Goal: Communication & Community: Answer question/provide support

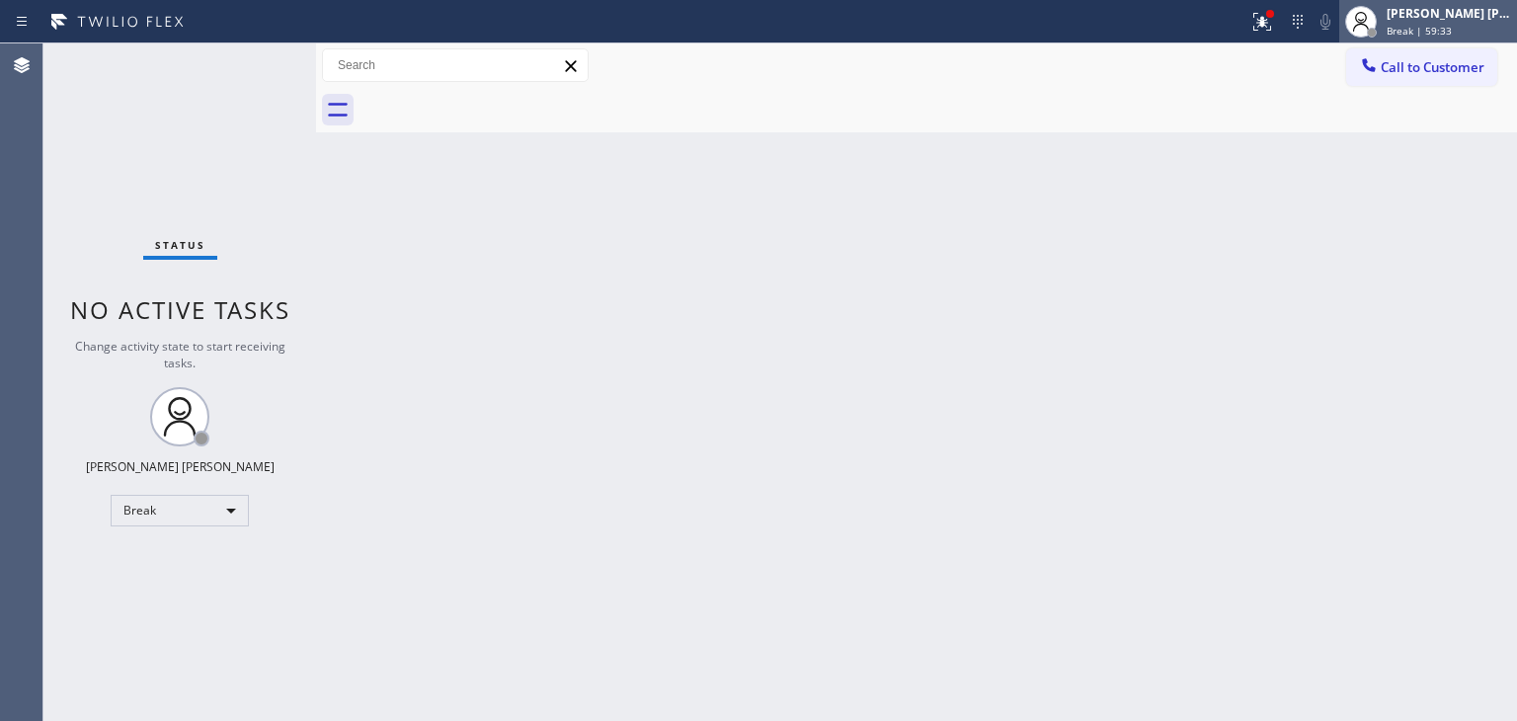
drag, startPoint x: 1475, startPoint y: 11, endPoint x: 1451, endPoint y: 20, distance: 26.2
click at [1475, 11] on div "[PERSON_NAME] [PERSON_NAME]" at bounding box center [1448, 13] width 124 height 17
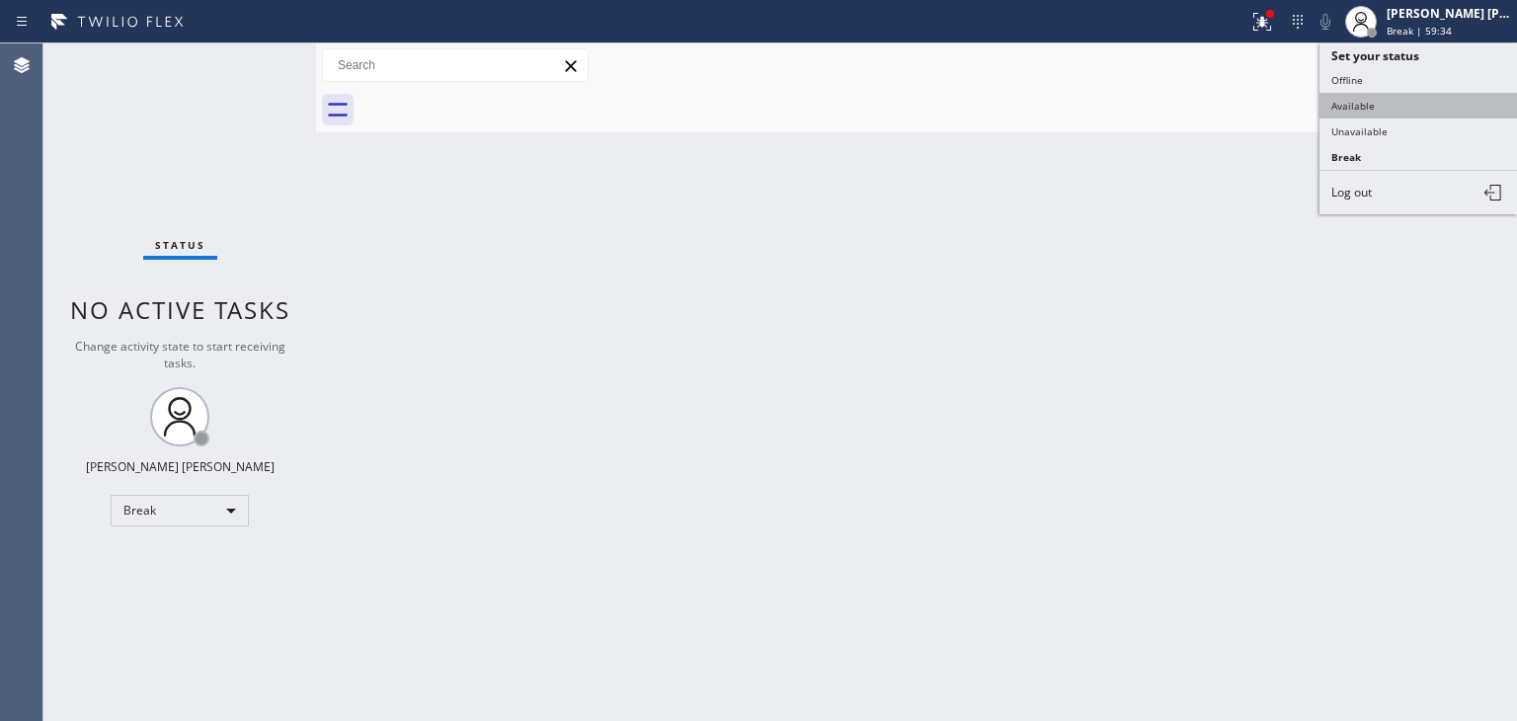
click at [1352, 107] on button "Available" at bounding box center [1417, 106] width 197 height 26
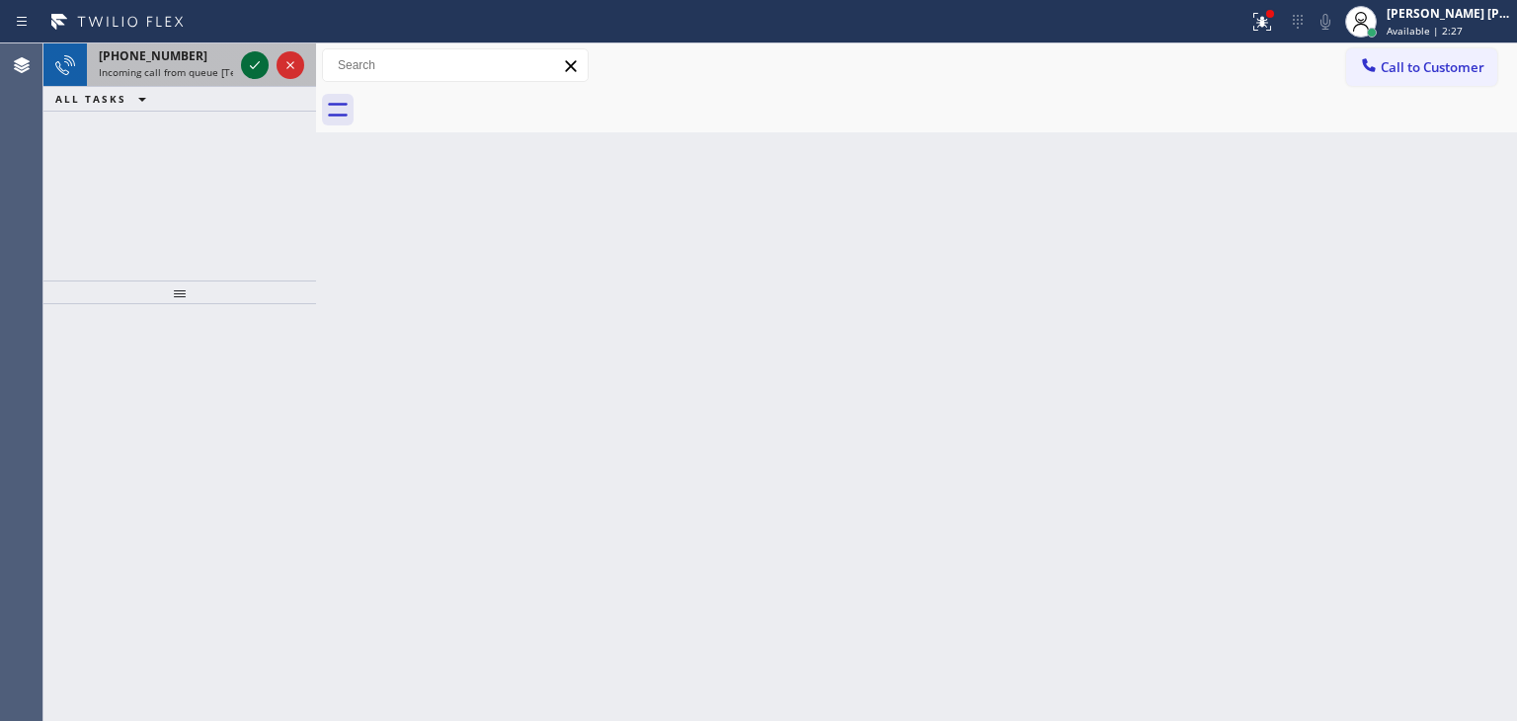
click at [245, 68] on icon at bounding box center [255, 65] width 24 height 24
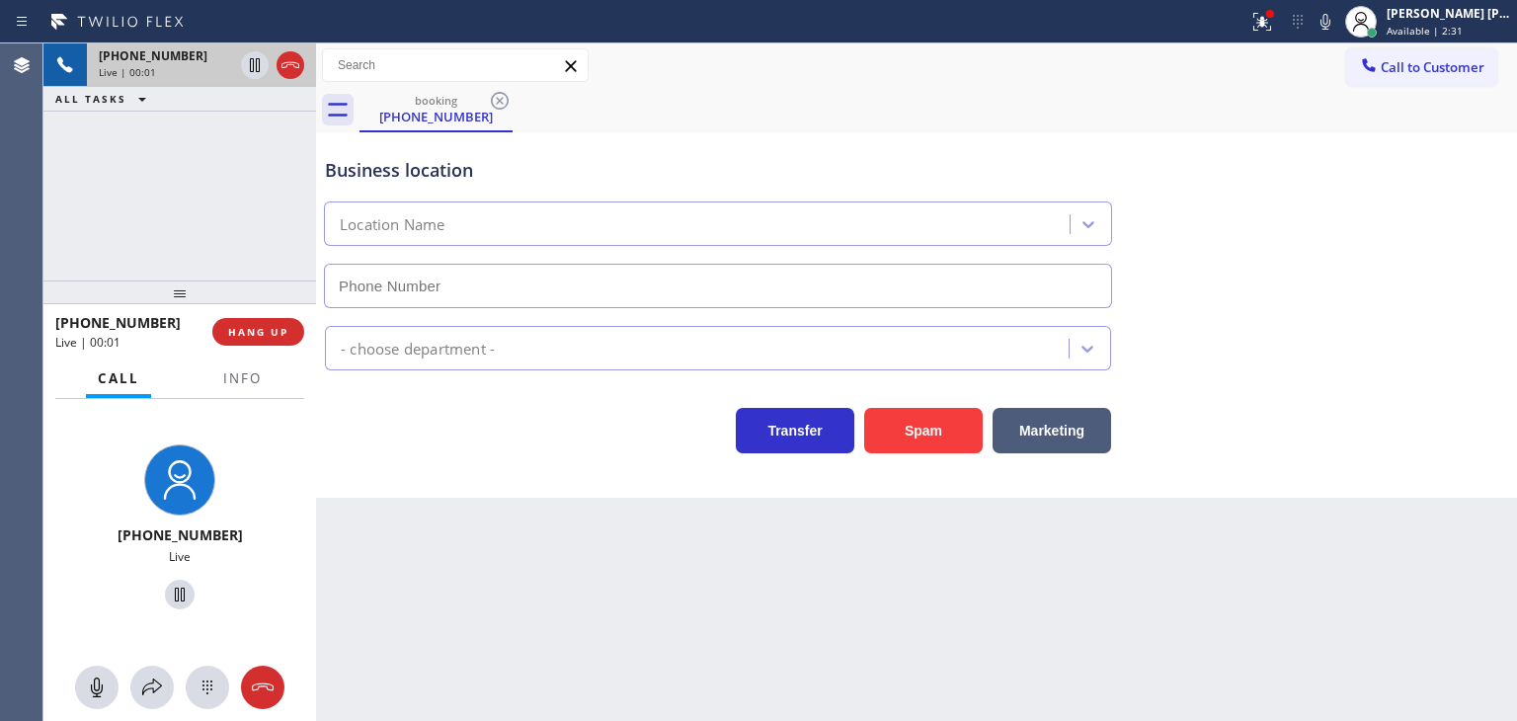
type input "[PHONE_NUMBER]"
drag, startPoint x: 155, startPoint y: 324, endPoint x: 75, endPoint y: 318, distance: 80.2
click at [75, 318] on div "[PHONE_NUMBER]" at bounding box center [126, 322] width 143 height 19
copy span "5625872926"
click at [221, 391] on button "Info" at bounding box center [242, 378] width 62 height 39
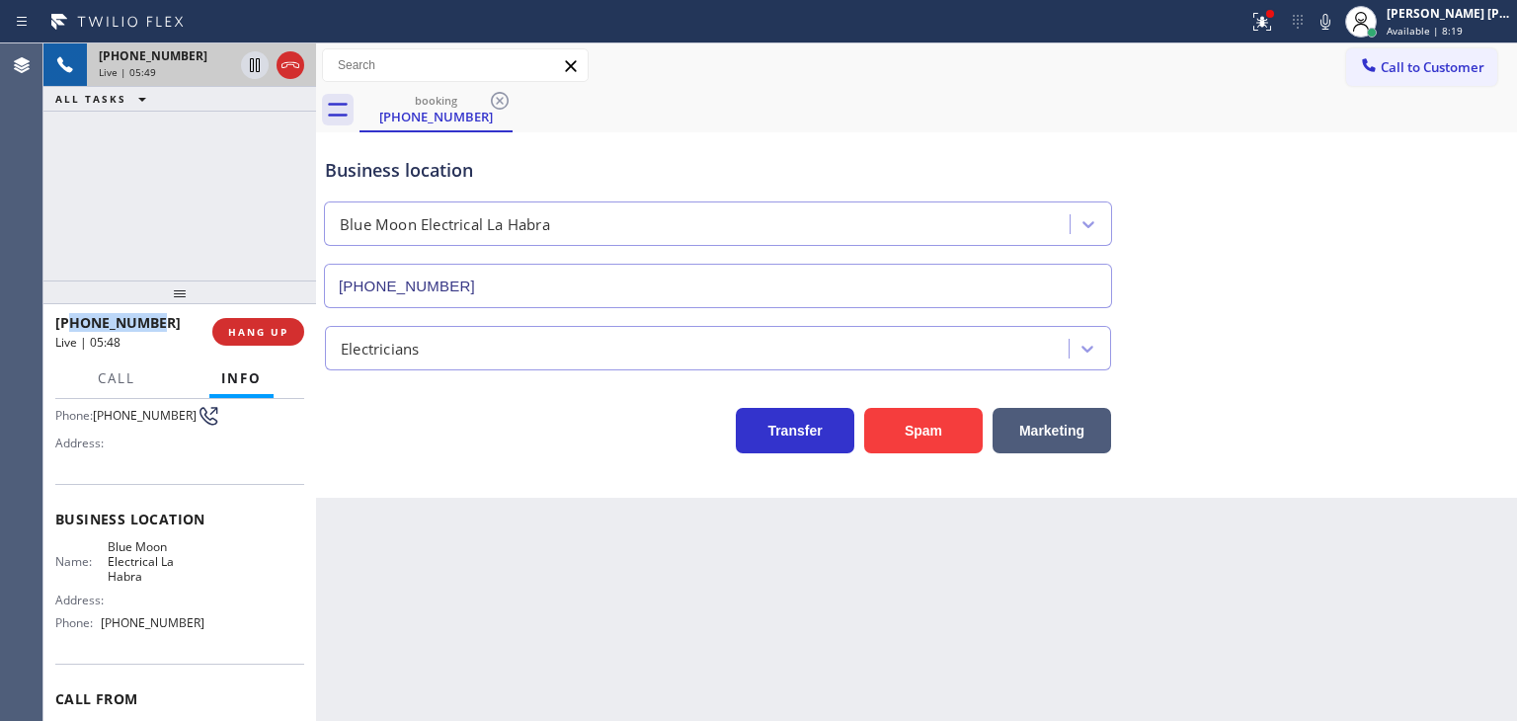
scroll to position [197, 0]
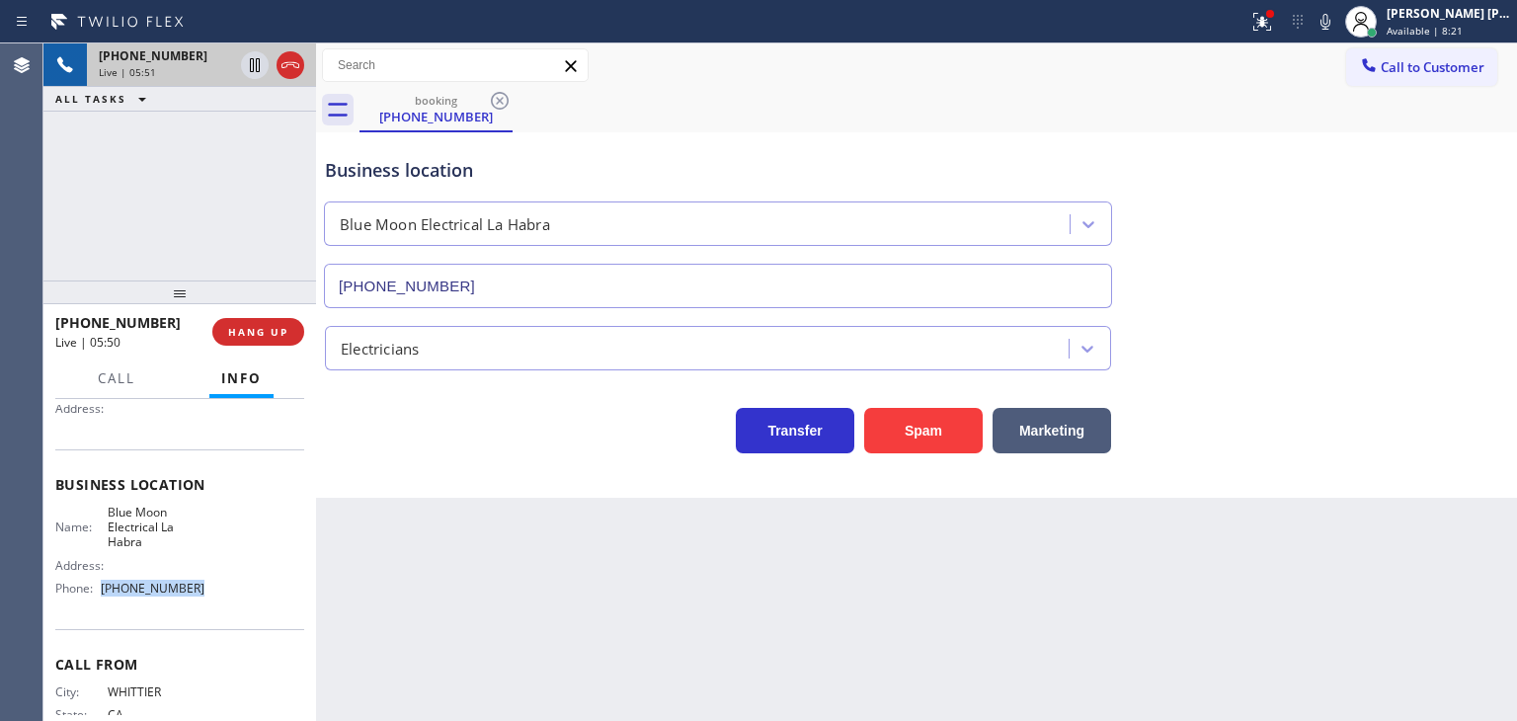
drag, startPoint x: 195, startPoint y: 594, endPoint x: 103, endPoint y: 589, distance: 92.0
click at [103, 589] on span "[PHONE_NUMBER]" at bounding box center [153, 588] width 104 height 15
copy span "[PHONE_NUMBER]"
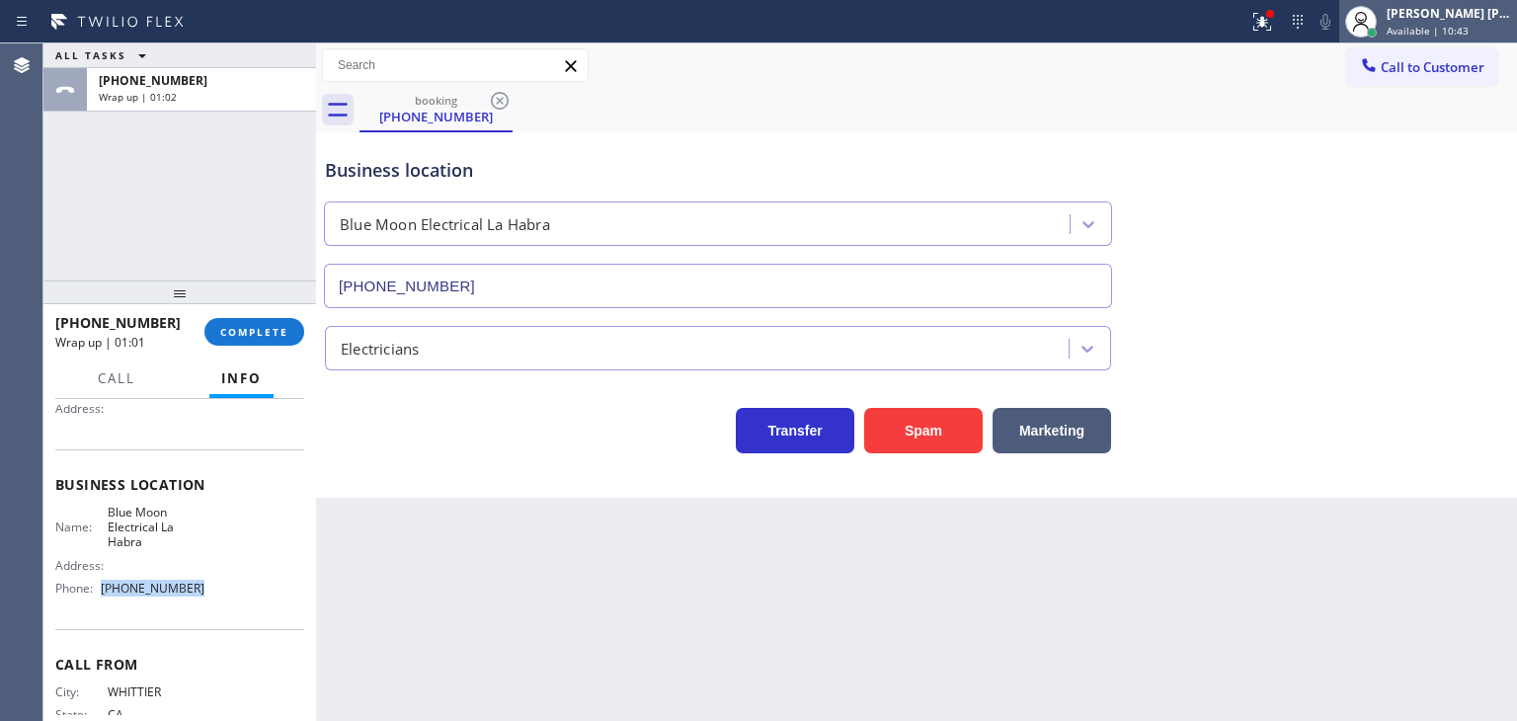
click at [1438, 7] on div "[PERSON_NAME] [PERSON_NAME]" at bounding box center [1448, 13] width 124 height 17
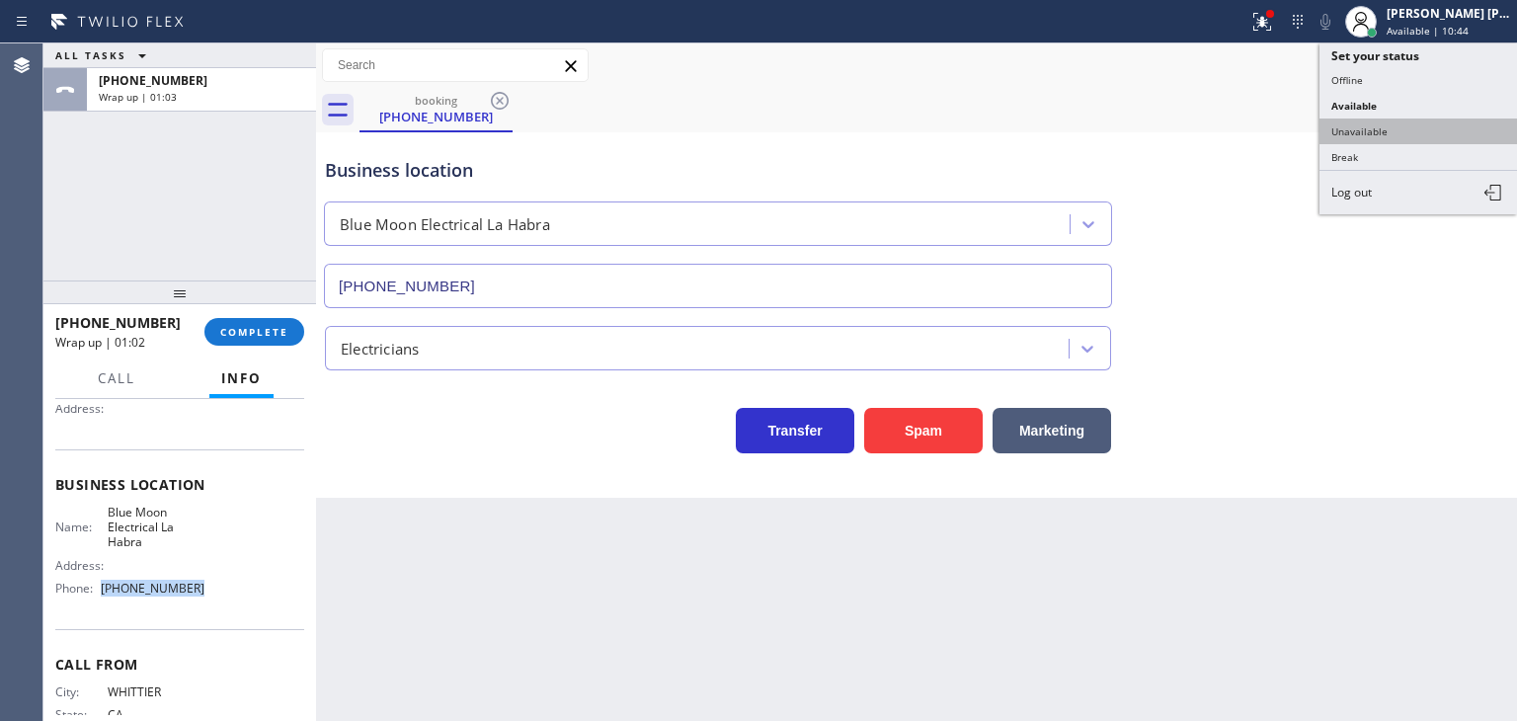
click at [1396, 135] on button "Unavailable" at bounding box center [1417, 131] width 197 height 26
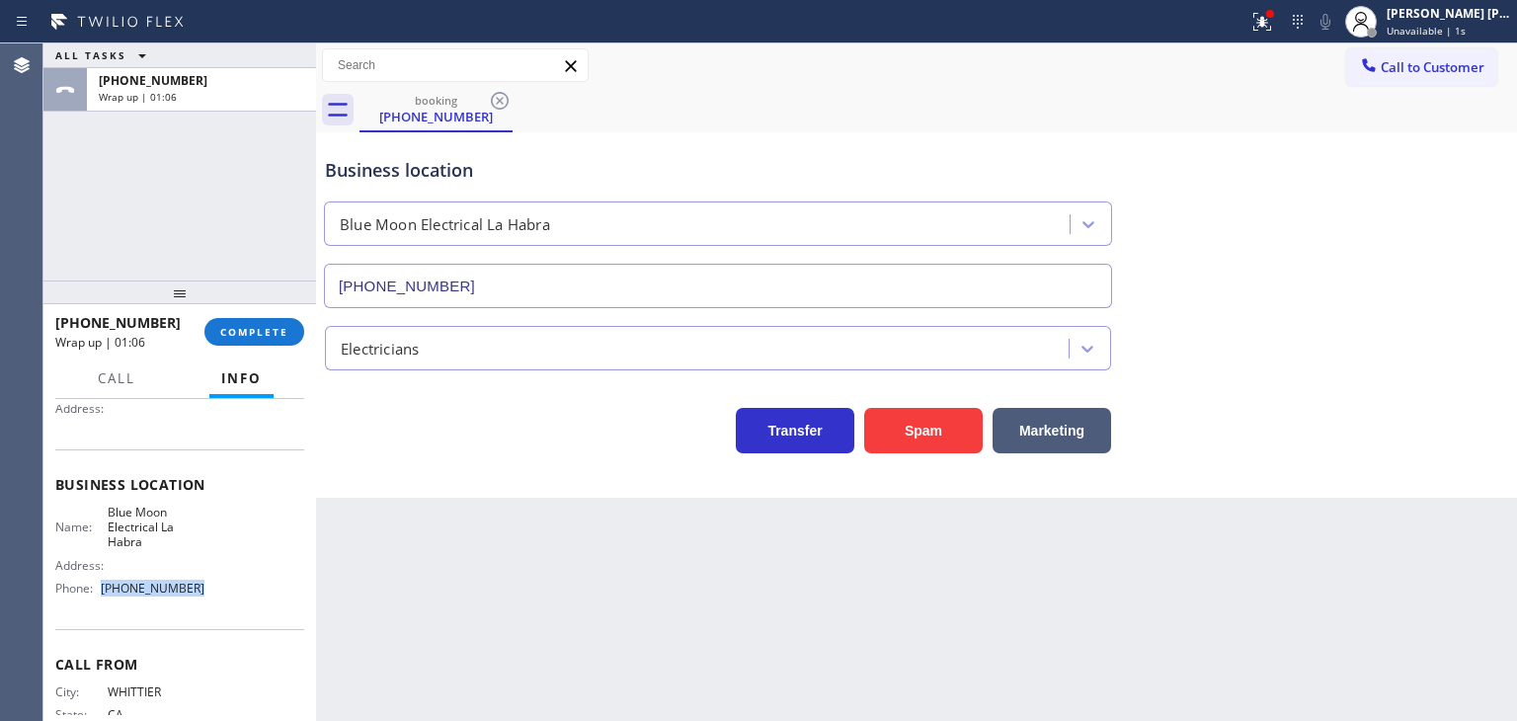
copy span "[PHONE_NUMBER]"
click at [268, 329] on span "COMPLETE" at bounding box center [254, 332] width 68 height 14
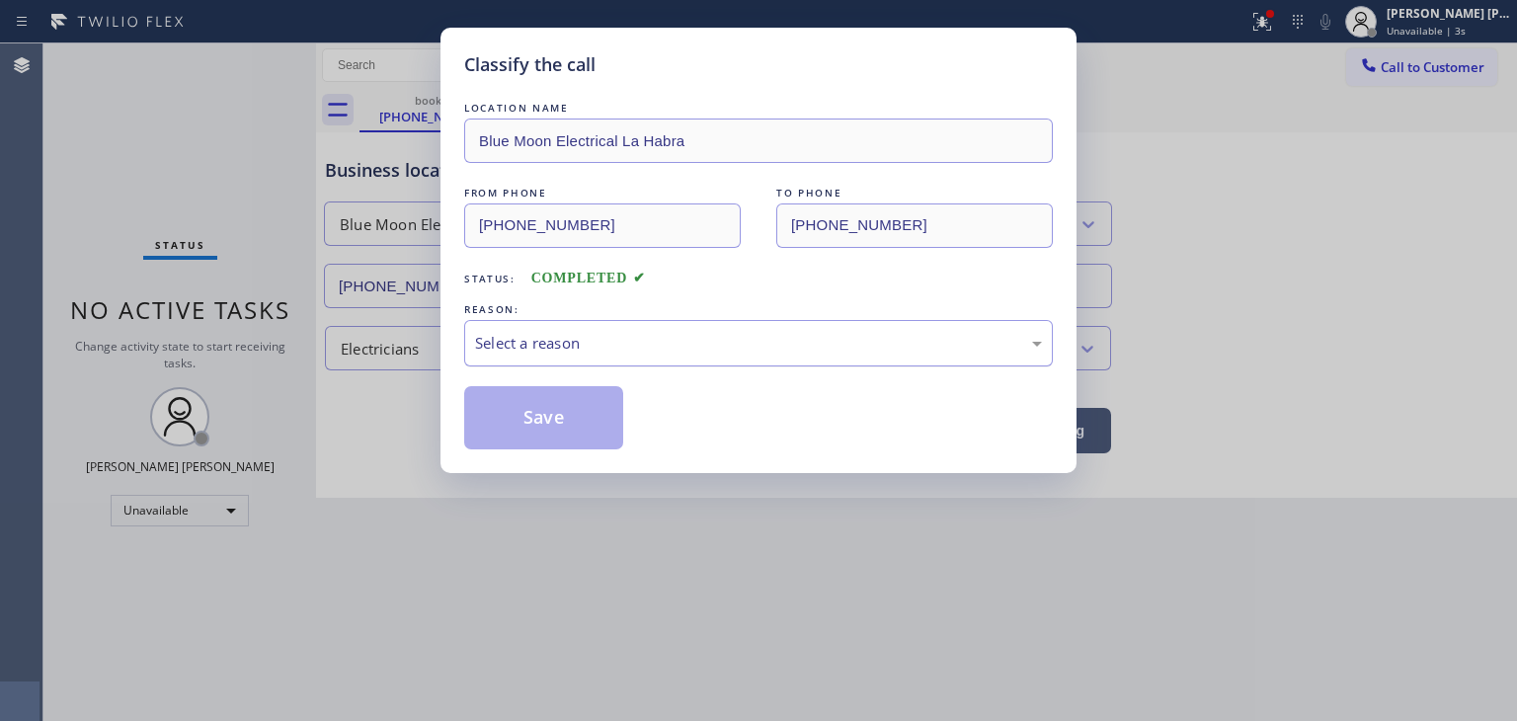
click at [556, 321] on div "Select a reason" at bounding box center [758, 343] width 589 height 46
click at [549, 405] on button "Save" at bounding box center [543, 417] width 159 height 63
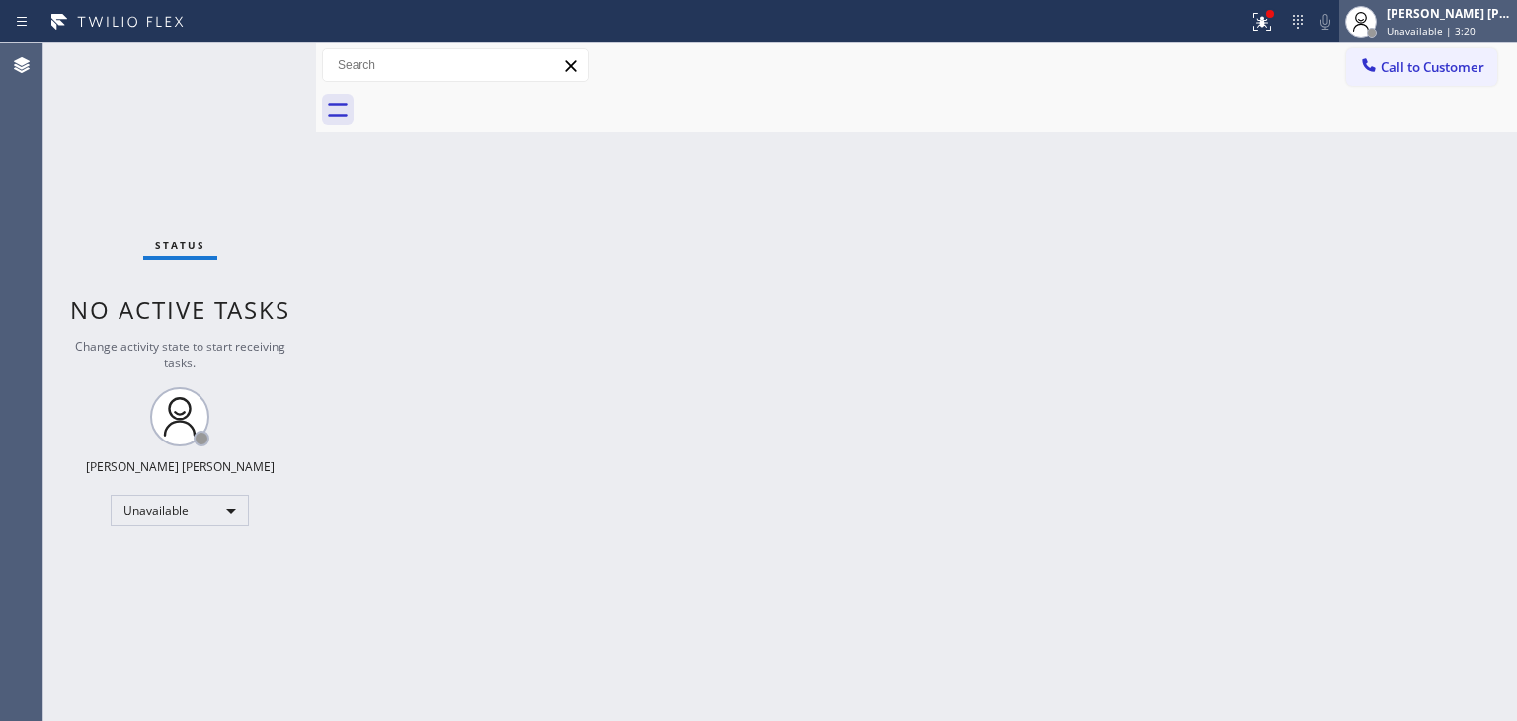
click at [1478, 17] on div "[PERSON_NAME] [PERSON_NAME]" at bounding box center [1448, 13] width 124 height 17
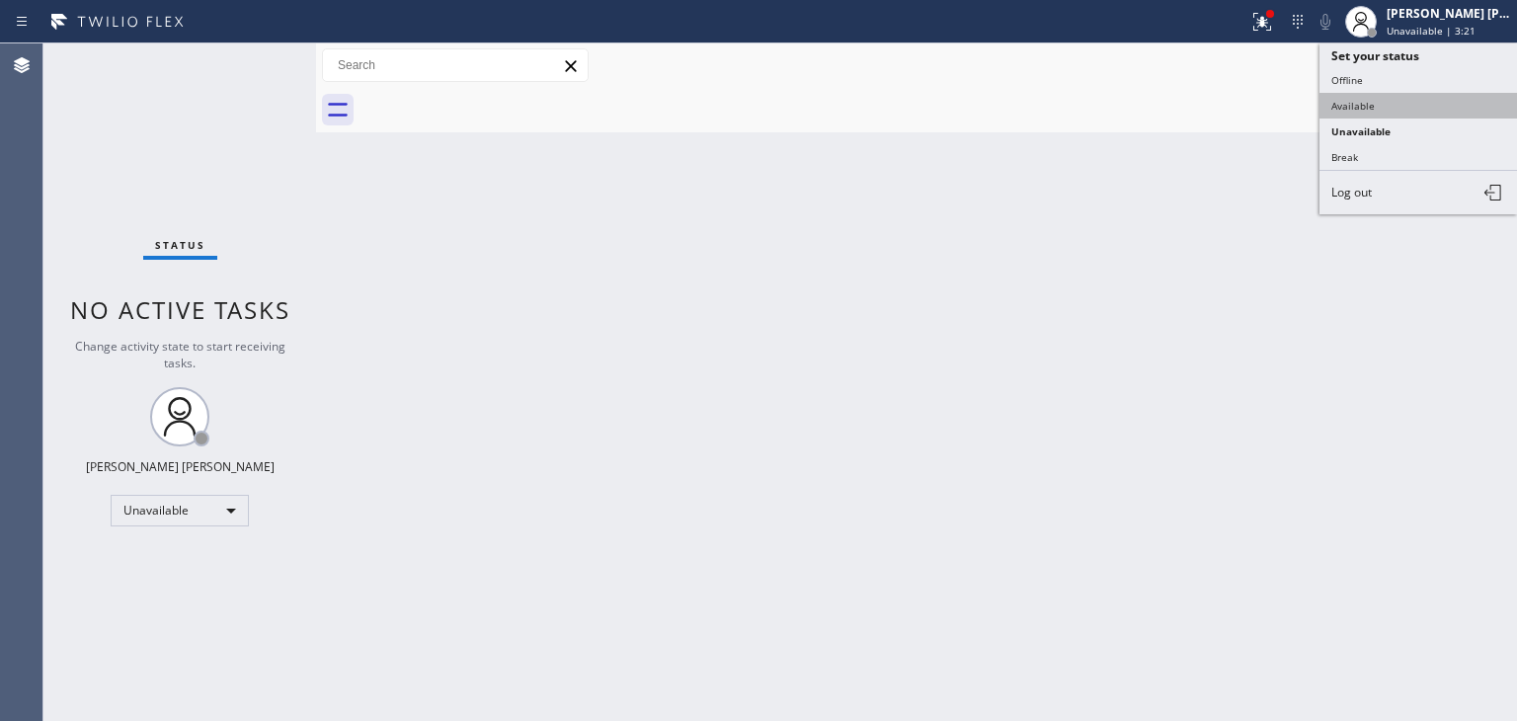
click at [1383, 102] on button "Available" at bounding box center [1417, 106] width 197 height 26
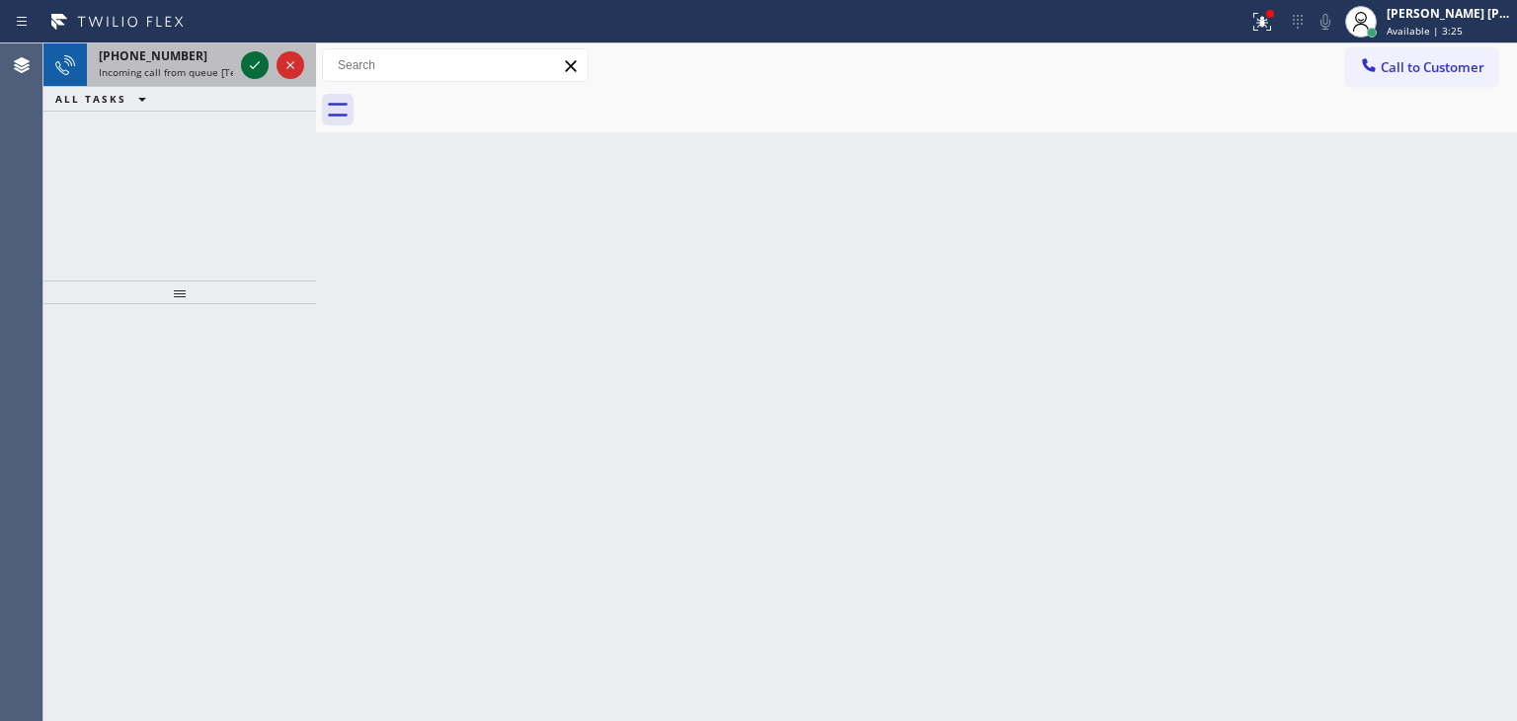
click at [261, 65] on icon at bounding box center [255, 65] width 24 height 24
click at [250, 67] on icon at bounding box center [255, 65] width 24 height 24
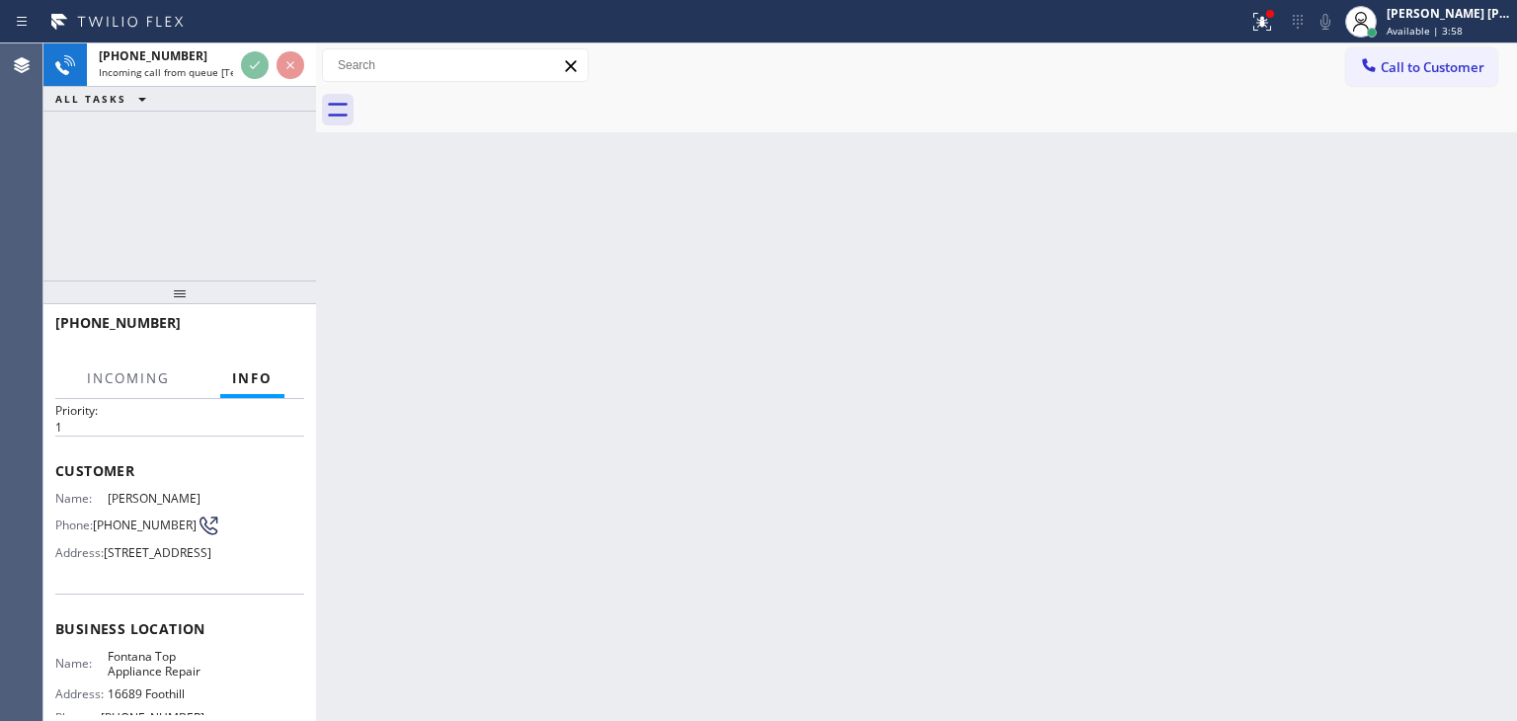
scroll to position [197, 0]
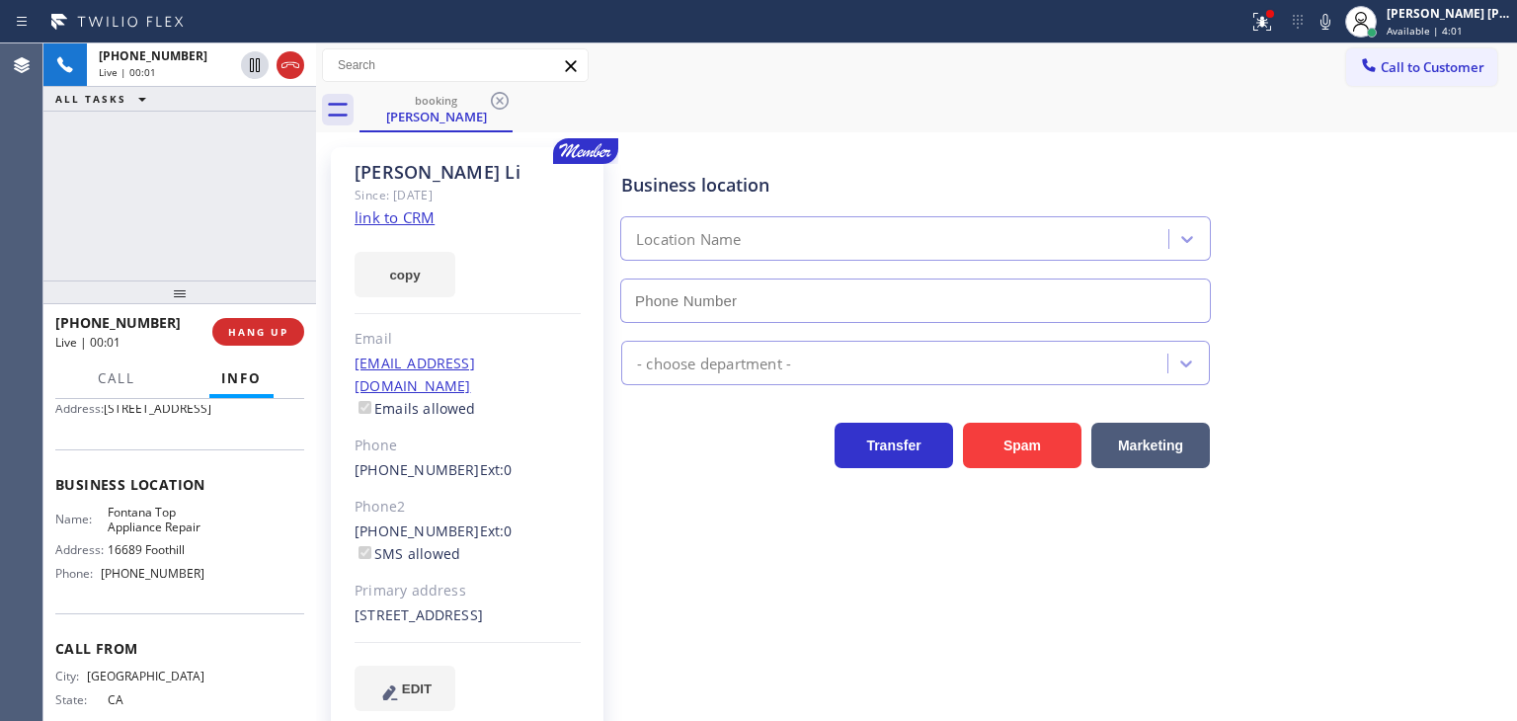
type input "[PHONE_NUMBER]"
click at [396, 212] on link "link to CRM" at bounding box center [394, 217] width 80 height 20
click at [1337, 28] on icon at bounding box center [1325, 22] width 24 height 24
click at [1330, 17] on icon at bounding box center [1325, 22] width 10 height 16
click at [1462, 260] on div "Business location Fontana Top Appliance Repair [PHONE_NUMBER]" at bounding box center [1064, 233] width 895 height 179
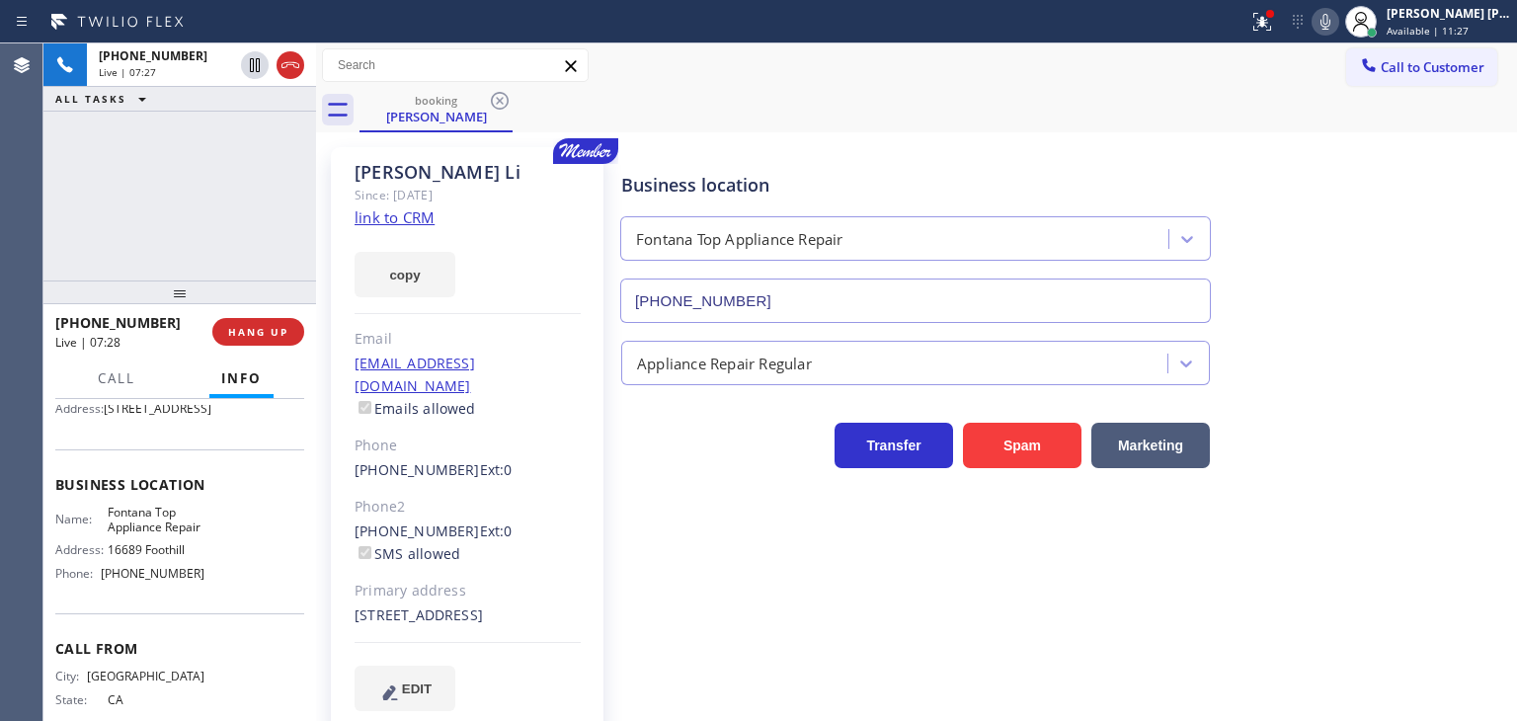
click at [1330, 25] on icon at bounding box center [1325, 22] width 10 height 16
click at [1337, 19] on icon at bounding box center [1325, 22] width 24 height 24
click at [1337, 15] on icon at bounding box center [1325, 22] width 24 height 24
click at [1337, 18] on icon at bounding box center [1325, 22] width 24 height 24
drag, startPoint x: 1455, startPoint y: 206, endPoint x: 1422, endPoint y: 152, distance: 63.8
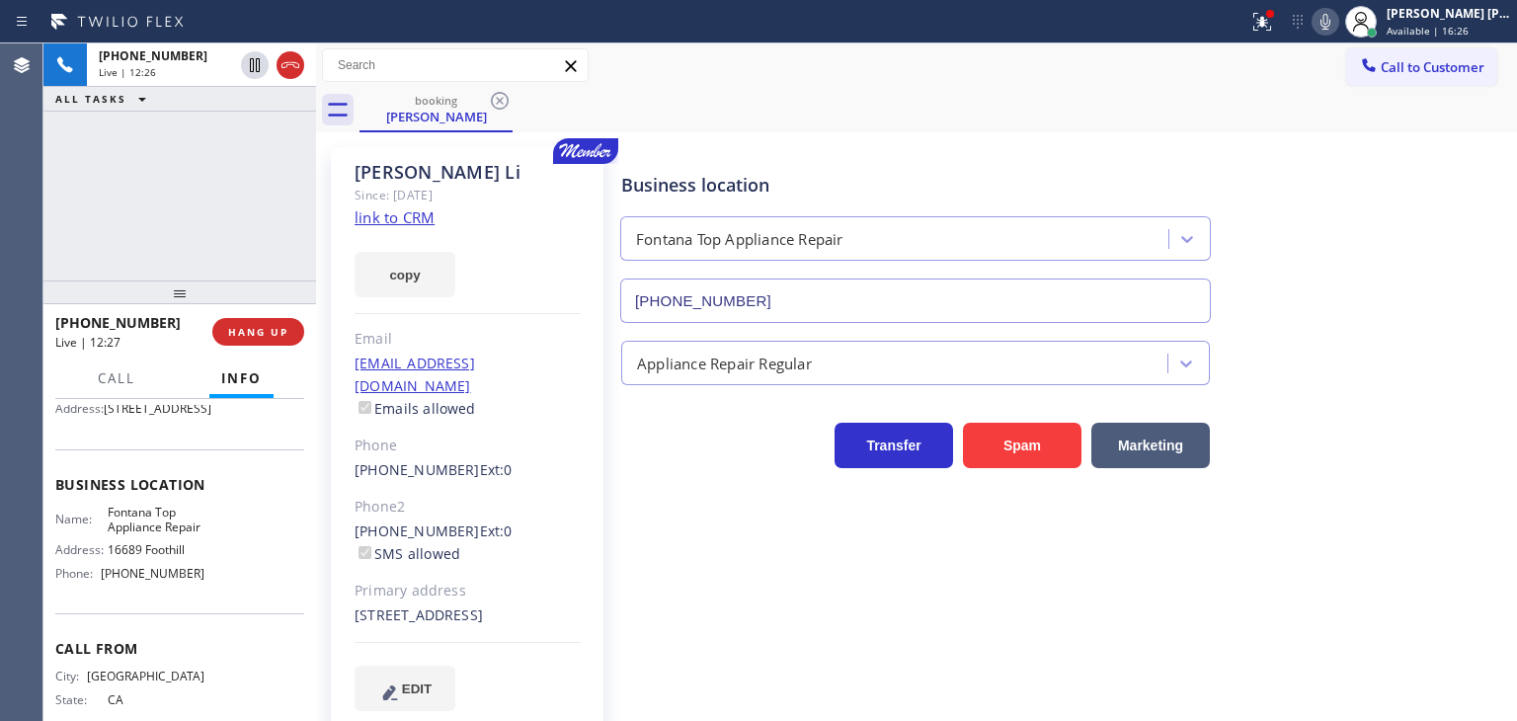
click at [1455, 206] on div "Business location Fontana Top Appliance Repair [PHONE_NUMBER]" at bounding box center [1064, 233] width 895 height 179
click at [1337, 17] on icon at bounding box center [1325, 22] width 24 height 24
click at [1337, 13] on icon at bounding box center [1325, 22] width 24 height 24
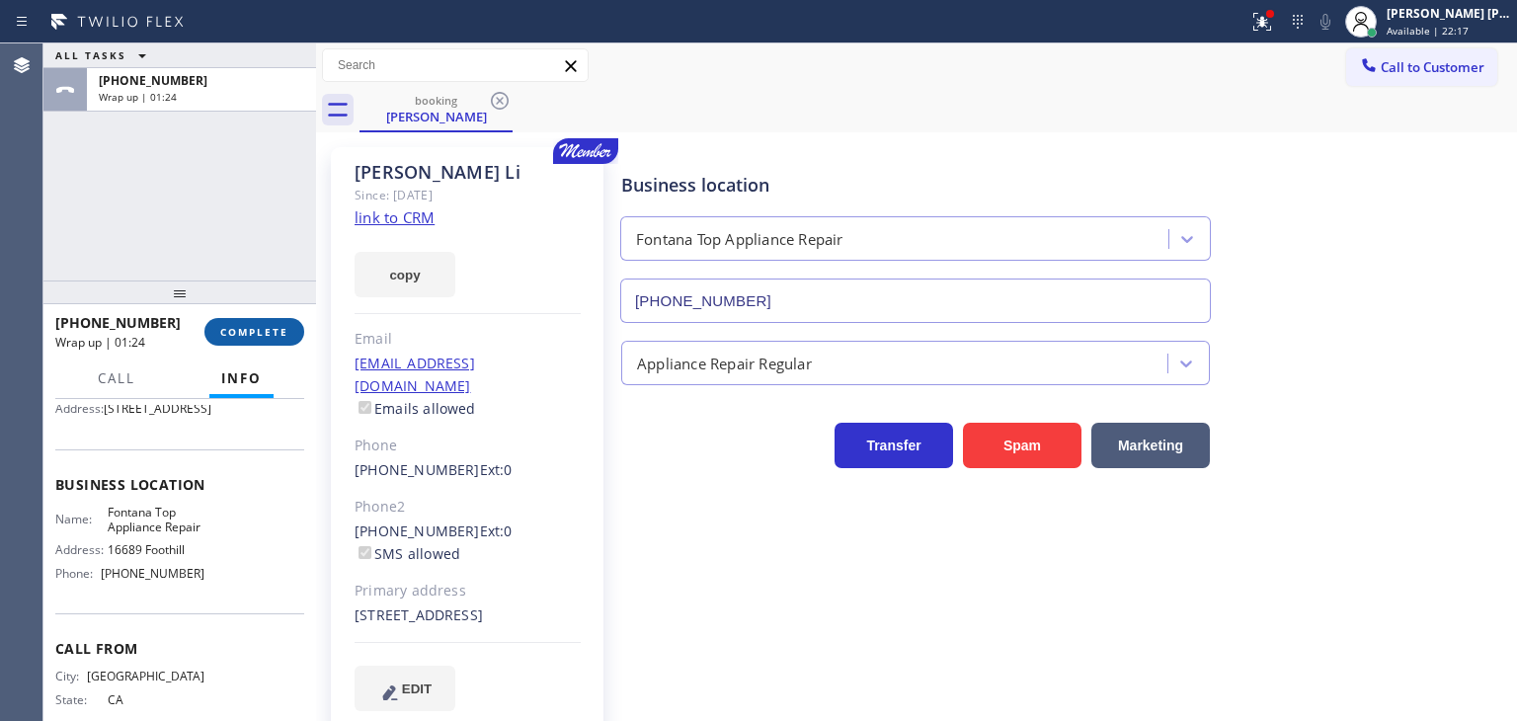
click at [275, 324] on button "COMPLETE" at bounding box center [254, 332] width 100 height 28
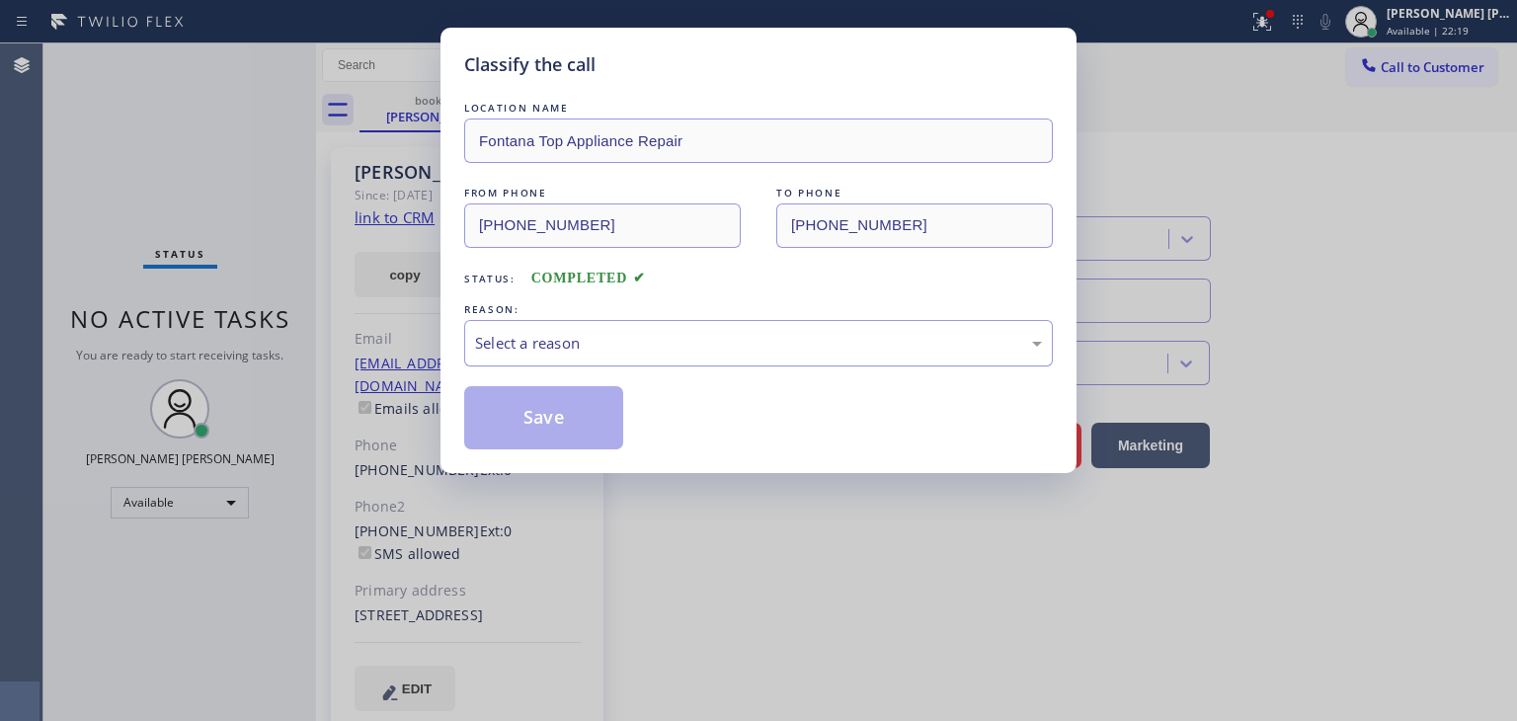
click at [584, 332] on div "Select a reason" at bounding box center [758, 343] width 567 height 23
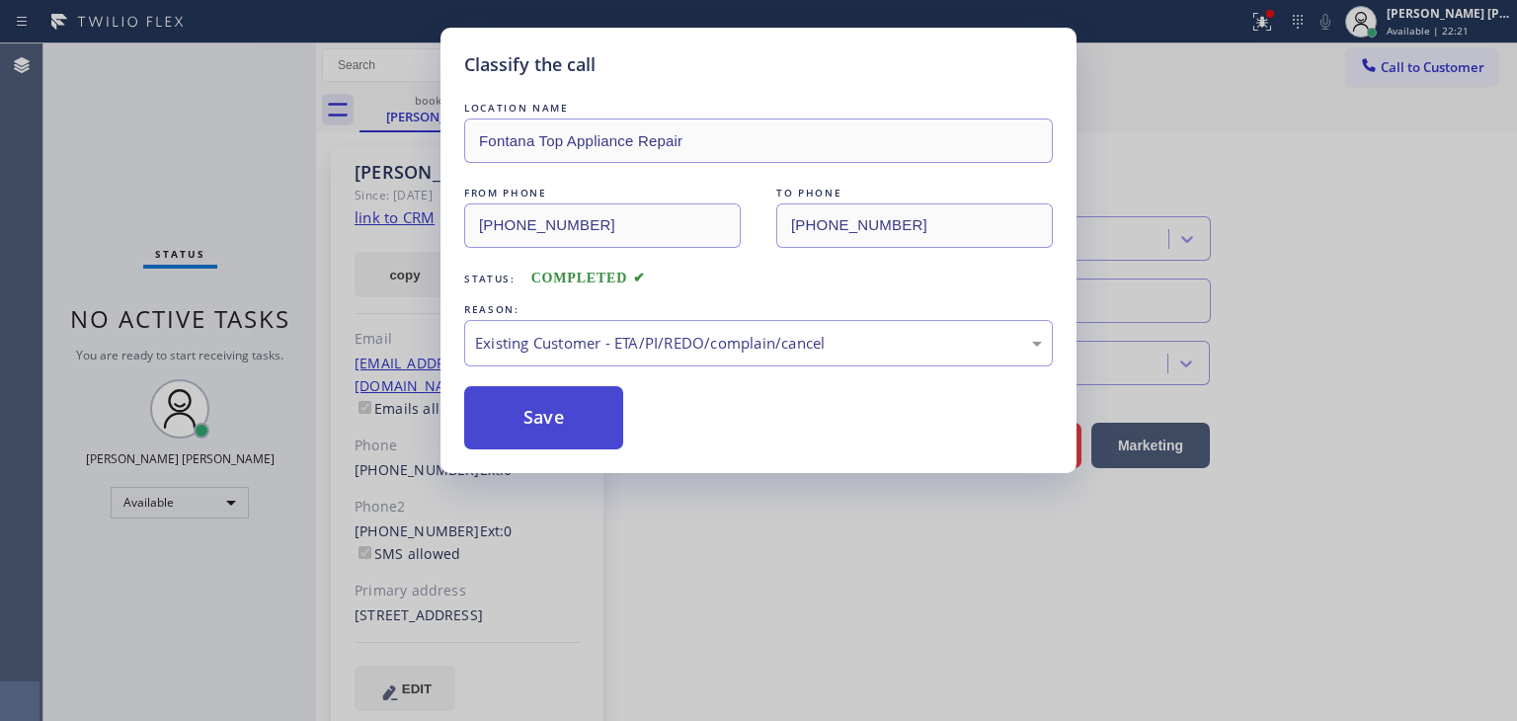
click at [552, 426] on button "Save" at bounding box center [543, 417] width 159 height 63
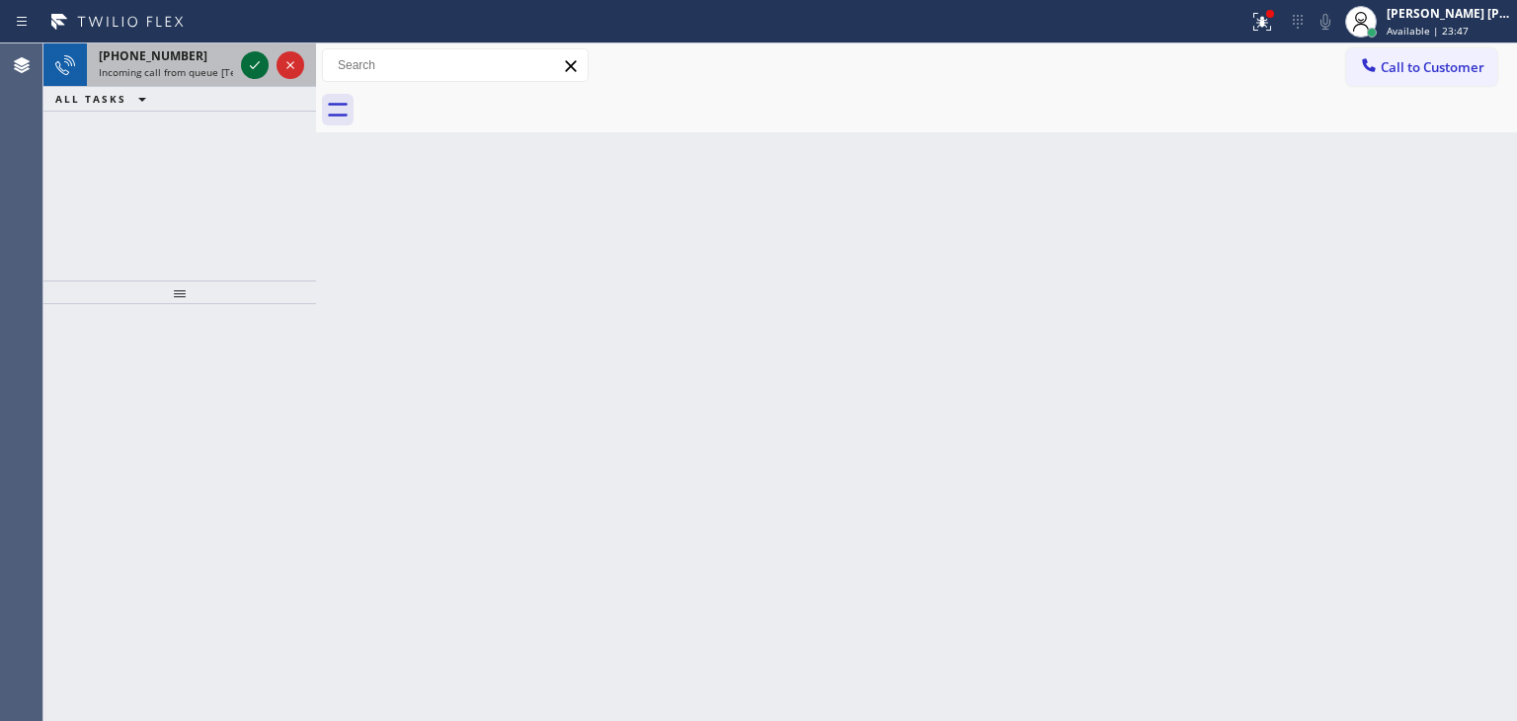
click at [255, 63] on icon at bounding box center [255, 65] width 24 height 24
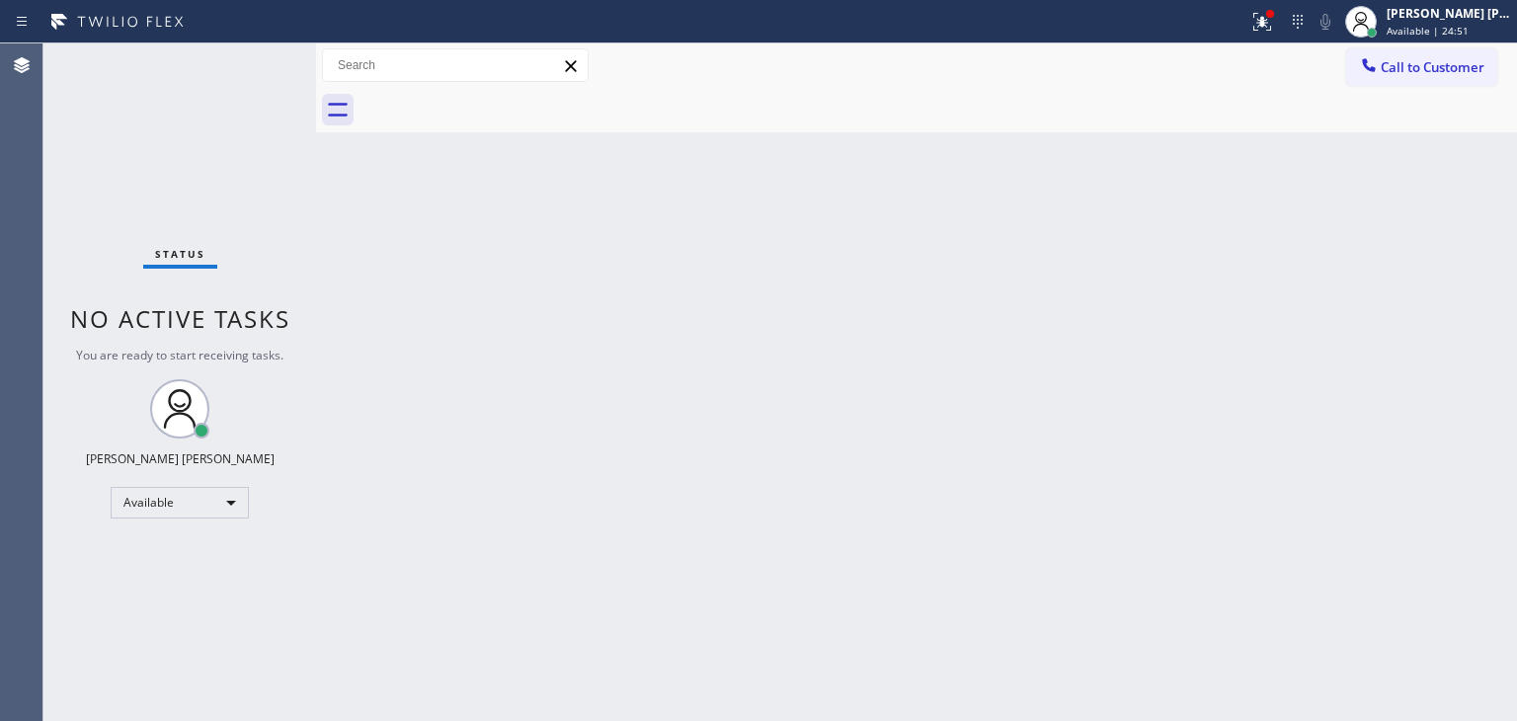
click at [292, 673] on div "Status No active tasks You are ready to start receiving tasks. [PERSON_NAME] [P…" at bounding box center [179, 381] width 273 height 677
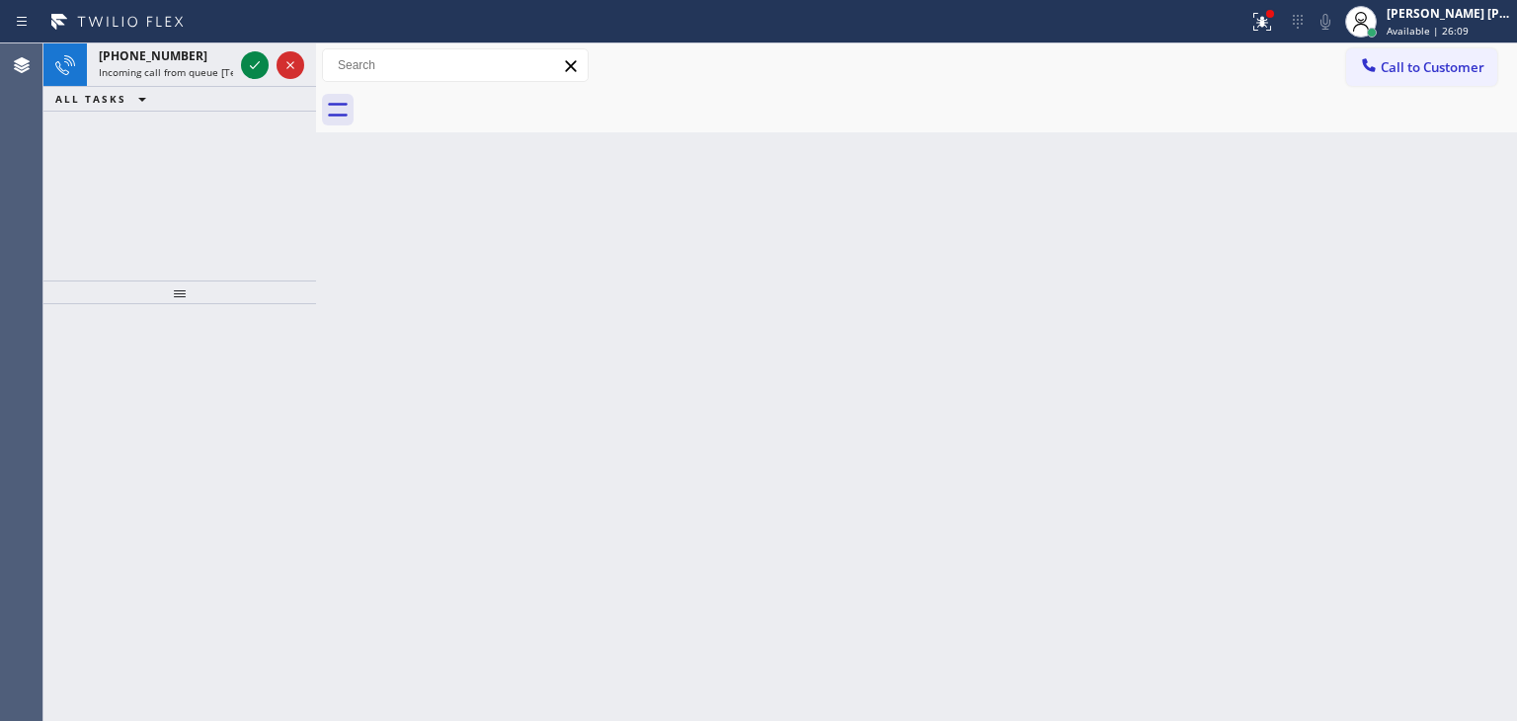
drag, startPoint x: 255, startPoint y: 66, endPoint x: 251, endPoint y: 109, distance: 42.6
click at [255, 66] on icon at bounding box center [255, 65] width 10 height 8
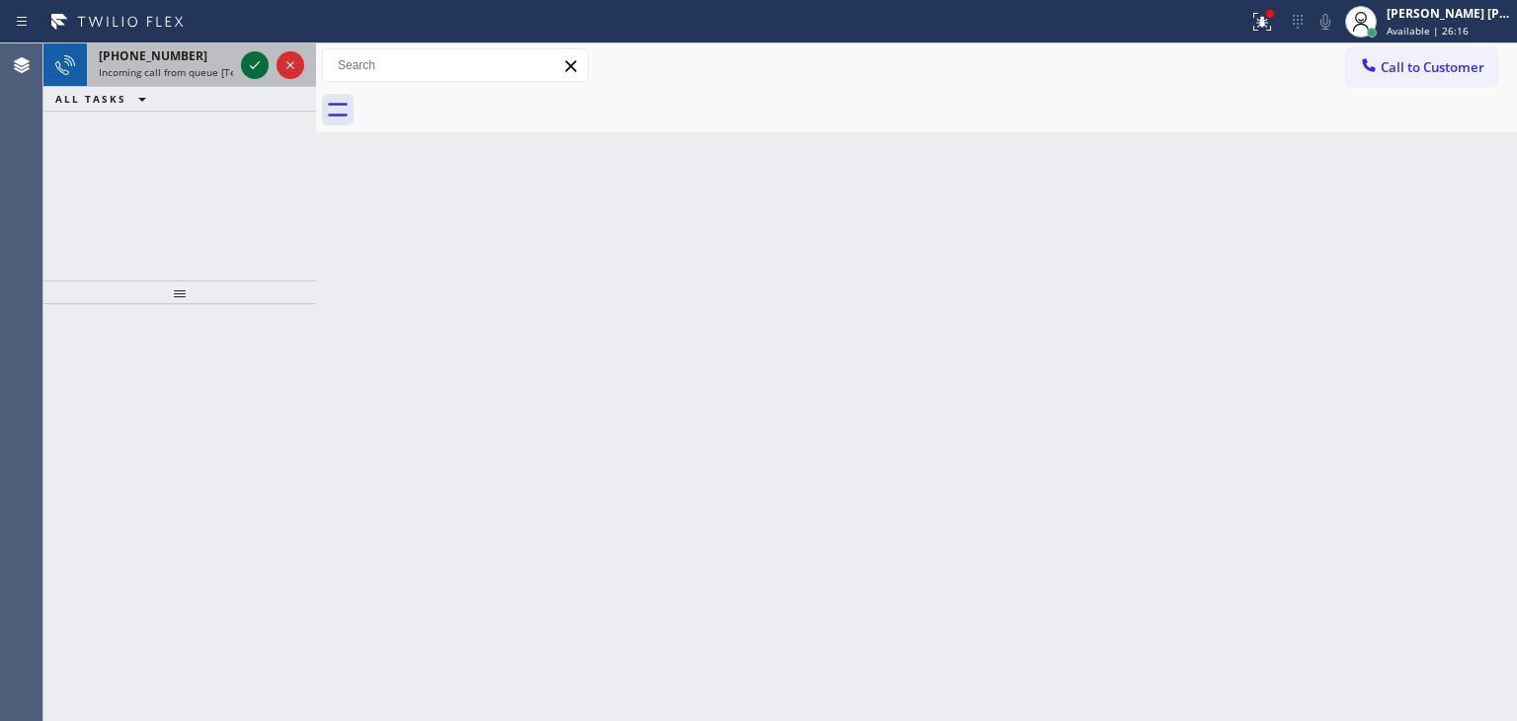
click at [257, 64] on icon at bounding box center [255, 65] width 10 height 8
click at [256, 66] on icon at bounding box center [255, 65] width 24 height 24
click at [256, 65] on icon at bounding box center [255, 65] width 10 height 8
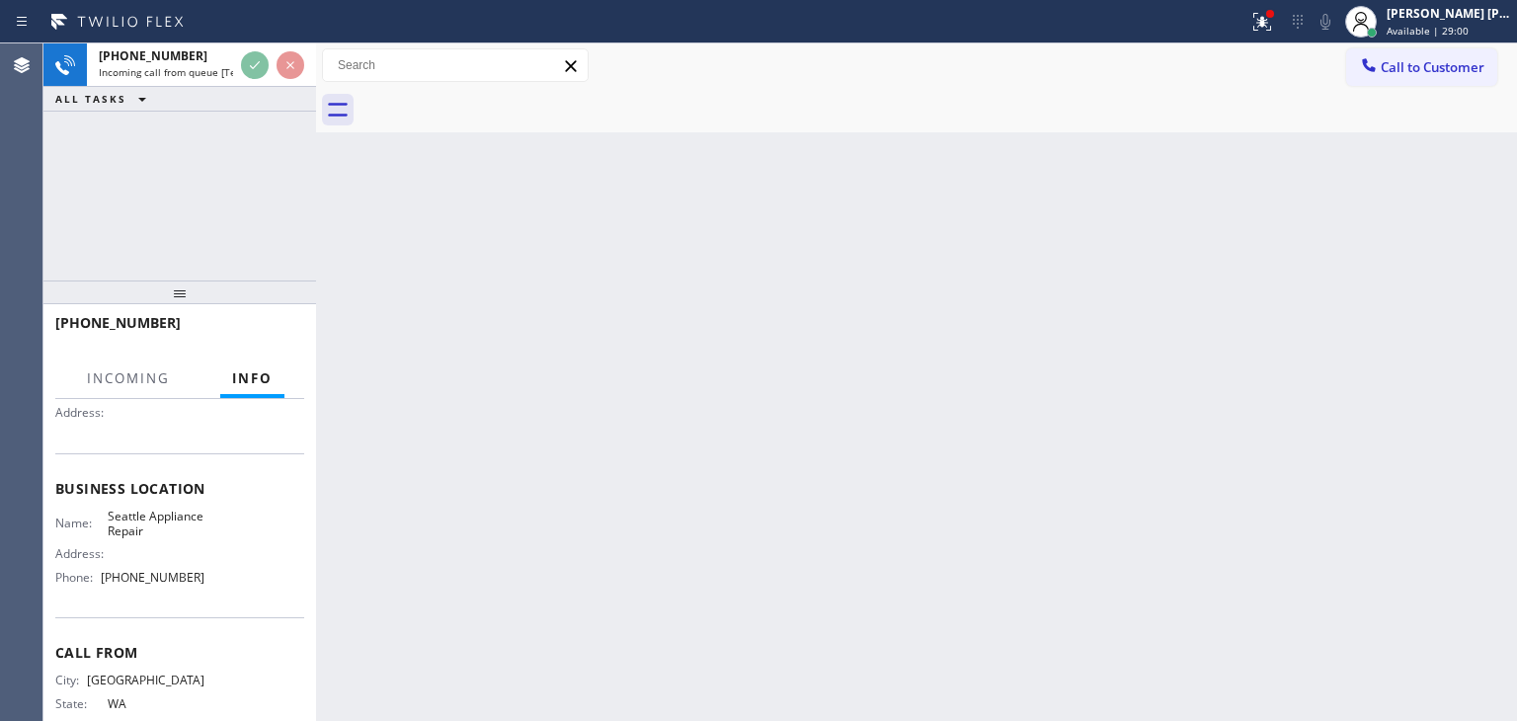
scroll to position [197, 0]
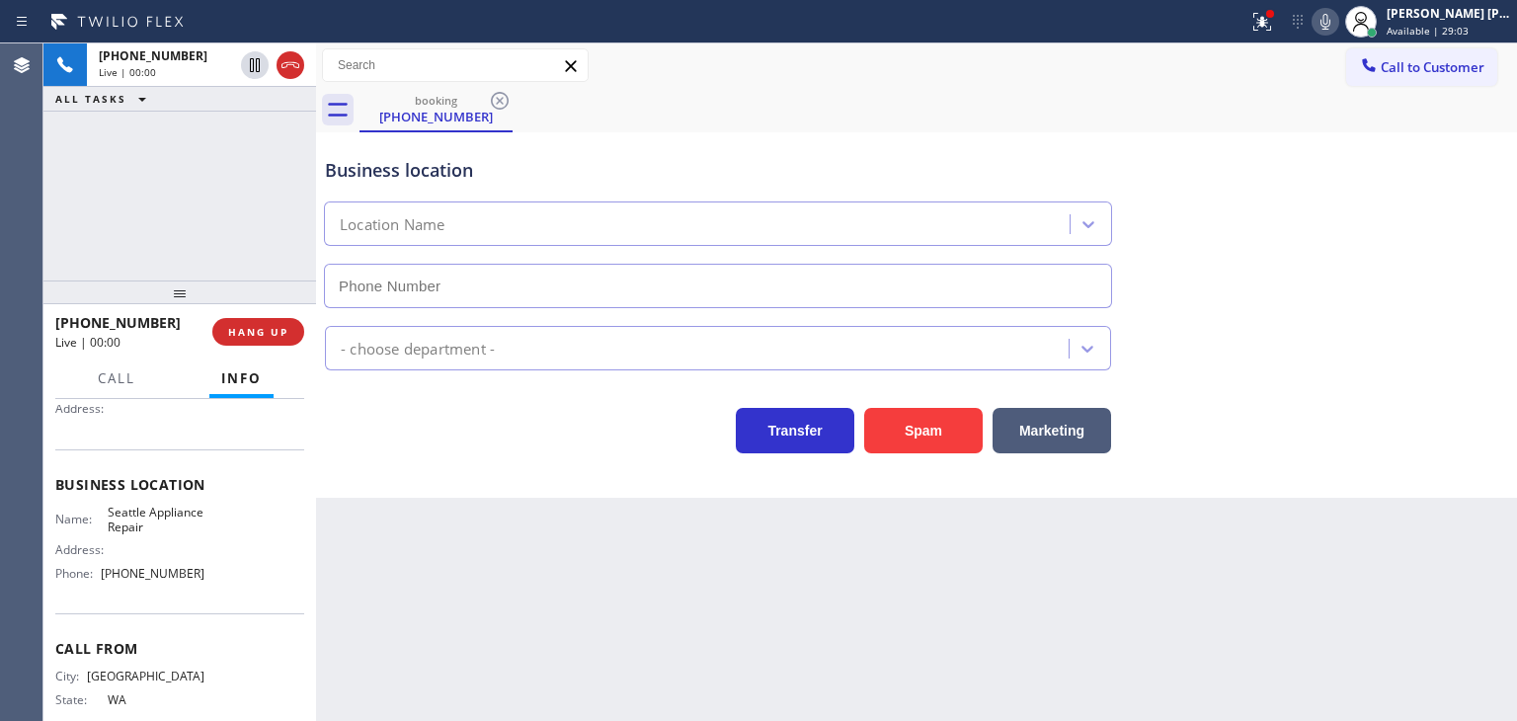
type input "[PHONE_NUMBER]"
click at [1425, 432] on div "Transfer Spam Marketing" at bounding box center [916, 421] width 1191 height 63
drag, startPoint x: 220, startPoint y: 593, endPoint x: 105, endPoint y: 597, distance: 115.6
click at [105, 589] on div "Name: Seattle Appliance Repair Address: Phone: [PHONE_NUMBER]" at bounding box center [179, 547] width 249 height 85
copy span "[PHONE_NUMBER]"
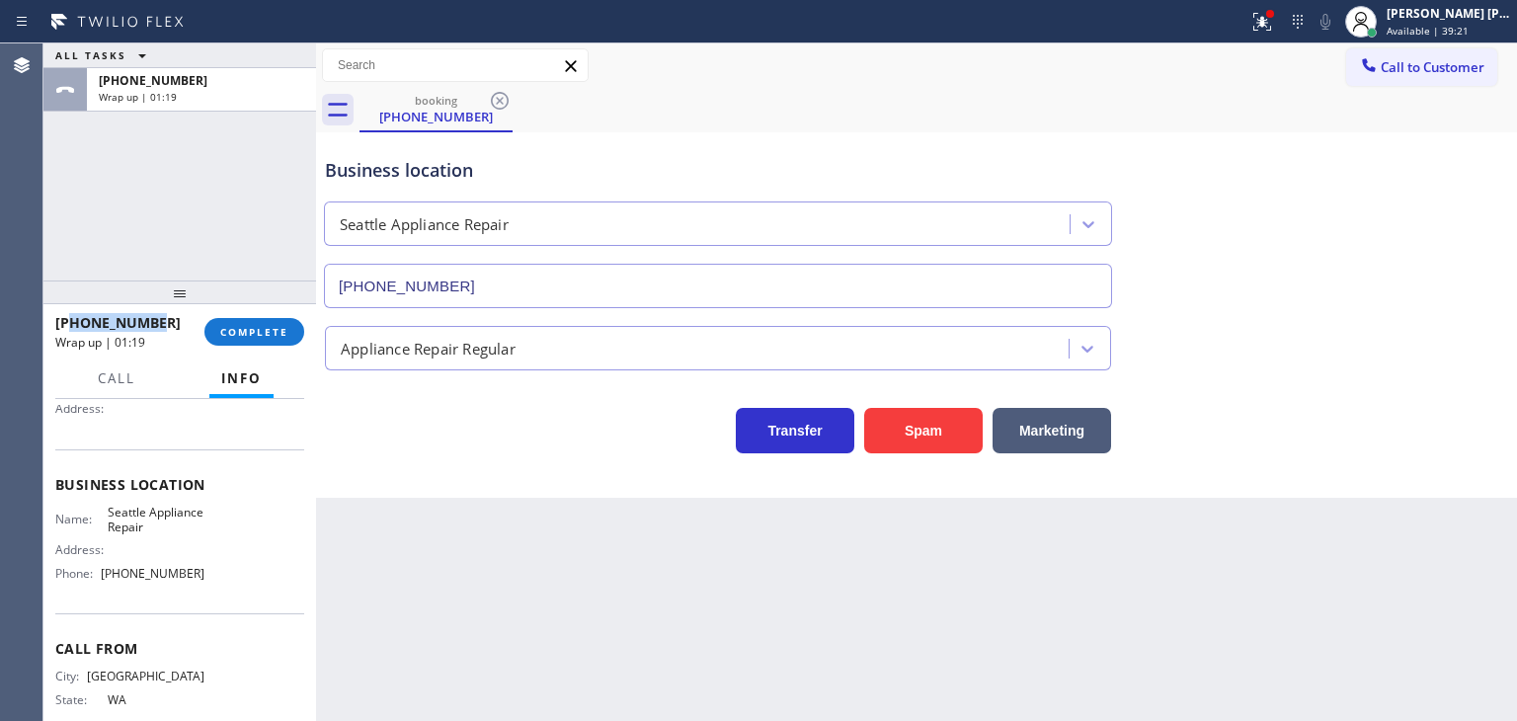
drag, startPoint x: 178, startPoint y: 328, endPoint x: 71, endPoint y: 320, distance: 106.9
click at [71, 320] on div "[PHONE_NUMBER]" at bounding box center [122, 322] width 135 height 19
copy span "2064653546"
click at [1477, 15] on div "[PERSON_NAME] [PERSON_NAME]" at bounding box center [1448, 13] width 124 height 17
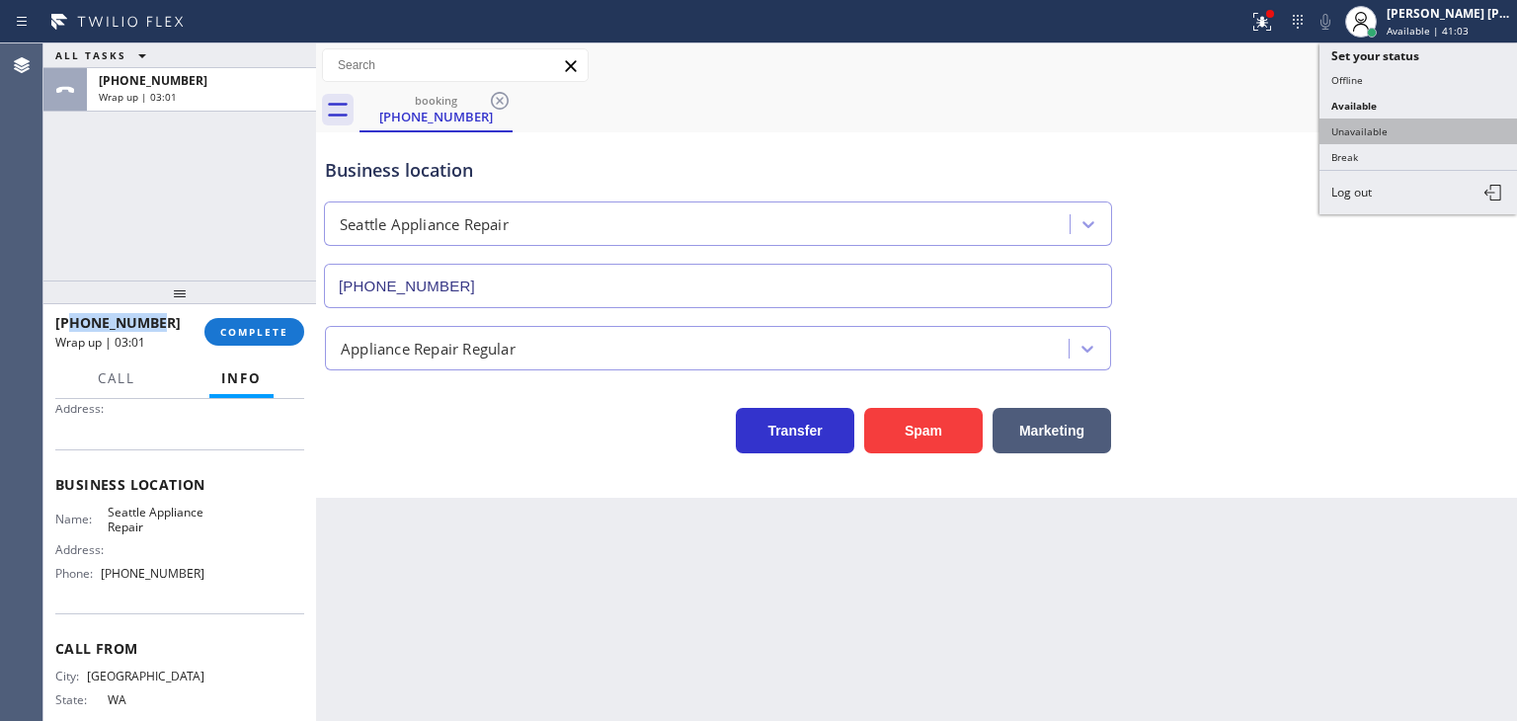
click at [1391, 140] on button "Unavailable" at bounding box center [1417, 131] width 197 height 26
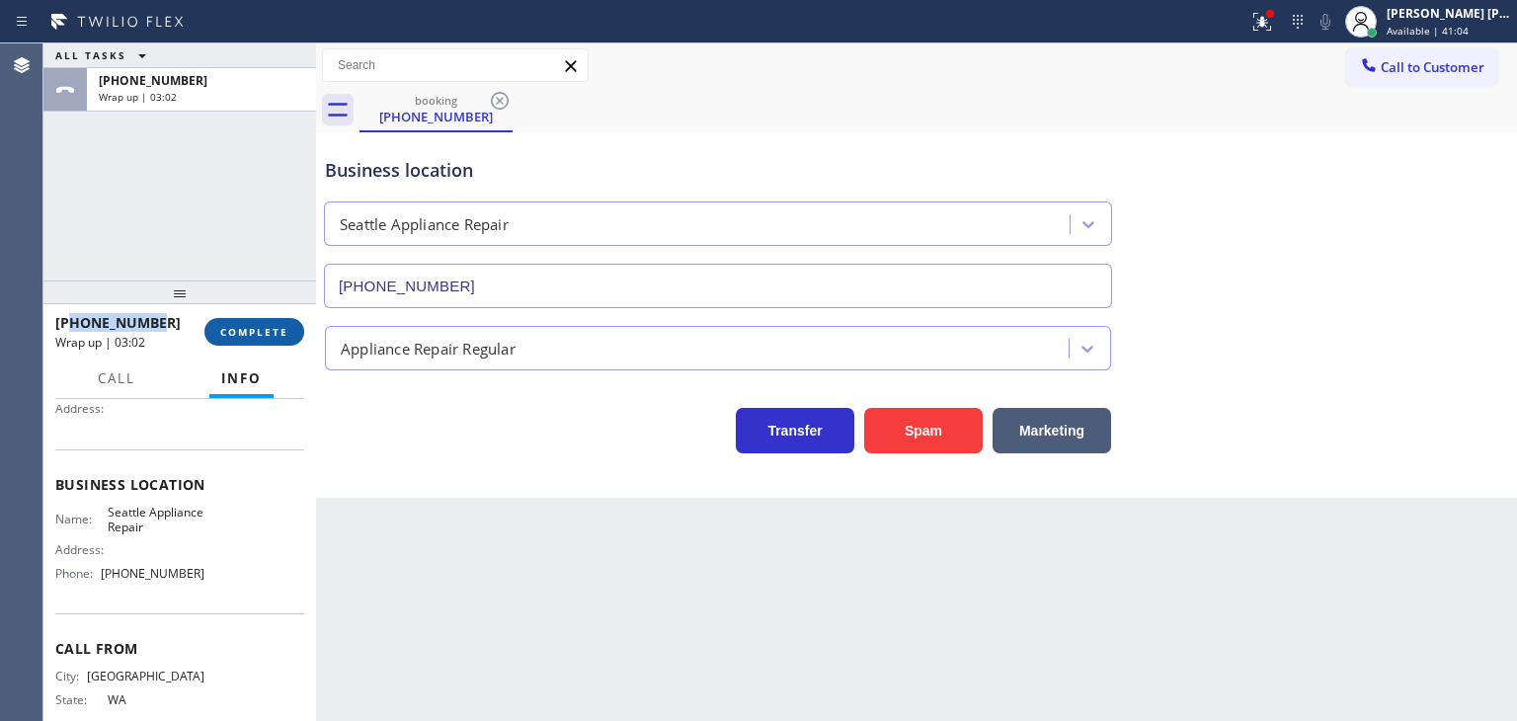
click at [271, 326] on span "COMPLETE" at bounding box center [254, 332] width 68 height 14
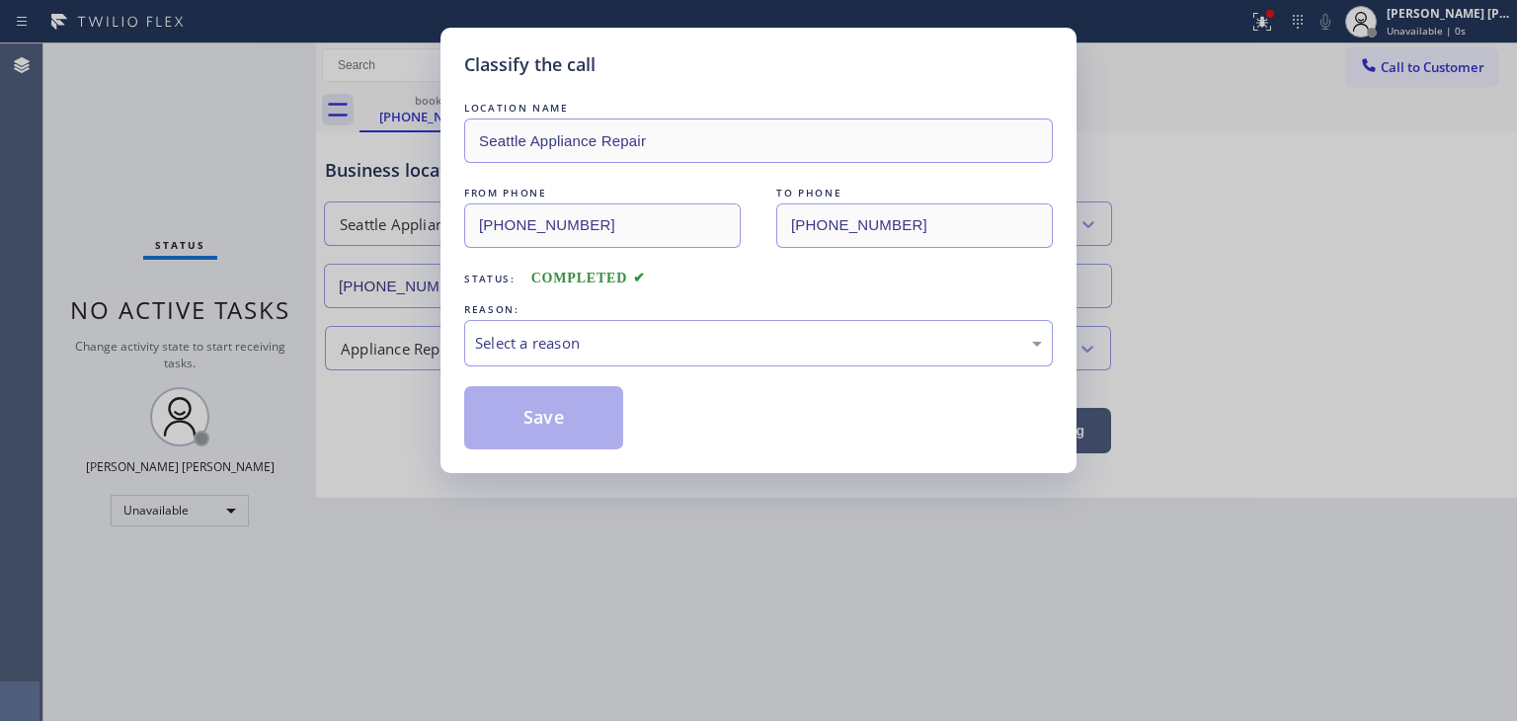
click at [544, 315] on div "REASON:" at bounding box center [758, 309] width 589 height 21
click at [551, 350] on div "Select a reason" at bounding box center [758, 343] width 567 height 23
click at [564, 397] on button "Save" at bounding box center [543, 417] width 159 height 63
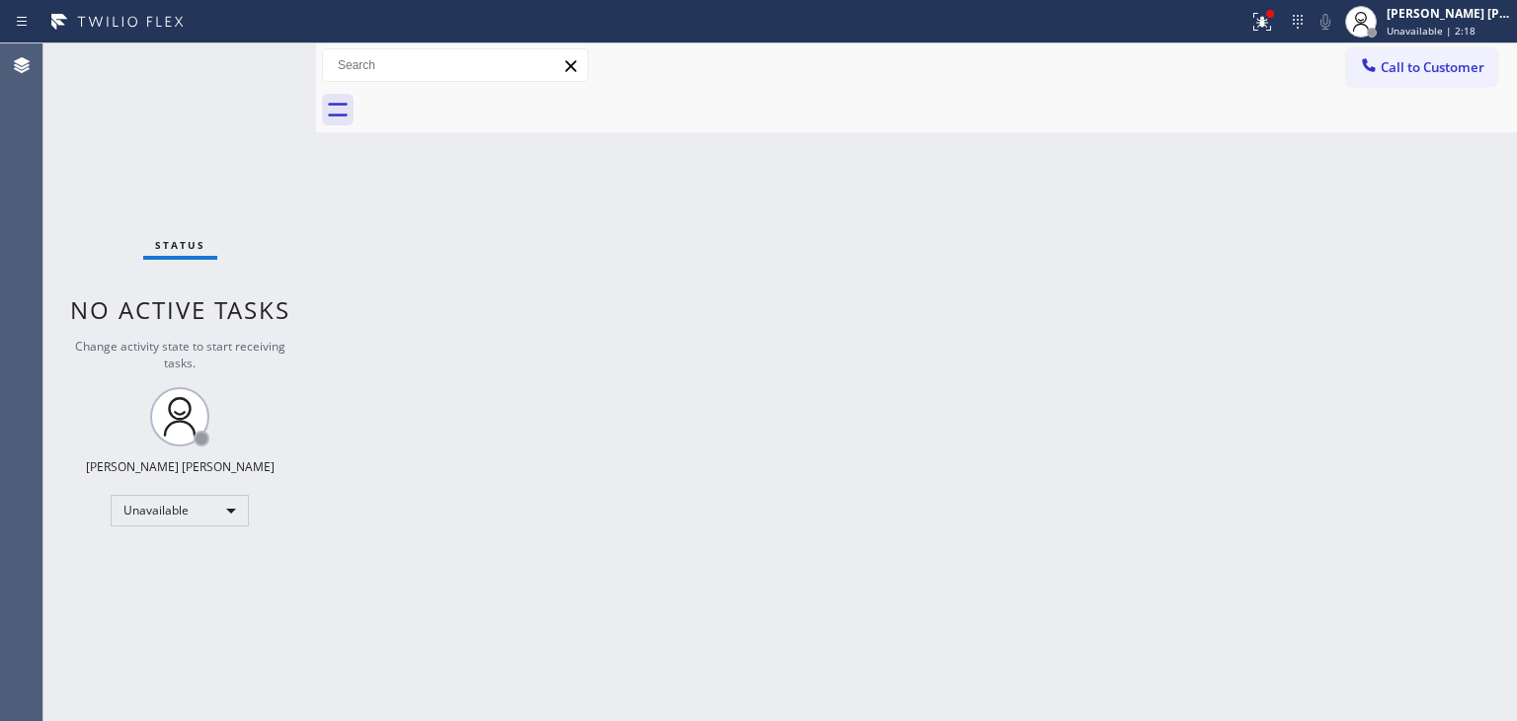
drag, startPoint x: 1442, startPoint y: 65, endPoint x: 1410, endPoint y: 64, distance: 31.6
click at [1442, 65] on span "Call to Customer" at bounding box center [1432, 67] width 104 height 18
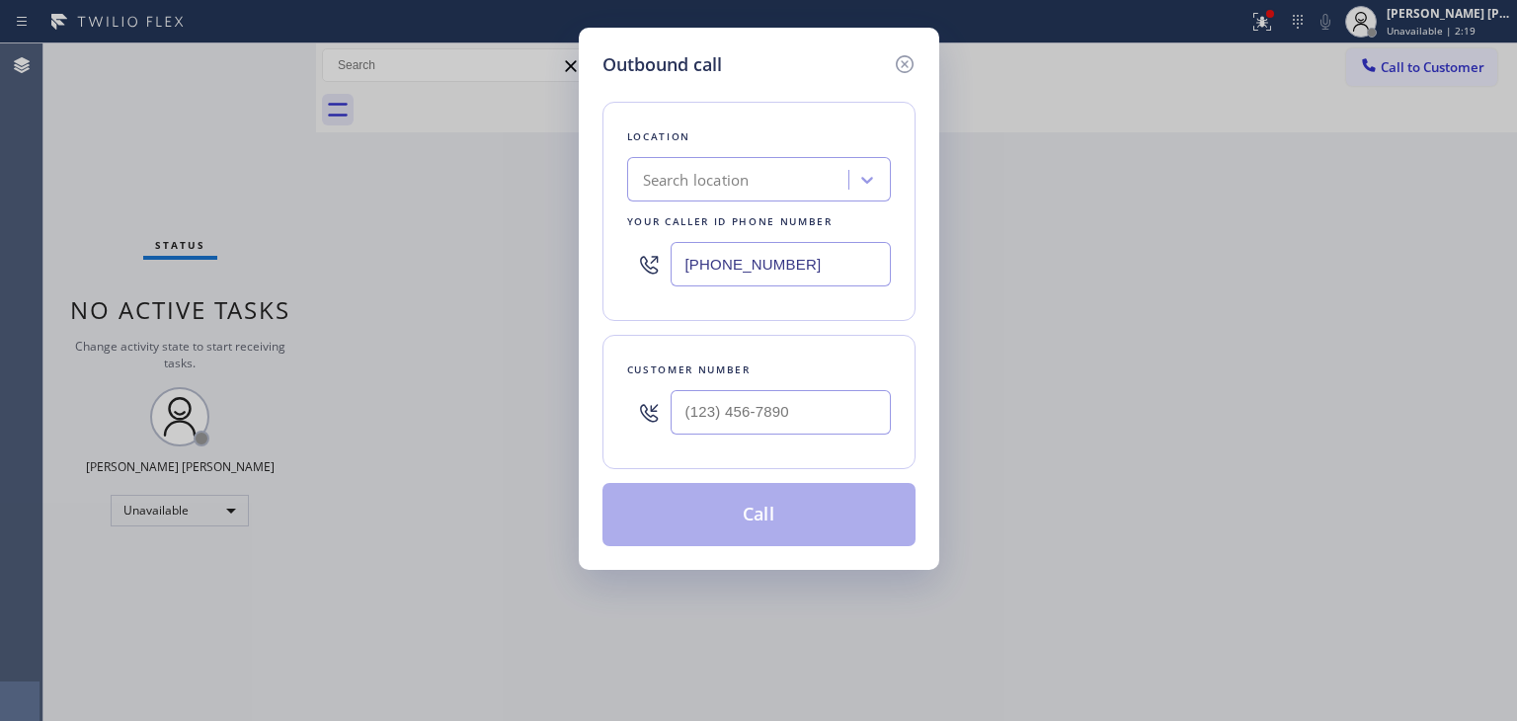
drag, startPoint x: 834, startPoint y: 264, endPoint x: 576, endPoint y: 305, distance: 262.0
click at [576, 305] on div "Outbound call Location Search location Your caller id phone number [PHONE_NUMBE…" at bounding box center [758, 360] width 1517 height 721
type input "[PHONE_NUMBER]"
type input "(___) ___-____"
click at [765, 394] on input "(___) ___-____" at bounding box center [780, 412] width 220 height 44
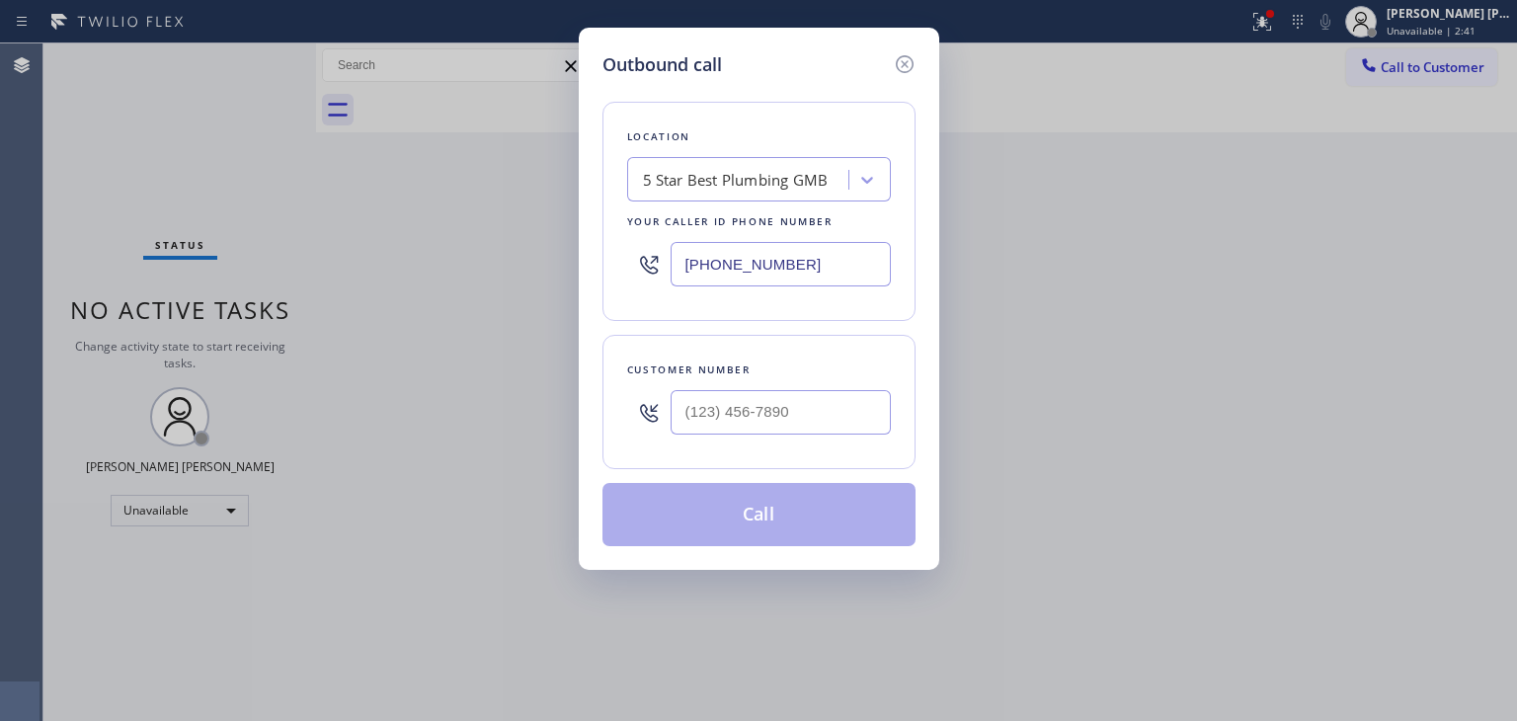
drag, startPoint x: 1469, startPoint y: 250, endPoint x: 967, endPoint y: 250, distance: 502.6
click at [1466, 250] on div "Outbound call Location 5 Star Best Plumbing GMB Your caller id phone number [PH…" at bounding box center [758, 360] width 1517 height 721
click at [731, 421] on input "(___) ___-____" at bounding box center [780, 412] width 220 height 44
paste input "415) 350-3296"
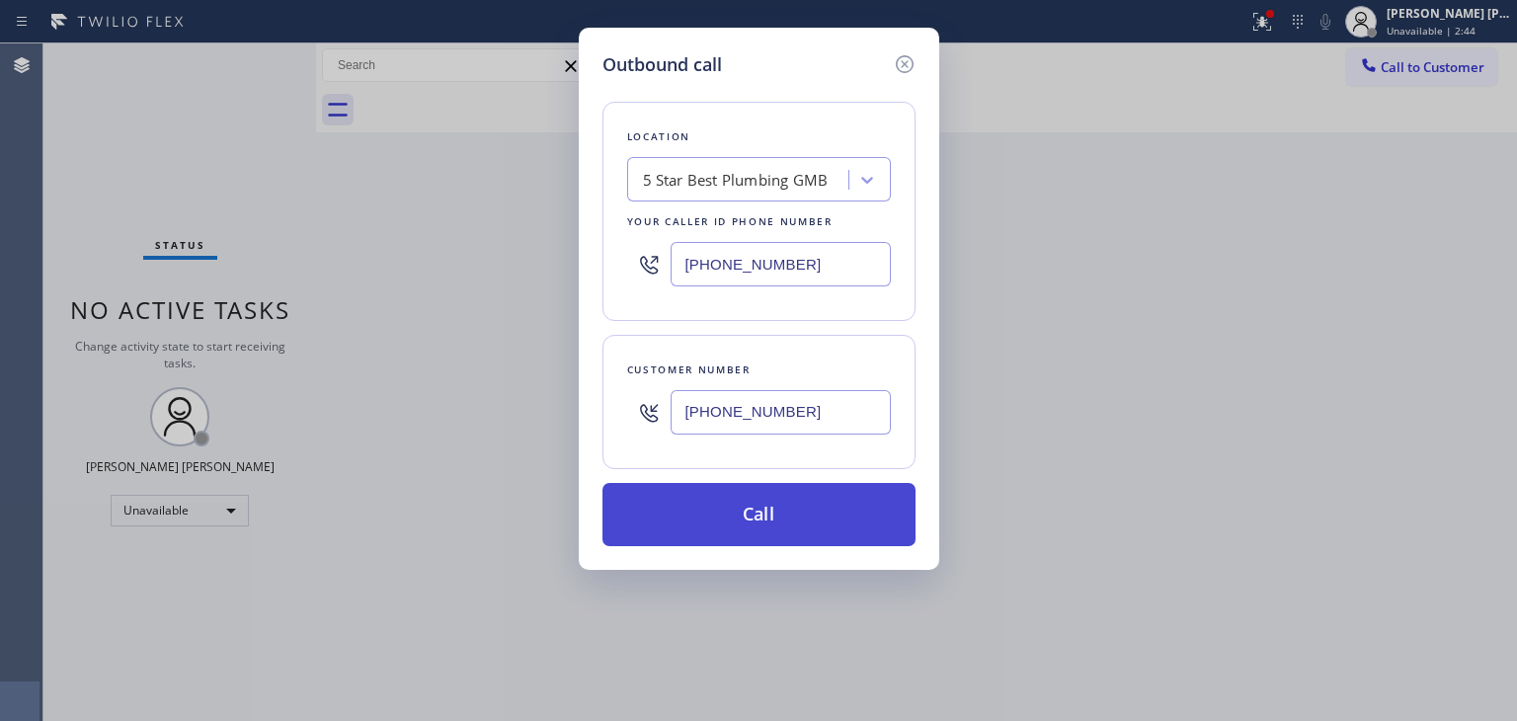
type input "[PHONE_NUMBER]"
click at [817, 510] on button "Call" at bounding box center [758, 514] width 313 height 63
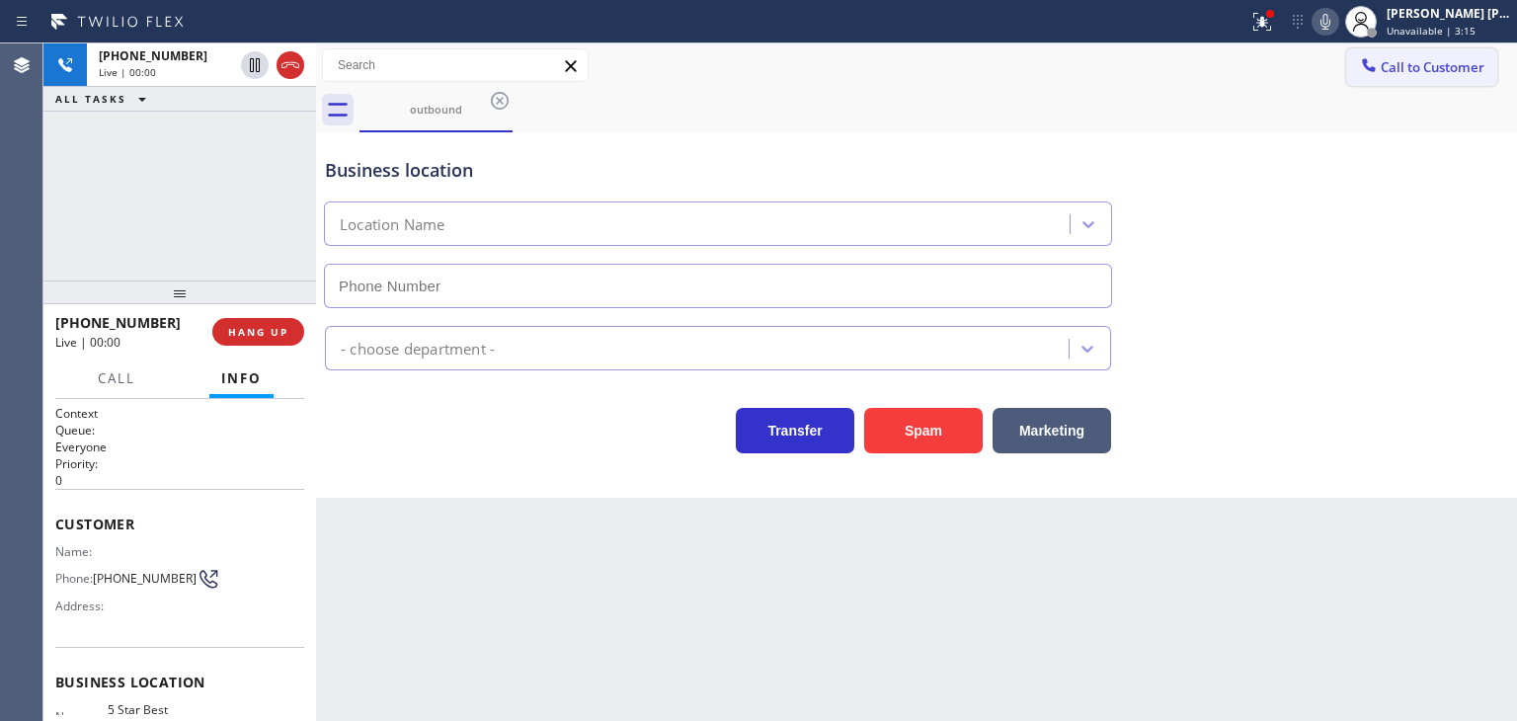
type input "[PHONE_NUMBER]"
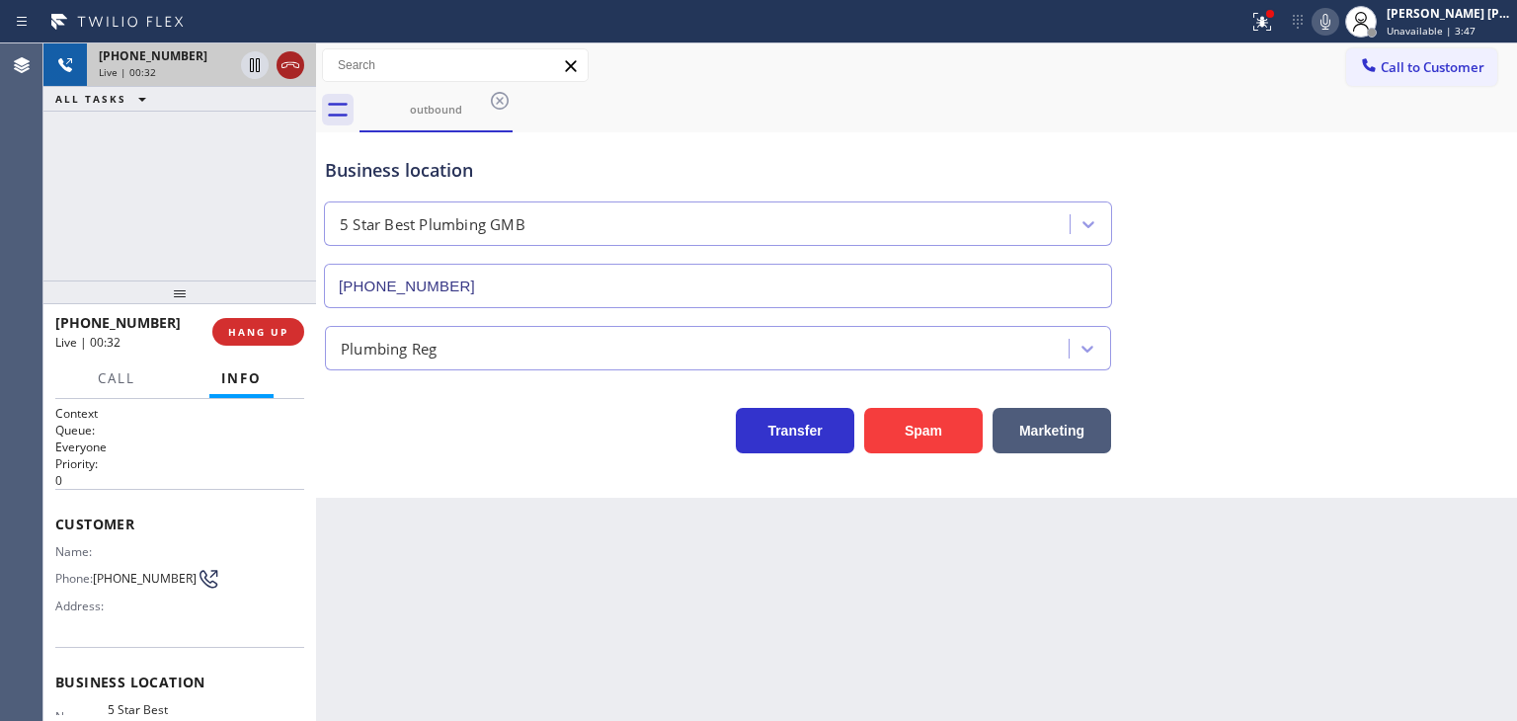
click at [293, 68] on icon at bounding box center [290, 65] width 24 height 24
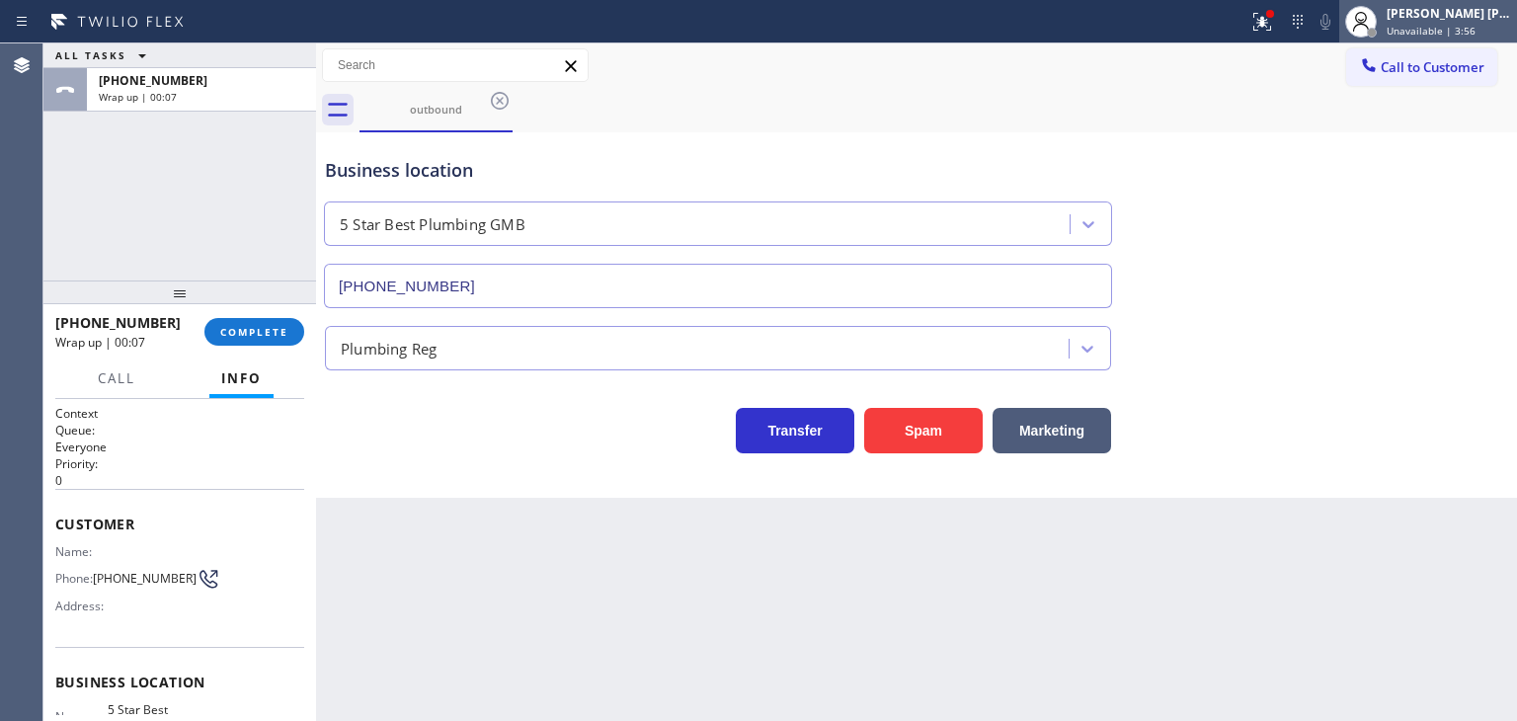
click at [1450, 30] on span "Unavailable | 3:56" at bounding box center [1430, 31] width 89 height 14
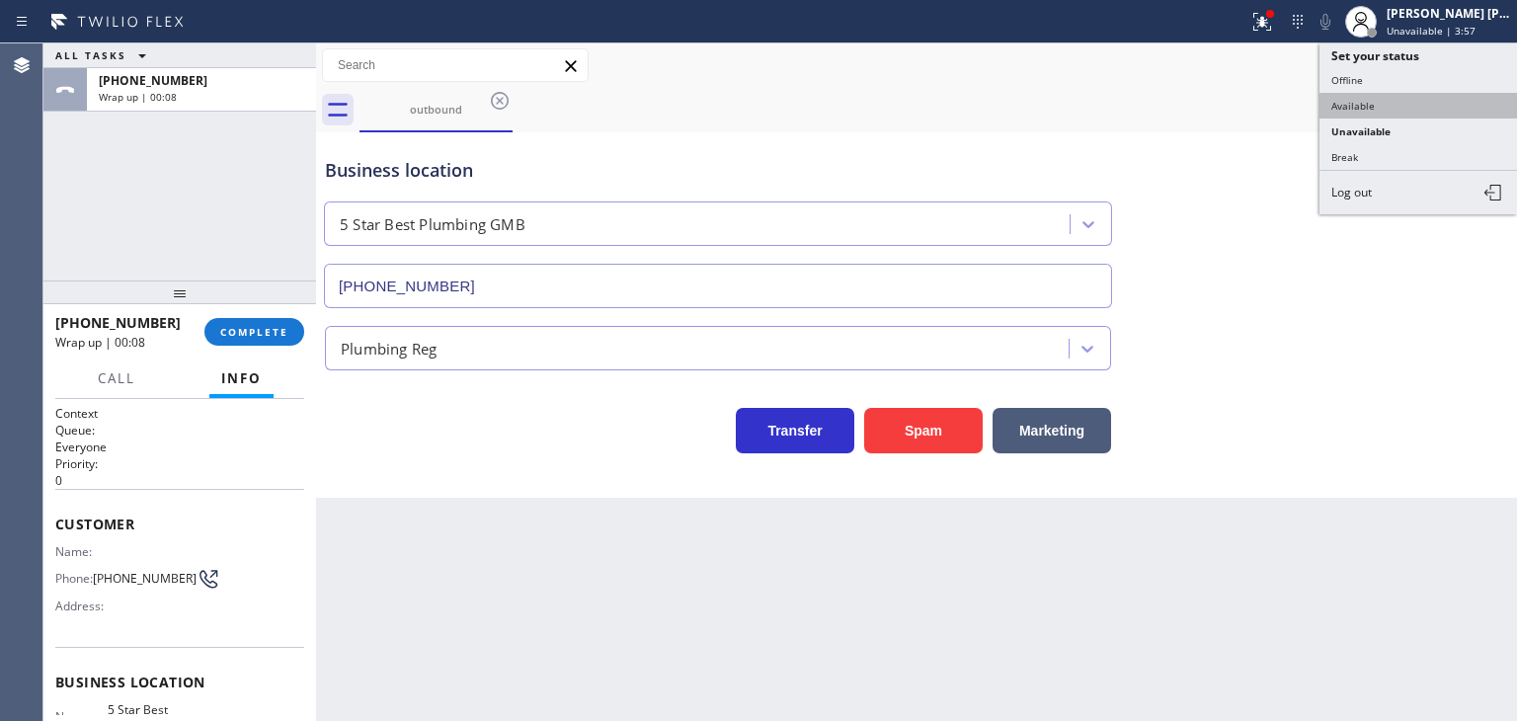
click at [1395, 99] on button "Available" at bounding box center [1417, 106] width 197 height 26
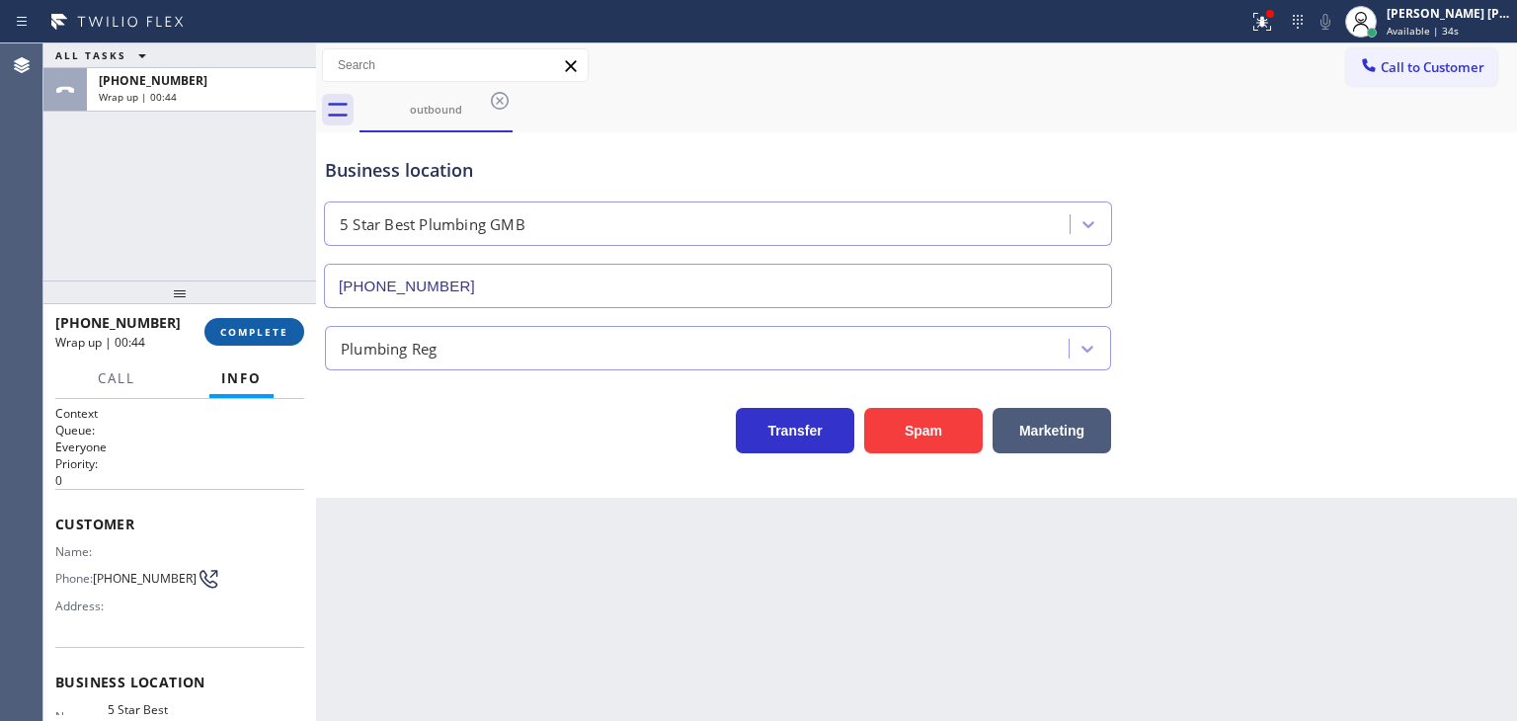
click at [246, 329] on span "COMPLETE" at bounding box center [254, 332] width 68 height 14
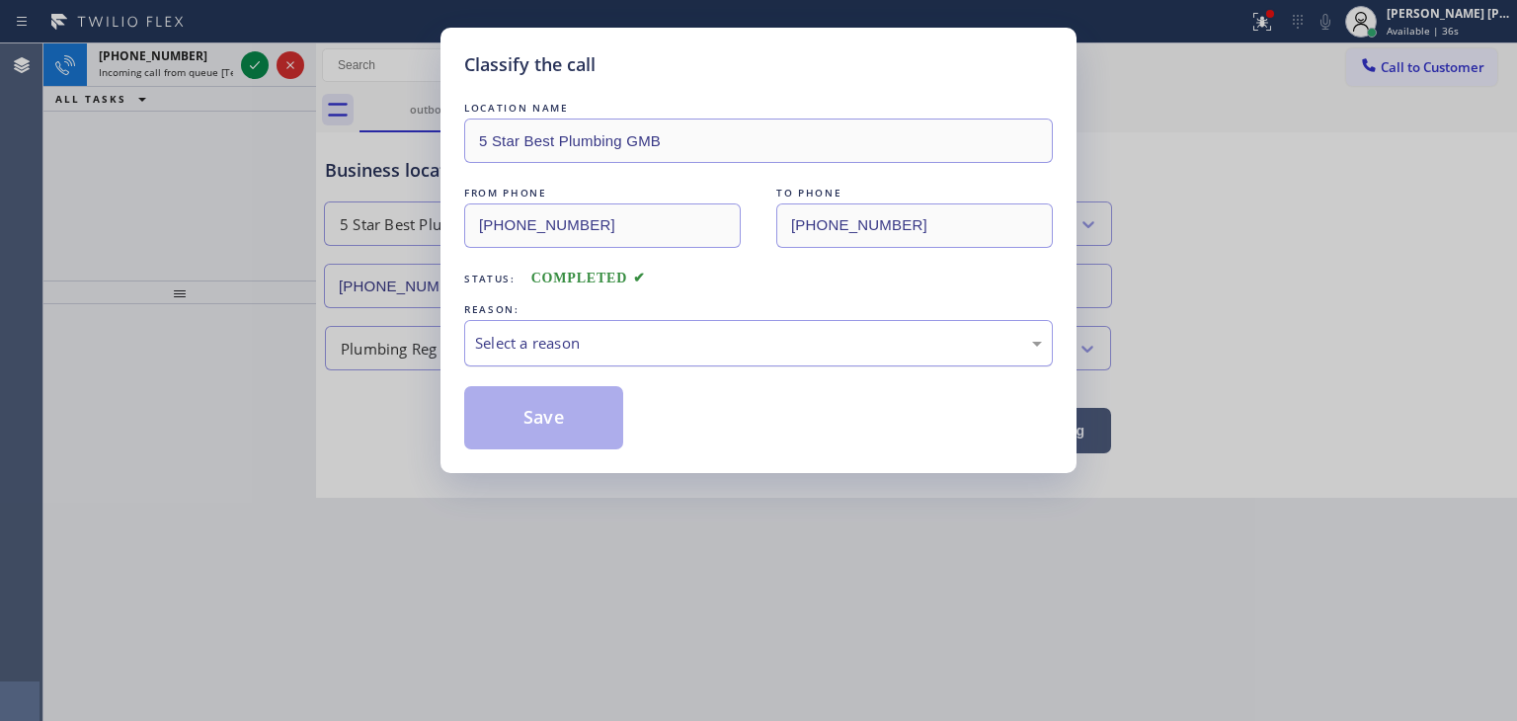
click at [592, 324] on div "Select a reason" at bounding box center [758, 343] width 589 height 46
click at [543, 406] on button "Save" at bounding box center [543, 417] width 159 height 63
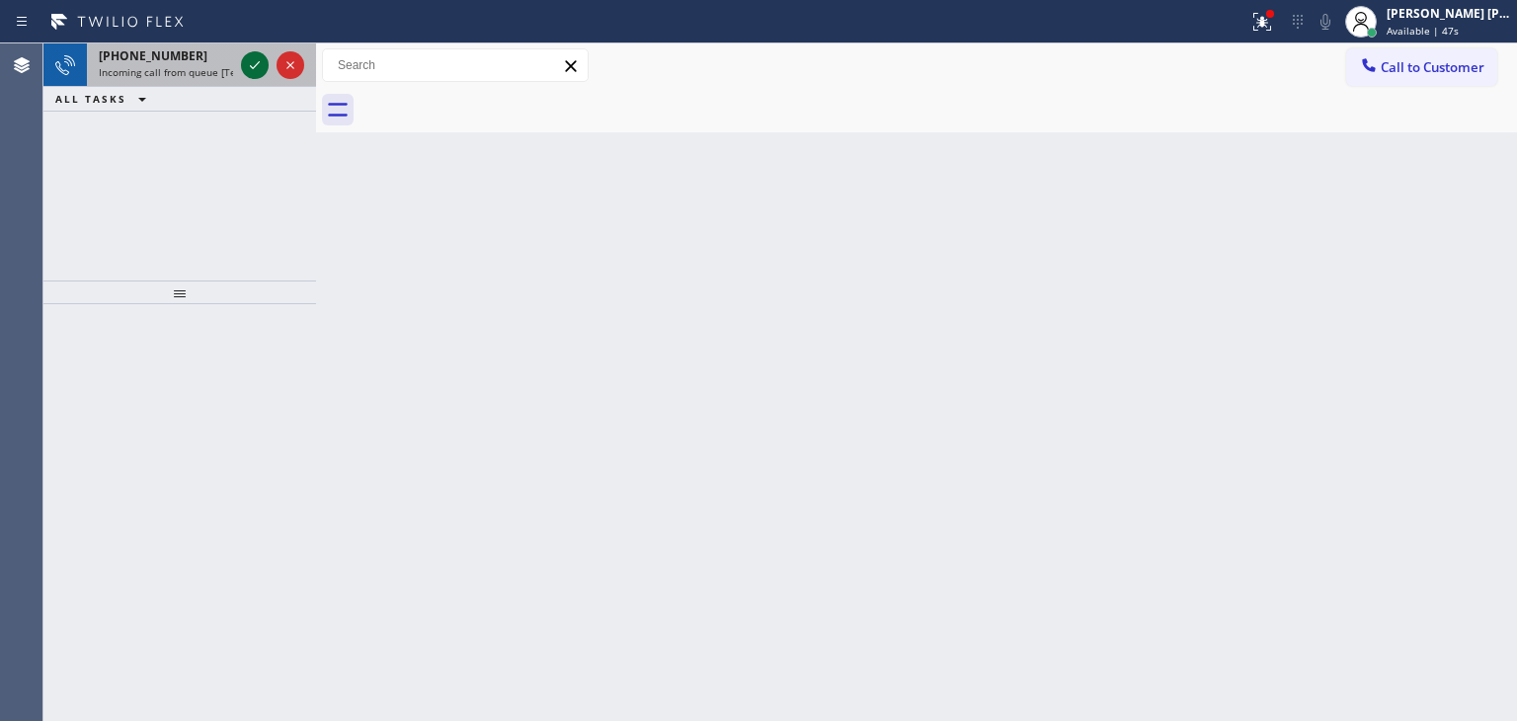
click at [257, 66] on icon at bounding box center [255, 65] width 24 height 24
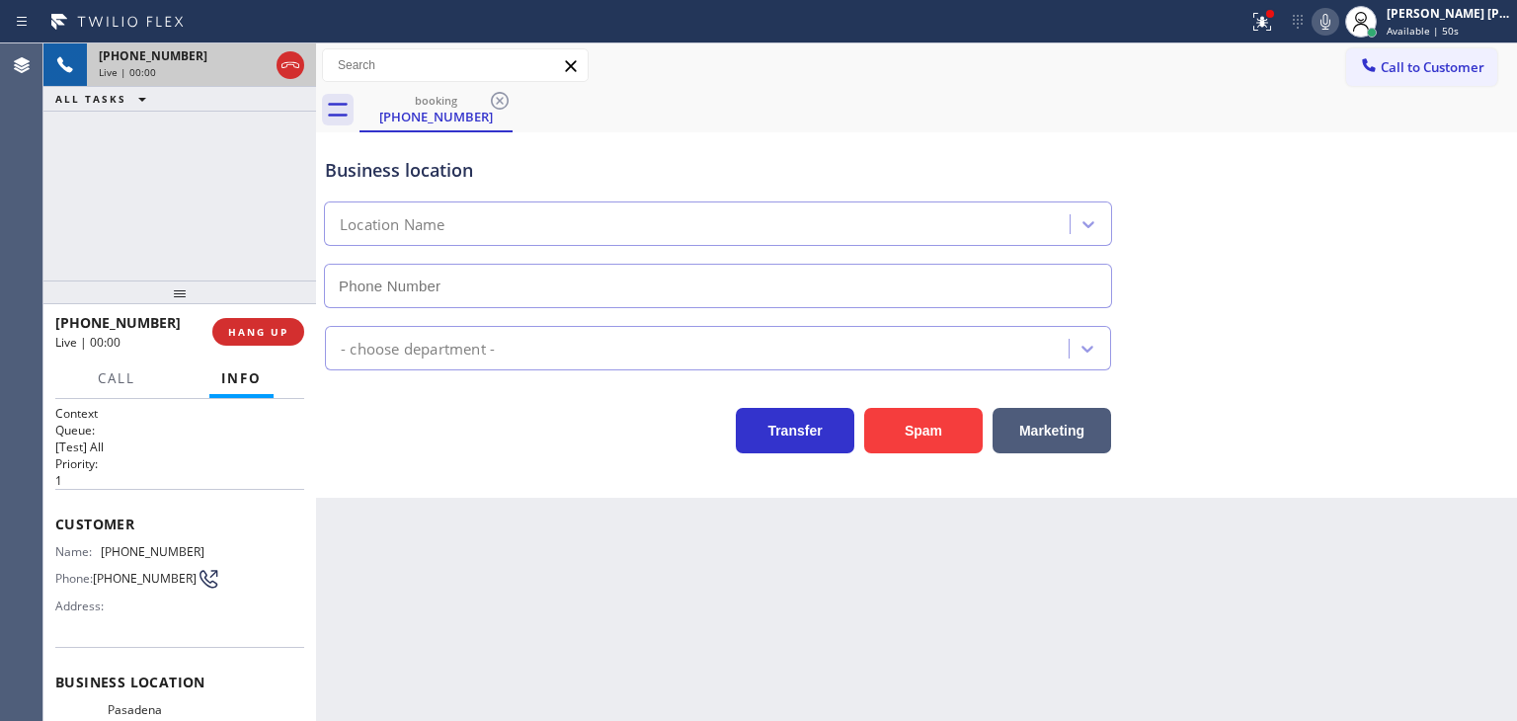
type input "[PHONE_NUMBER]"
click at [1472, 259] on div "Business location Pasadena Electrician Masters [PHONE_NUMBER]" at bounding box center [916, 218] width 1191 height 179
click at [1337, 11] on icon at bounding box center [1325, 22] width 24 height 24
click at [1422, 288] on div "Business location Pasadena Electrician Masters [PHONE_NUMBER]" at bounding box center [916, 218] width 1191 height 179
click at [1337, 21] on icon at bounding box center [1325, 22] width 24 height 24
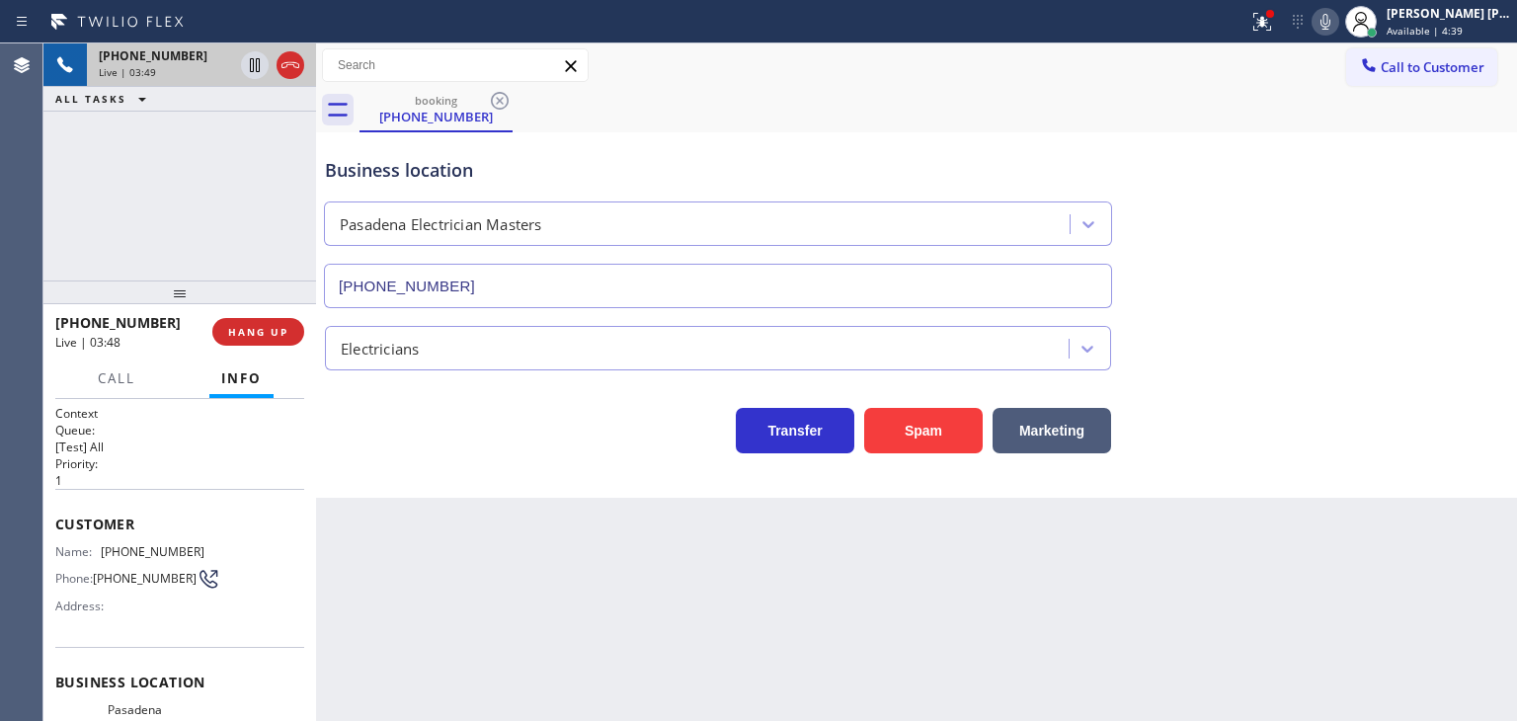
click at [1450, 183] on div "Business location Pasadena Electrician Masters [PHONE_NUMBER]" at bounding box center [916, 218] width 1191 height 179
click at [1401, 182] on div "Business location Pasadena Electrician Masters [PHONE_NUMBER]" at bounding box center [916, 218] width 1191 height 179
click at [1337, 17] on icon at bounding box center [1325, 22] width 24 height 24
drag, startPoint x: 1432, startPoint y: 135, endPoint x: 1402, endPoint y: 112, distance: 37.9
click at [1431, 134] on div "Business location Pasadena Electrician Masters [PHONE_NUMBER]" at bounding box center [916, 218] width 1191 height 179
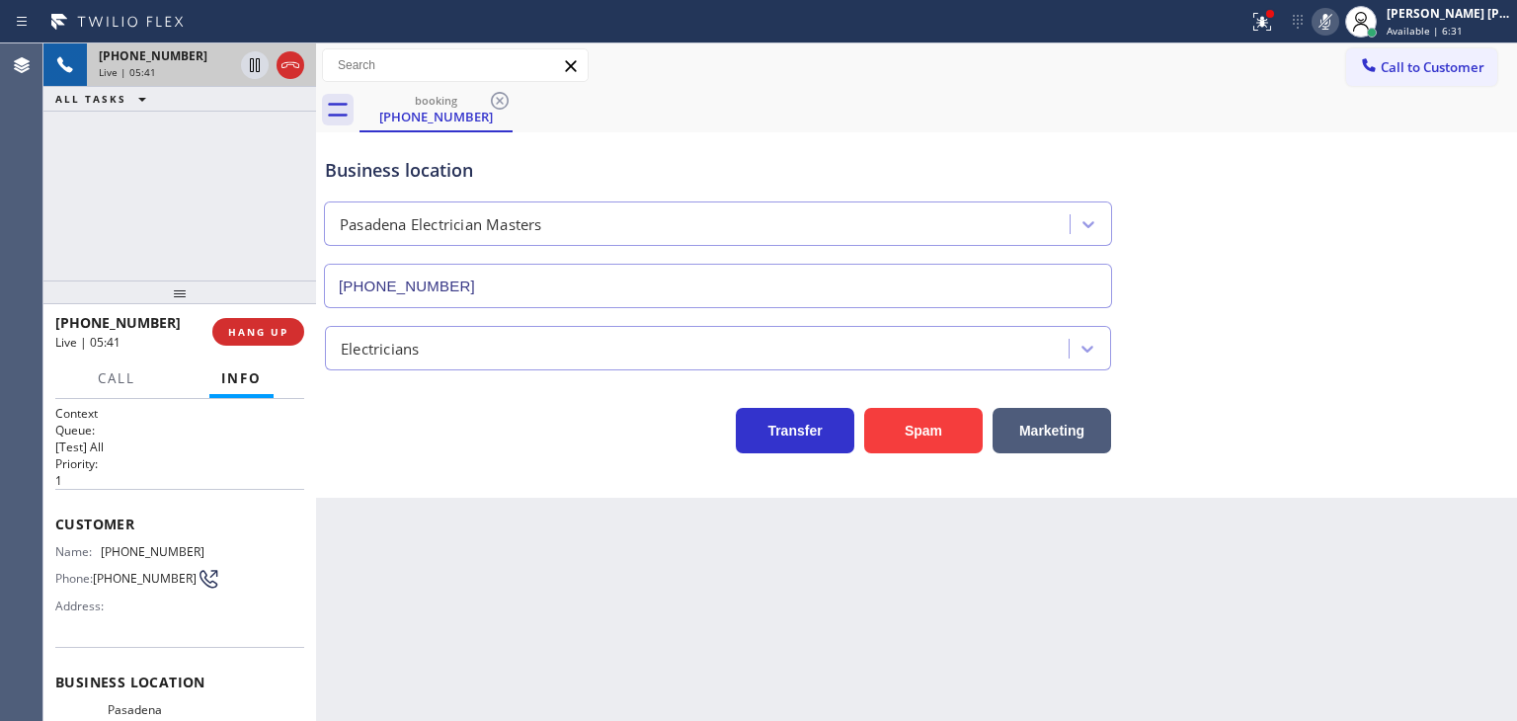
click at [1337, 18] on icon at bounding box center [1325, 22] width 24 height 24
click at [1337, 28] on icon at bounding box center [1325, 22] width 24 height 24
drag, startPoint x: 1462, startPoint y: 122, endPoint x: 1338, endPoint y: 43, distance: 147.4
click at [1462, 122] on div "booking [PHONE_NUMBER]" at bounding box center [937, 110] width 1157 height 44
click at [1337, 25] on icon at bounding box center [1325, 22] width 24 height 24
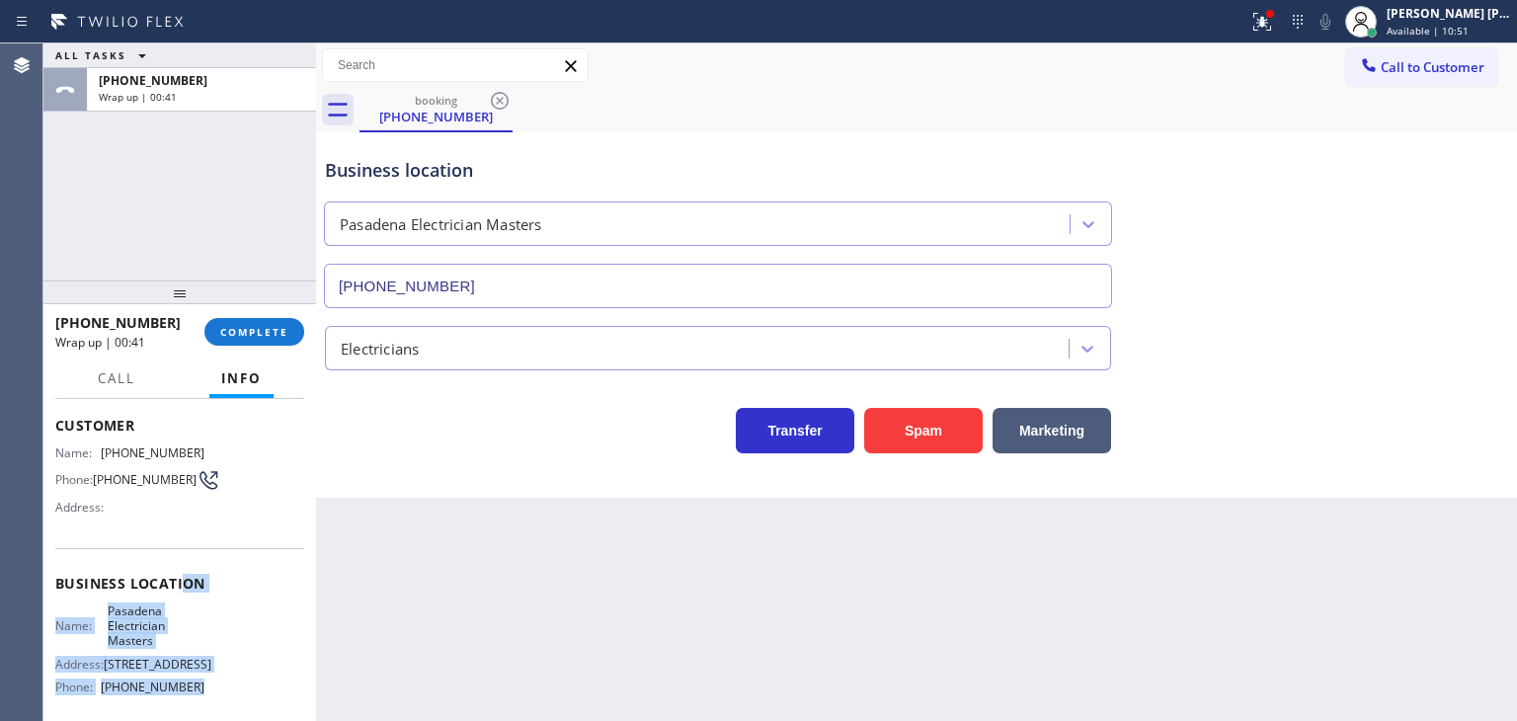
scroll to position [99, 0]
drag, startPoint x: 205, startPoint y: 617, endPoint x: 54, endPoint y: 451, distance: 224.4
click at [54, 451] on div "Context Queue: [Test] All Priority: 1 Customer Name: [PHONE_NUMBER] Phone: [PHO…" at bounding box center [179, 560] width 273 height 322
copy div "Name: [PHONE_NUMBER] Phone: [PHONE_NUMBER] Address: Business location Name: Pas…"
click at [278, 228] on div "ALL TASKS ALL TASKS ACTIVE TASKS TASKS IN WRAP UP [PHONE_NUMBER] Wrap up | 01:04" at bounding box center [179, 161] width 273 height 237
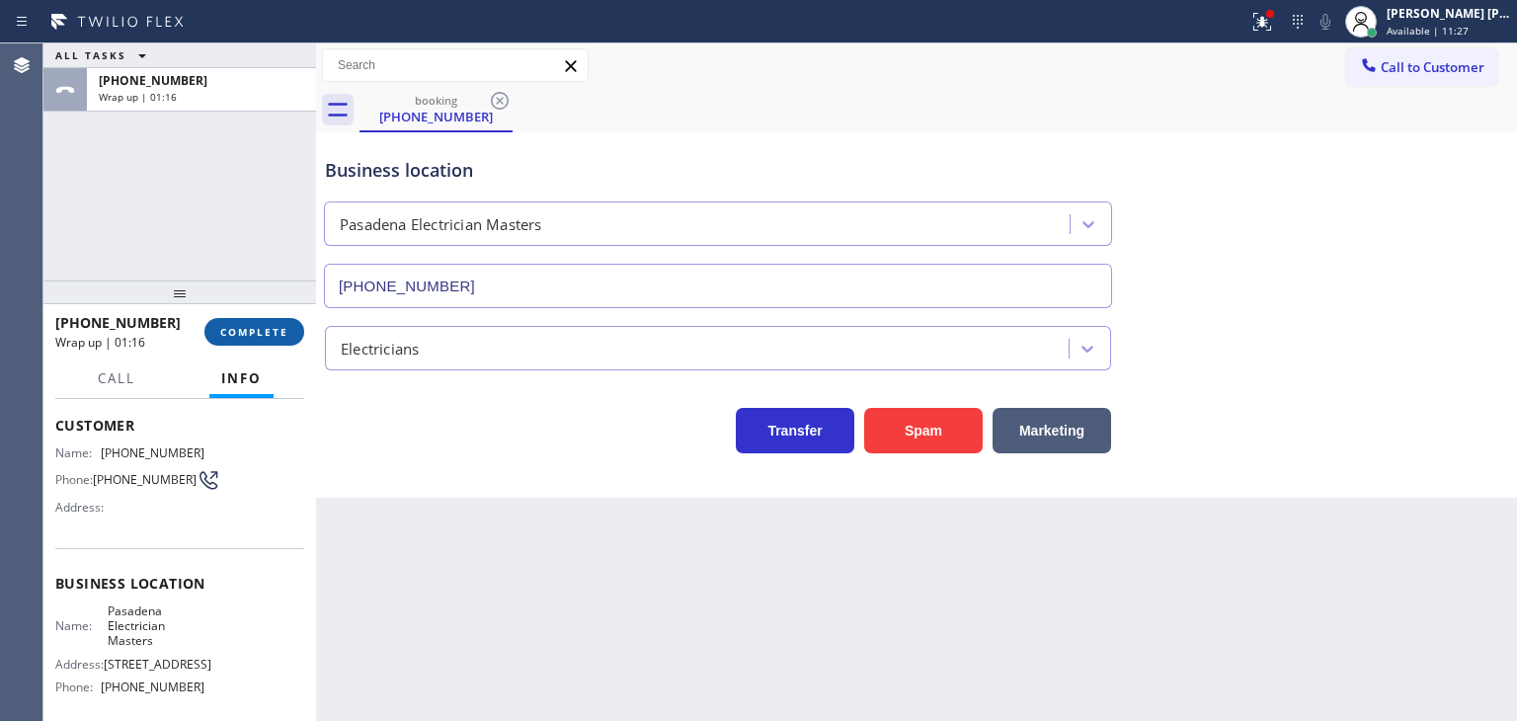
click at [261, 338] on span "COMPLETE" at bounding box center [254, 332] width 68 height 14
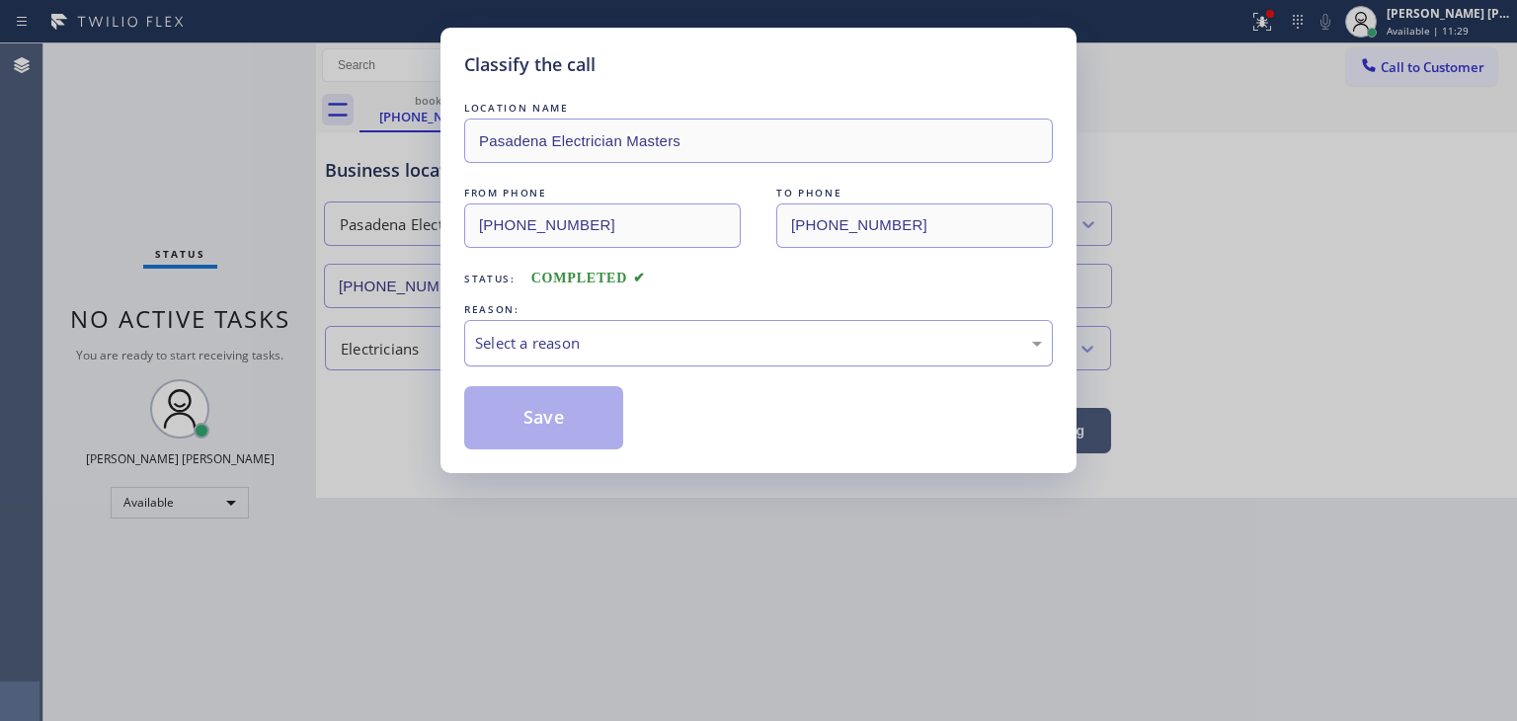
click at [554, 328] on div "Select a reason" at bounding box center [758, 343] width 589 height 46
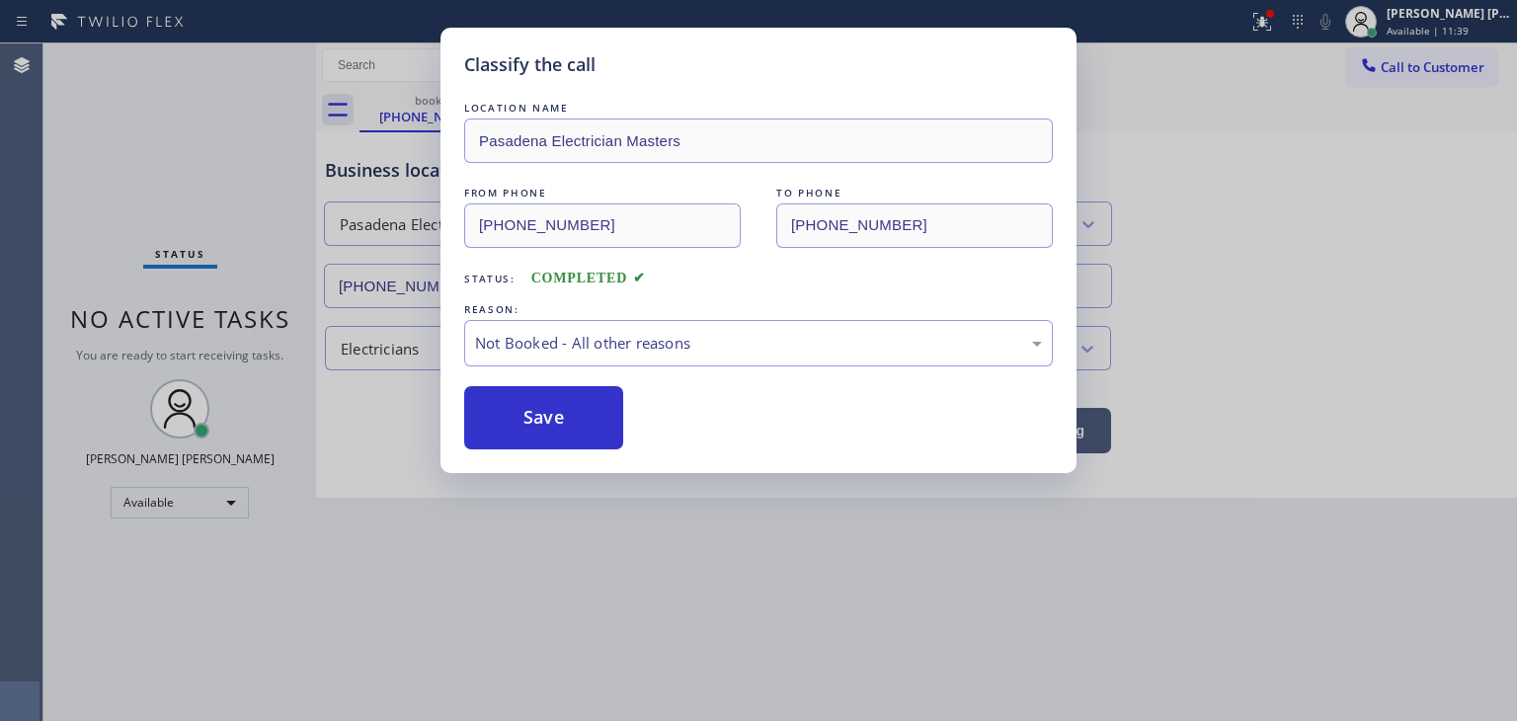
click at [571, 412] on button "Save" at bounding box center [543, 417] width 159 height 63
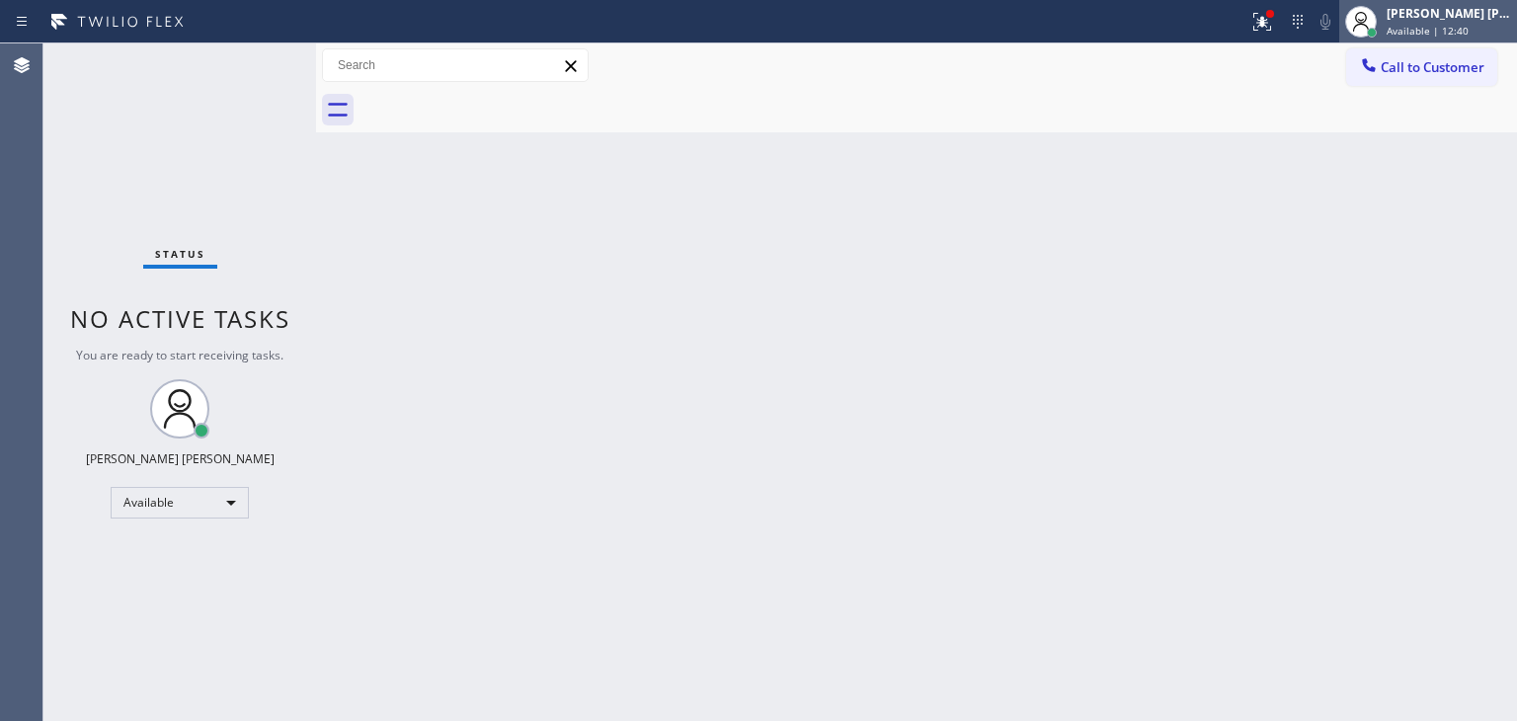
click at [1468, 31] on span "Available | 12:40" at bounding box center [1427, 31] width 82 height 14
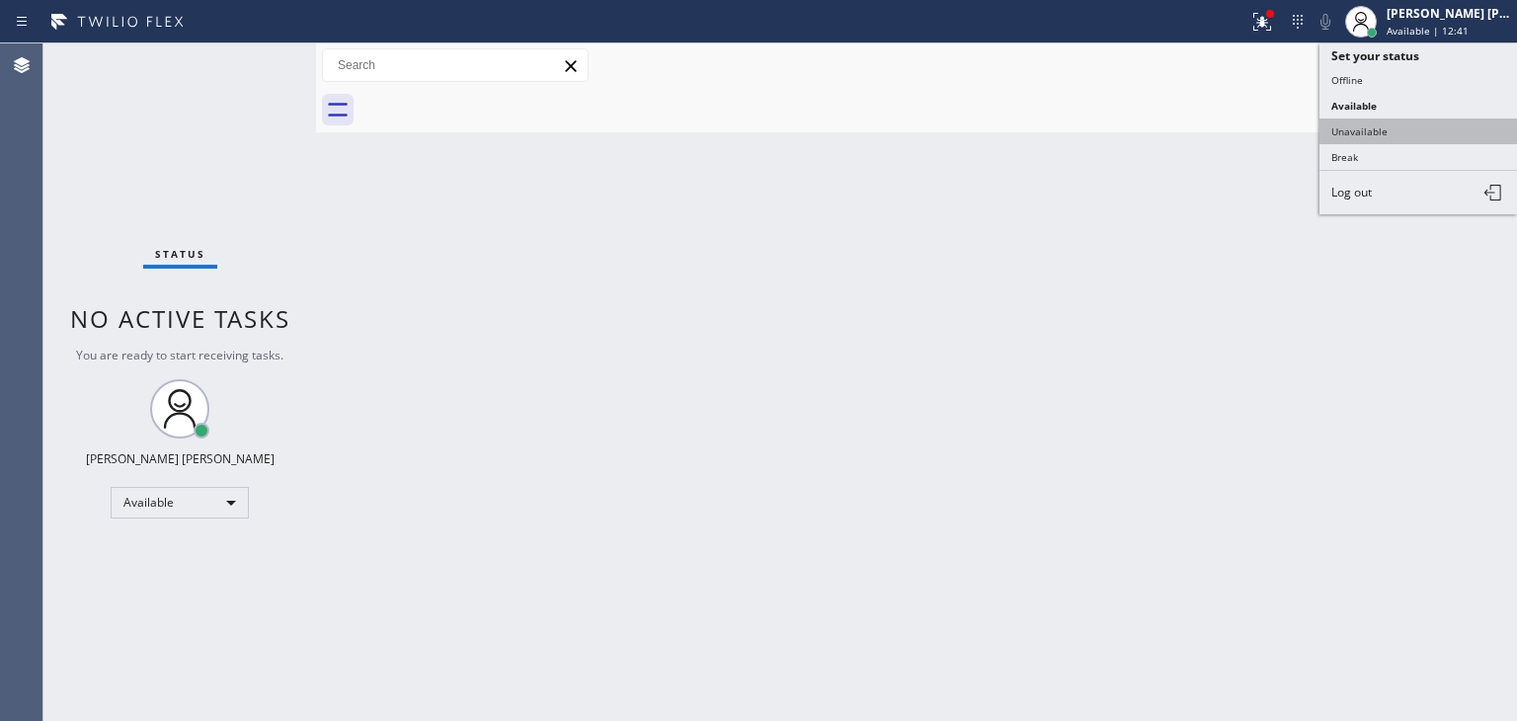
click at [1386, 126] on button "Unavailable" at bounding box center [1417, 131] width 197 height 26
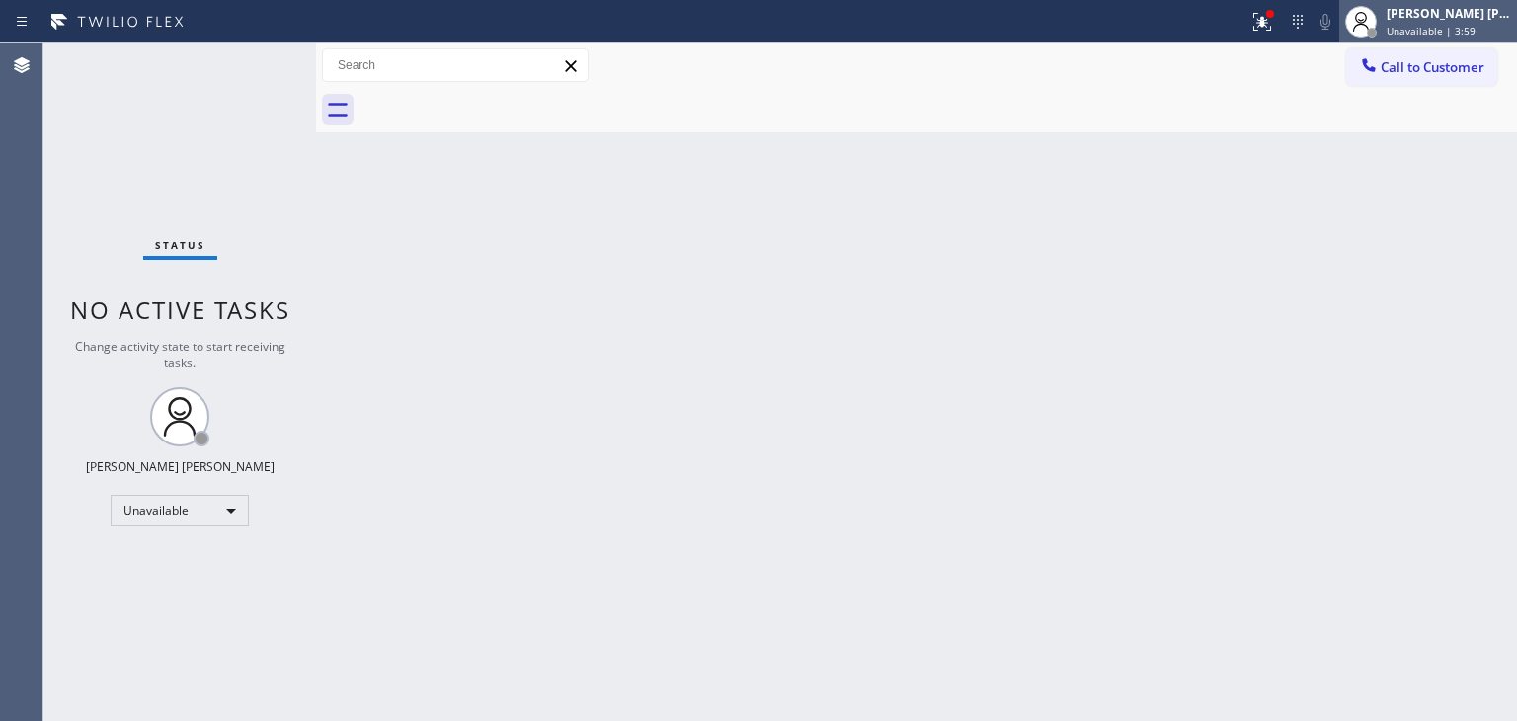
drag, startPoint x: 1461, startPoint y: 13, endPoint x: 1451, endPoint y: 21, distance: 13.4
click at [1461, 15] on div "[PERSON_NAME] [PERSON_NAME]" at bounding box center [1448, 13] width 124 height 17
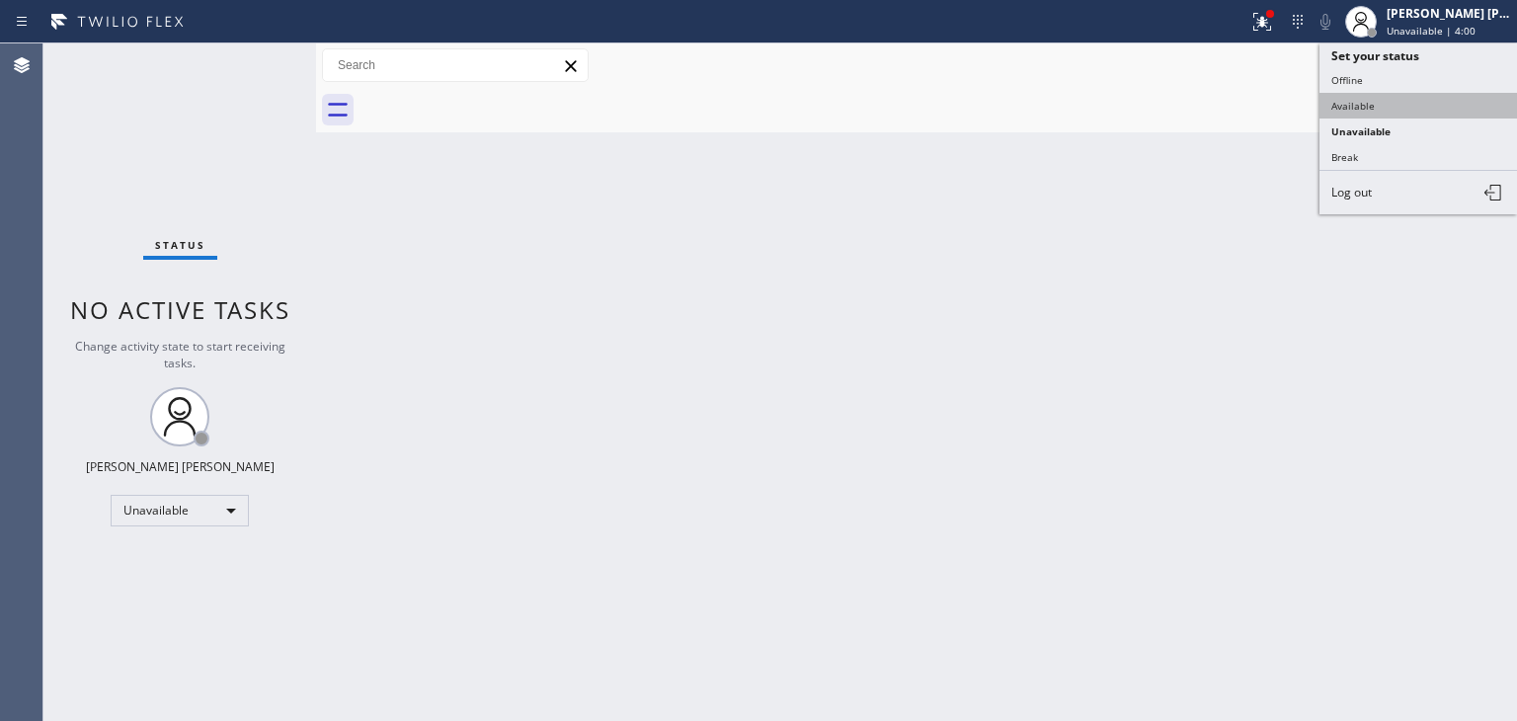
click at [1336, 101] on button "Available" at bounding box center [1417, 106] width 197 height 26
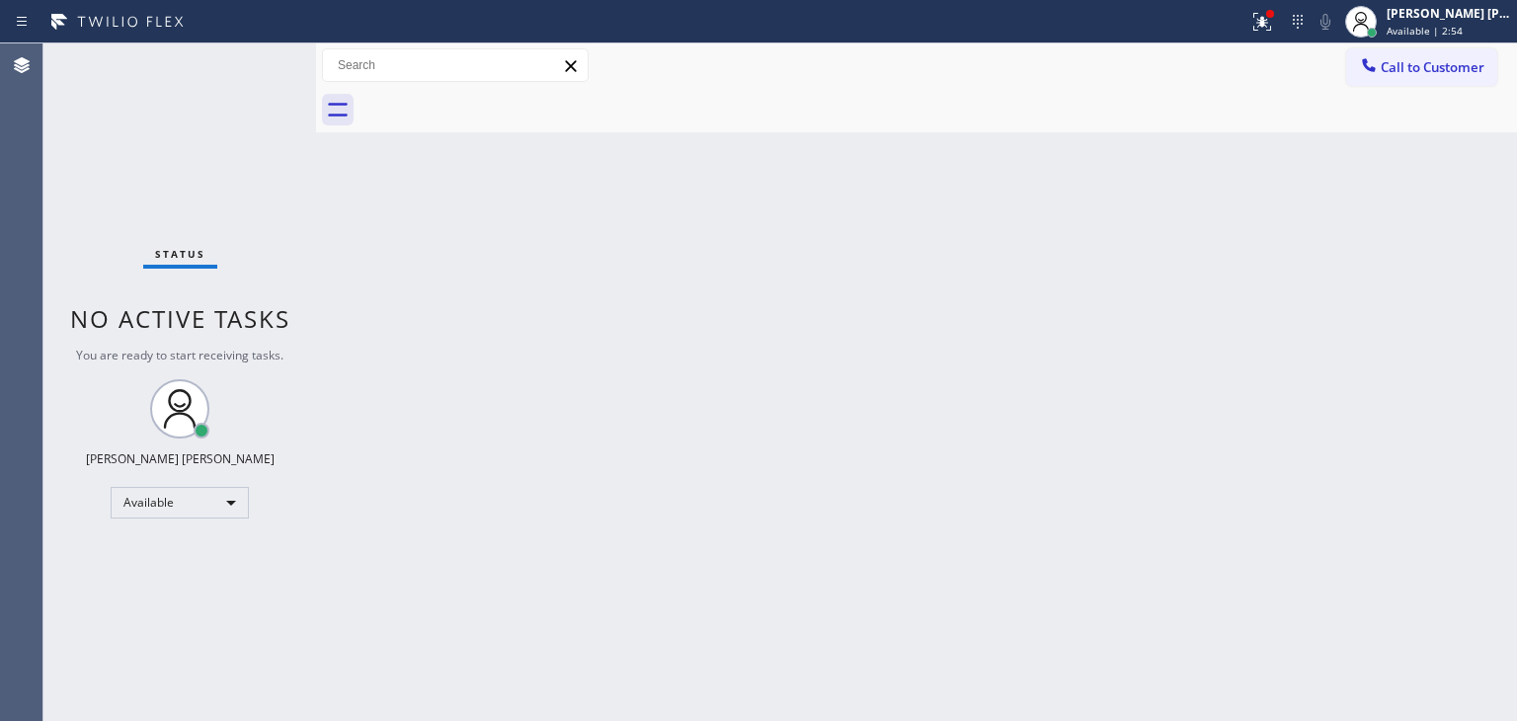
click at [261, 66] on div "Status No active tasks You are ready to start receiving tasks. [PERSON_NAME] [P…" at bounding box center [179, 381] width 273 height 677
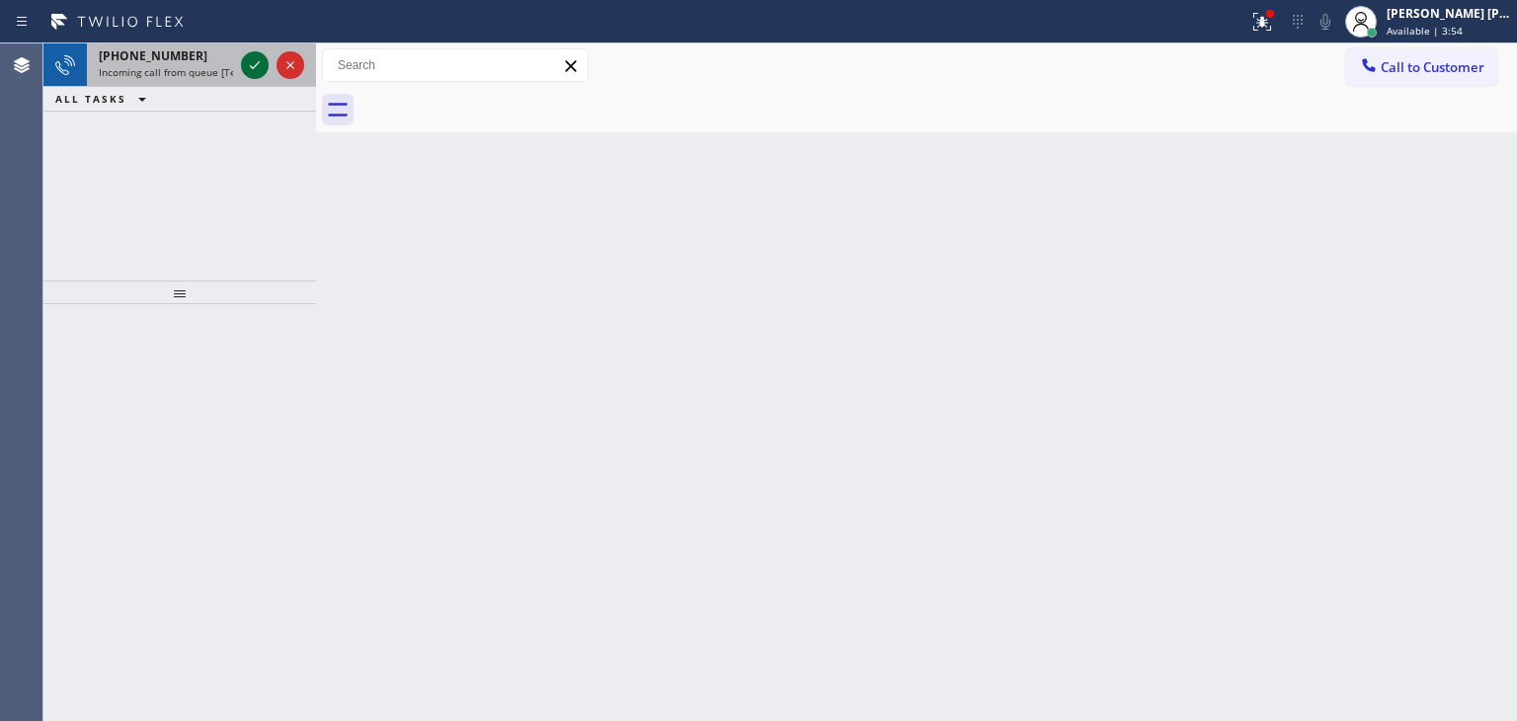
click at [249, 67] on icon at bounding box center [255, 65] width 24 height 24
click at [250, 64] on icon at bounding box center [255, 65] width 24 height 24
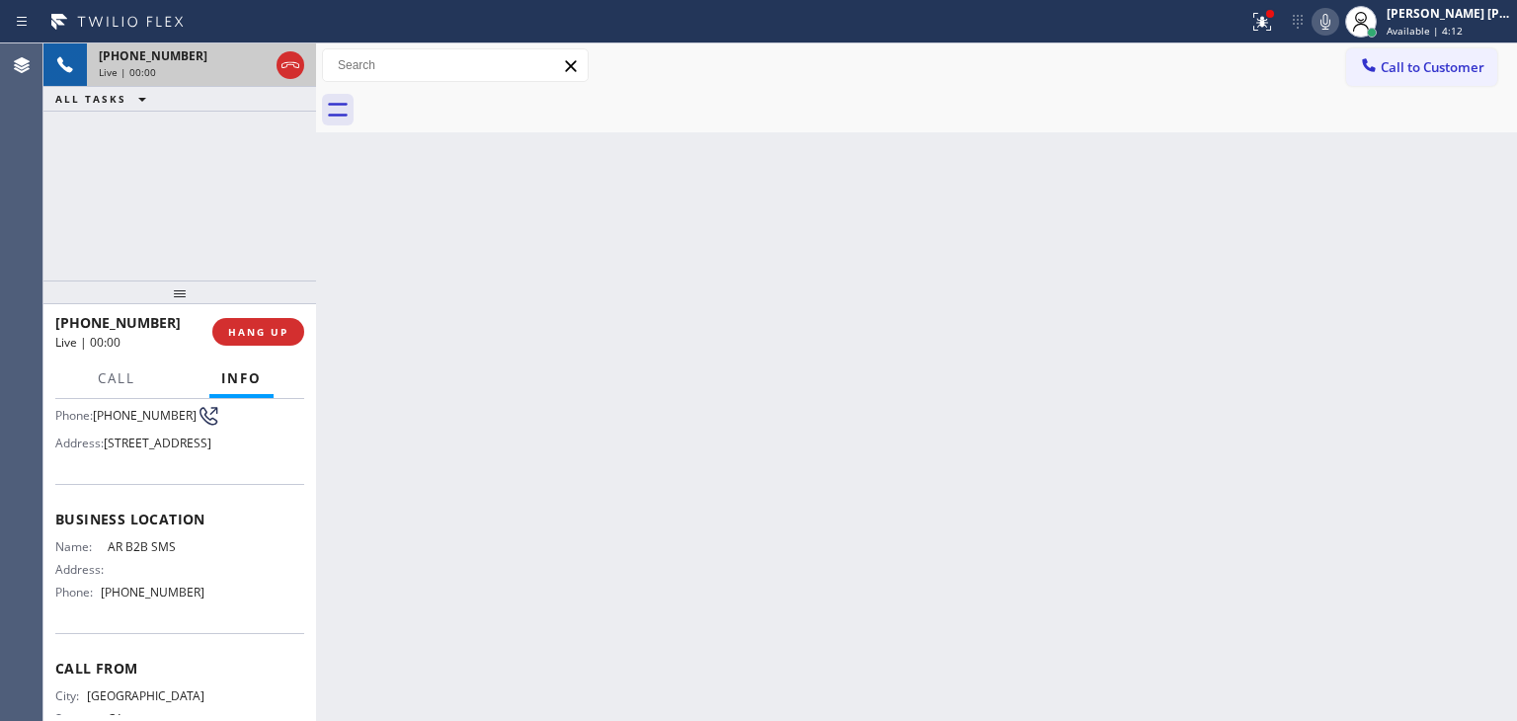
scroll to position [197, 0]
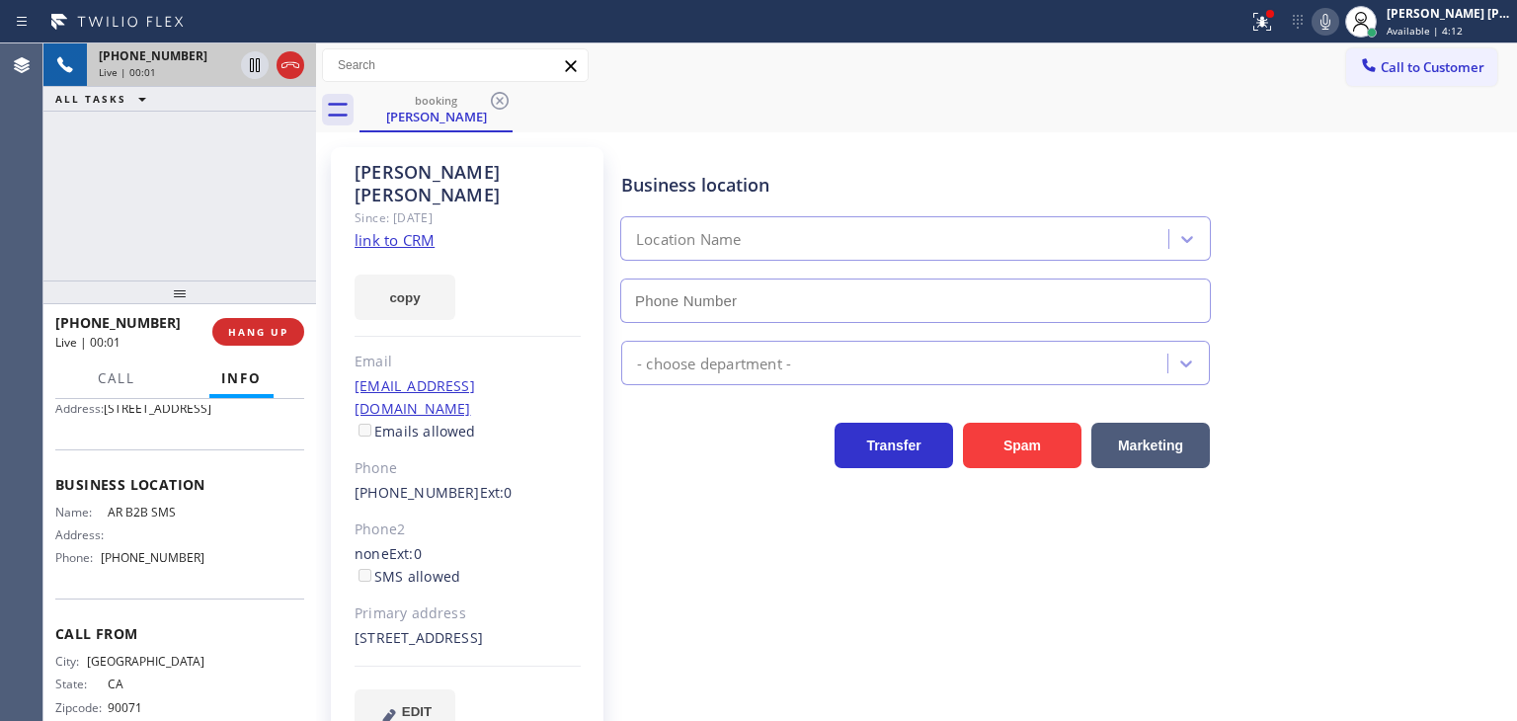
type input "[PHONE_NUMBER]"
click at [417, 230] on link "link to CRM" at bounding box center [394, 240] width 80 height 20
click at [1337, 31] on icon at bounding box center [1325, 22] width 24 height 24
click at [1330, 22] on icon at bounding box center [1325, 22] width 10 height 16
drag, startPoint x: 210, startPoint y: 601, endPoint x: 103, endPoint y: 604, distance: 107.7
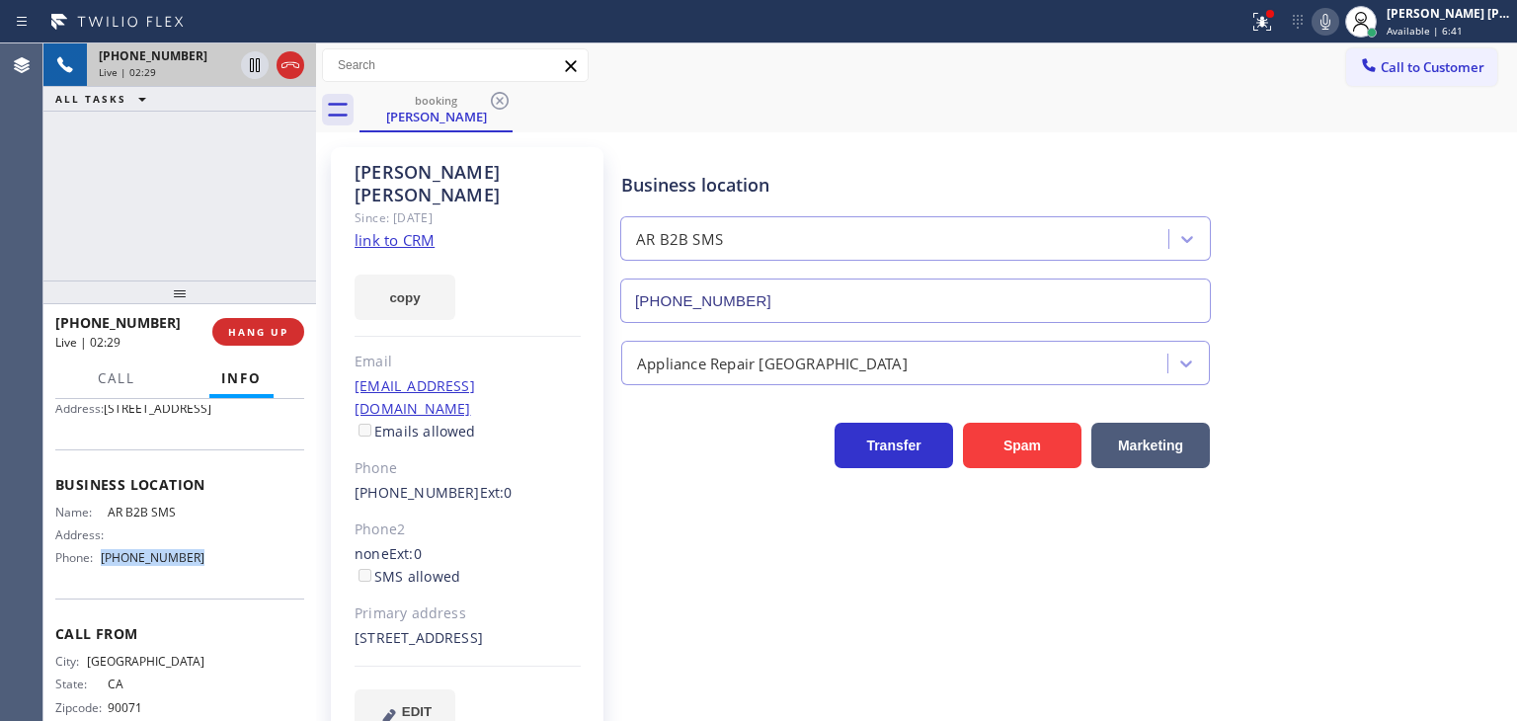
click at [103, 574] on div "Name: AR B2B SMS Address: Phone: [PHONE_NUMBER]" at bounding box center [179, 539] width 249 height 69
copy div "[PHONE_NUMBER]"
click at [1463, 325] on div "Appliance Repair [GEOGRAPHIC_DATA]" at bounding box center [1064, 354] width 895 height 62
drag, startPoint x: 1447, startPoint y: 25, endPoint x: 1436, endPoint y: 45, distance: 23.4
click at [1447, 25] on span "Available | 8:27" at bounding box center [1424, 31] width 76 height 14
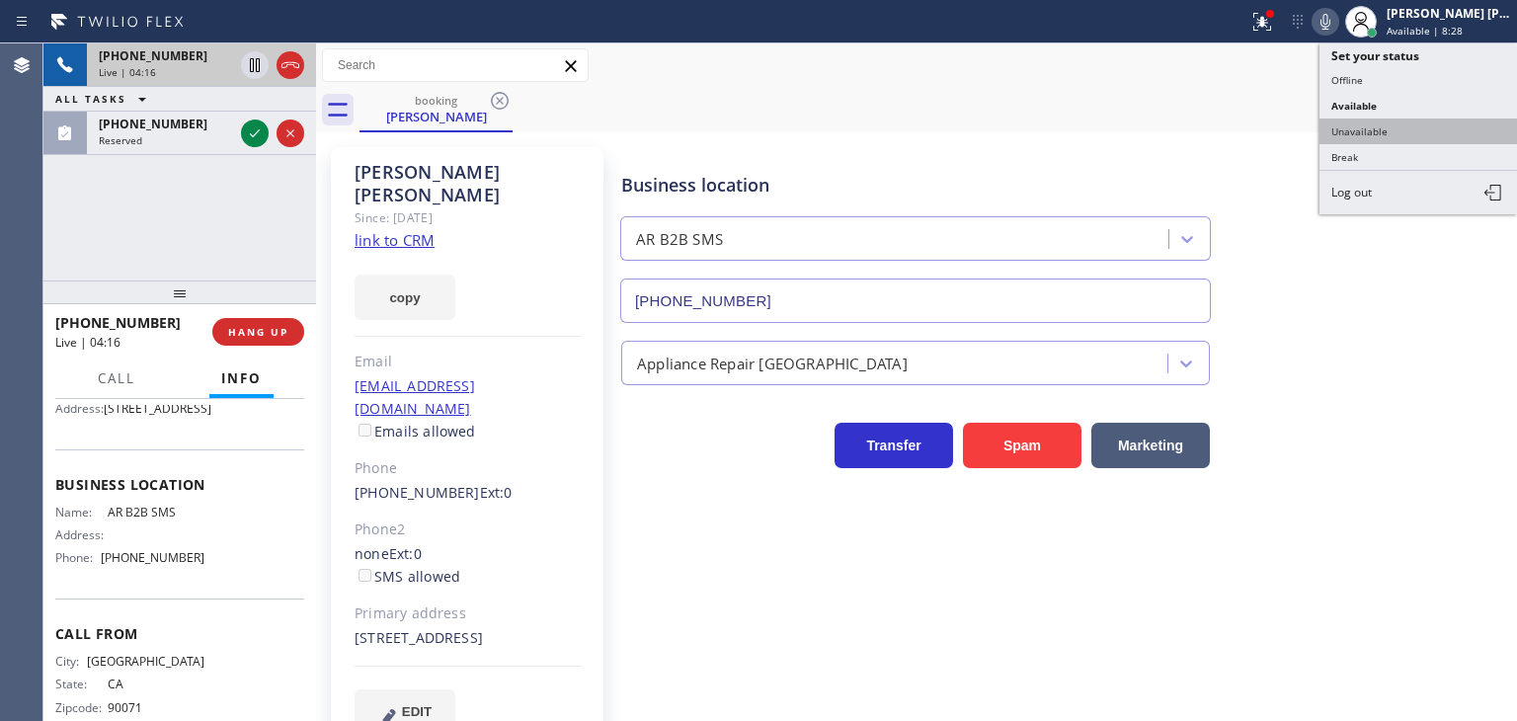
click at [1404, 125] on button "Unavailable" at bounding box center [1417, 131] width 197 height 26
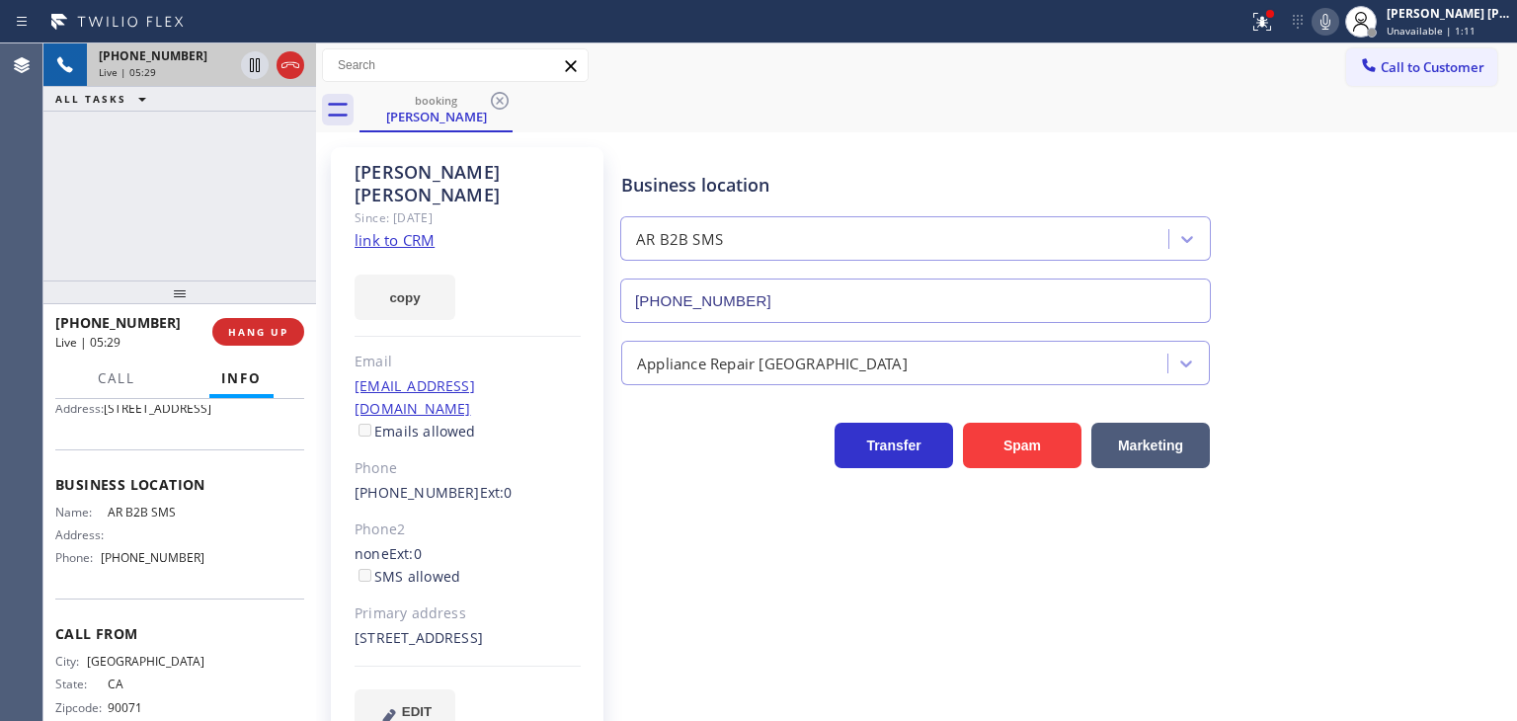
click at [462, 636] on div "[PERSON_NAME] Since: [DATE] link to CRM copy Email [EMAIL_ADDRESS][DOMAIN_NAME]…" at bounding box center [467, 452] width 273 height 611
drag, startPoint x: 487, startPoint y: 617, endPoint x: 357, endPoint y: 589, distance: 132.5
click at [357, 627] on div "[STREET_ADDRESS]" at bounding box center [467, 638] width 226 height 23
copy div "[STREET_ADDRESS]"
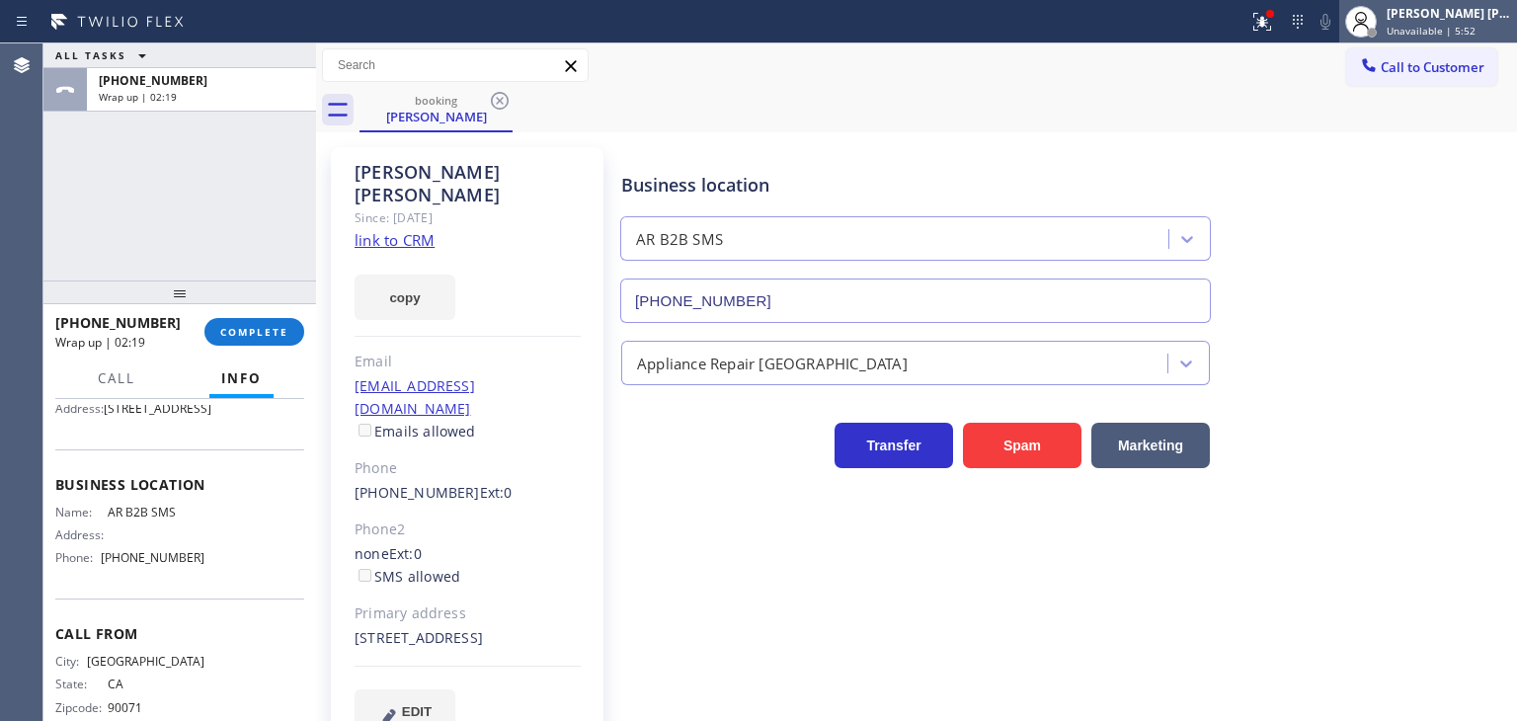
click at [1481, 21] on div "[PERSON_NAME] [PERSON_NAME] Unavailable | 5:52" at bounding box center [1449, 21] width 134 height 35
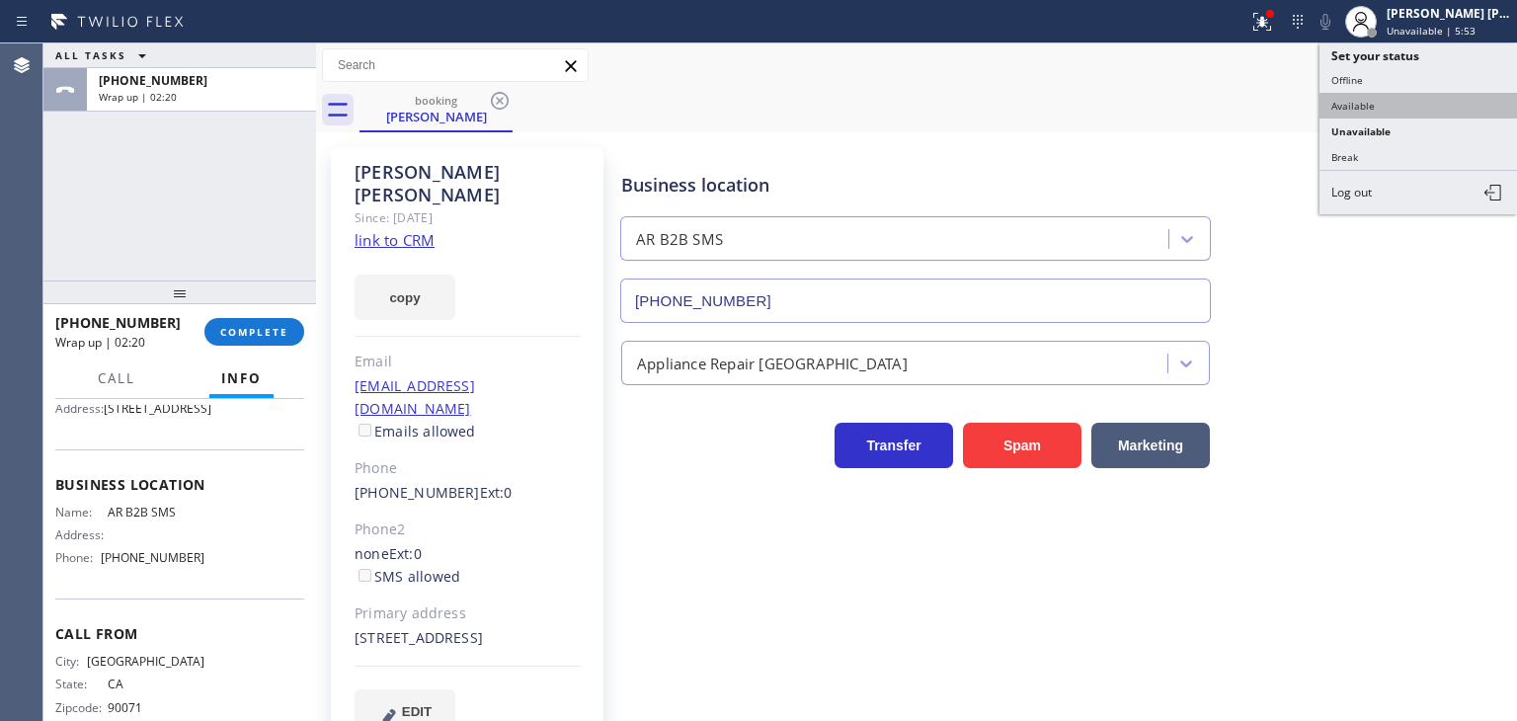
click at [1384, 100] on button "Available" at bounding box center [1417, 106] width 197 height 26
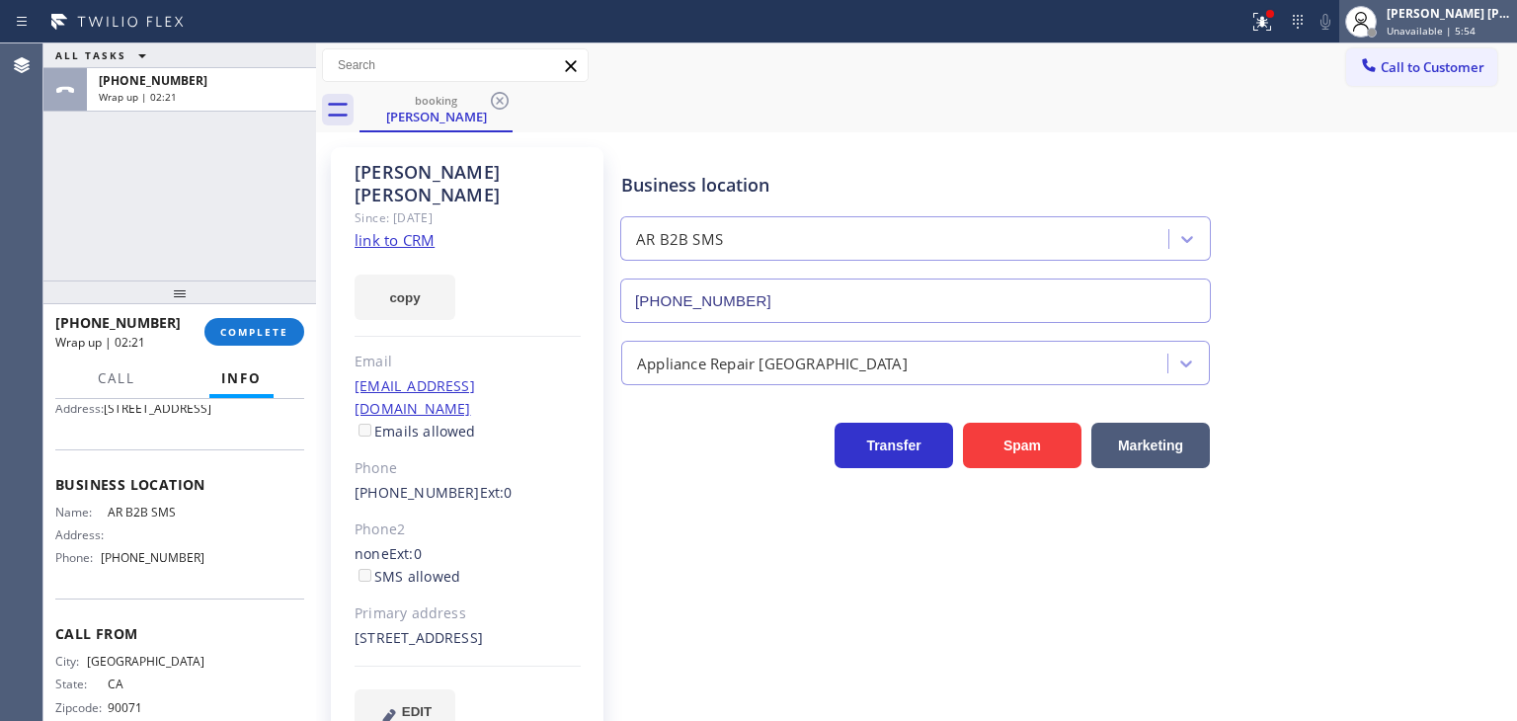
click at [1453, 33] on span "Unavailable | 5:54" at bounding box center [1430, 31] width 89 height 14
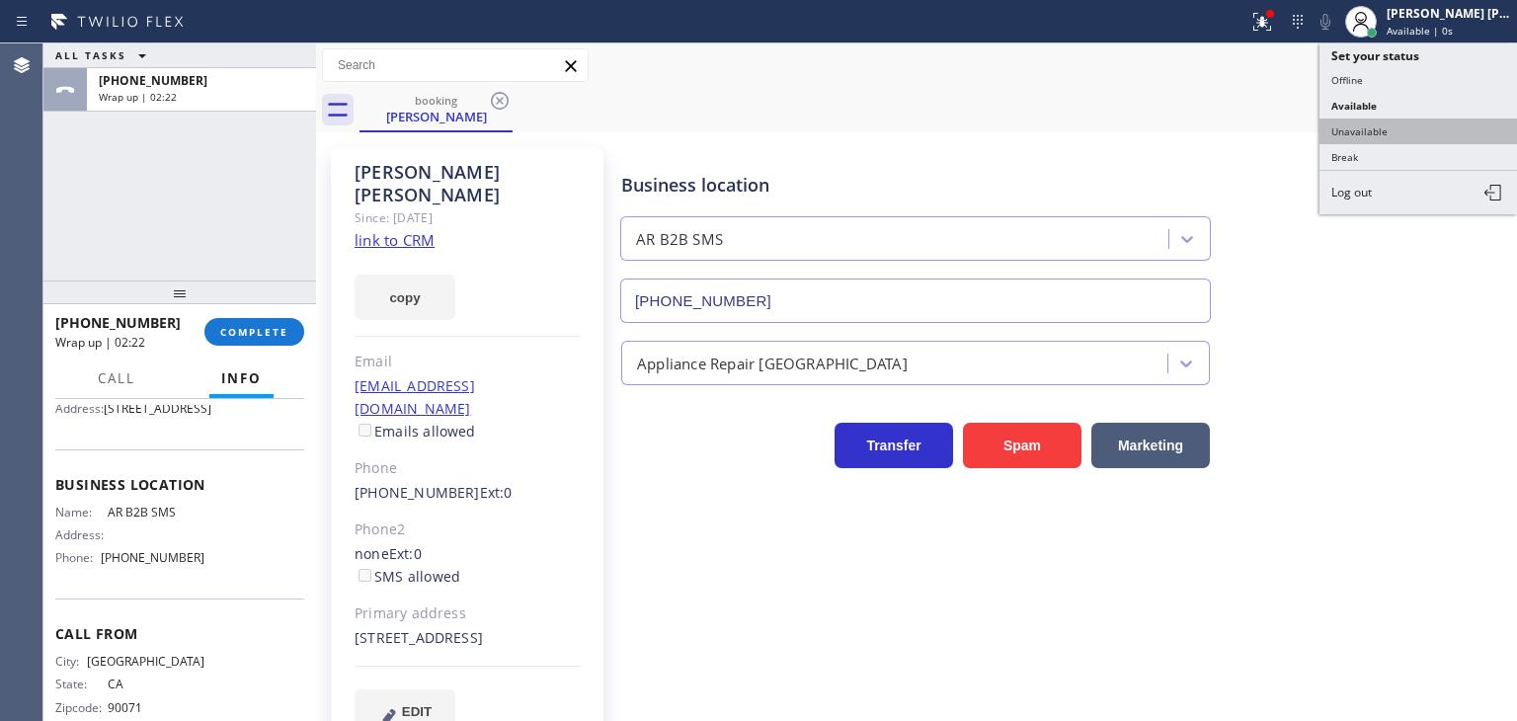
click at [1416, 129] on button "Unavailable" at bounding box center [1417, 131] width 197 height 26
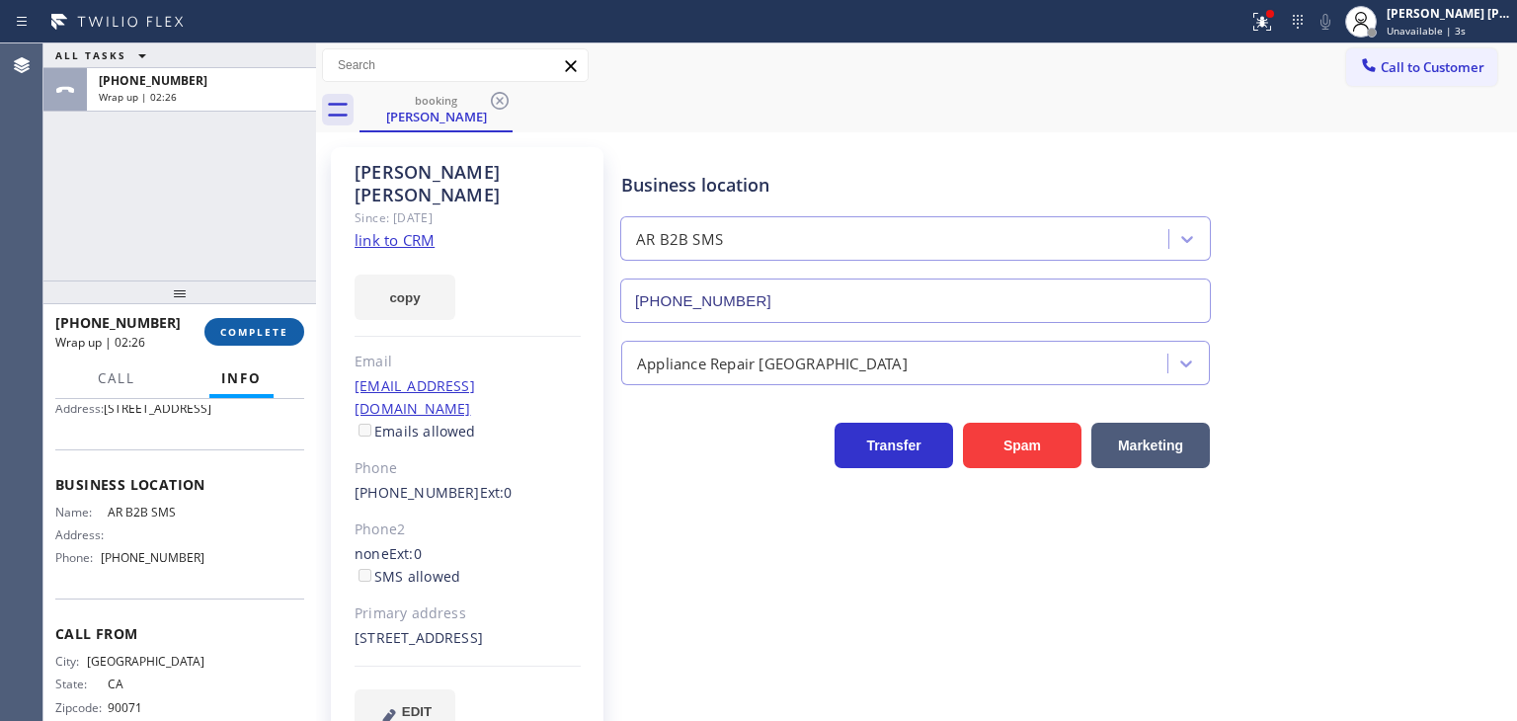
click at [273, 332] on span "COMPLETE" at bounding box center [254, 332] width 68 height 14
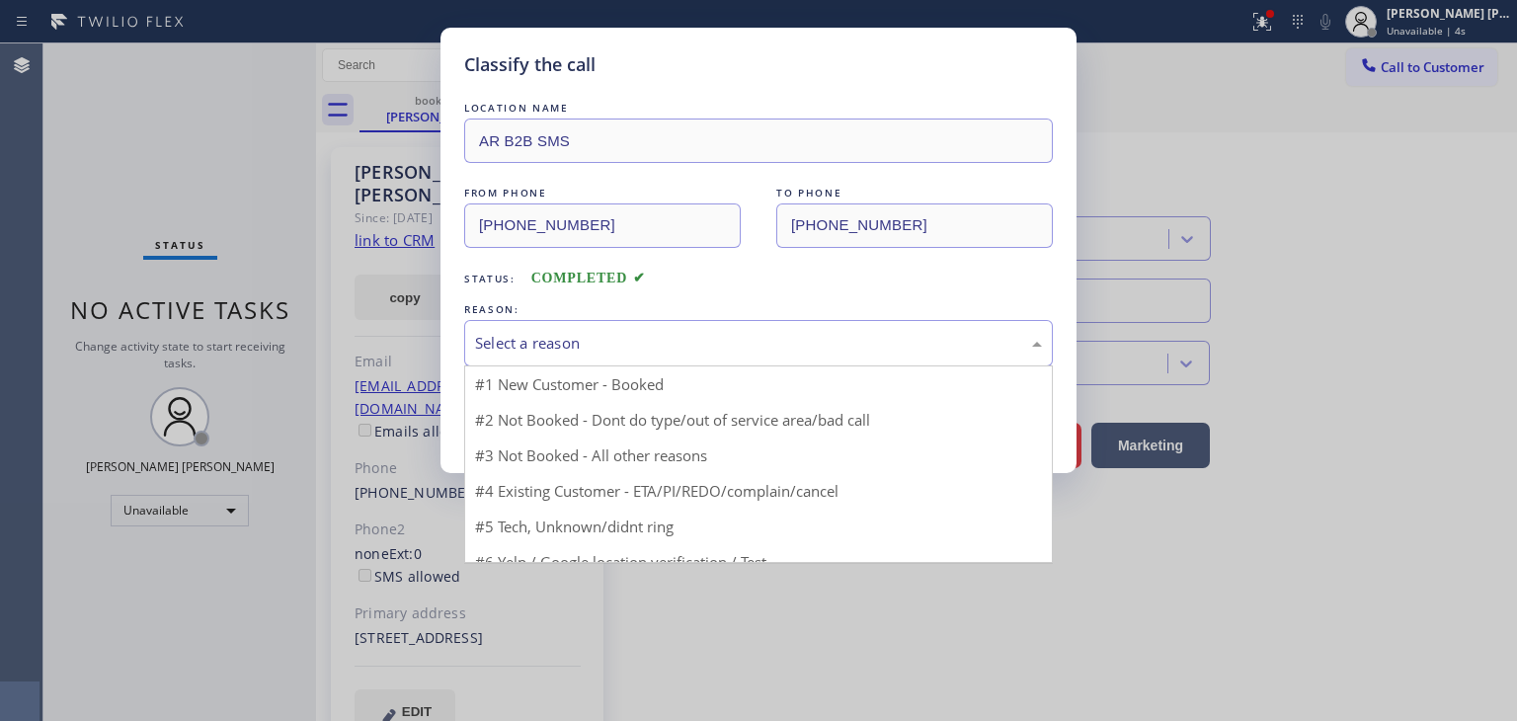
click at [604, 353] on div "Select a reason" at bounding box center [758, 343] width 567 height 23
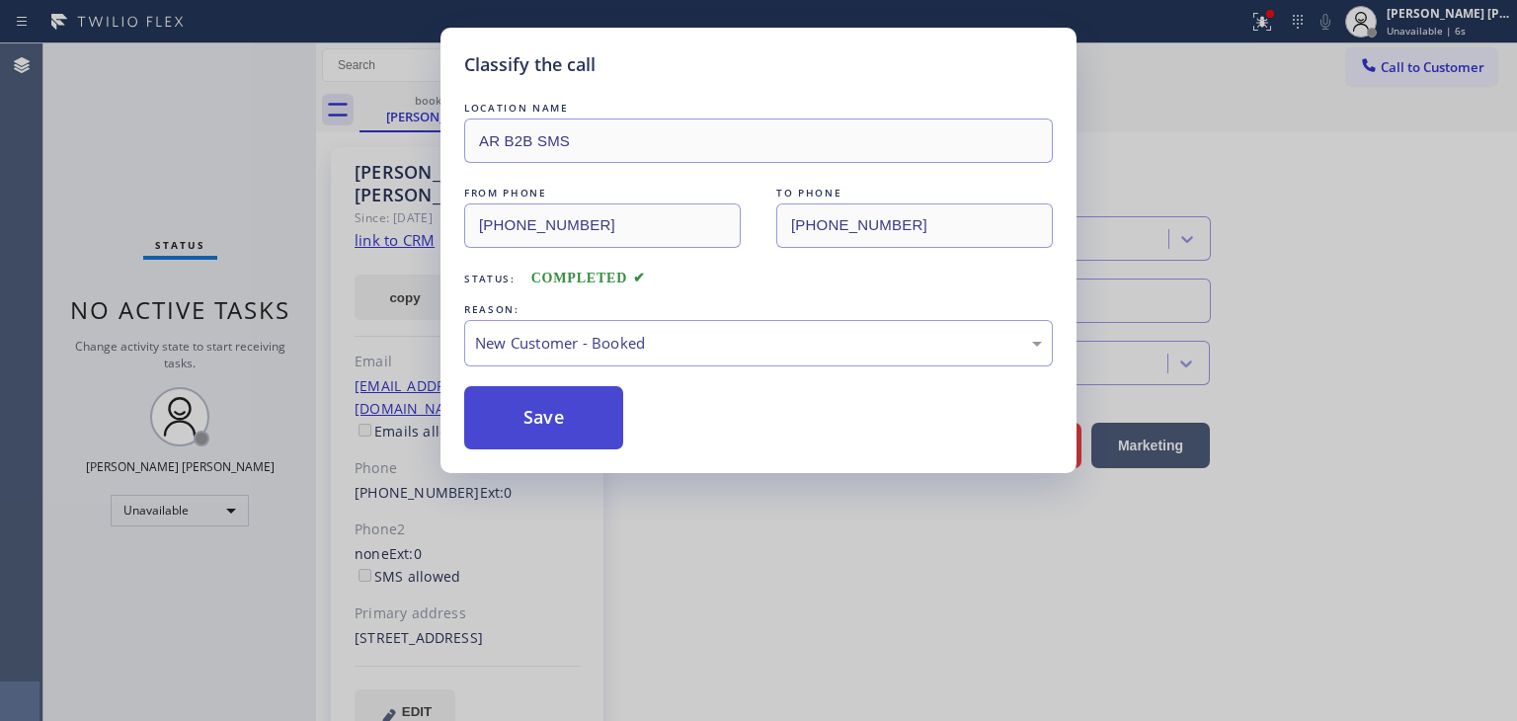
click at [571, 420] on button "Save" at bounding box center [543, 417] width 159 height 63
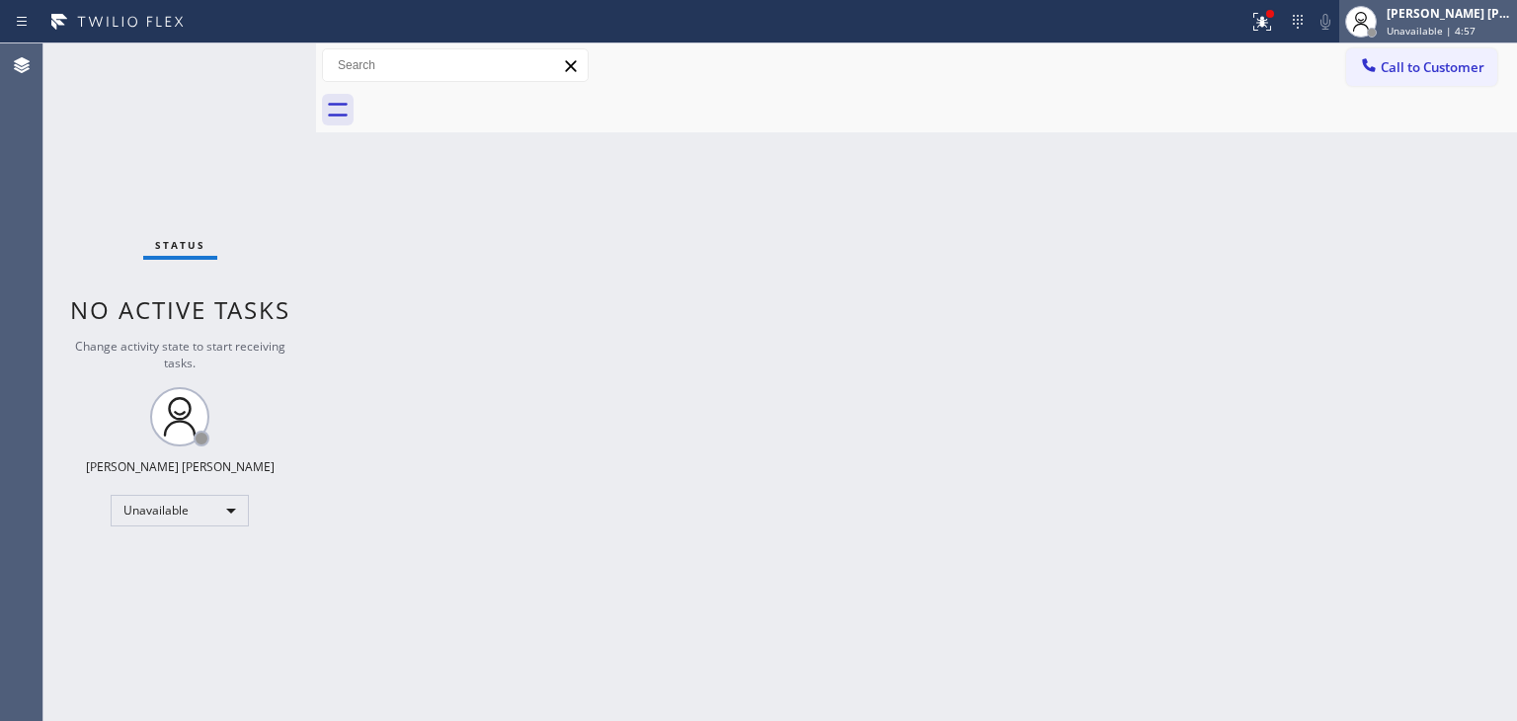
click at [1469, 19] on div "[PERSON_NAME] [PERSON_NAME]" at bounding box center [1448, 13] width 124 height 17
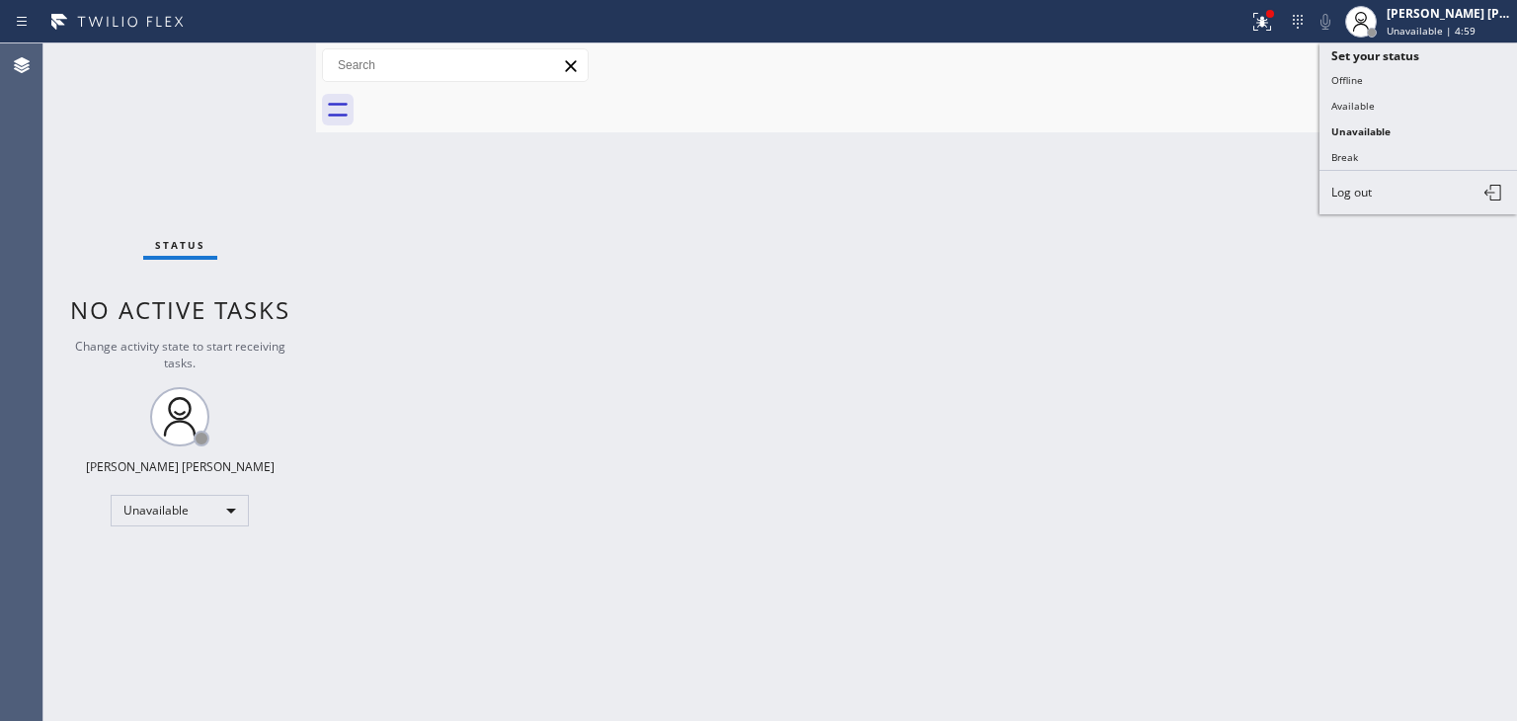
drag, startPoint x: 1408, startPoint y: 100, endPoint x: 1352, endPoint y: 132, distance: 65.0
click at [1406, 100] on button "Available" at bounding box center [1417, 106] width 197 height 26
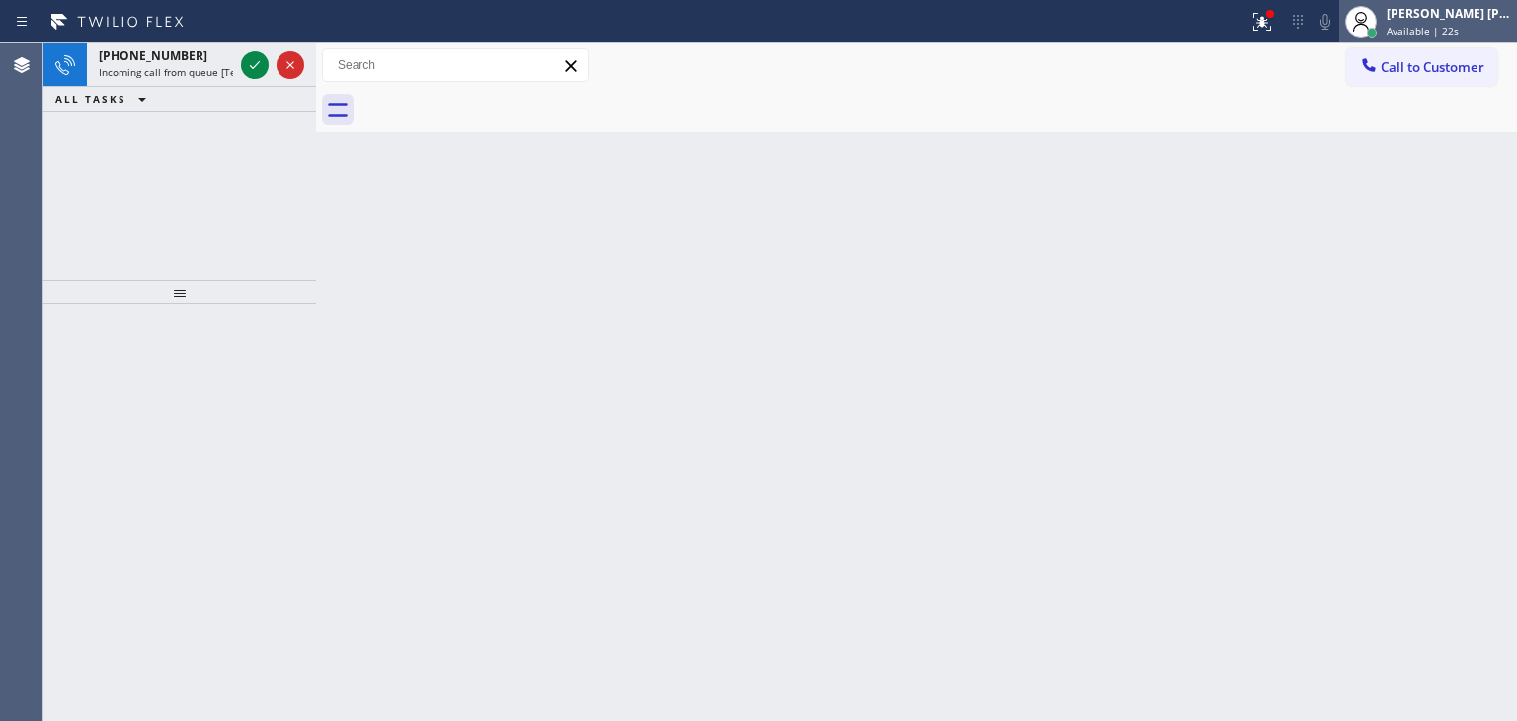
click at [1462, 18] on div "[PERSON_NAME] [PERSON_NAME]" at bounding box center [1448, 13] width 124 height 17
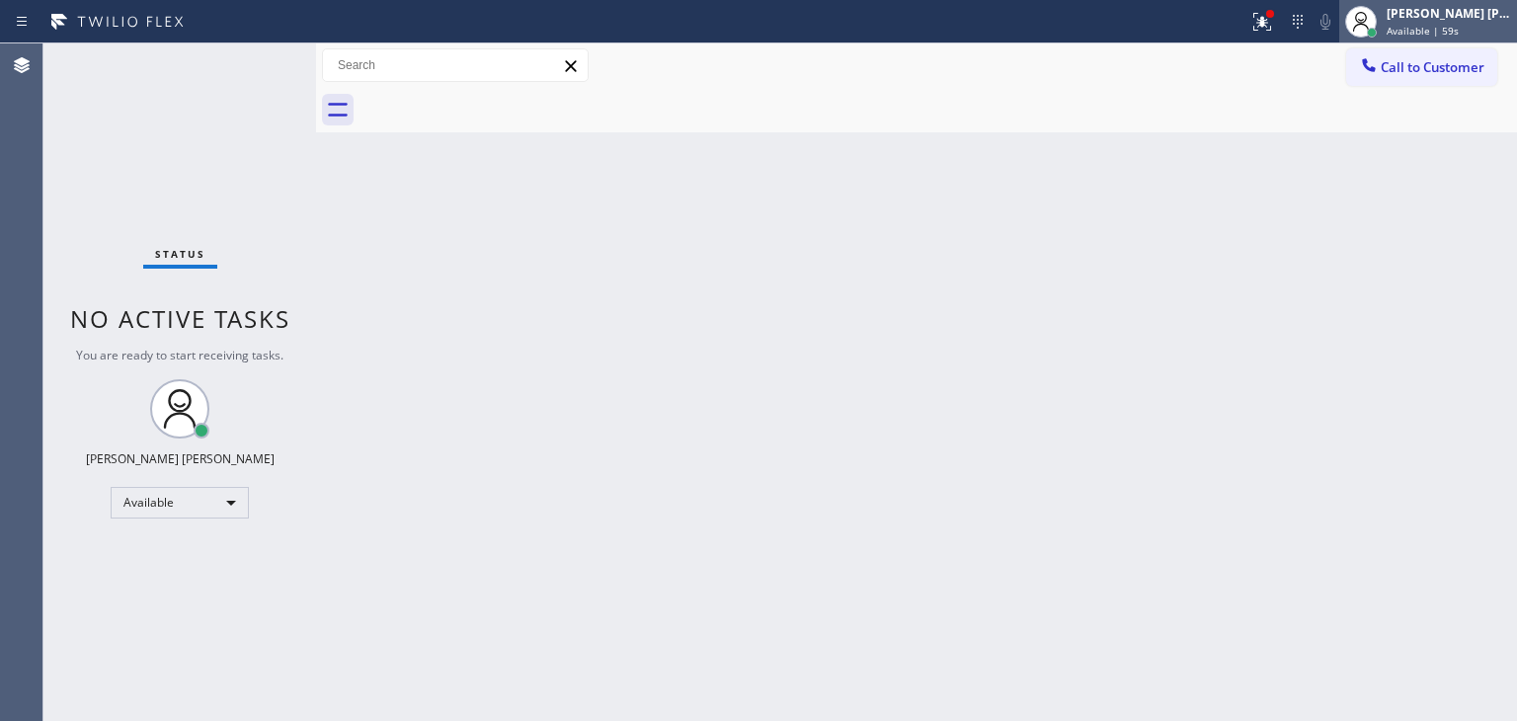
click at [1457, 22] on div "[PERSON_NAME] [PERSON_NAME] Available | 59s" at bounding box center [1449, 21] width 134 height 35
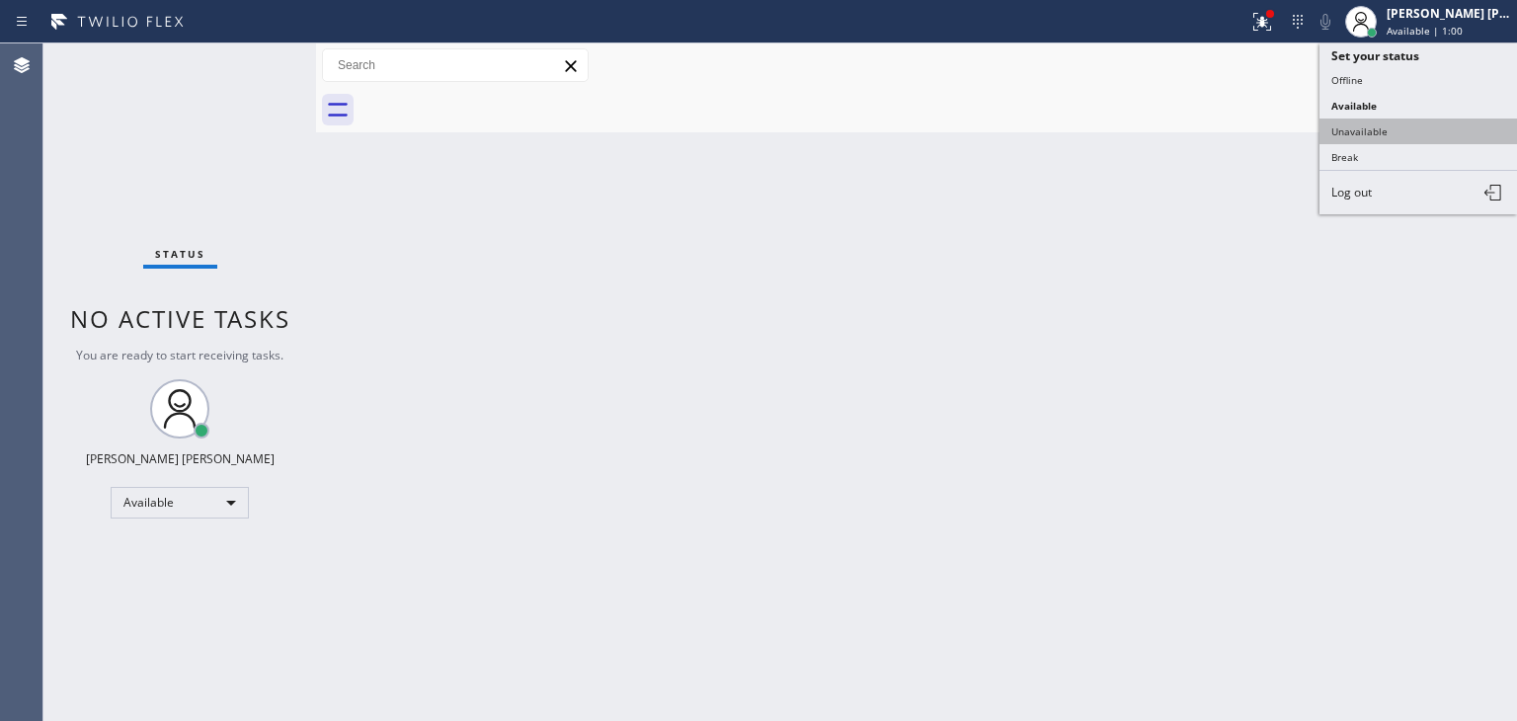
click at [1394, 129] on button "Unavailable" at bounding box center [1417, 131] width 197 height 26
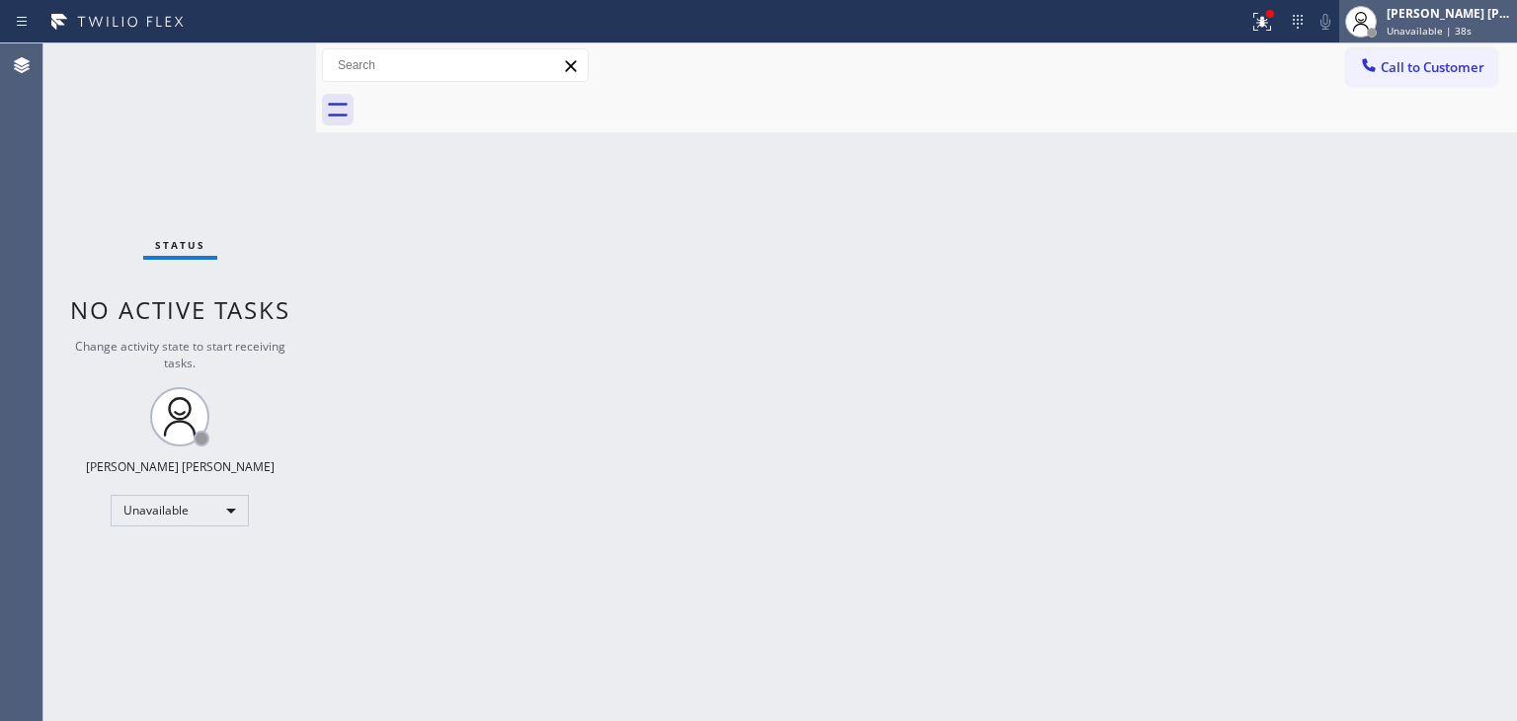
click at [1461, 28] on span "Unavailable | 38s" at bounding box center [1428, 31] width 85 height 14
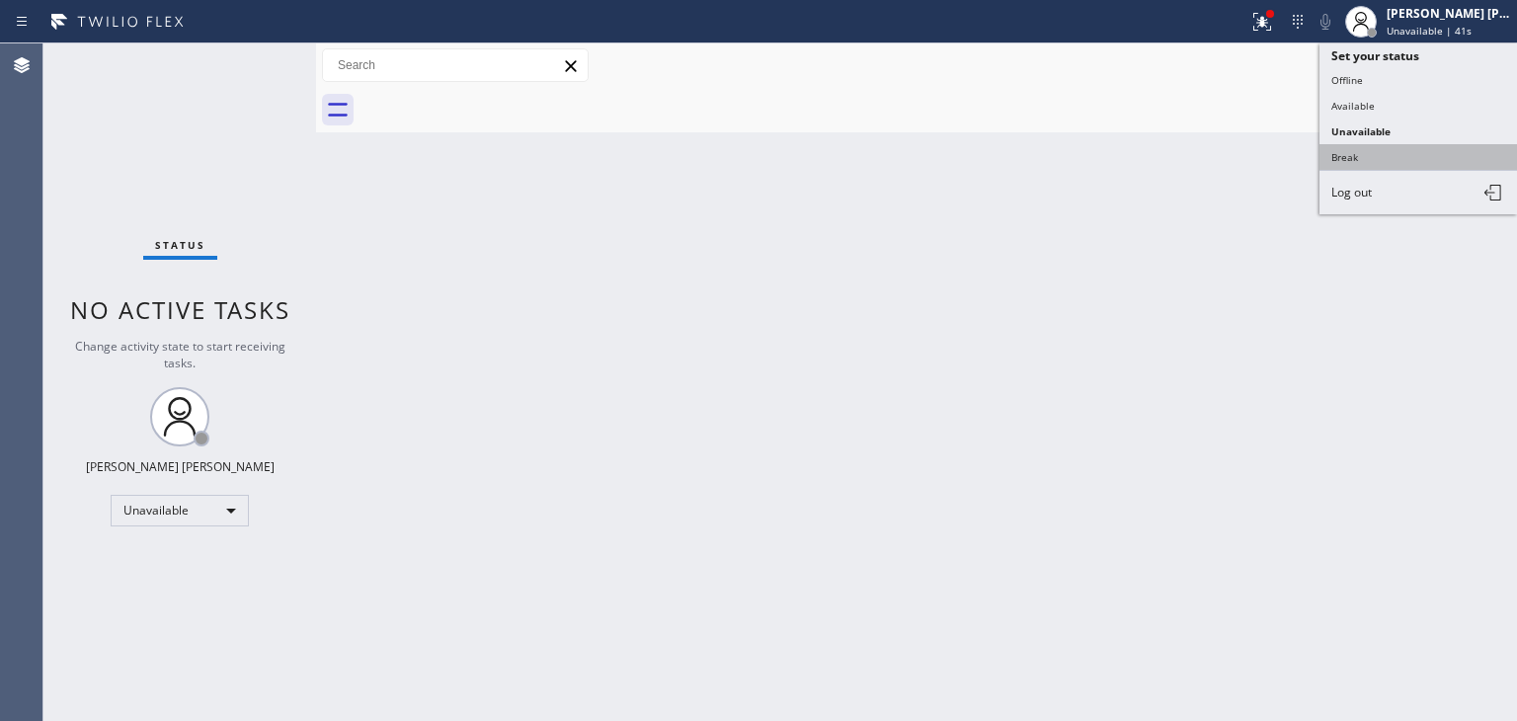
click at [1342, 155] on button "Break" at bounding box center [1417, 157] width 197 height 26
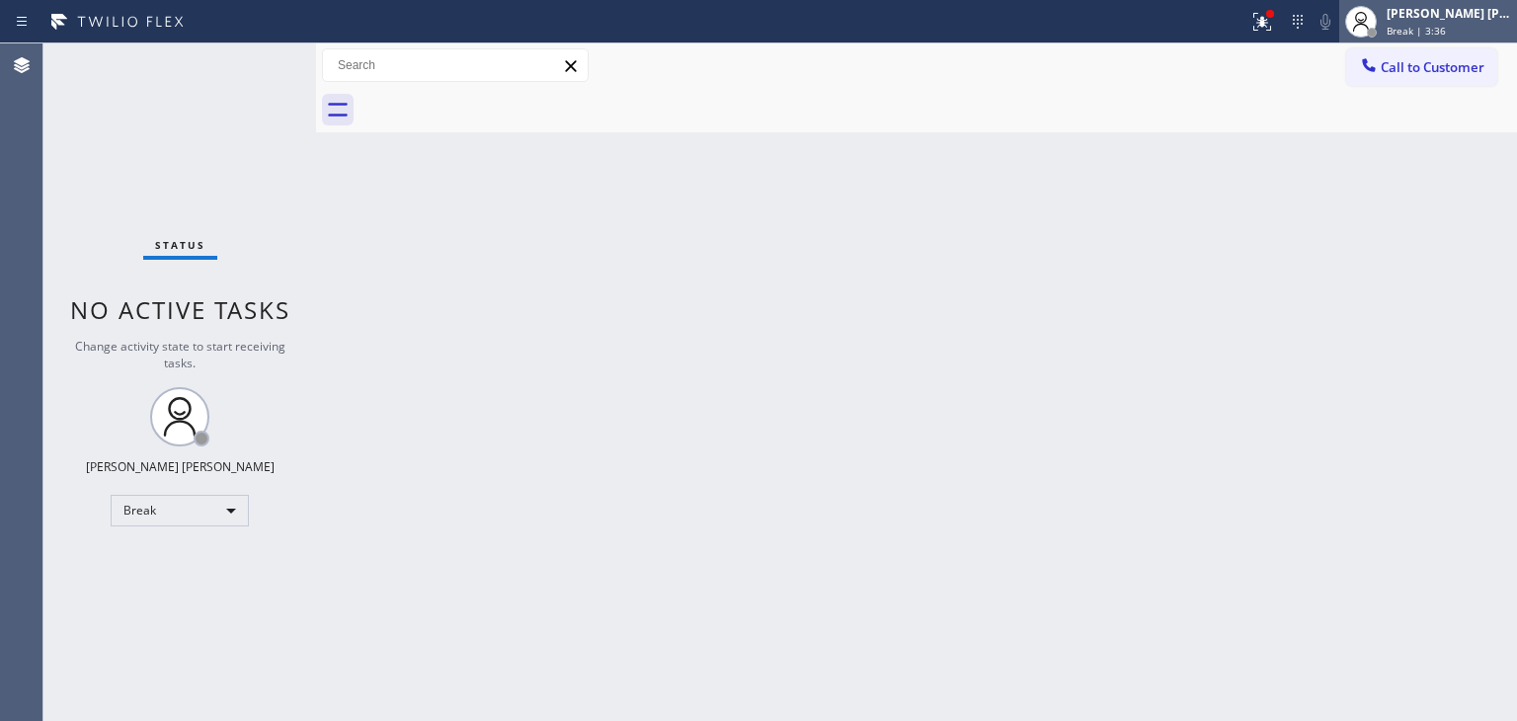
click at [1473, 21] on div "[PERSON_NAME] [PERSON_NAME]" at bounding box center [1448, 13] width 124 height 17
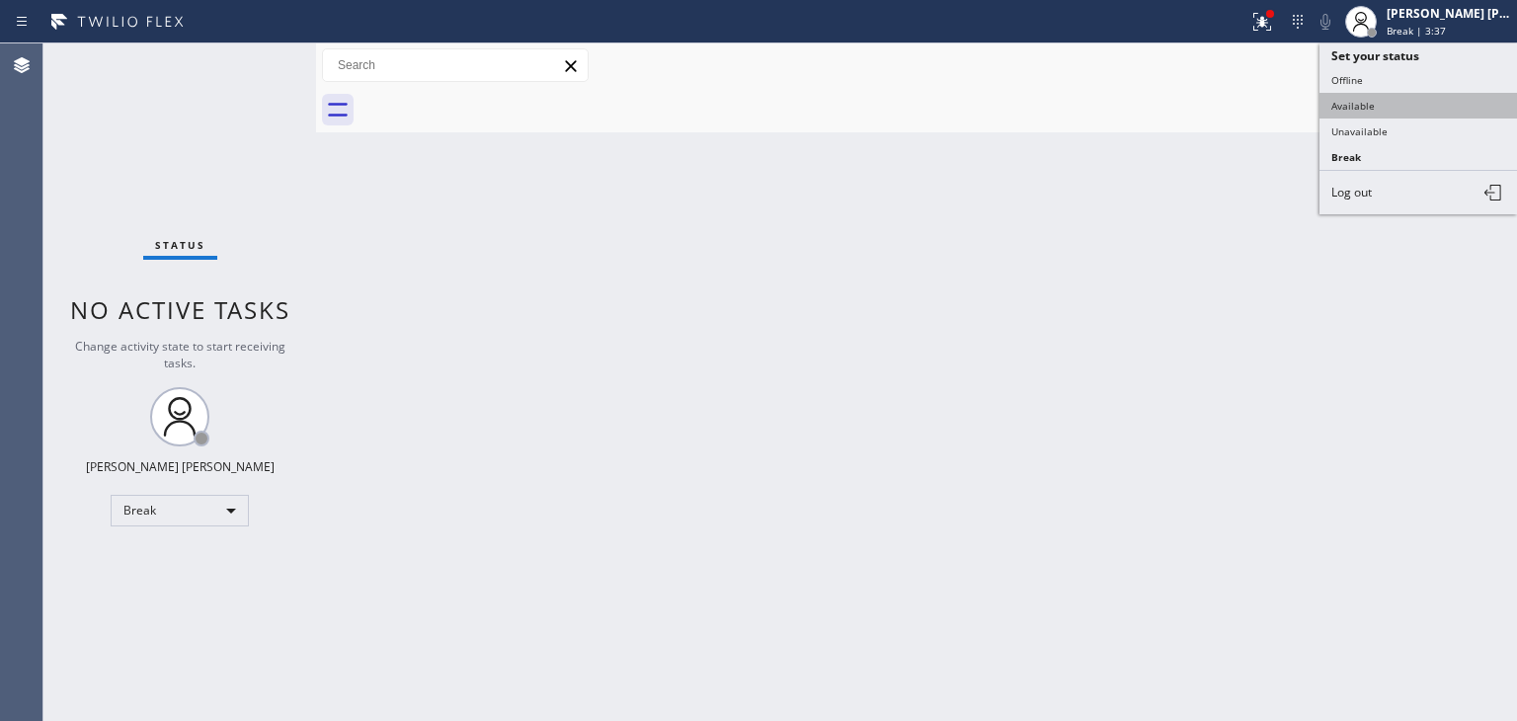
click at [1446, 93] on button "Available" at bounding box center [1417, 106] width 197 height 26
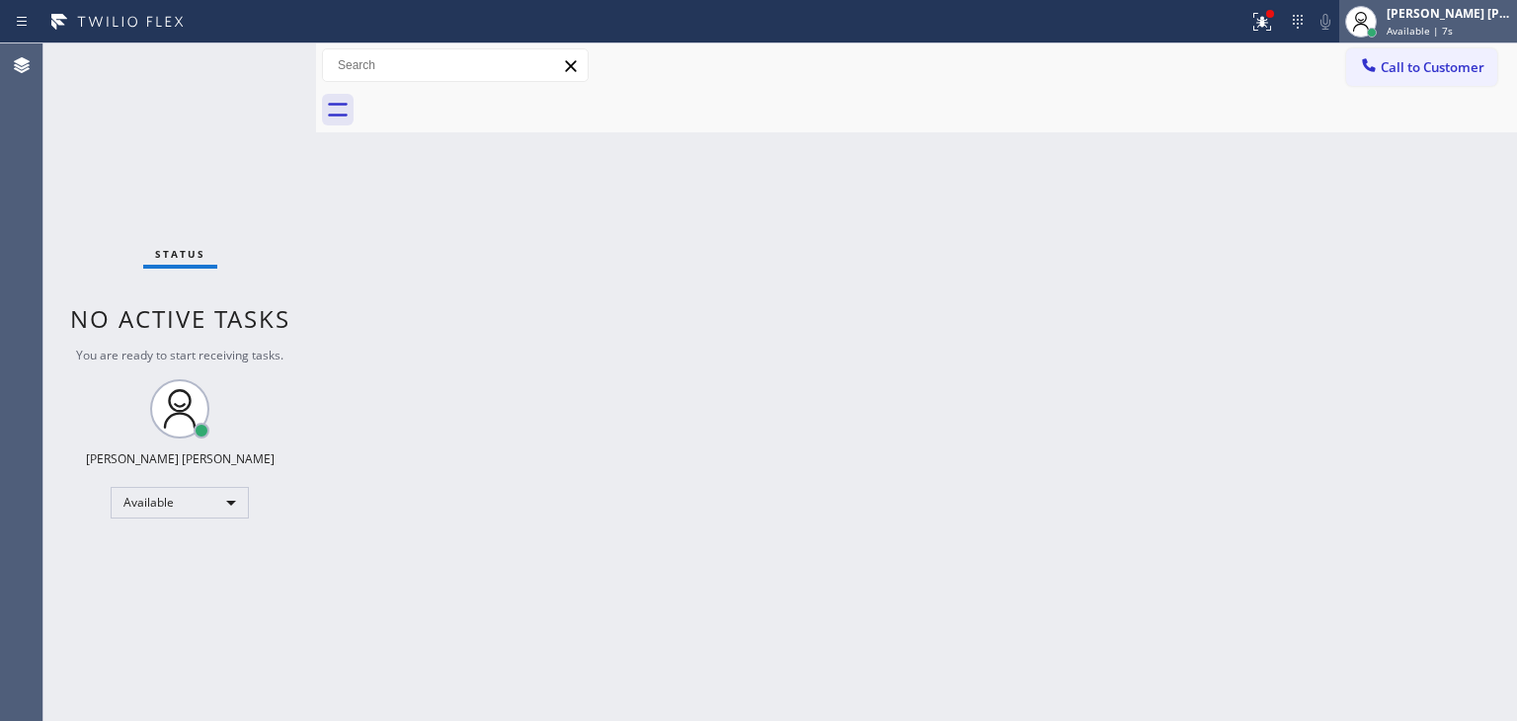
click at [1434, 33] on span "Available | 7s" at bounding box center [1419, 31] width 66 height 14
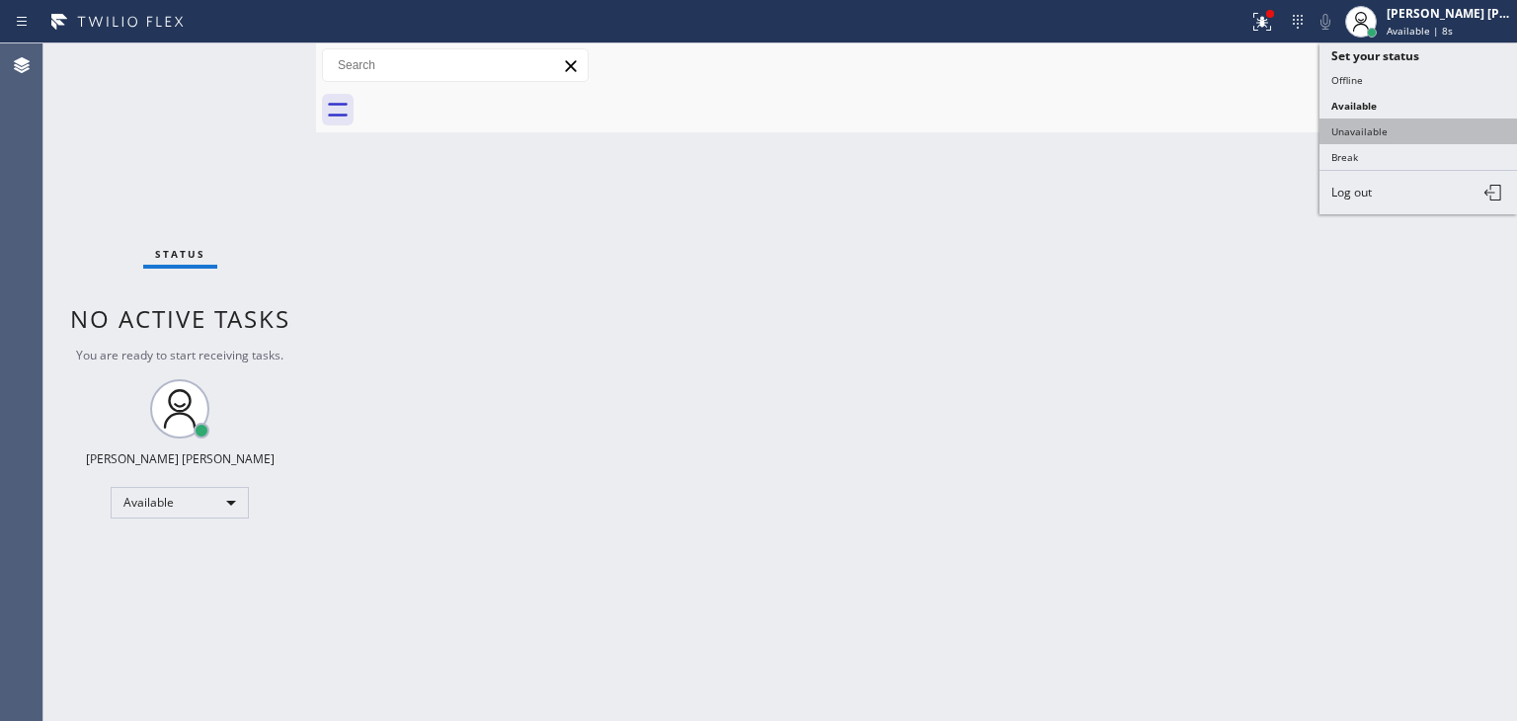
click at [1399, 132] on button "Unavailable" at bounding box center [1417, 131] width 197 height 26
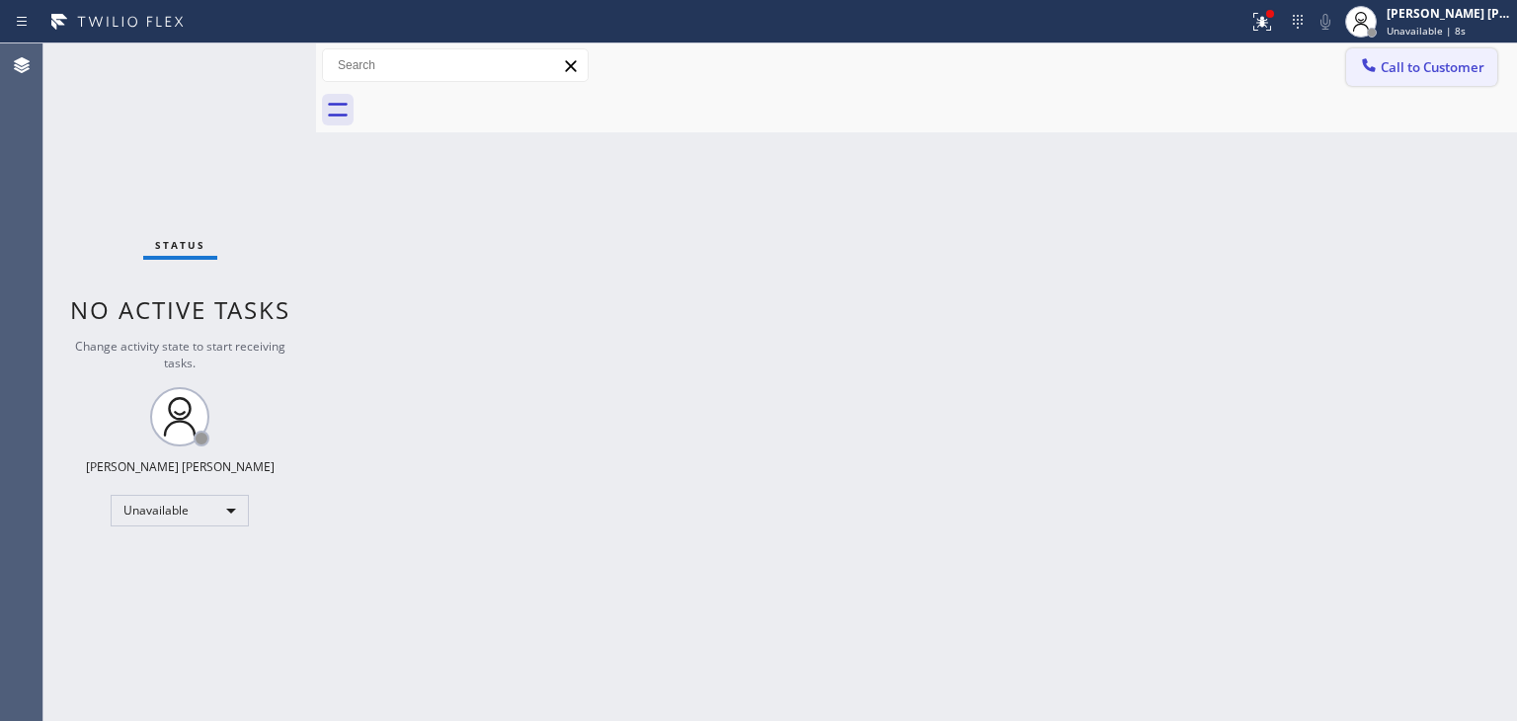
click at [1473, 64] on span "Call to Customer" at bounding box center [1432, 67] width 104 height 18
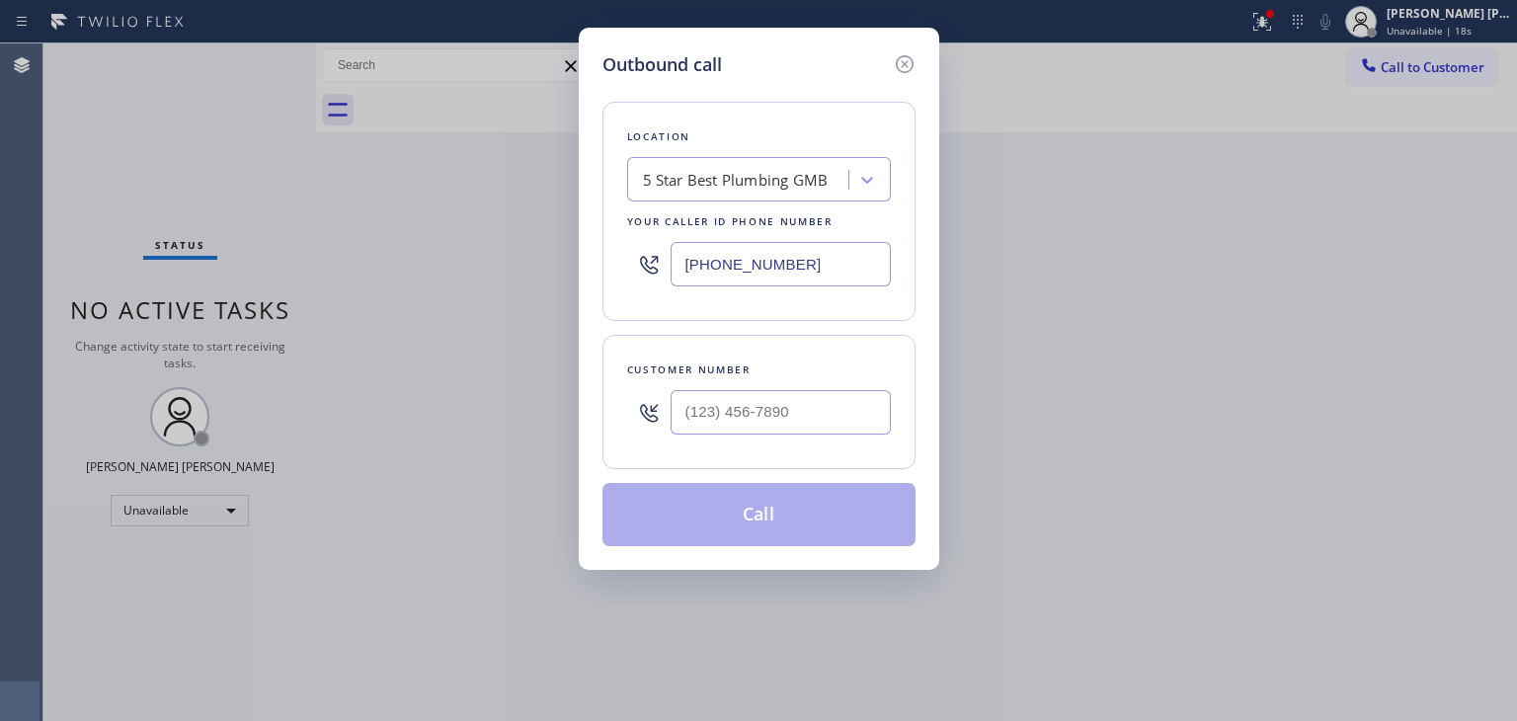
click at [1431, 244] on div "Outbound call Location 5 Star Best Plumbing GMB Your caller id phone number [PH…" at bounding box center [758, 360] width 1517 height 721
drag, startPoint x: 823, startPoint y: 256, endPoint x: 640, endPoint y: 259, distance: 182.7
click at [640, 259] on div "[PHONE_NUMBER]" at bounding box center [759, 264] width 264 height 64
paste input "626) 768-9548"
type input "[PHONE_NUMBER]"
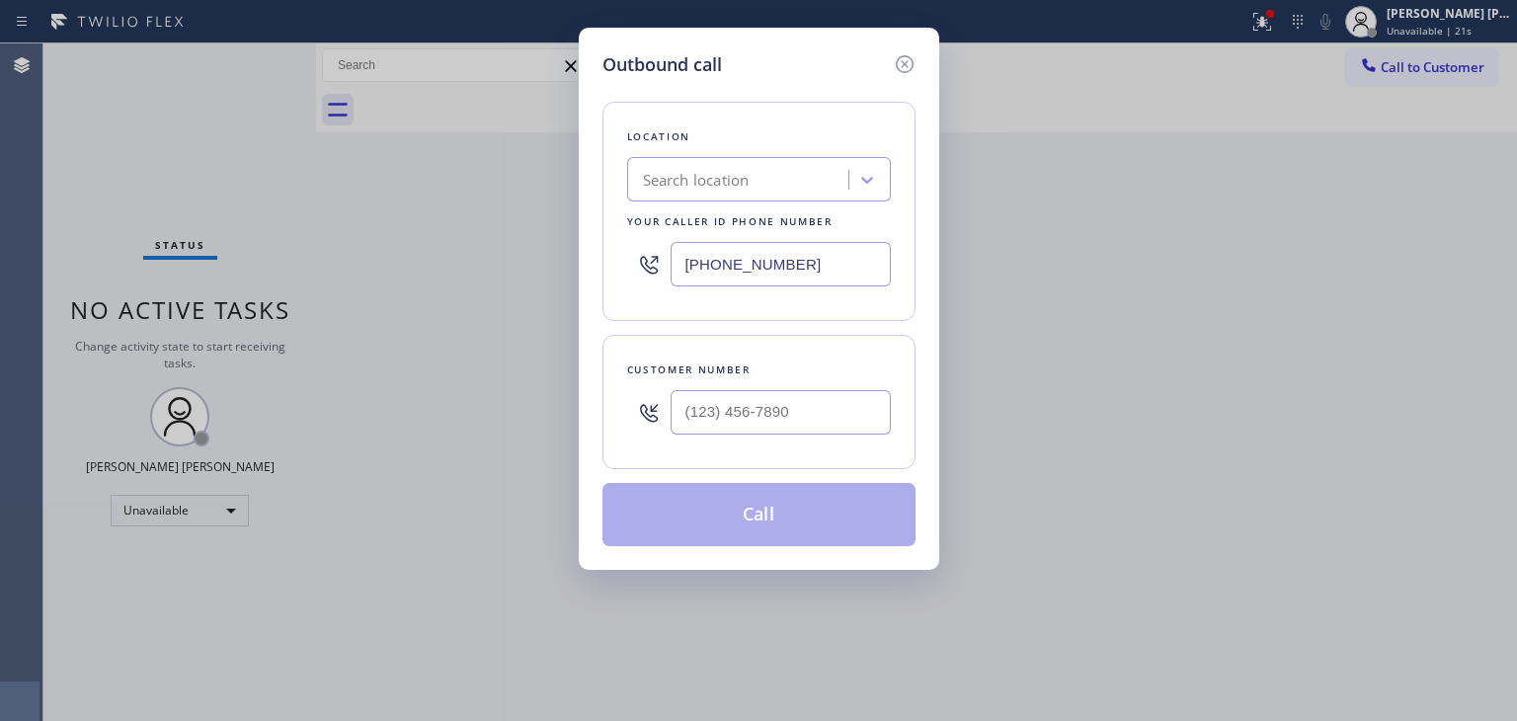
type input "(___) ___-____"
paste input "323) 477-4061"
type input "[PHONE_NUMBER]"
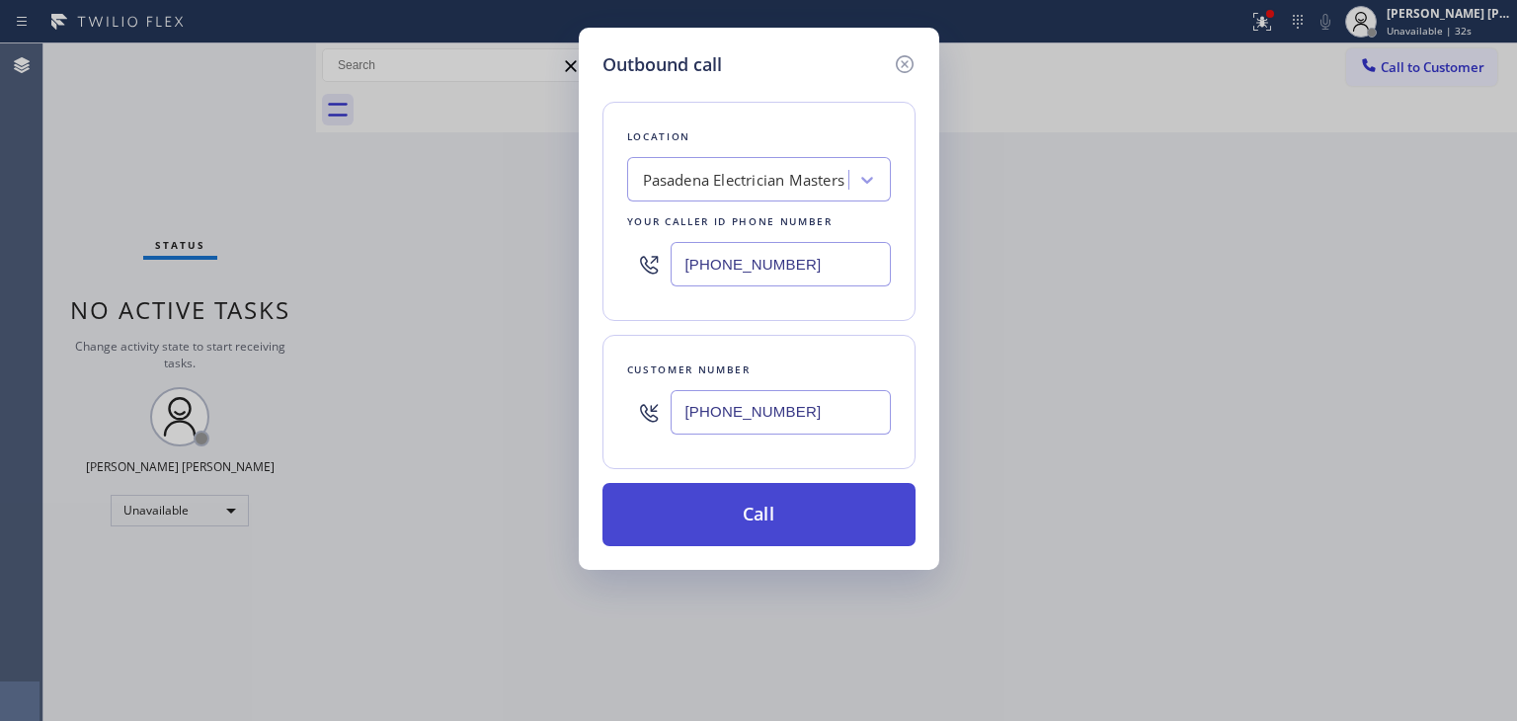
click at [794, 526] on button "Call" at bounding box center [758, 514] width 313 height 63
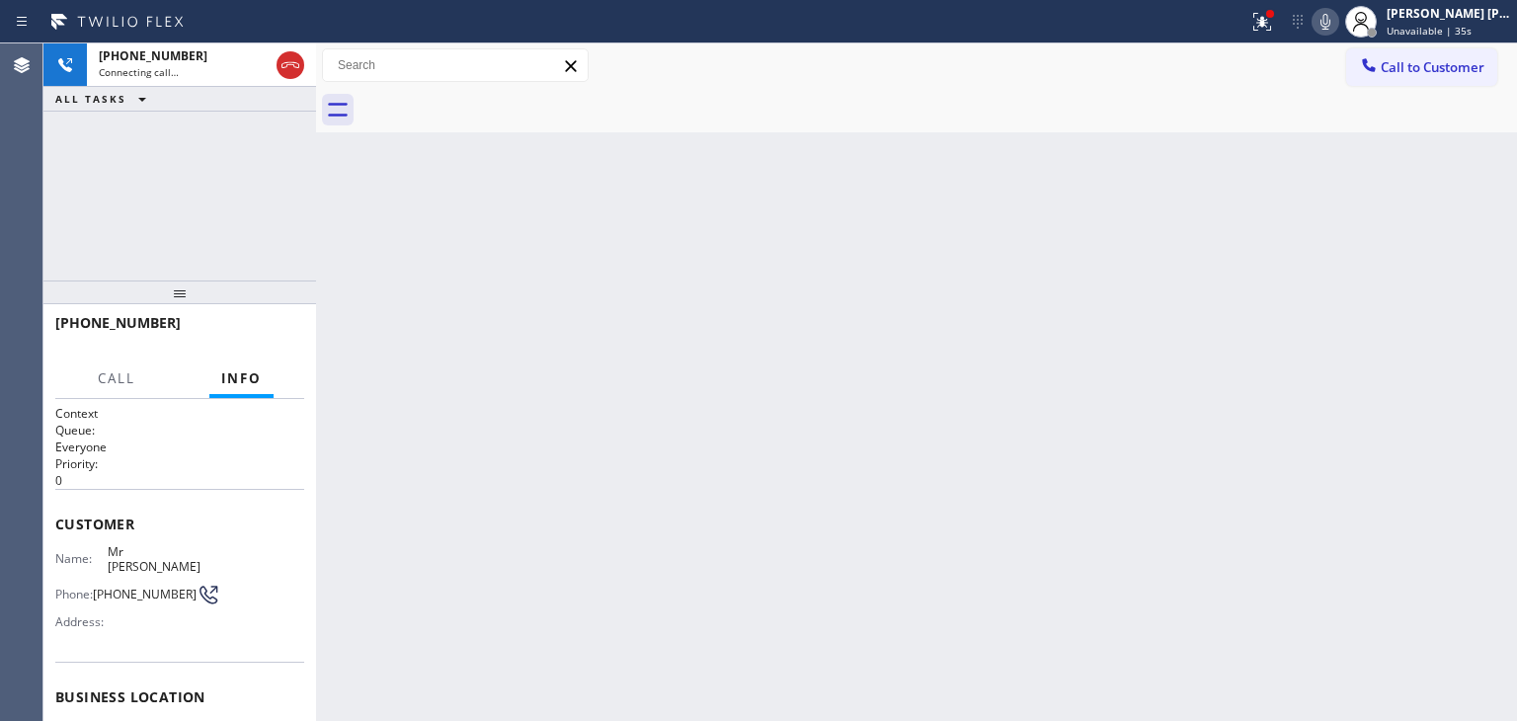
click at [1424, 242] on div "Back to Dashboard Change Sender ID Customers Technicians Select a contact Outbo…" at bounding box center [916, 381] width 1201 height 677
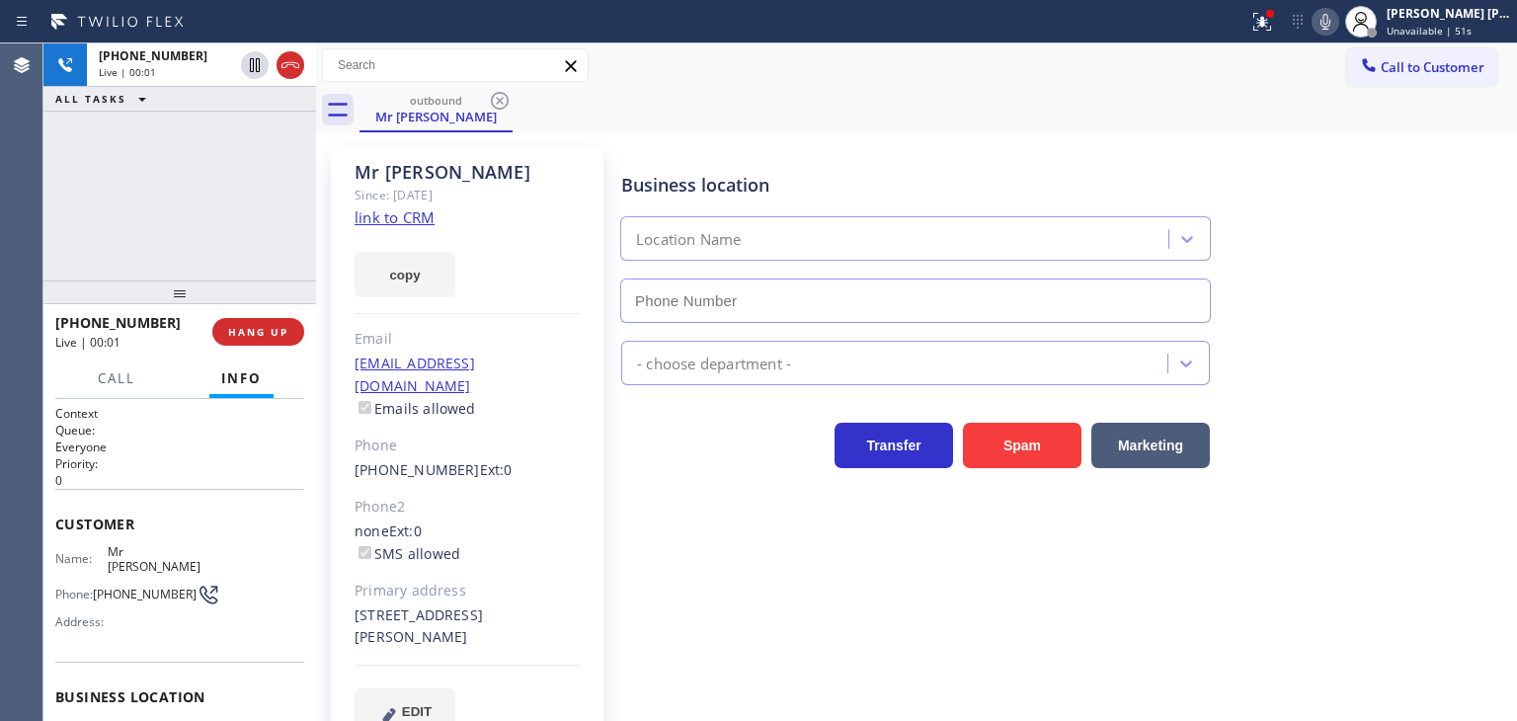
type input "[PHONE_NUMBER]"
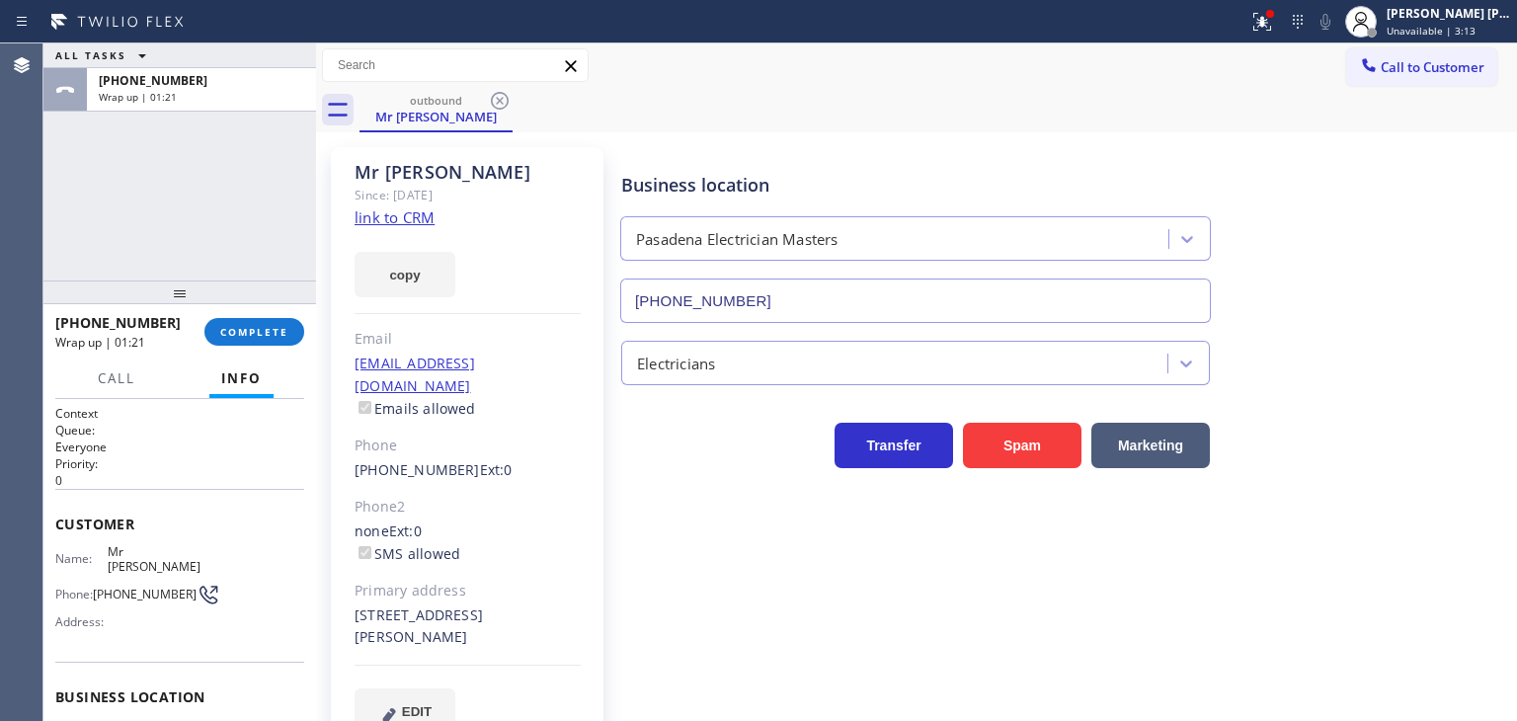
drag, startPoint x: 1479, startPoint y: 25, endPoint x: 1455, endPoint y: 46, distance: 32.1
click at [1475, 25] on span "Unavailable | 3:13" at bounding box center [1430, 31] width 89 height 14
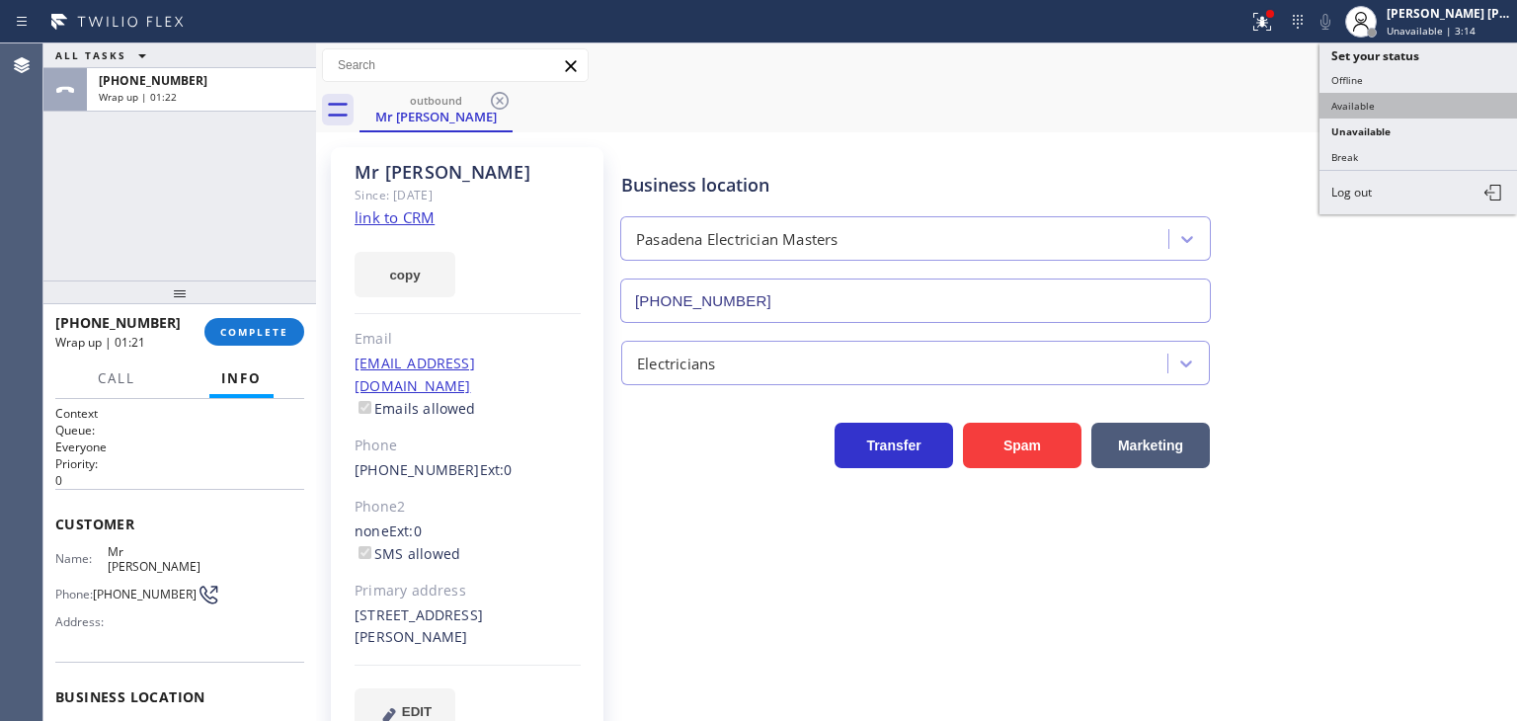
click at [1401, 103] on button "Available" at bounding box center [1417, 106] width 197 height 26
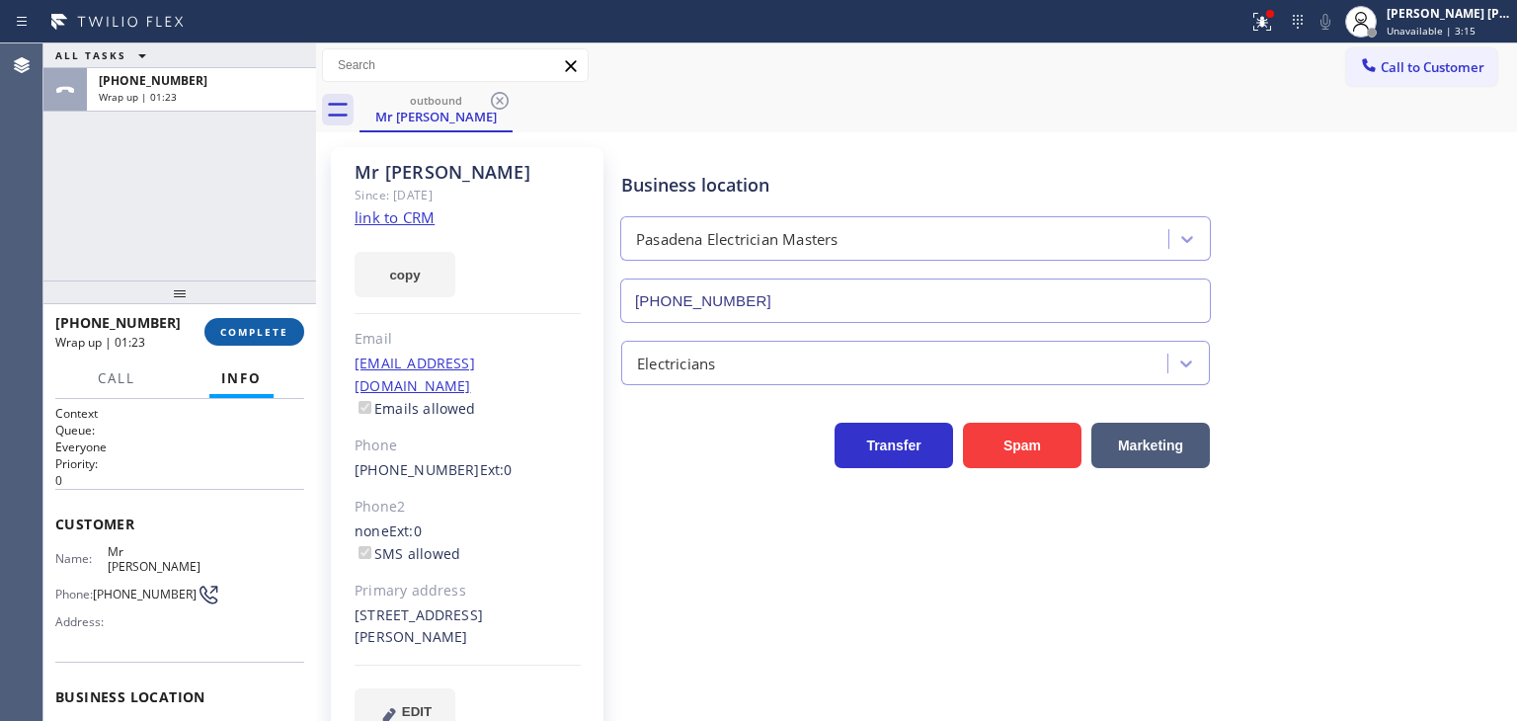
click at [274, 329] on span "COMPLETE" at bounding box center [254, 332] width 68 height 14
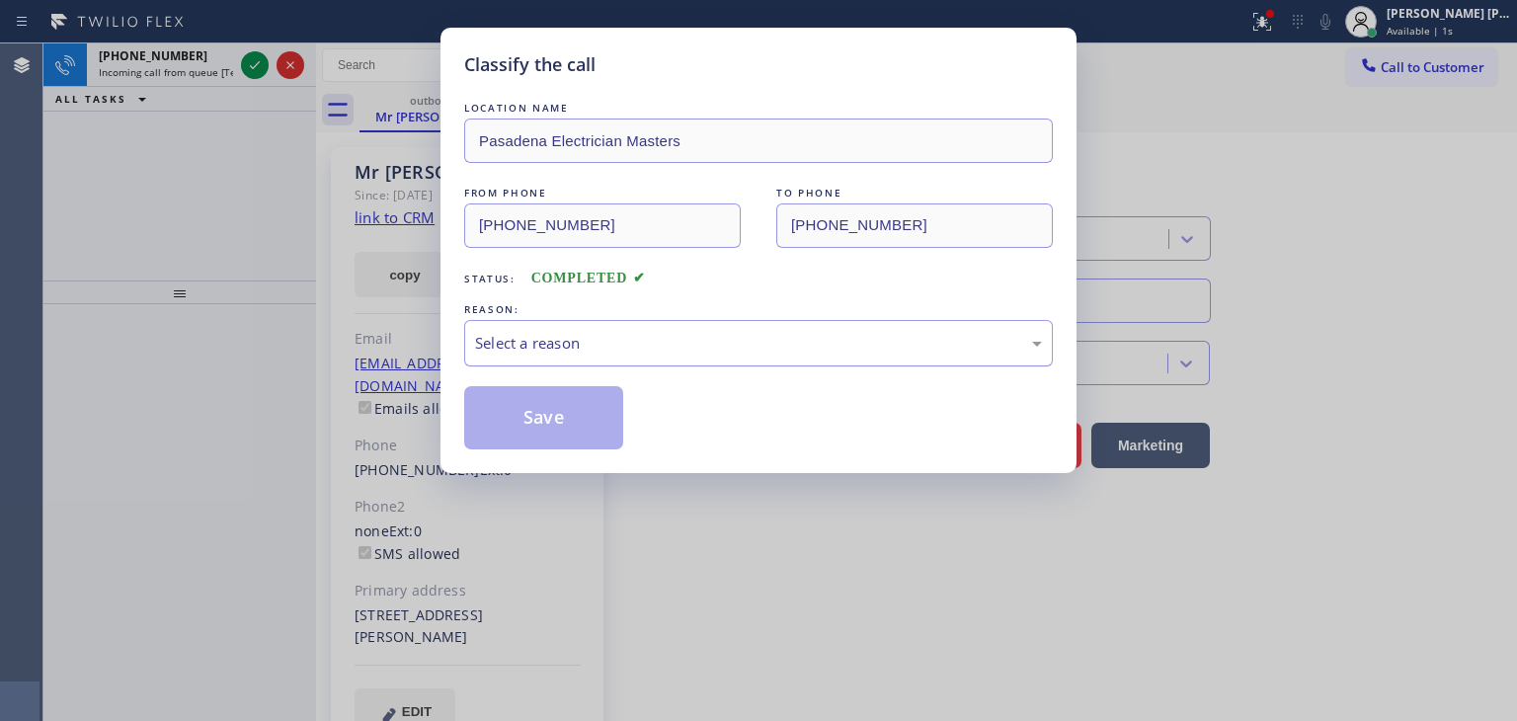
click at [558, 353] on div "Select a reason" at bounding box center [758, 343] width 567 height 23
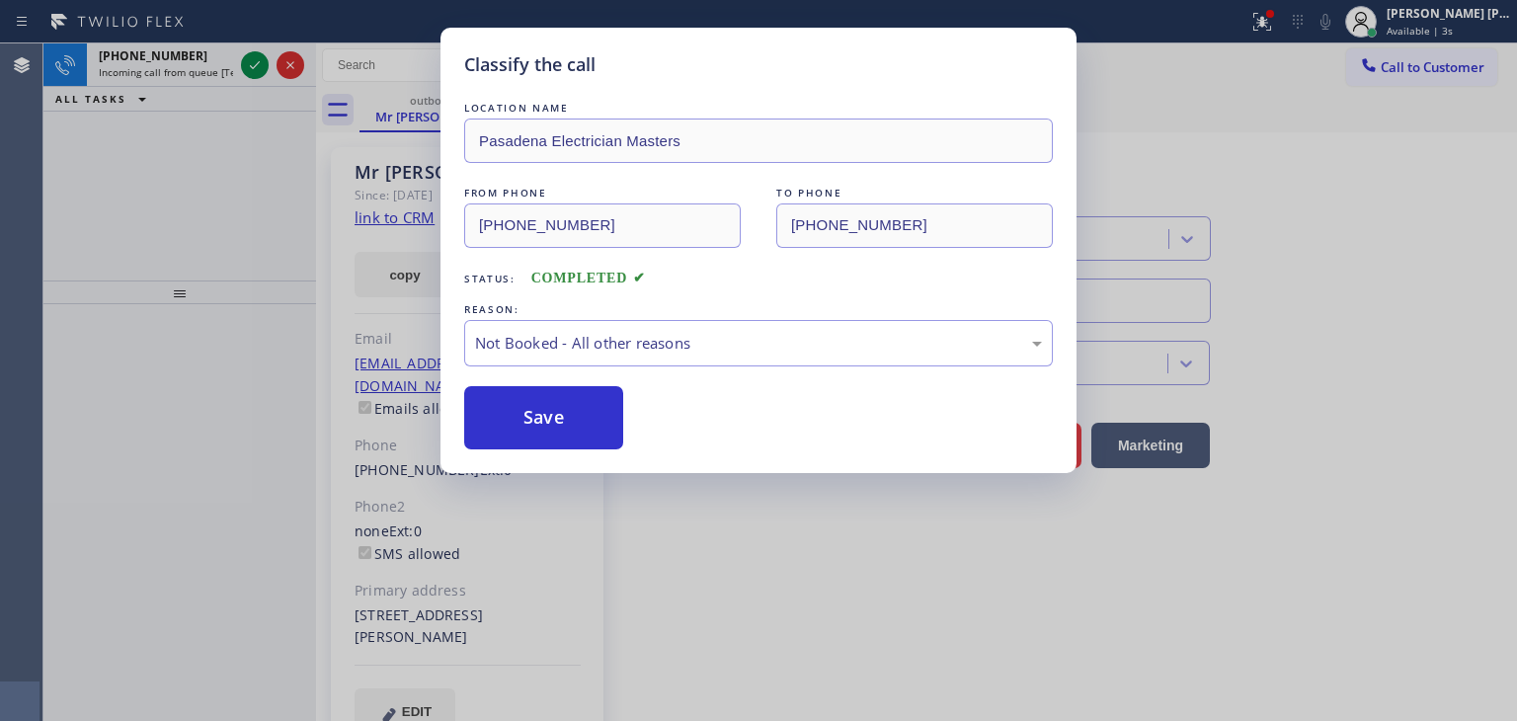
click at [560, 412] on button "Save" at bounding box center [543, 417] width 159 height 63
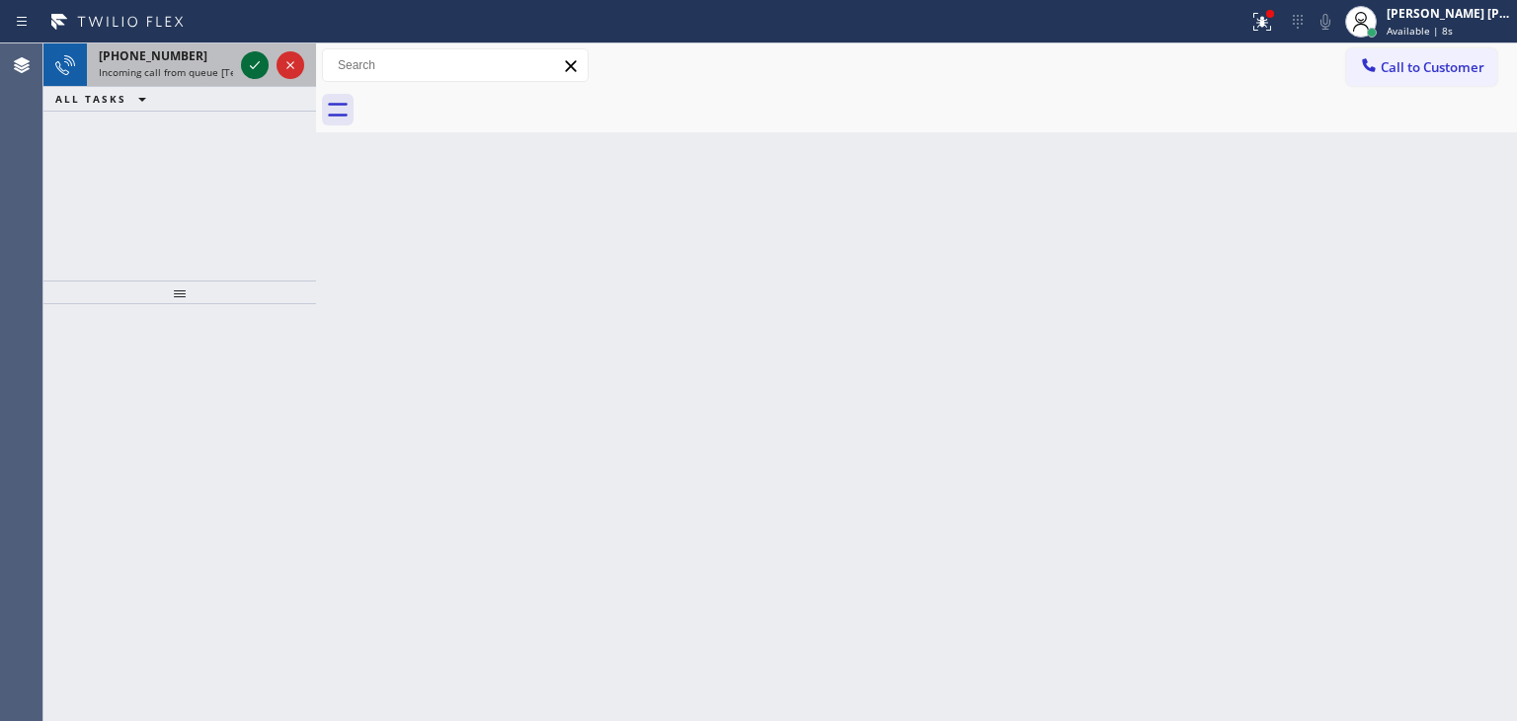
click at [251, 64] on icon at bounding box center [255, 65] width 24 height 24
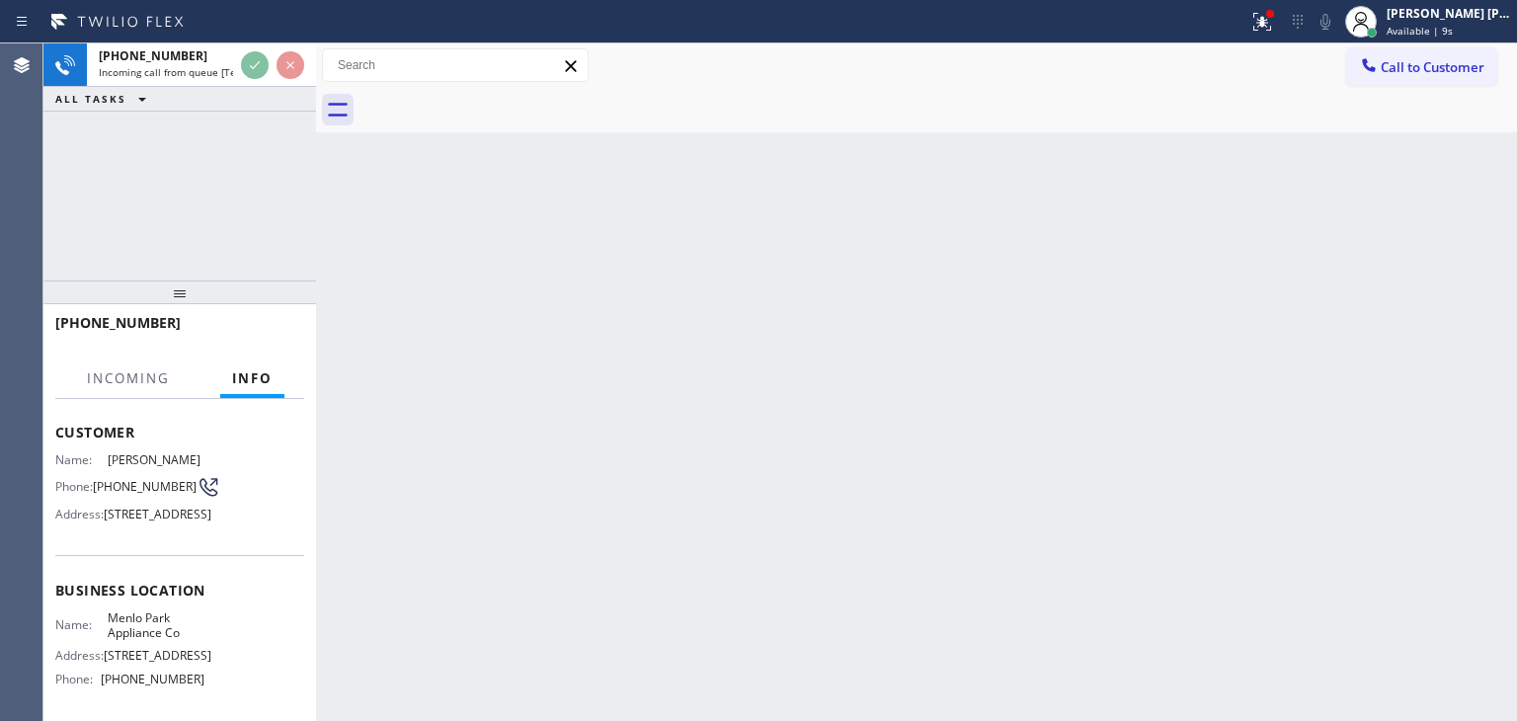
scroll to position [197, 0]
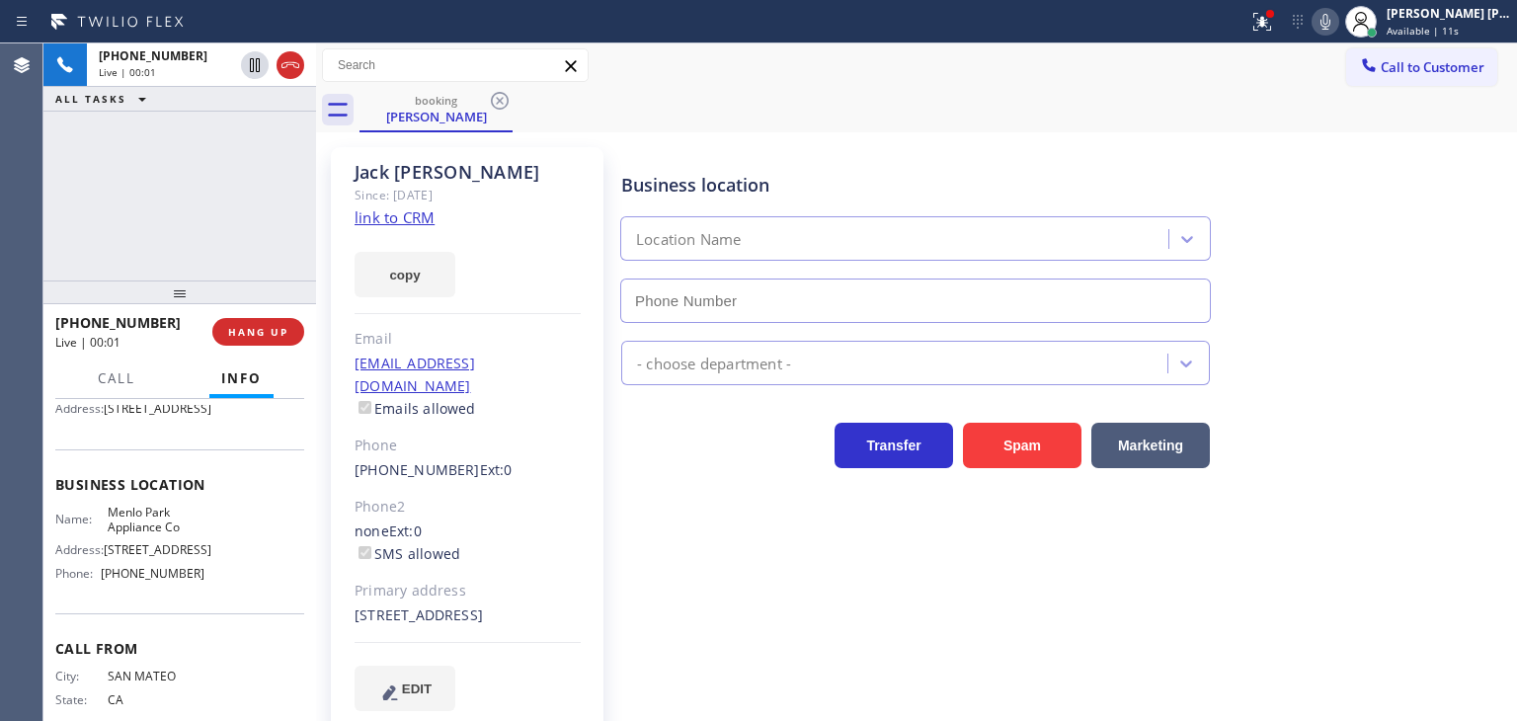
type input "[PHONE_NUMBER]"
click at [1337, 28] on icon at bounding box center [1325, 22] width 24 height 24
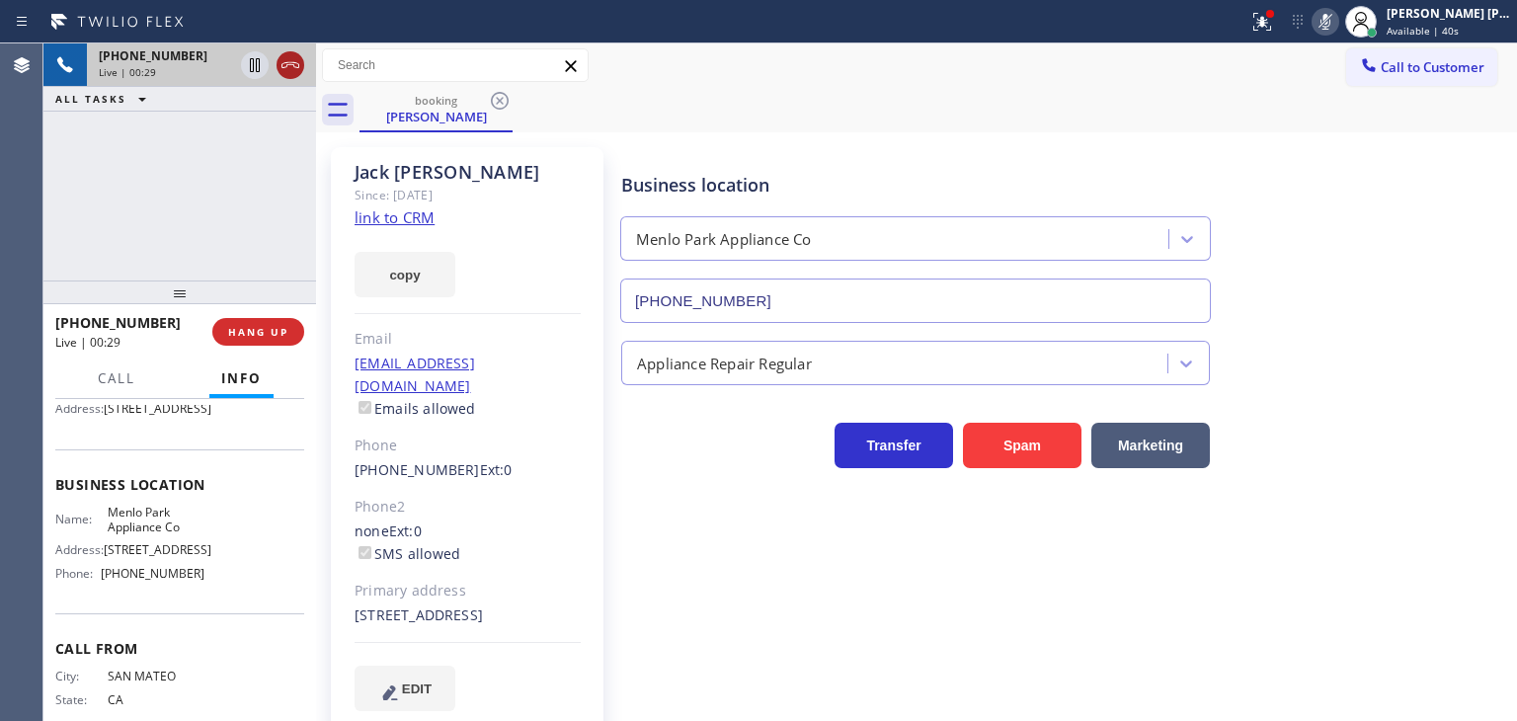
click at [301, 67] on div at bounding box center [290, 65] width 28 height 24
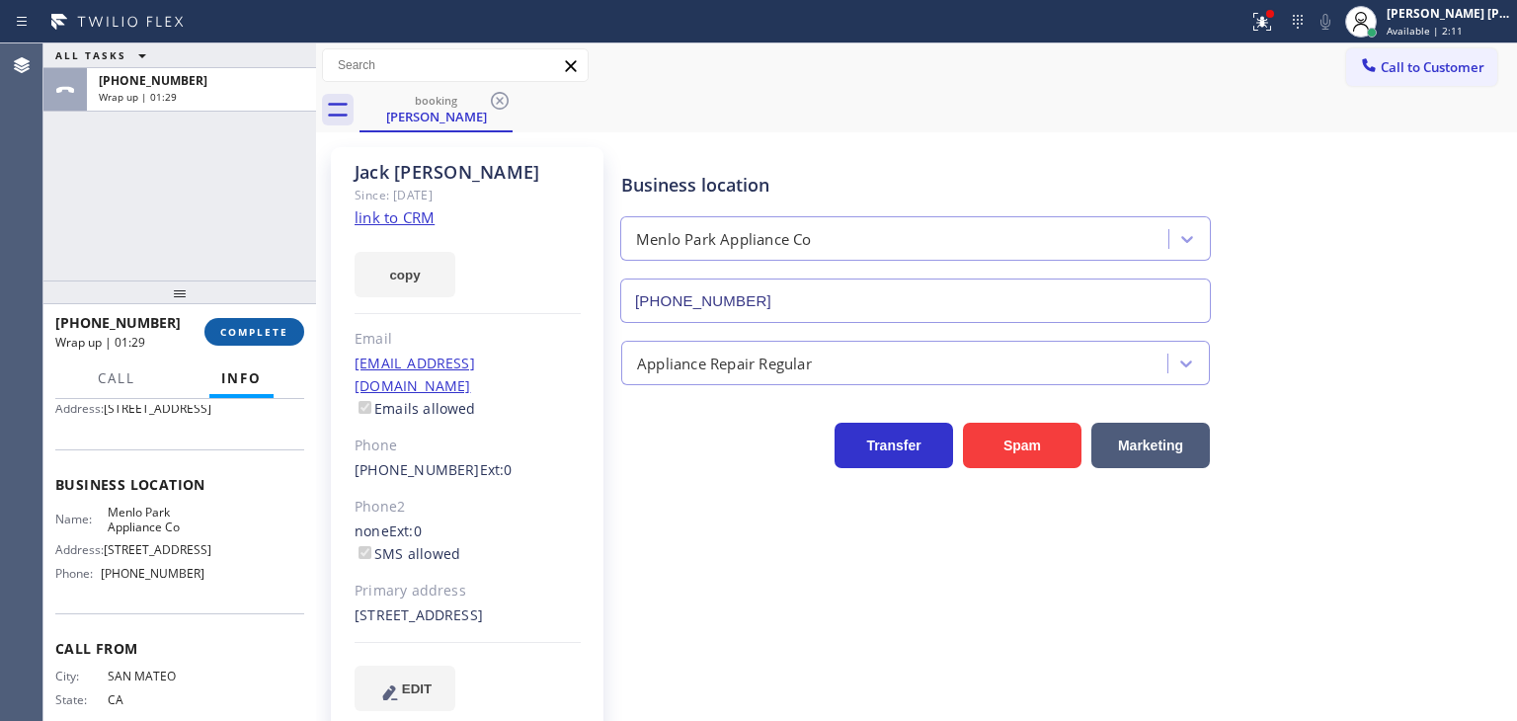
click at [275, 335] on span "COMPLETE" at bounding box center [254, 332] width 68 height 14
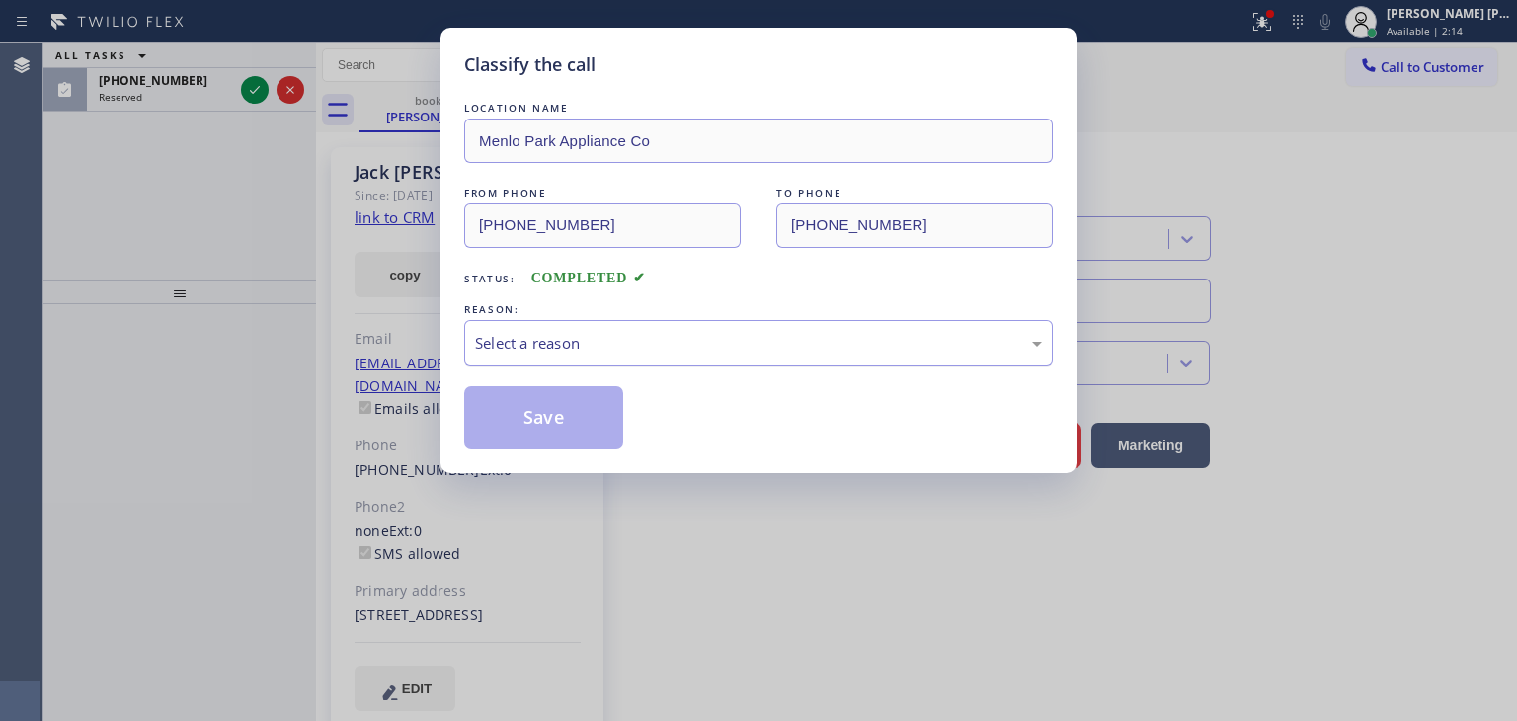
click at [586, 354] on div "Select a reason" at bounding box center [758, 343] width 589 height 46
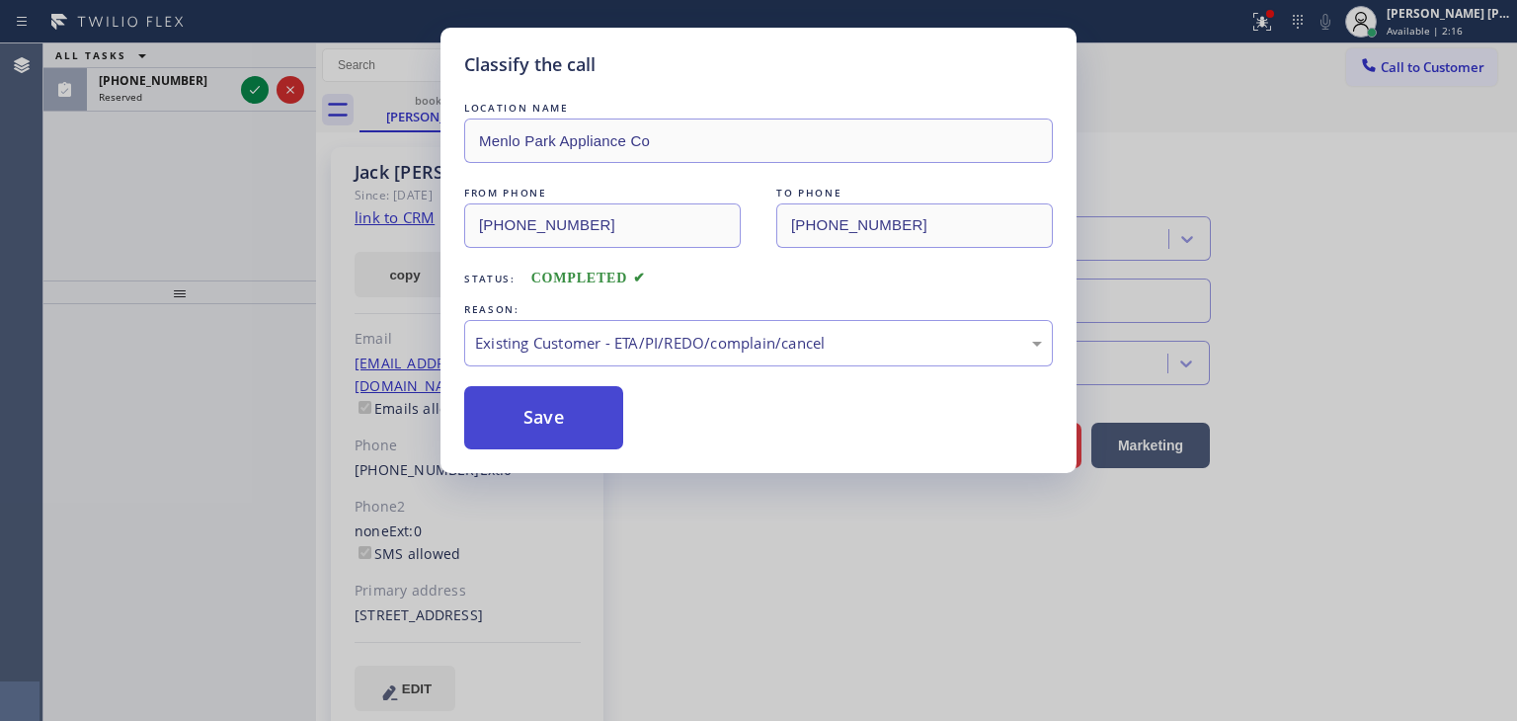
click at [549, 406] on button "Save" at bounding box center [543, 417] width 159 height 63
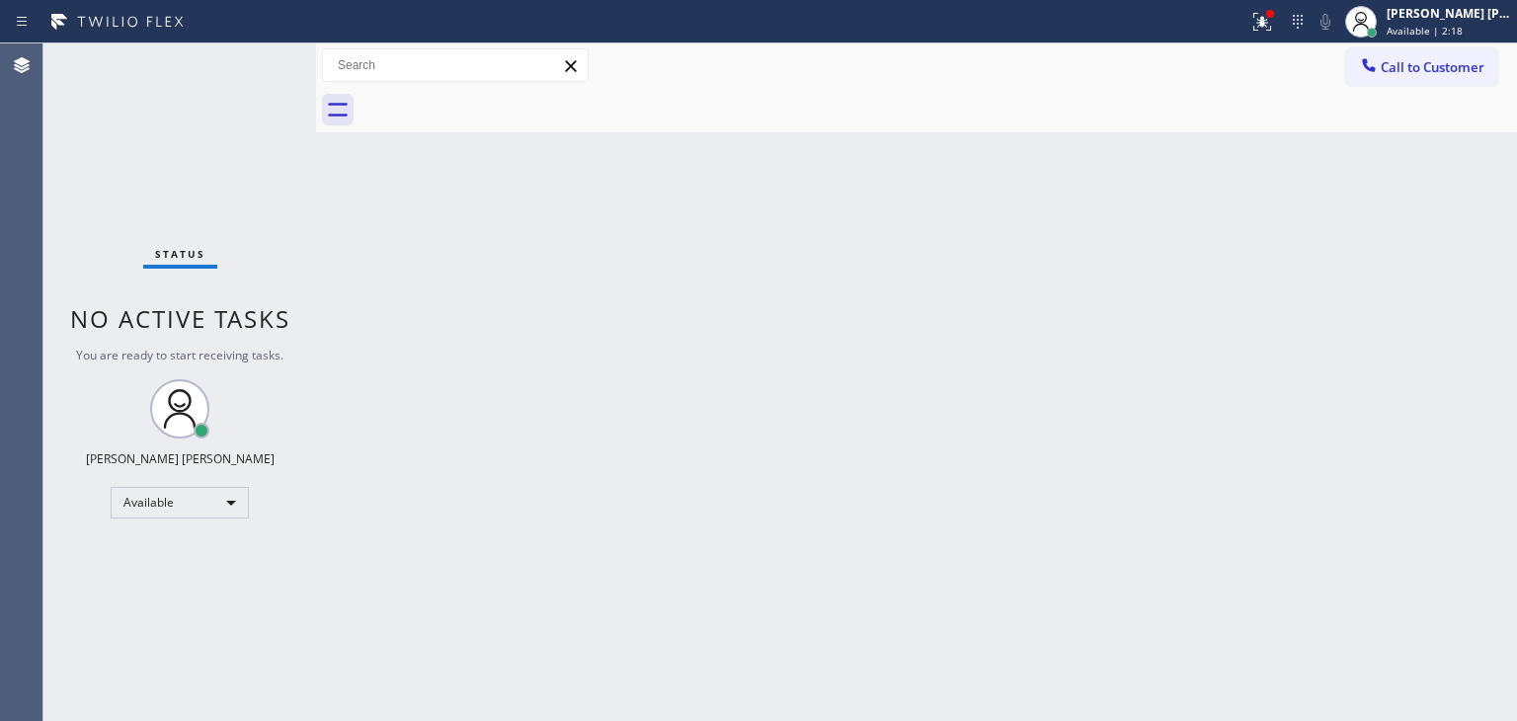
click at [262, 87] on div "Status No active tasks You are ready to start receiving tasks. [PERSON_NAME] [P…" at bounding box center [179, 381] width 273 height 677
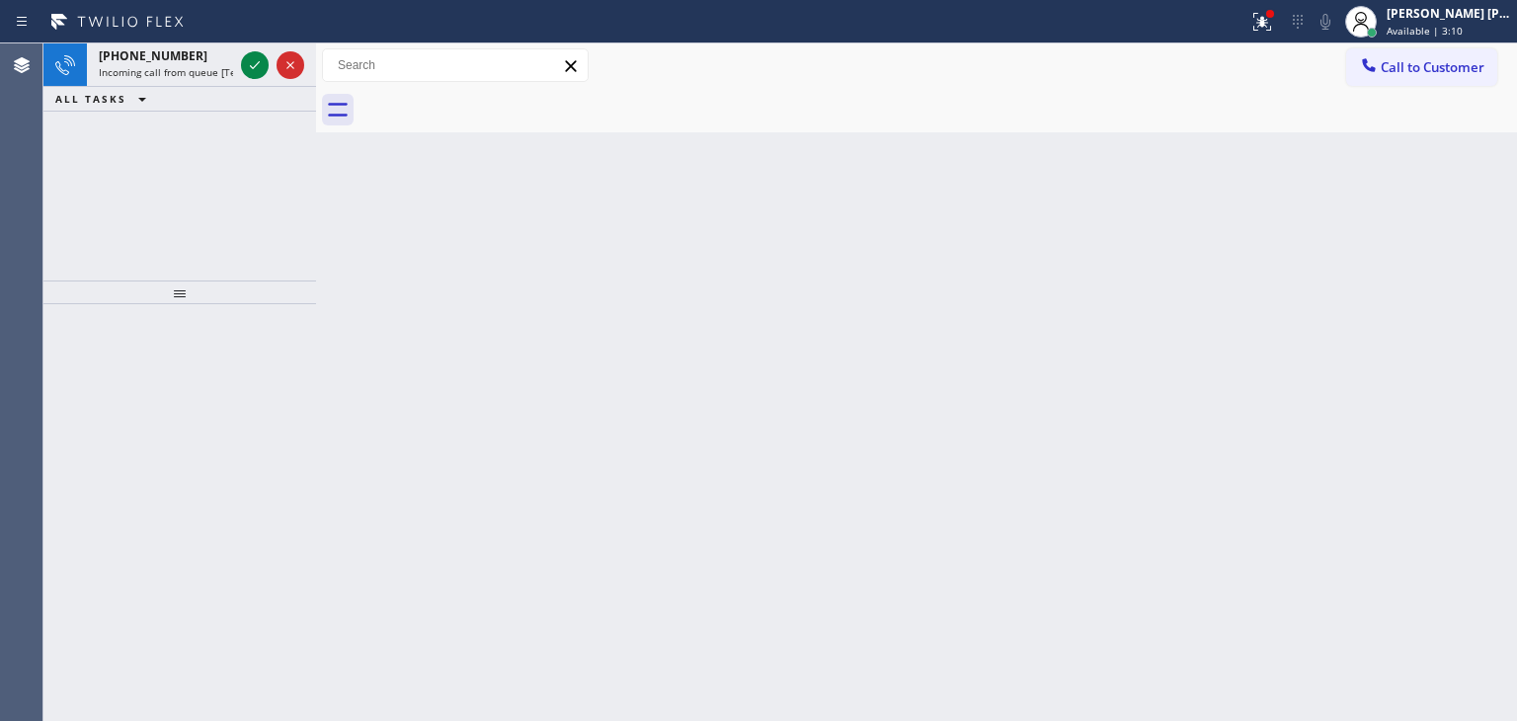
drag, startPoint x: 251, startPoint y: 63, endPoint x: 259, endPoint y: 302, distance: 239.1
click at [251, 63] on icon at bounding box center [255, 65] width 24 height 24
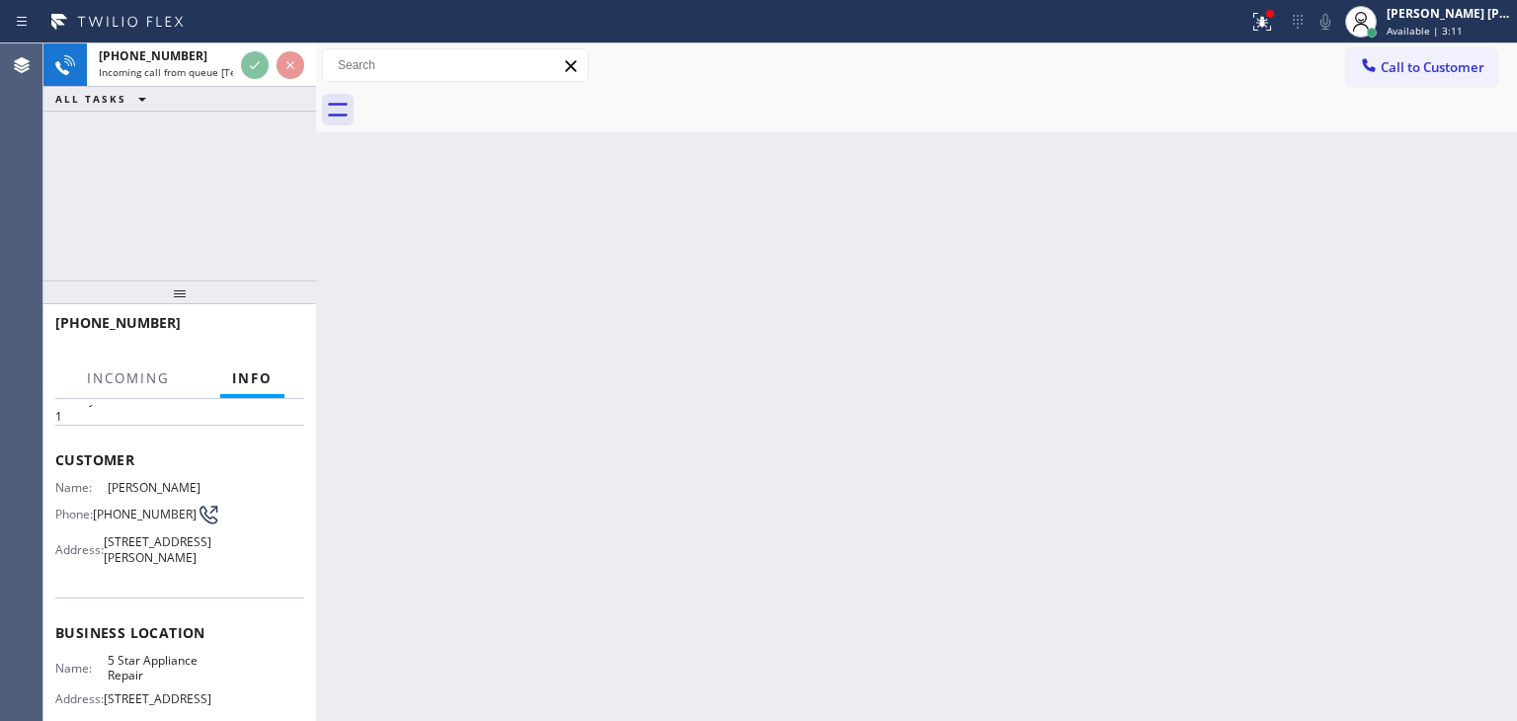
scroll to position [99, 0]
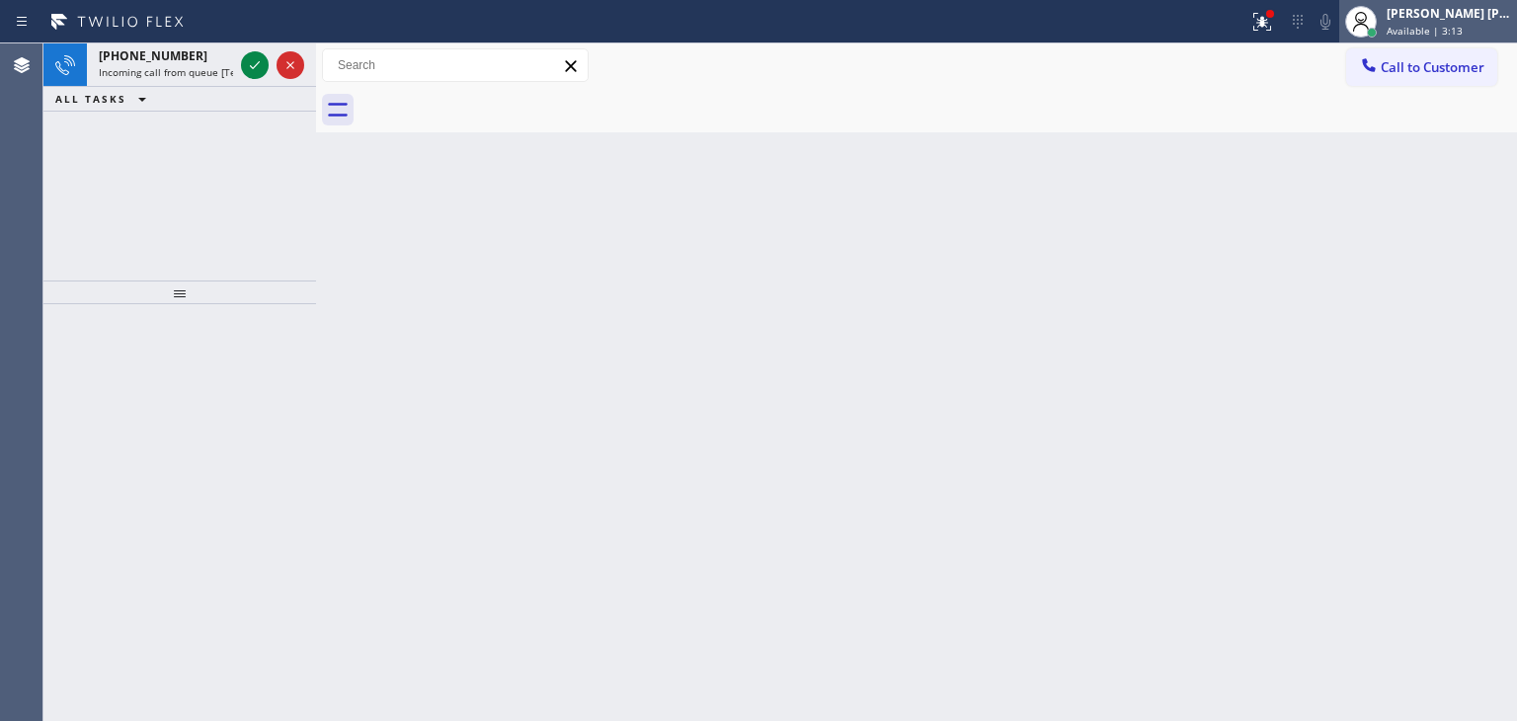
click at [1453, 37] on span "Available | 3:13" at bounding box center [1424, 31] width 76 height 14
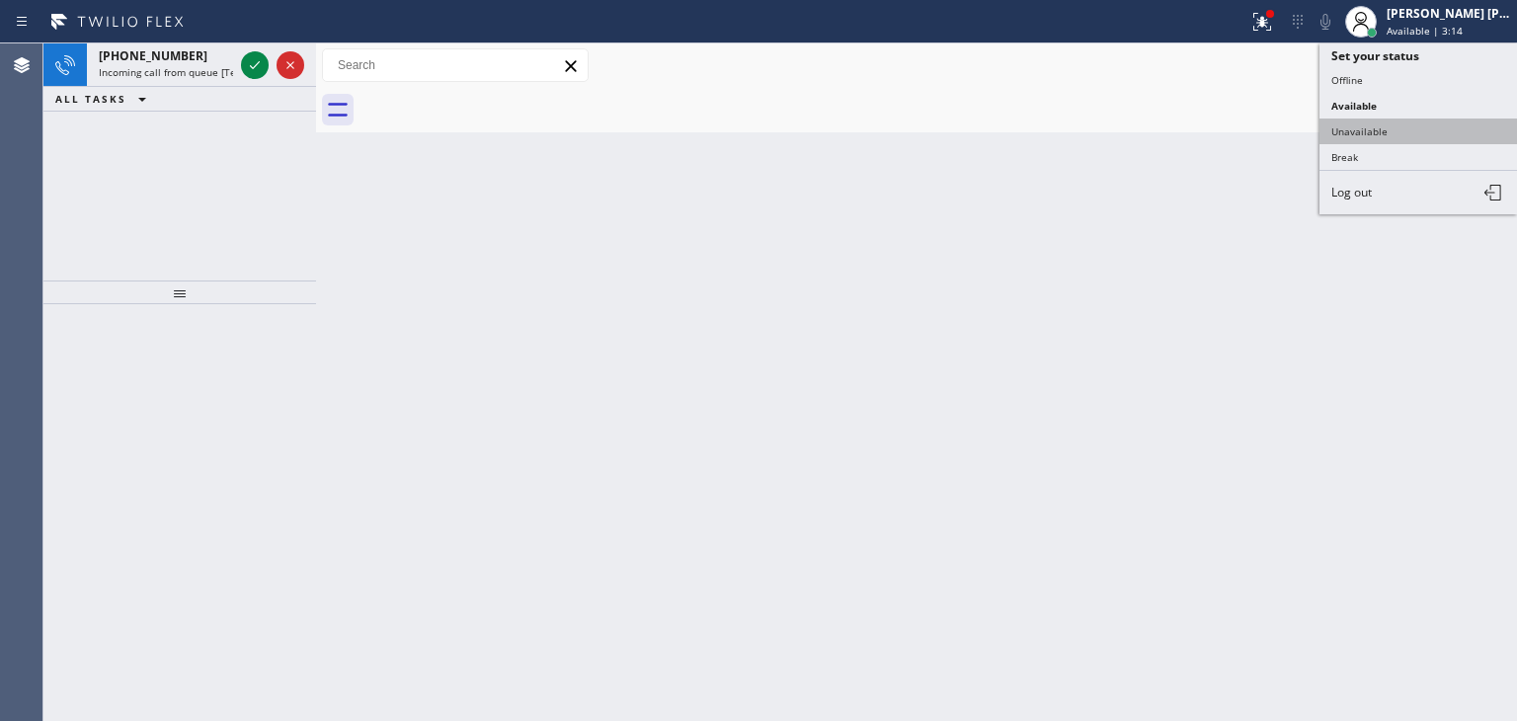
click at [1414, 128] on button "Unavailable" at bounding box center [1417, 131] width 197 height 26
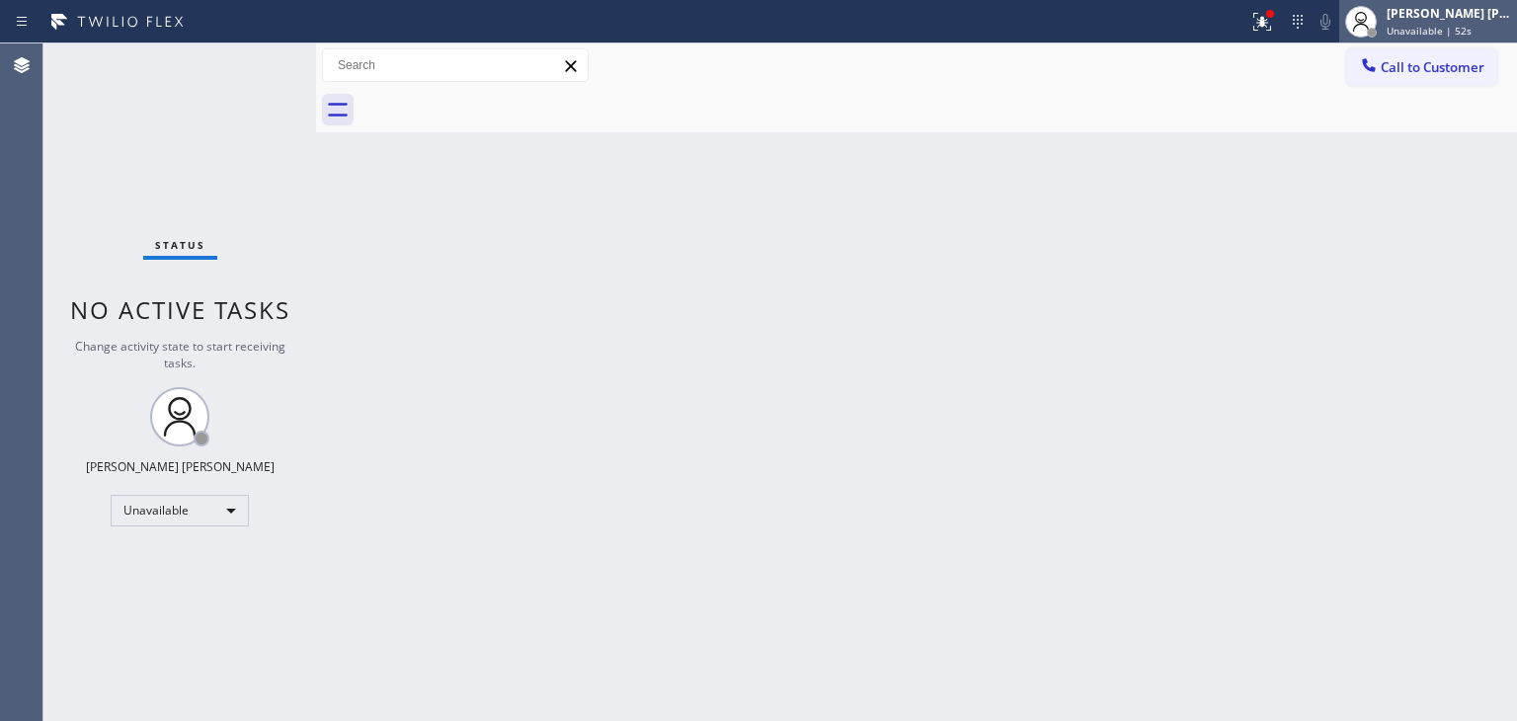
click at [1462, 26] on span "Unavailable | 52s" at bounding box center [1428, 31] width 85 height 14
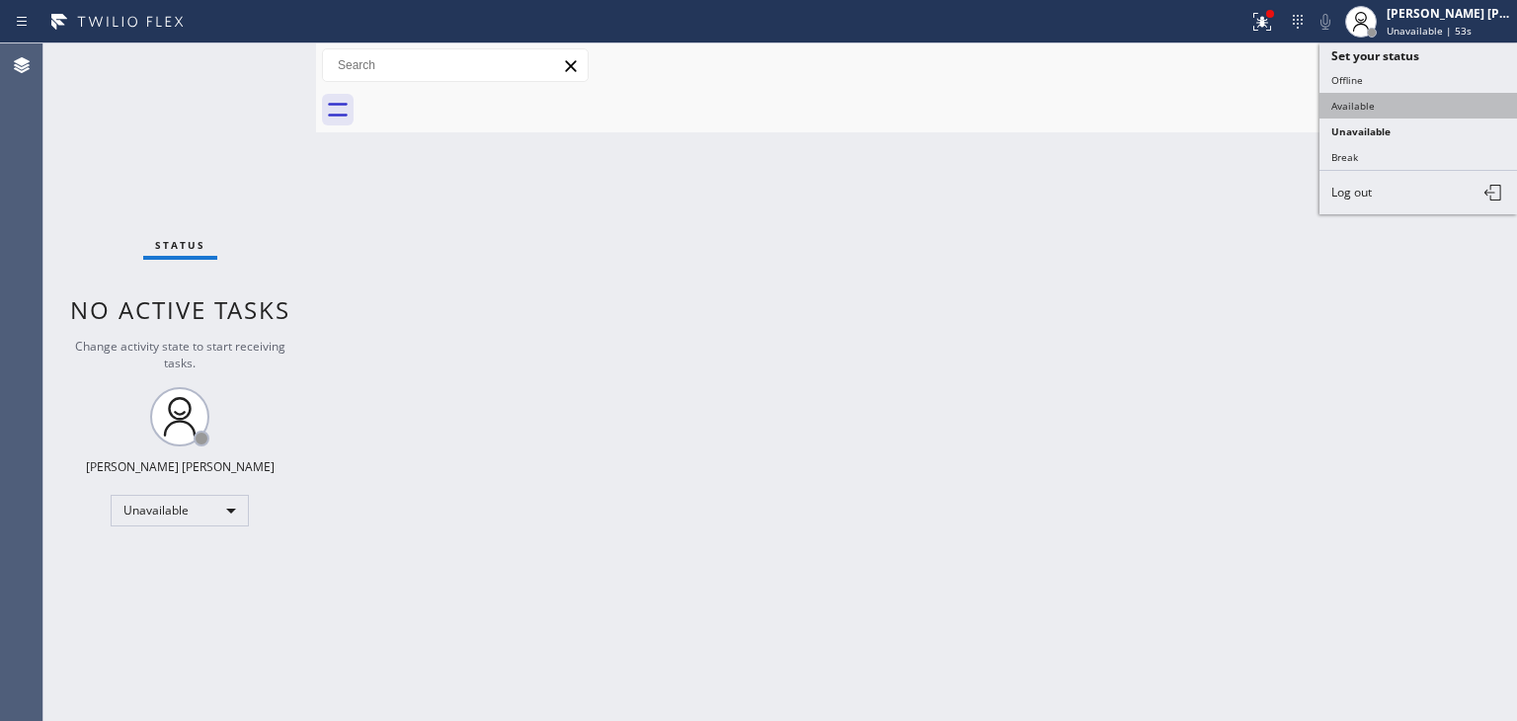
click at [1400, 105] on button "Available" at bounding box center [1417, 106] width 197 height 26
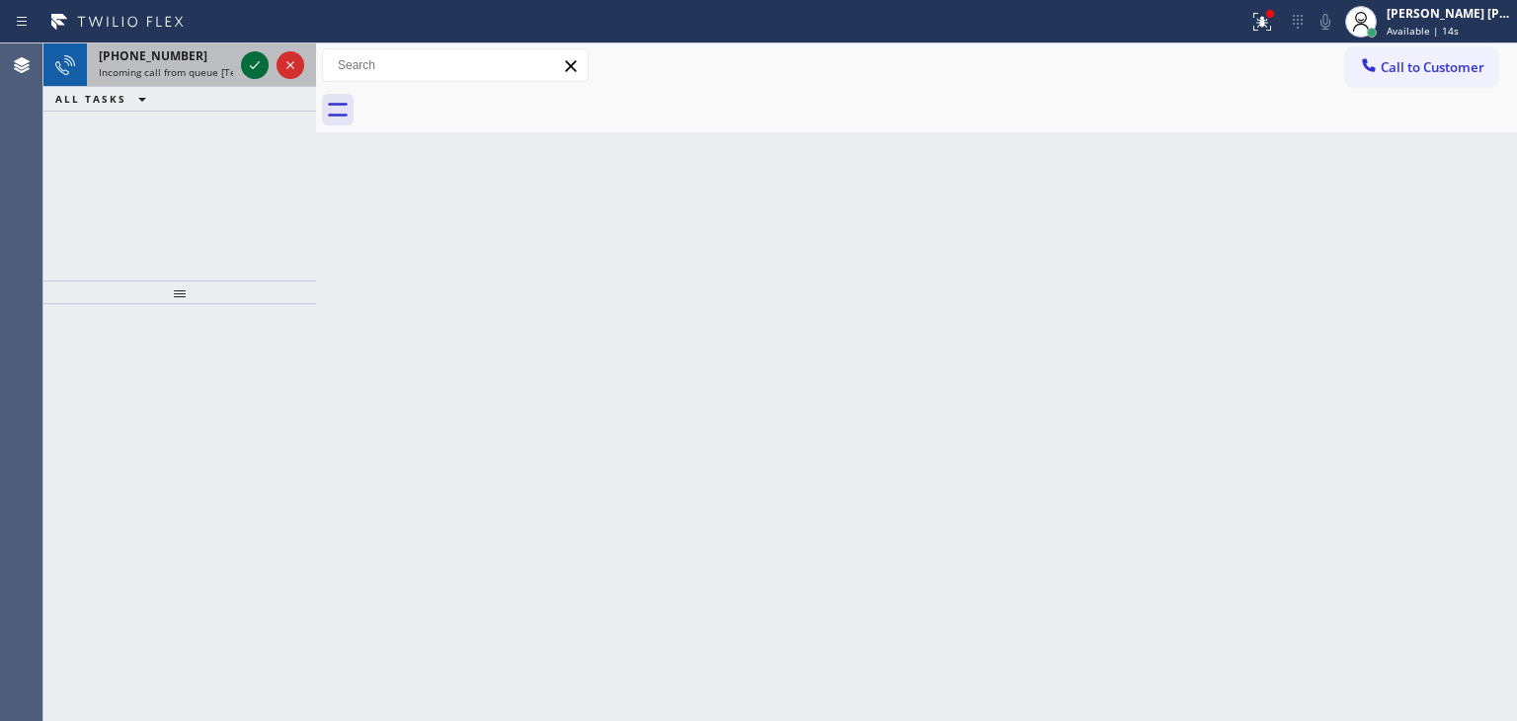
click at [255, 64] on icon at bounding box center [255, 65] width 24 height 24
click at [257, 72] on icon at bounding box center [255, 65] width 24 height 24
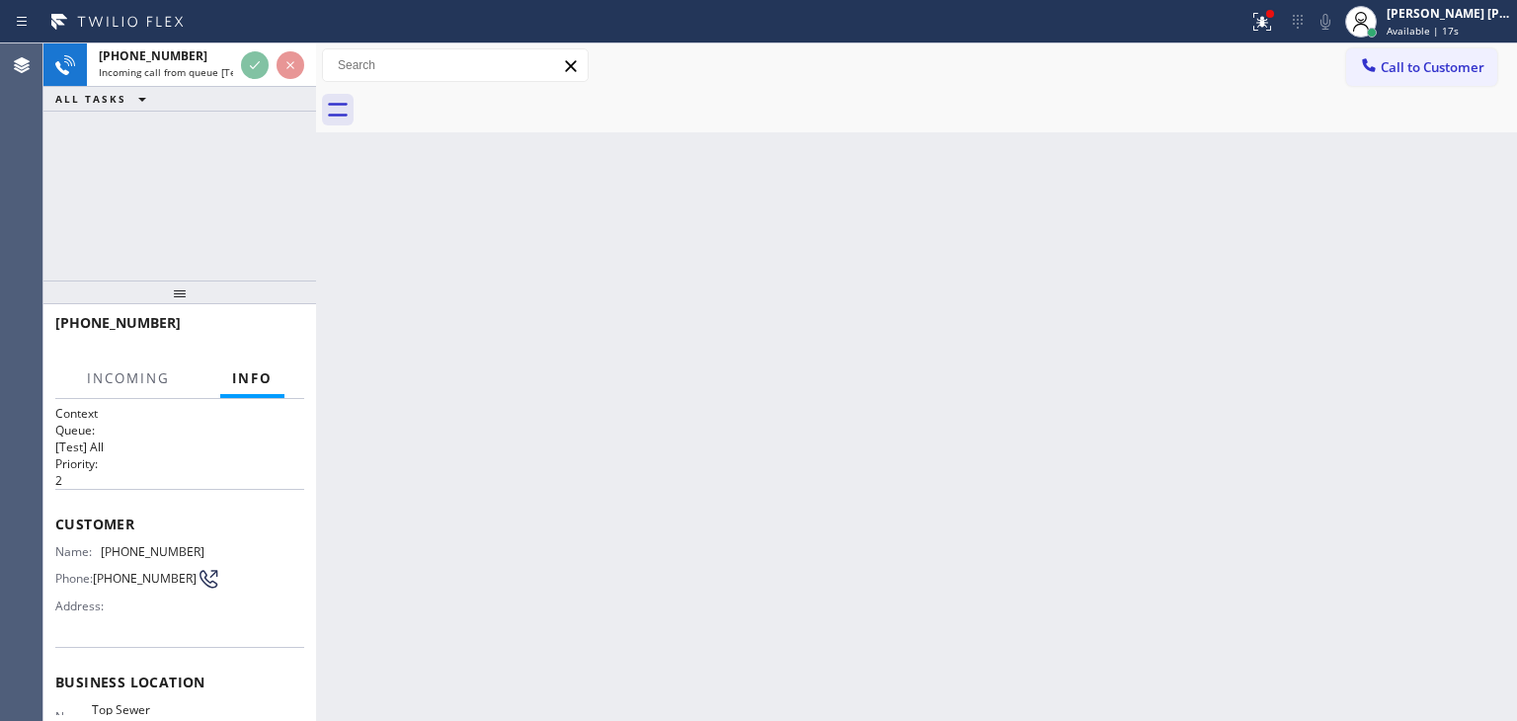
scroll to position [99, 0]
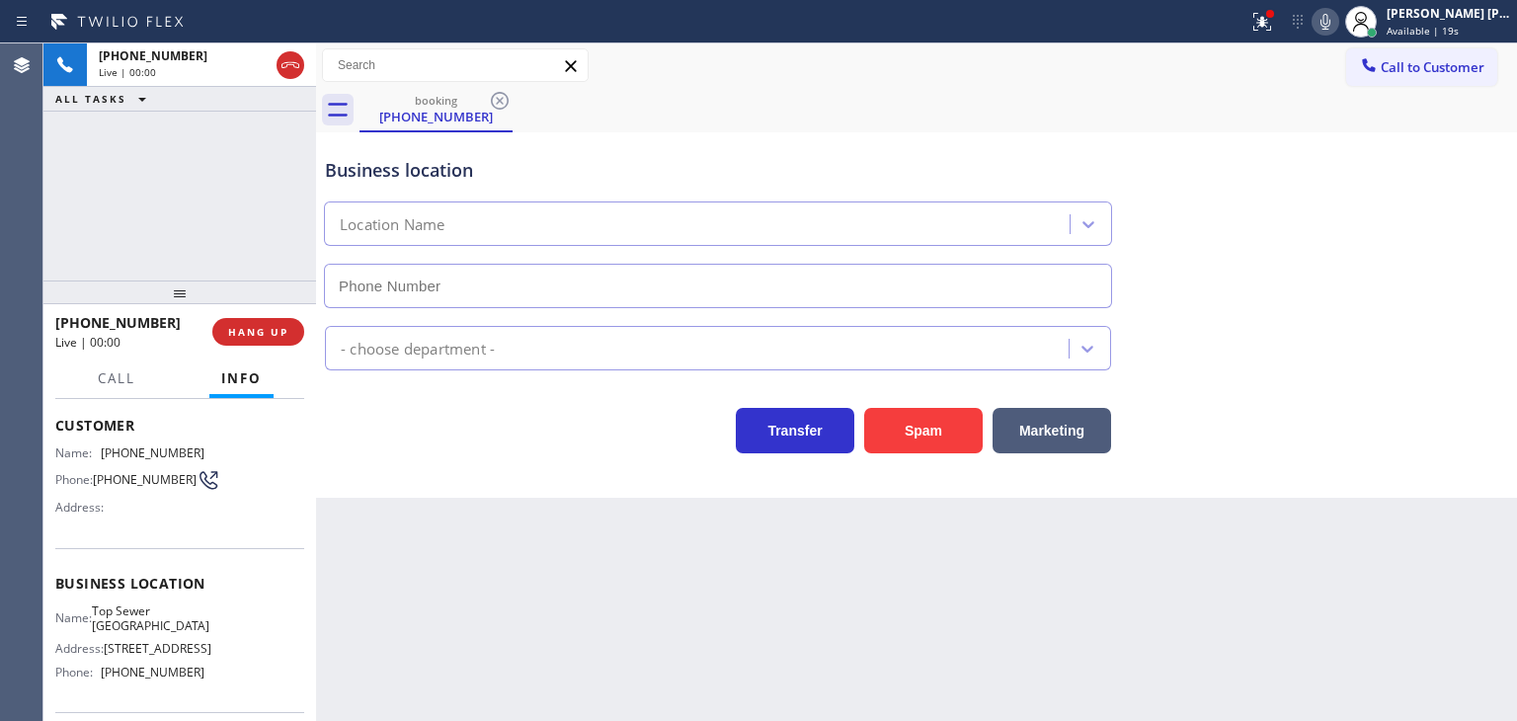
type input "[PHONE_NUMBER]"
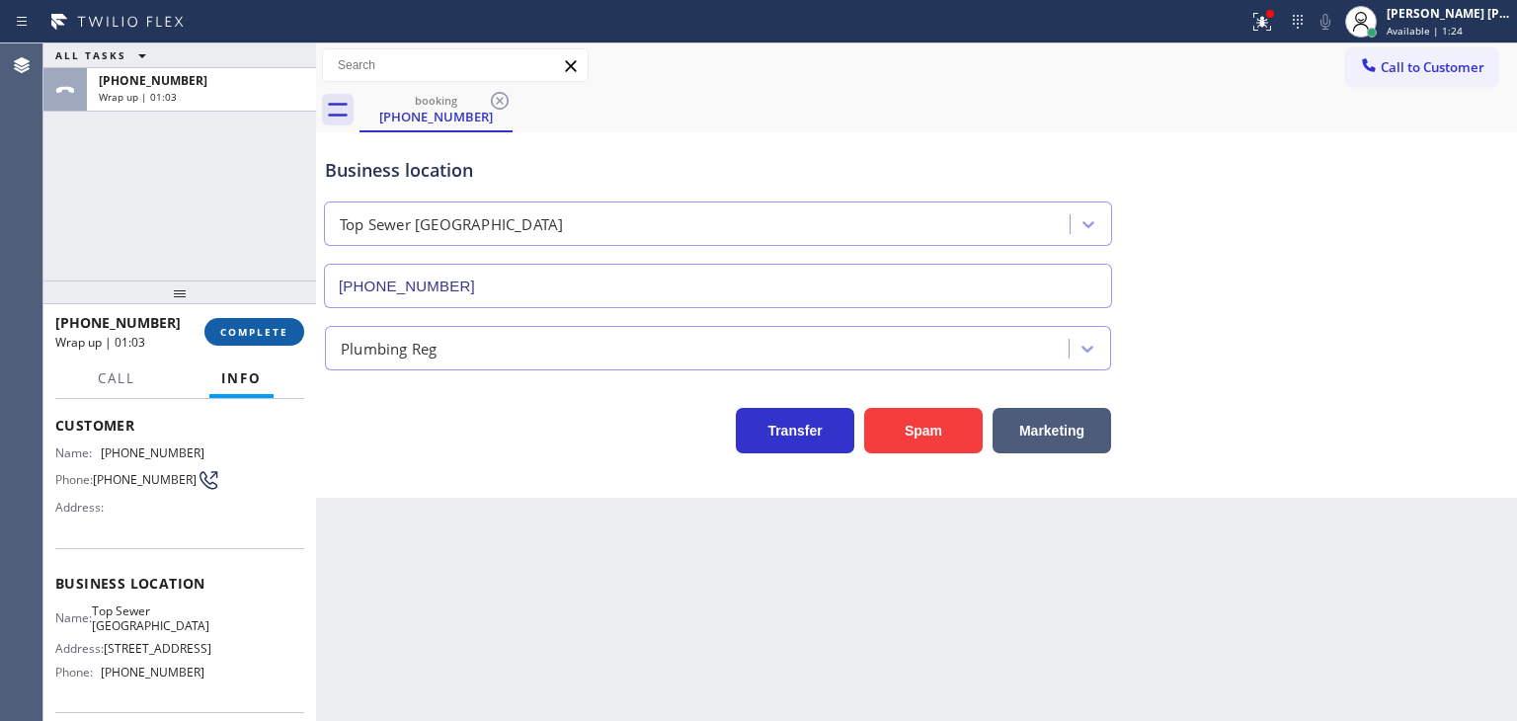
click at [276, 329] on span "COMPLETE" at bounding box center [254, 332] width 68 height 14
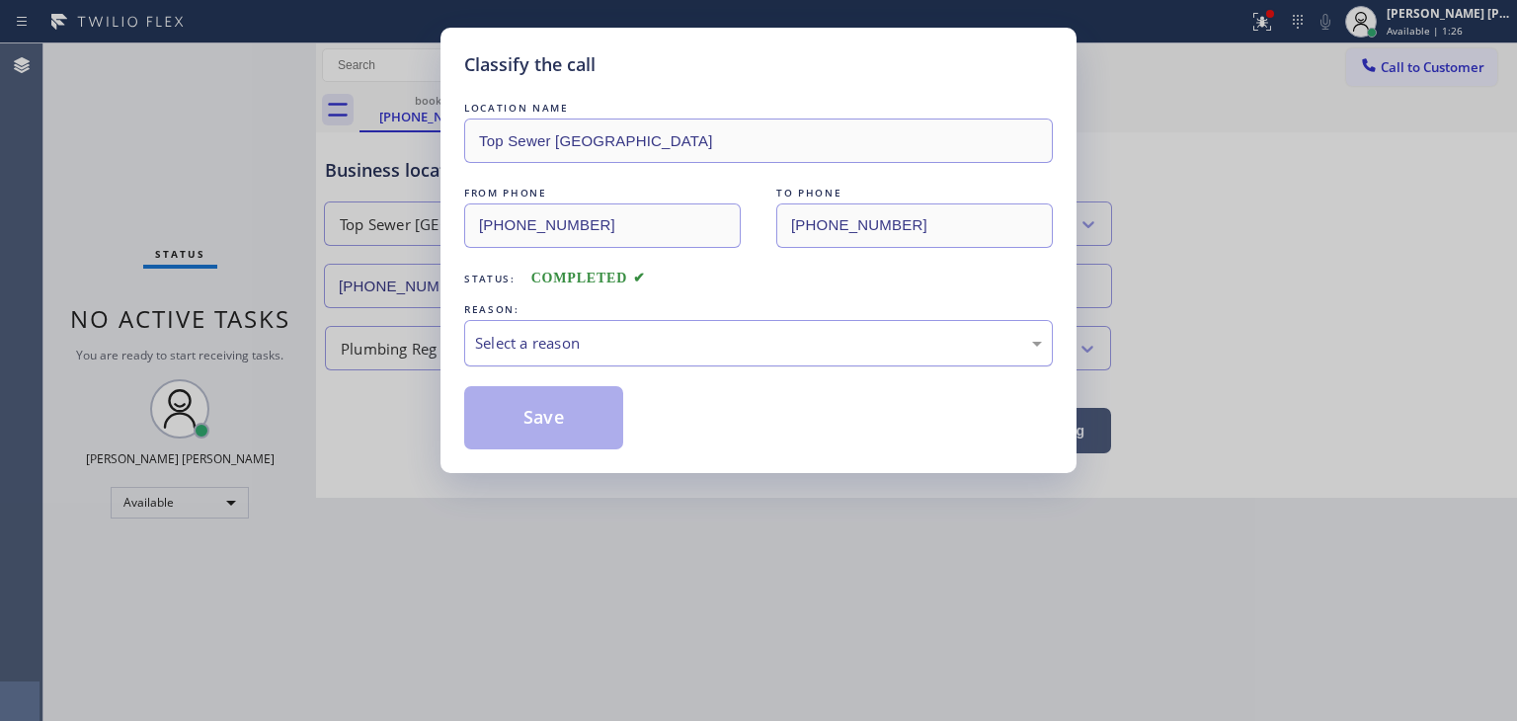
click at [525, 332] on div "Select a reason" at bounding box center [758, 343] width 567 height 23
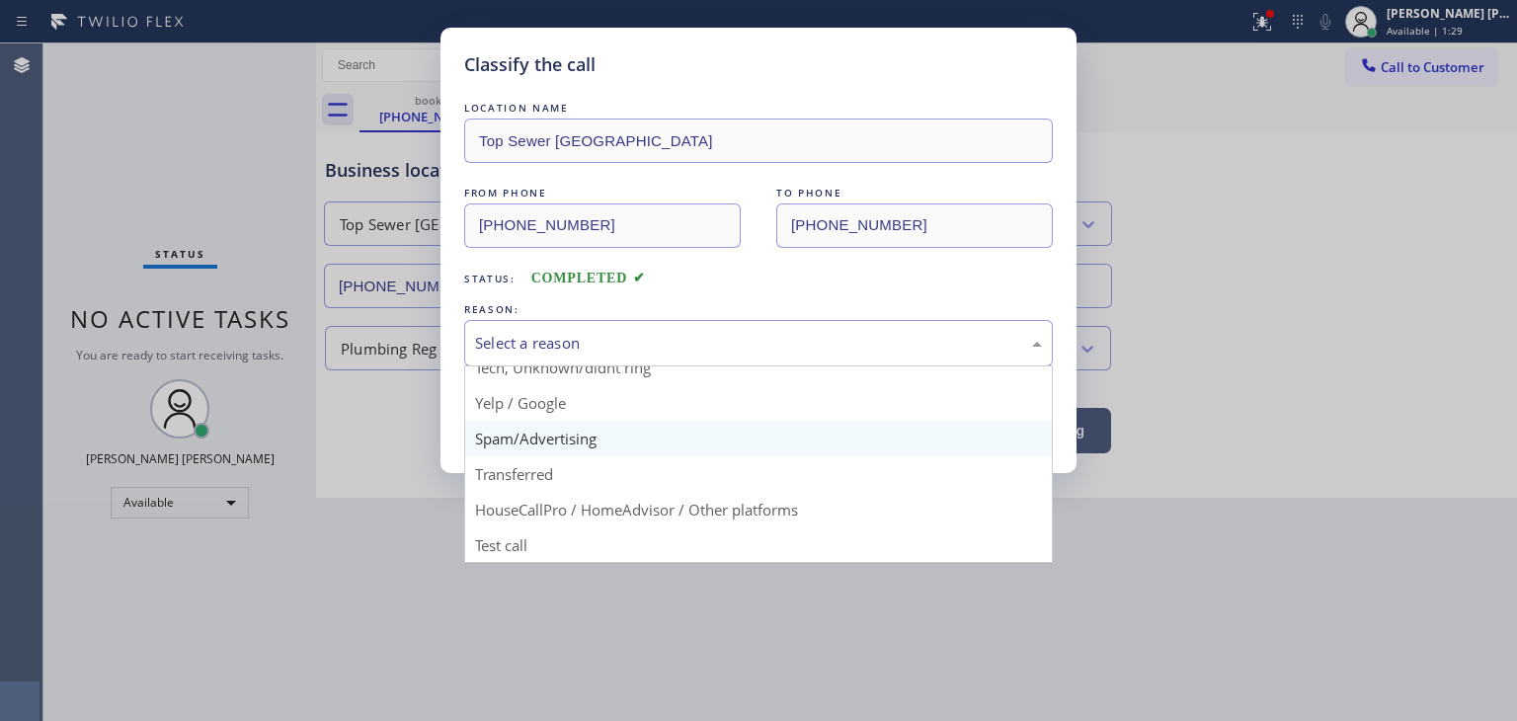
scroll to position [25, 0]
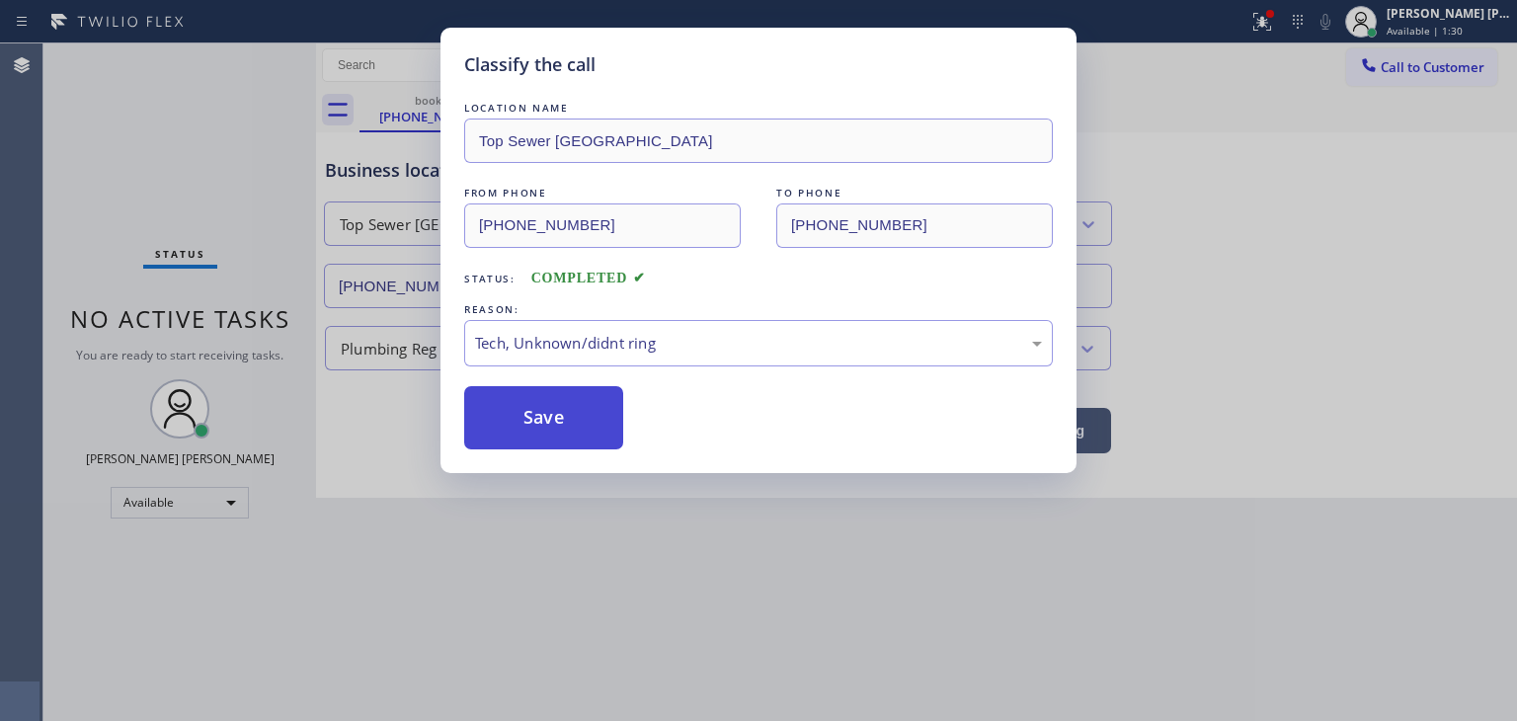
click at [566, 413] on button "Save" at bounding box center [543, 417] width 159 height 63
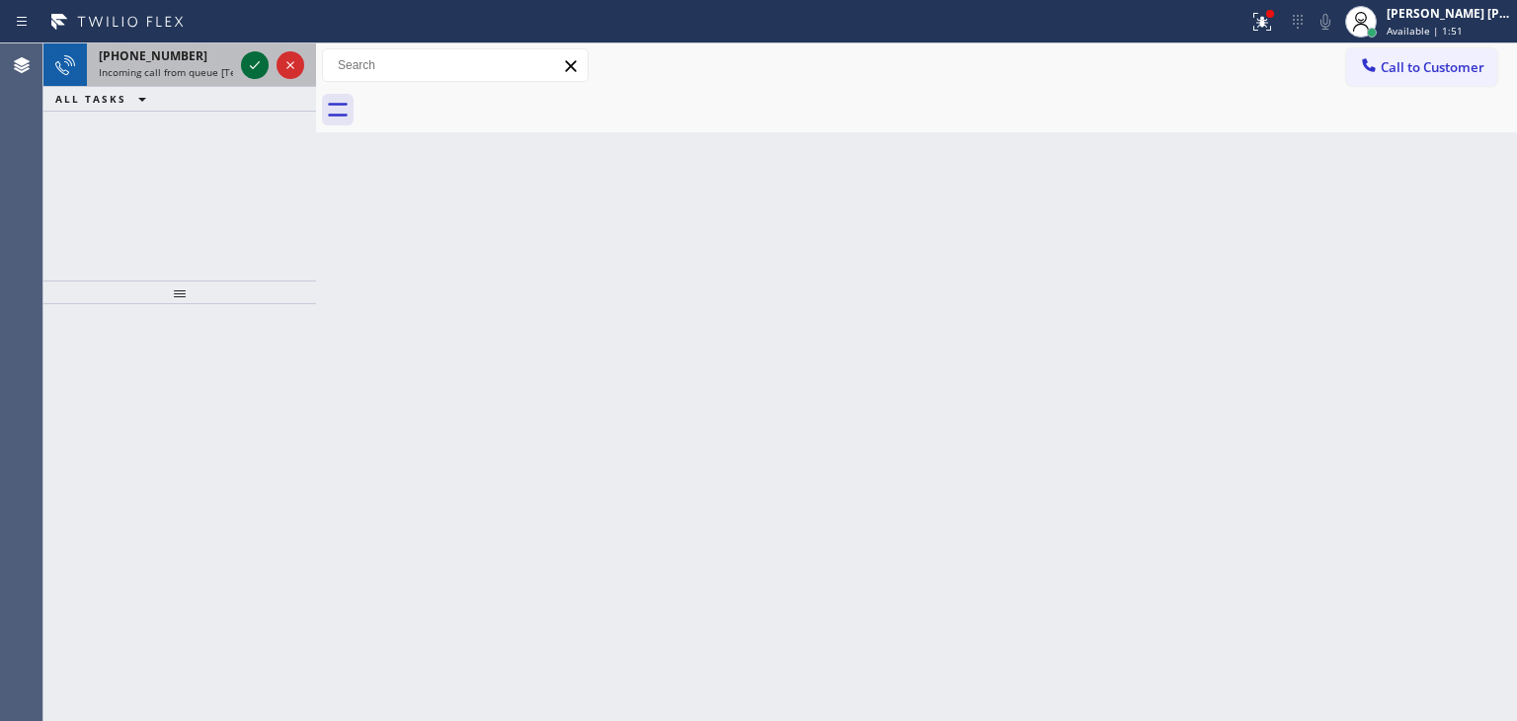
click at [251, 53] on icon at bounding box center [255, 65] width 24 height 24
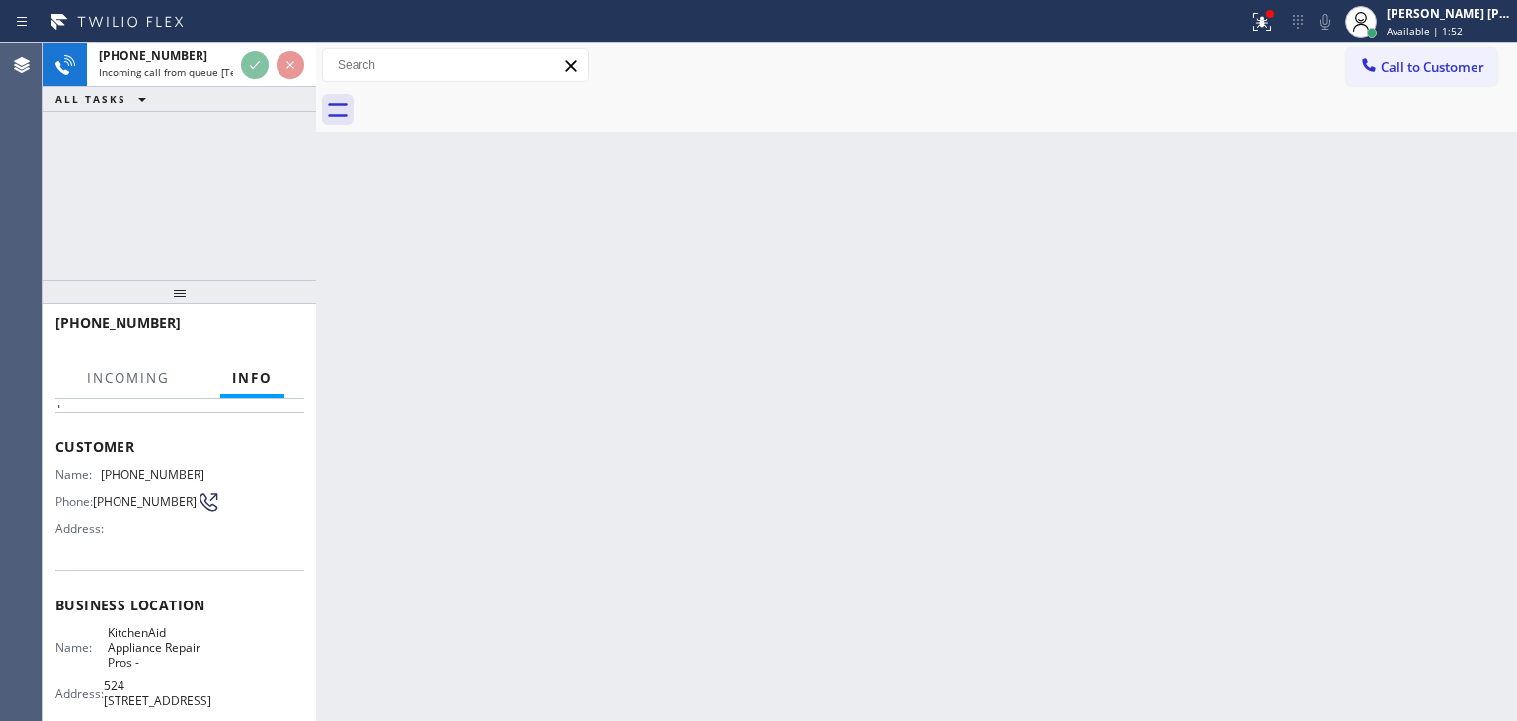
scroll to position [197, 0]
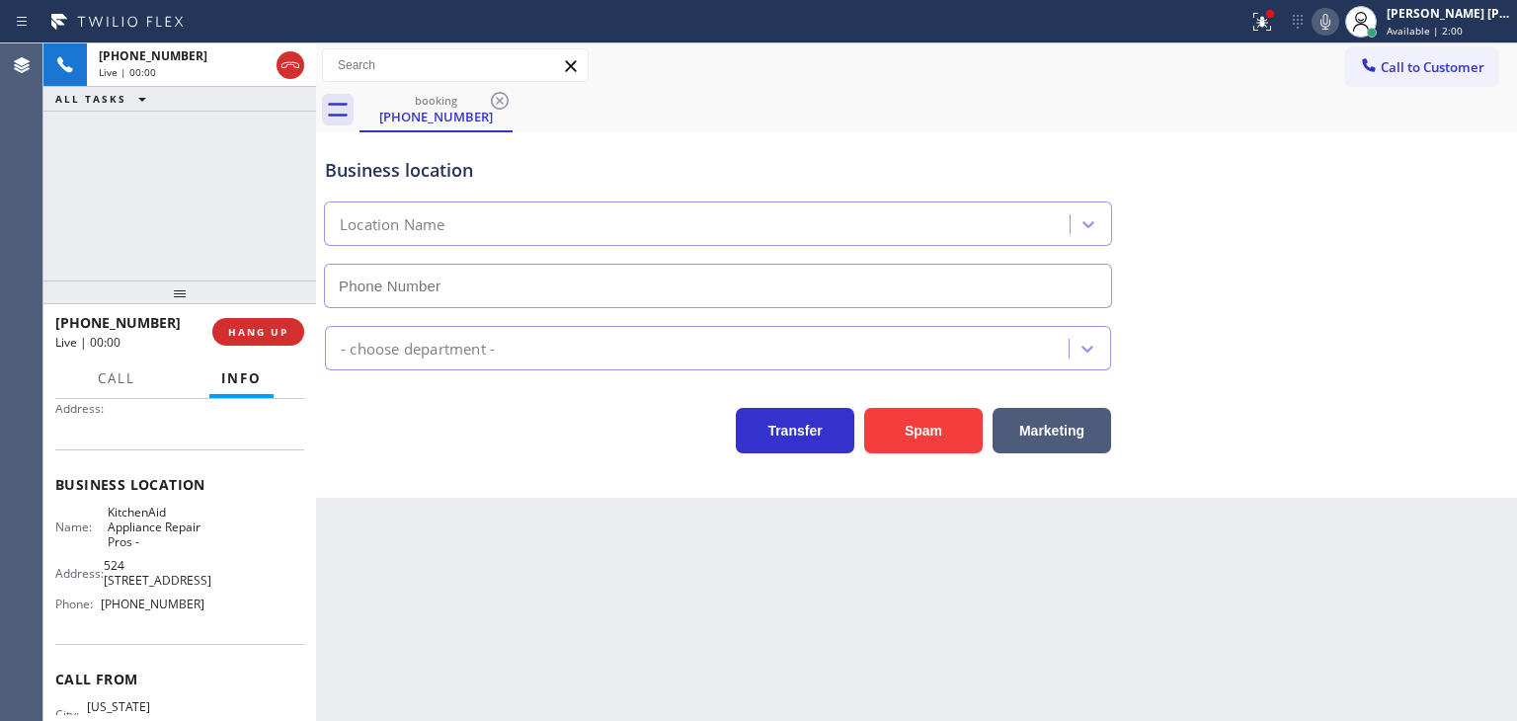
type input "[PHONE_NUMBER]"
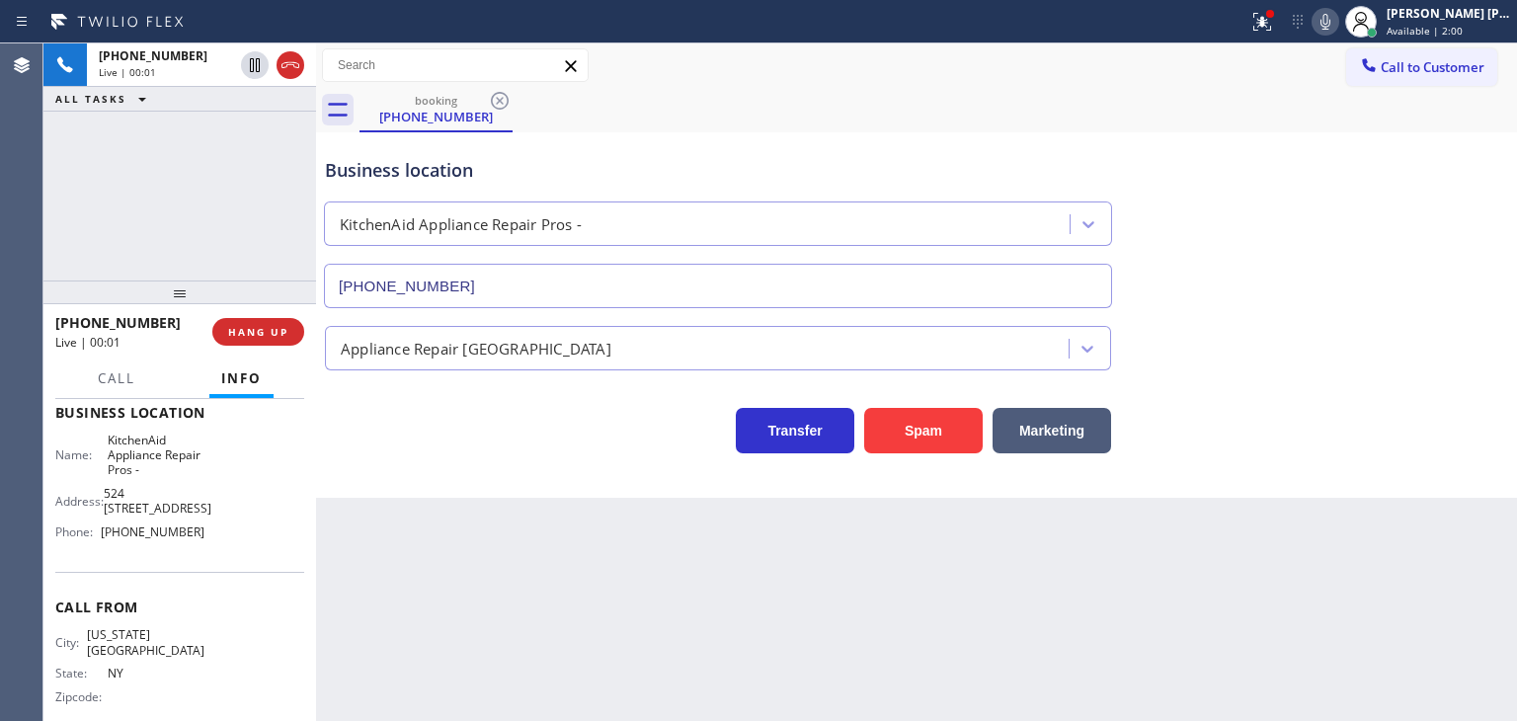
scroll to position [277, 0]
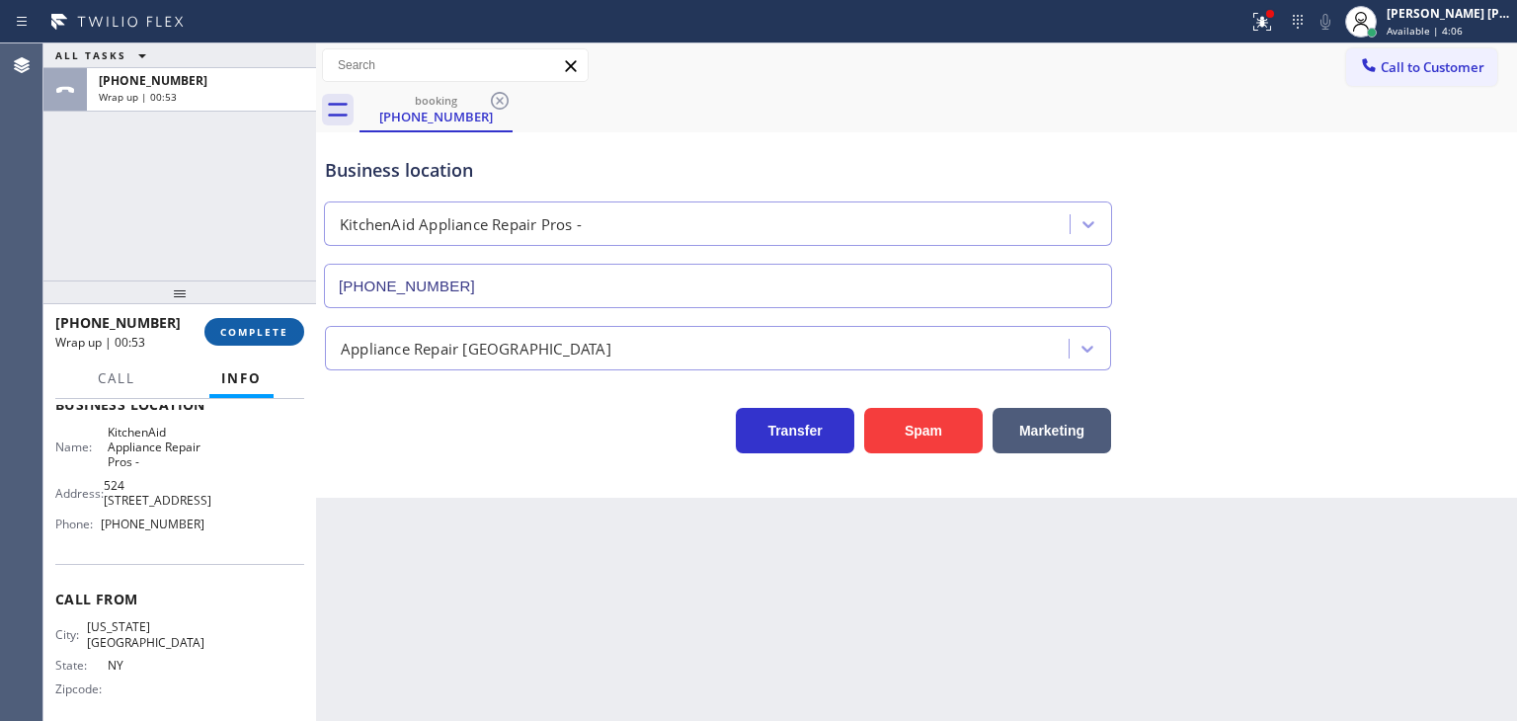
click at [279, 334] on span "COMPLETE" at bounding box center [254, 332] width 68 height 14
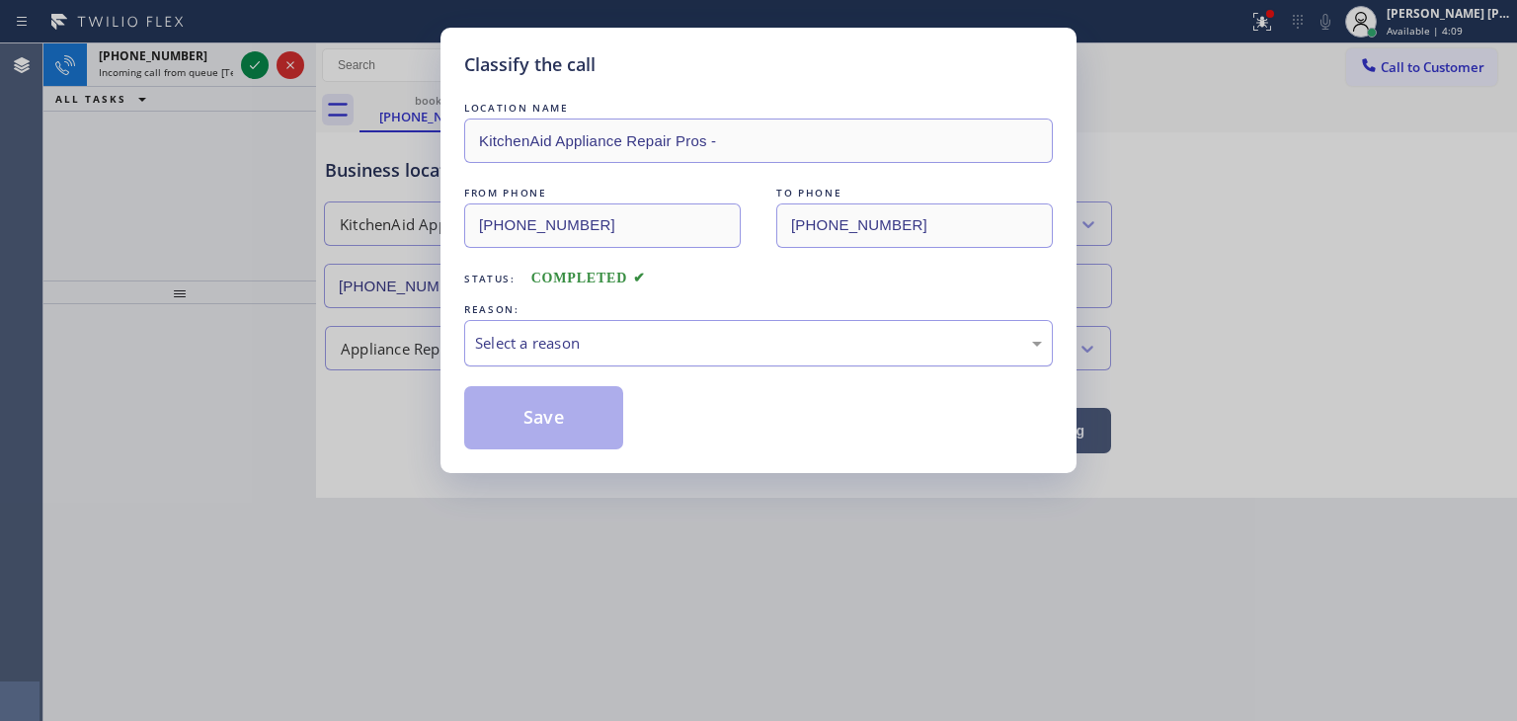
click at [640, 349] on div "Select a reason" at bounding box center [758, 343] width 567 height 23
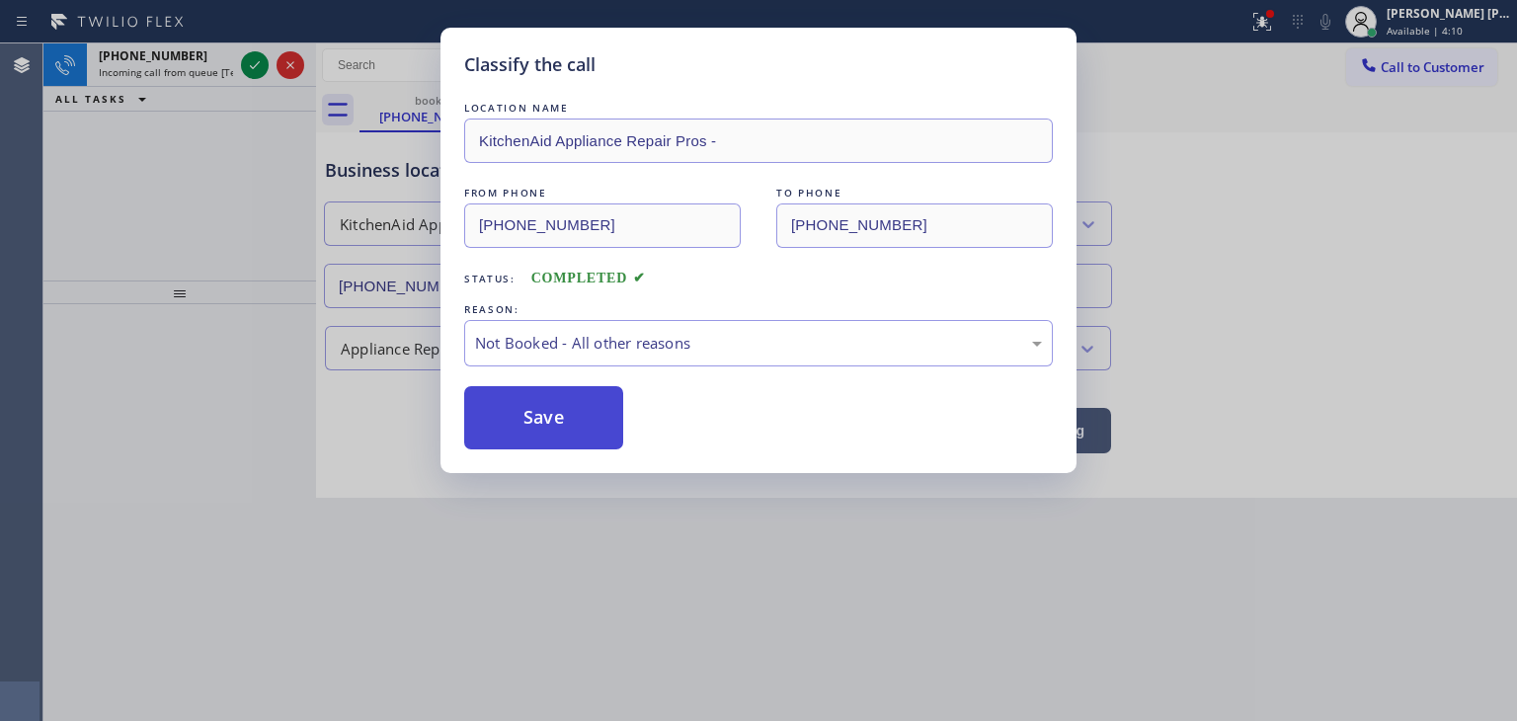
click at [569, 424] on button "Save" at bounding box center [543, 417] width 159 height 63
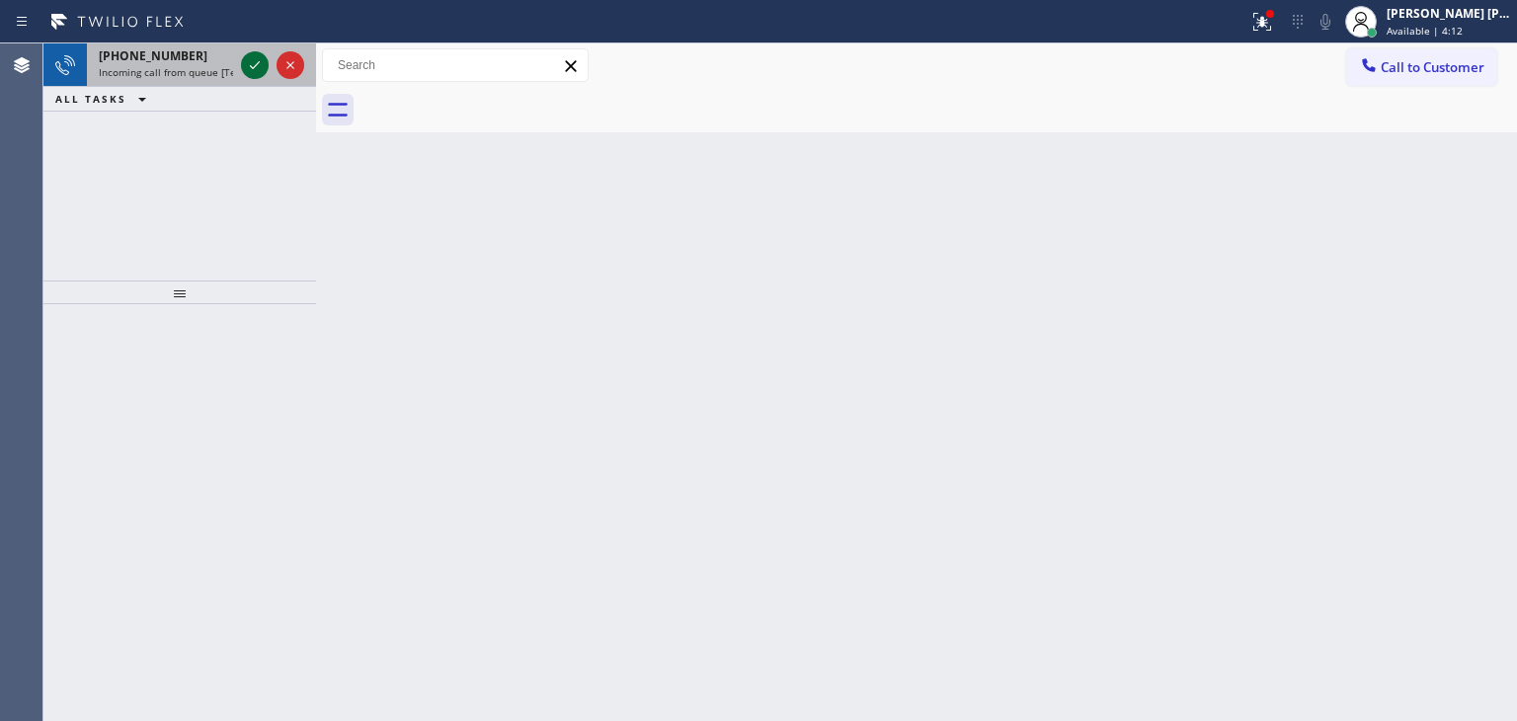
click at [257, 70] on icon at bounding box center [255, 65] width 24 height 24
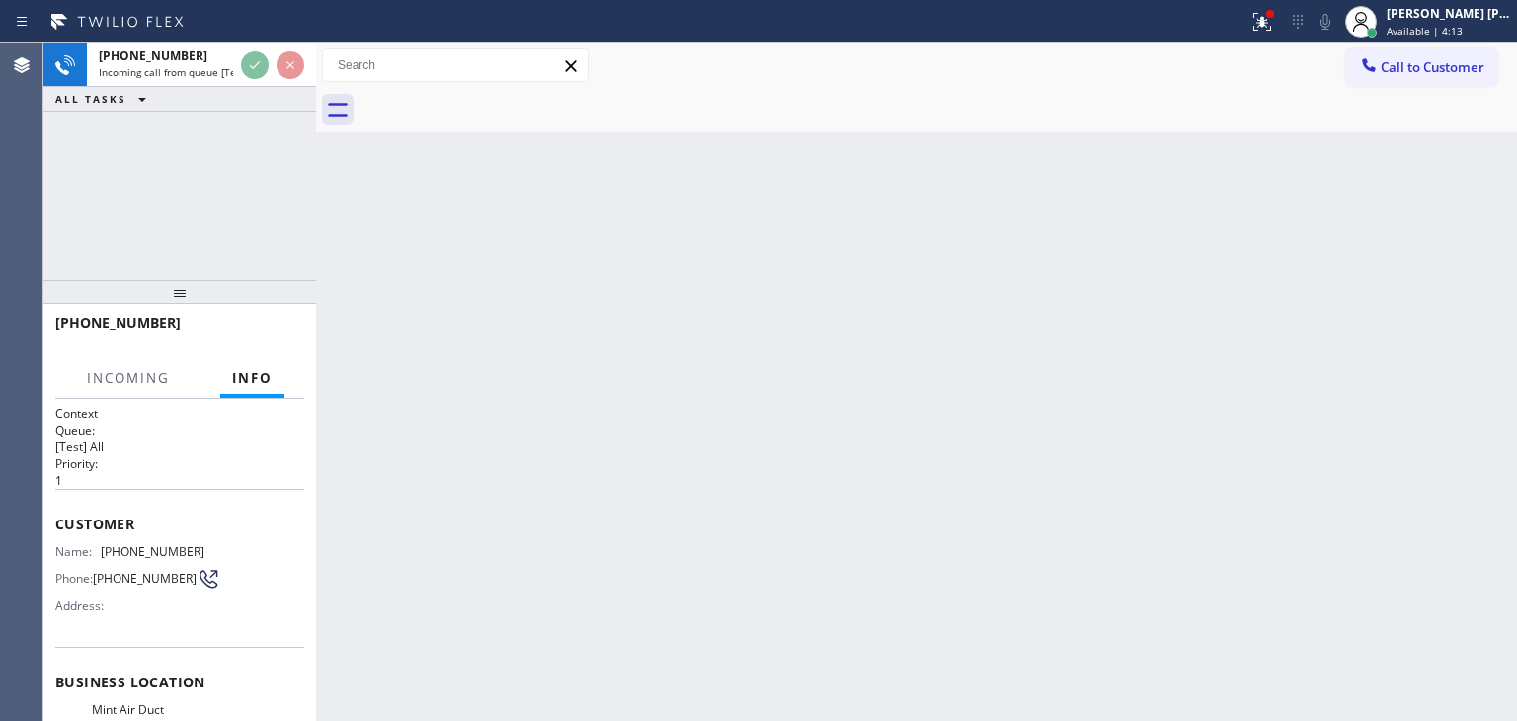
scroll to position [99, 0]
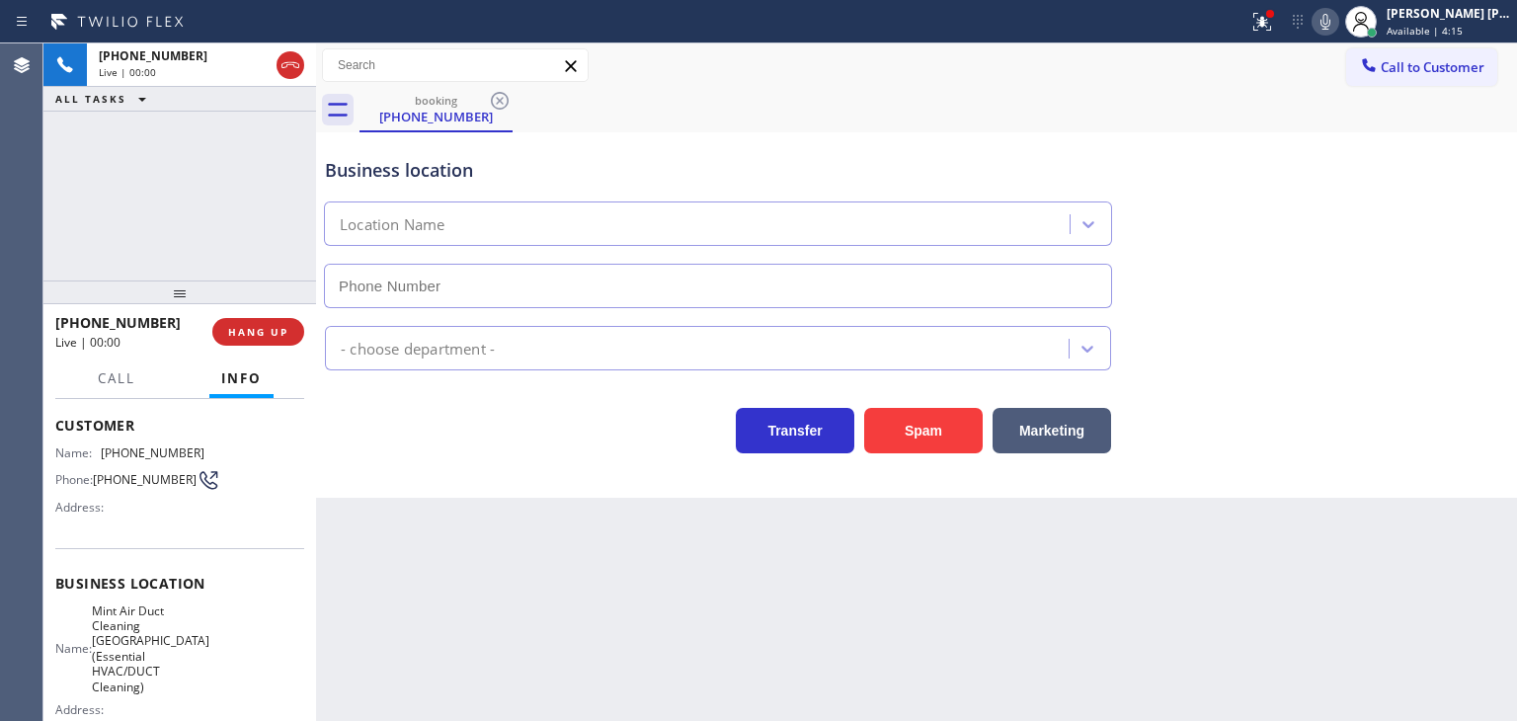
type input "[PHONE_NUMBER]"
click at [1460, 242] on div "Business location Mint Air Duct Cleaning [GEOGRAPHIC_DATA](Essential HVAC/DUCT …" at bounding box center [916, 218] width 1191 height 179
click at [1330, 24] on icon at bounding box center [1325, 22] width 10 height 16
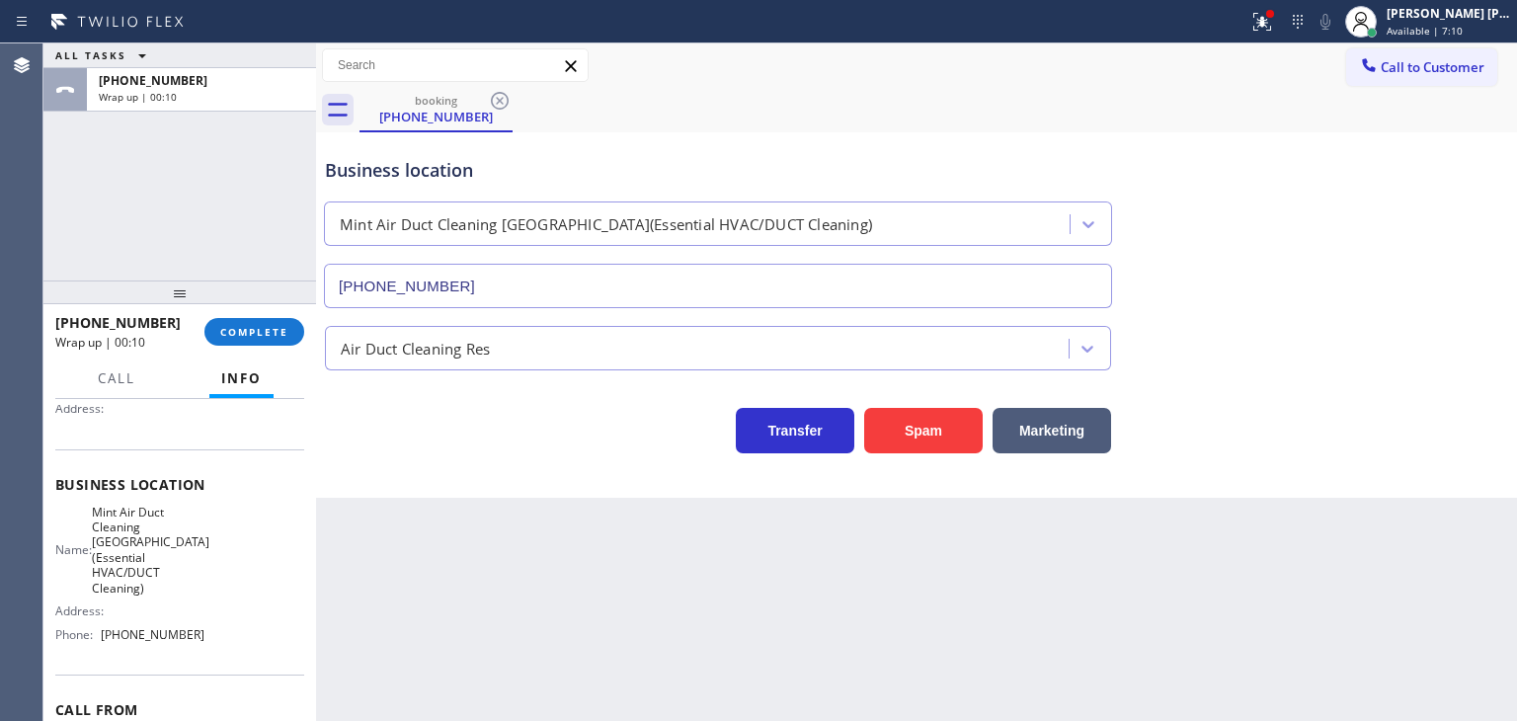
scroll to position [0, 0]
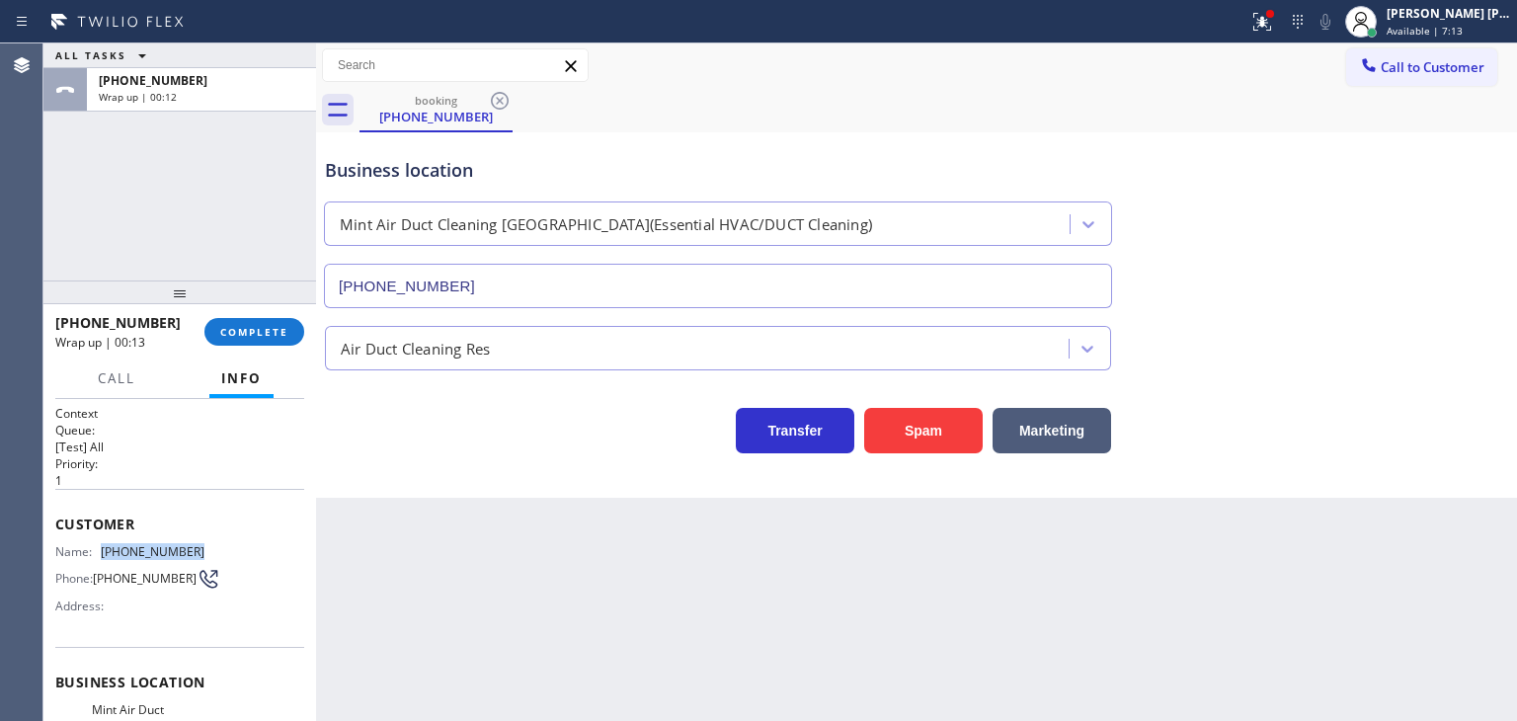
drag, startPoint x: 202, startPoint y: 542, endPoint x: 101, endPoint y: 543, distance: 101.7
click at [101, 544] on div "Name: [PHONE_NUMBER] Phone: [PHONE_NUMBER] Address:" at bounding box center [179, 583] width 249 height 78
copy div "[PHONE_NUMBER]"
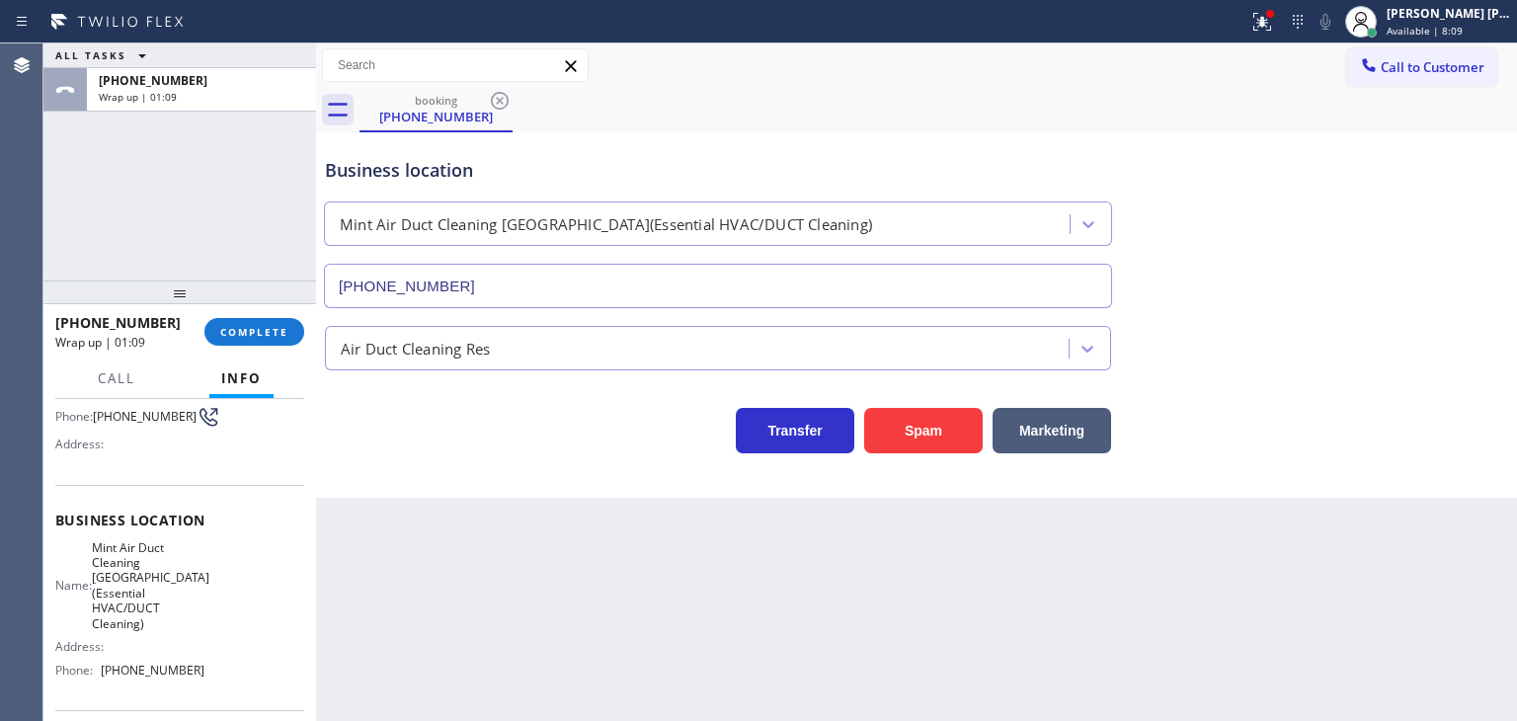
scroll to position [197, 0]
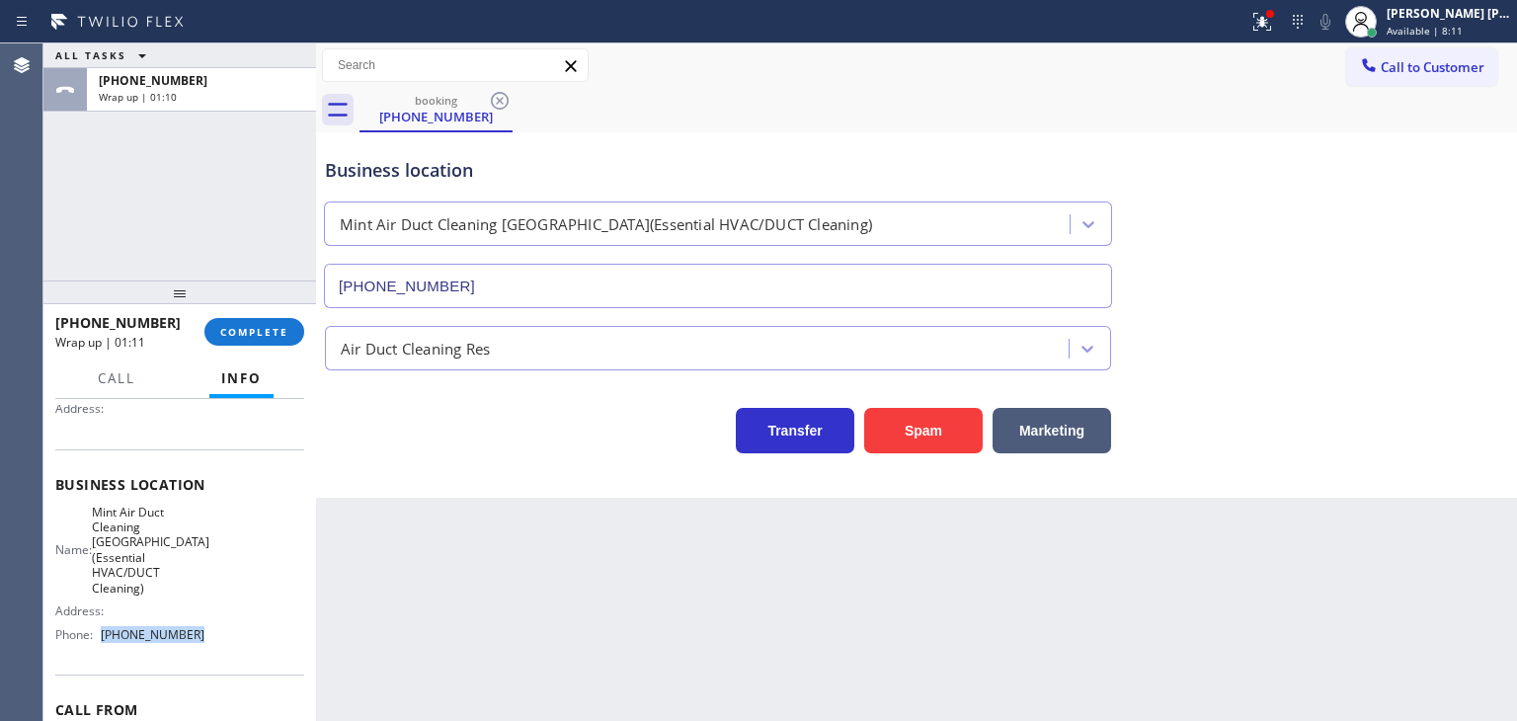
drag, startPoint x: 204, startPoint y: 640, endPoint x: 104, endPoint y: 626, distance: 101.7
click at [104, 626] on div "Name: Mint Air Duct Cleaning [GEOGRAPHIC_DATA](Essential HVAC/DUCT Cleaning) Ad…" at bounding box center [179, 578] width 249 height 146
copy span "[PHONE_NUMBER]"
click at [241, 338] on span "COMPLETE" at bounding box center [254, 332] width 68 height 14
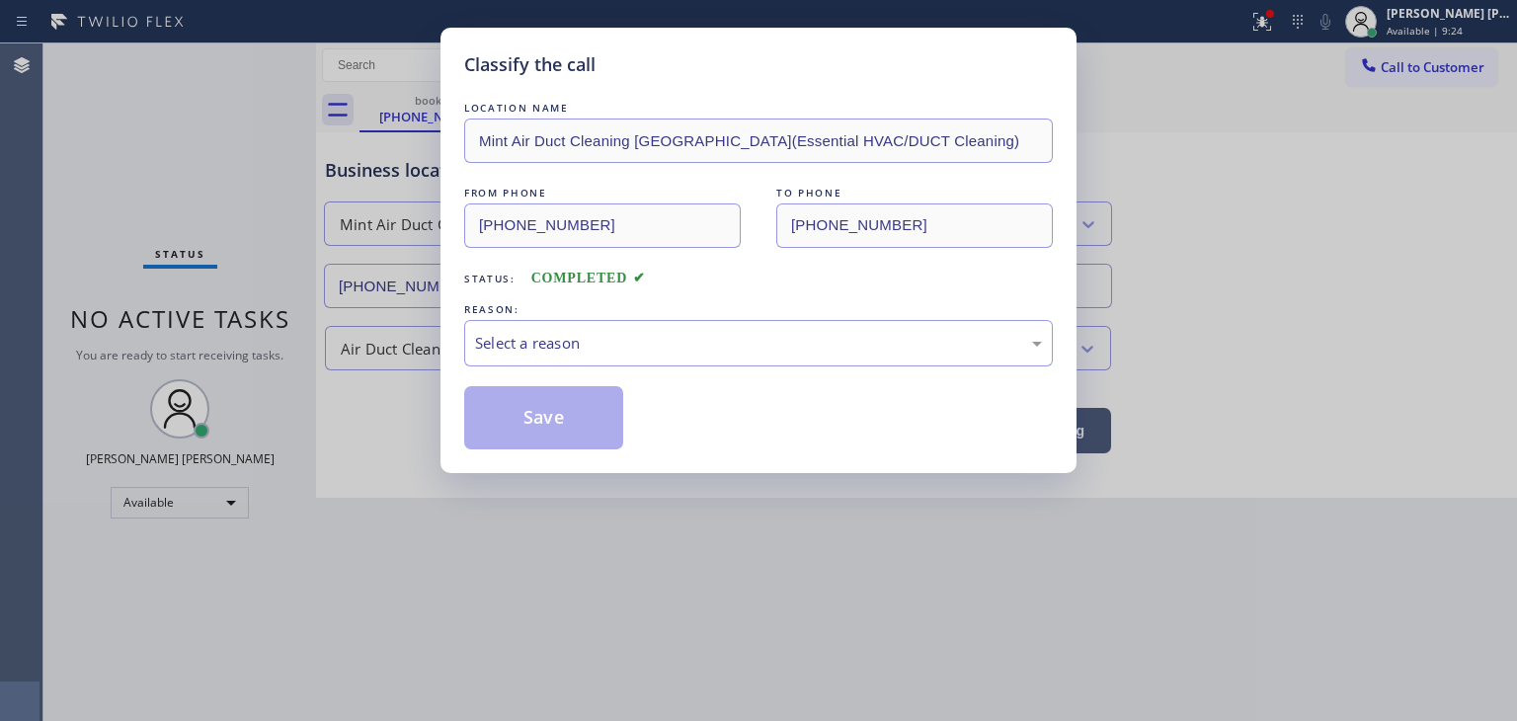
click at [554, 353] on div "Select a reason" at bounding box center [758, 343] width 567 height 23
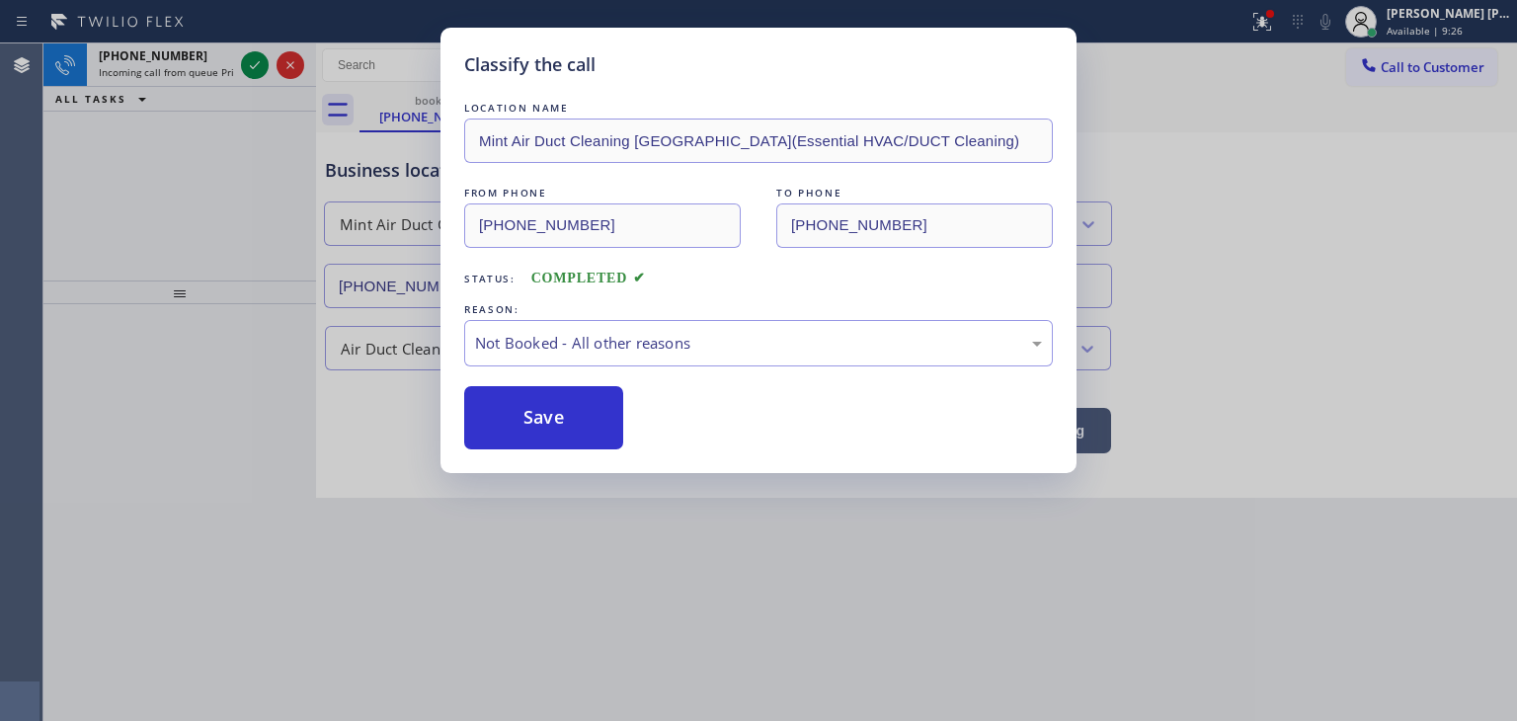
click at [580, 421] on button "Save" at bounding box center [543, 417] width 159 height 63
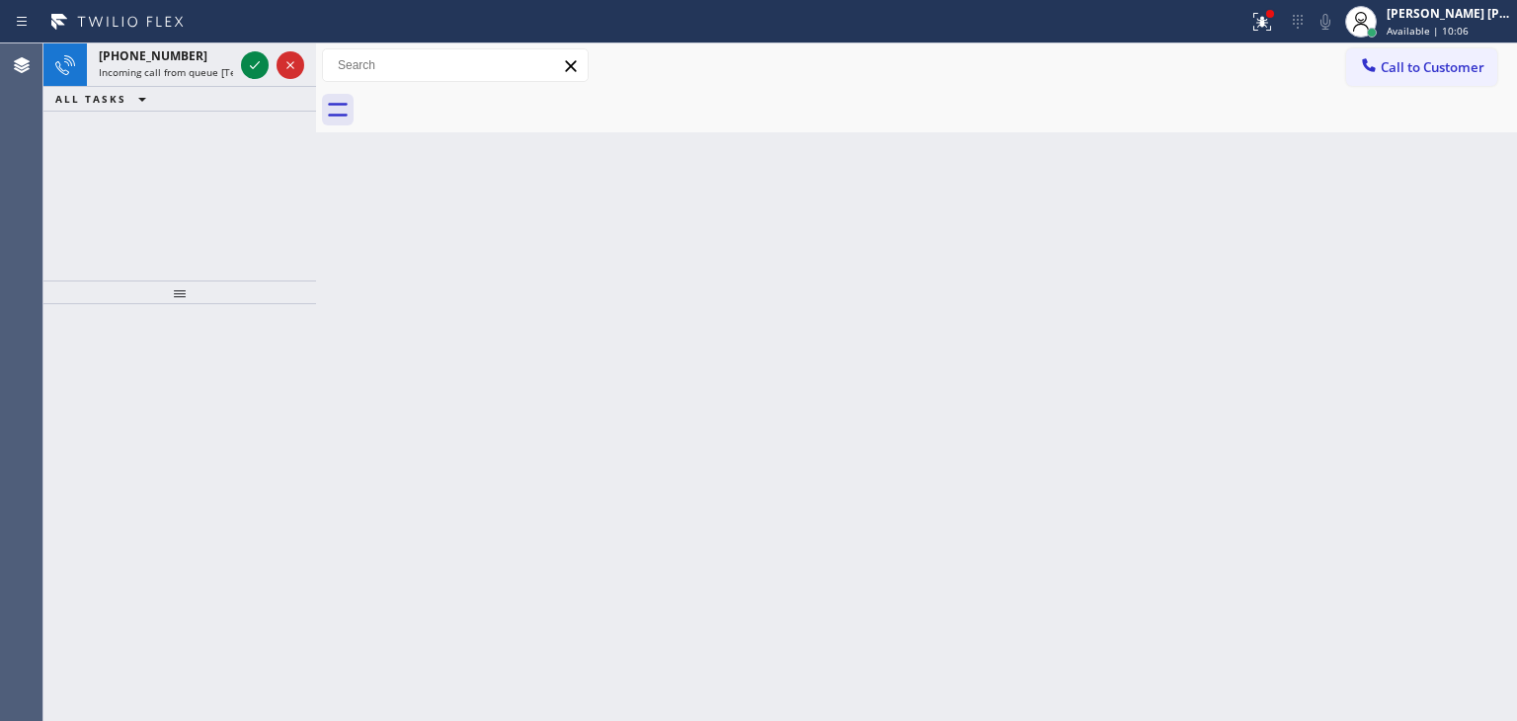
drag, startPoint x: 259, startPoint y: 65, endPoint x: 261, endPoint y: 143, distance: 78.0
click at [259, 65] on icon at bounding box center [255, 65] width 24 height 24
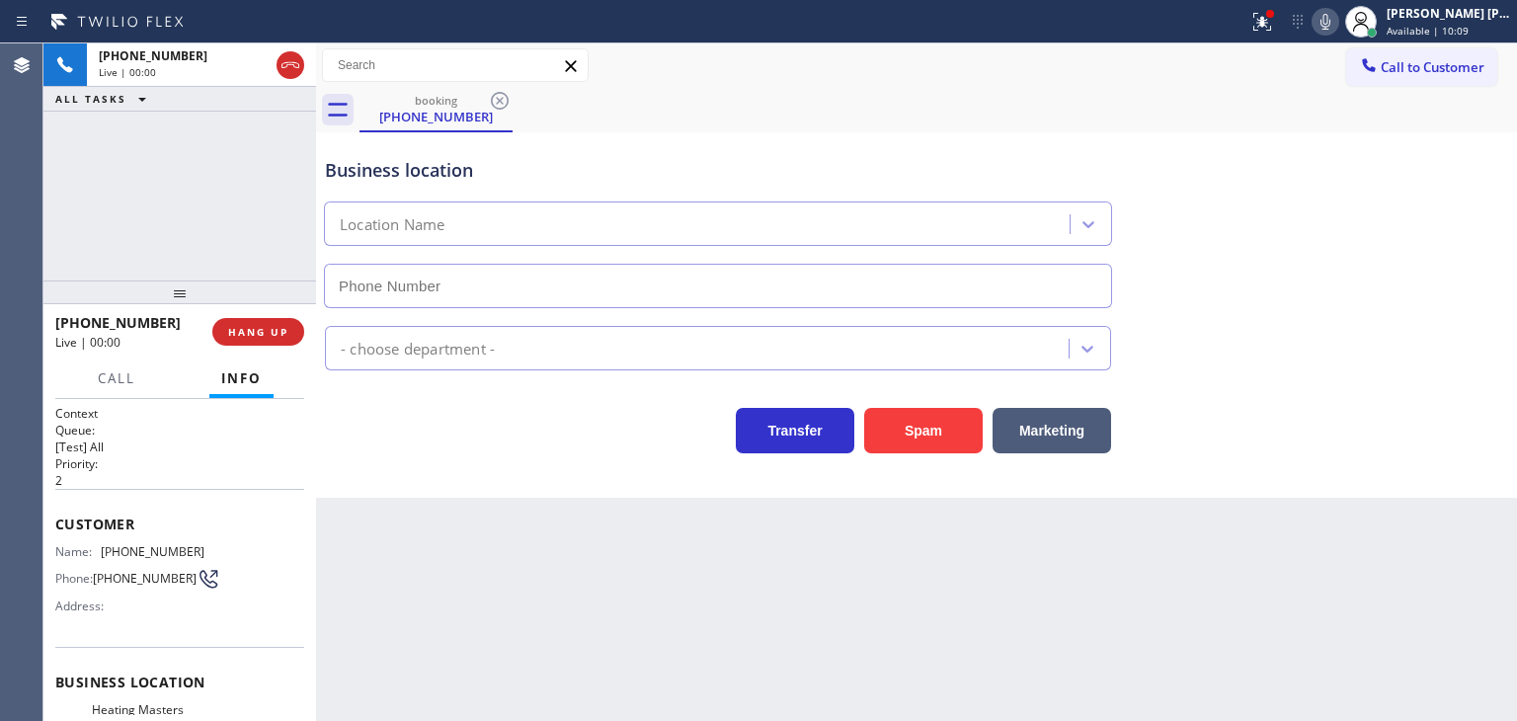
type input "[PHONE_NUMBER]"
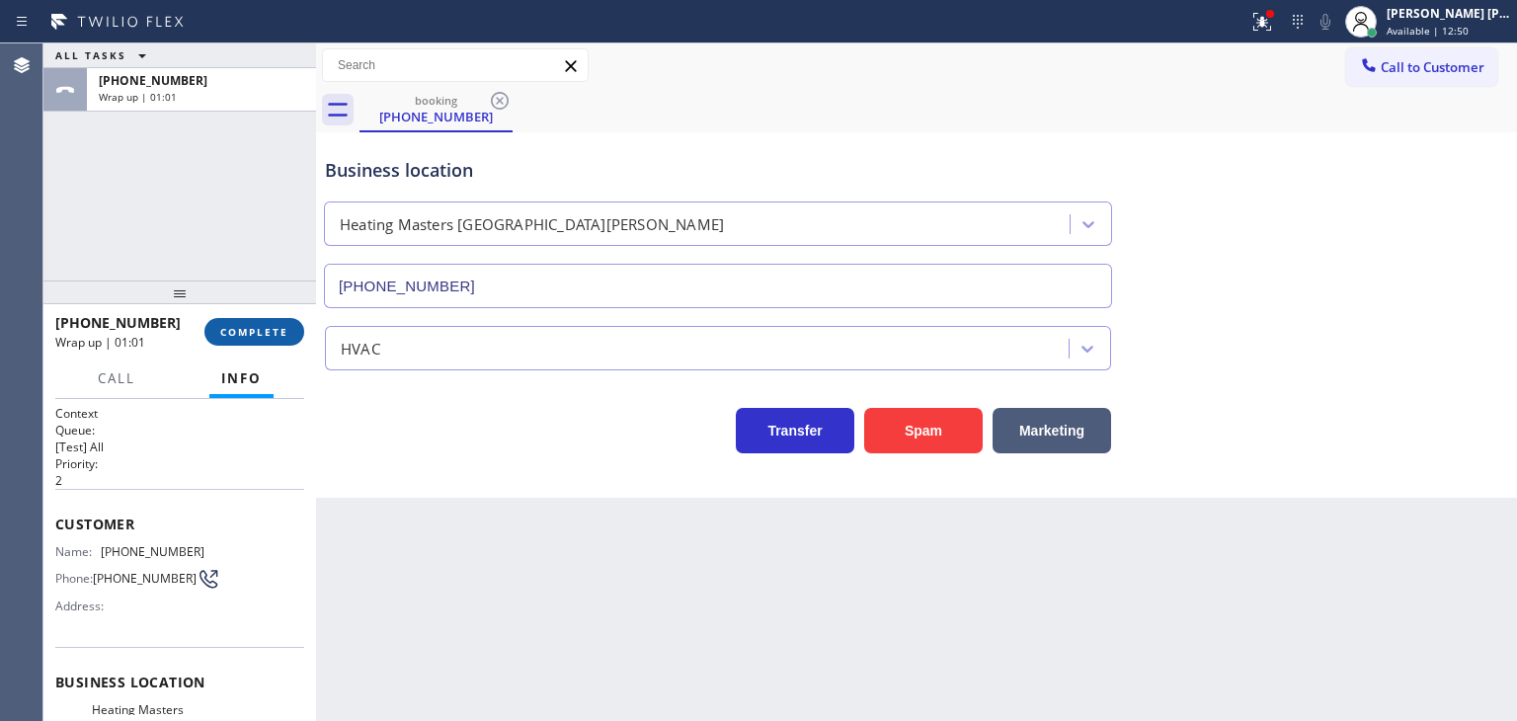
click at [277, 328] on span "COMPLETE" at bounding box center [254, 332] width 68 height 14
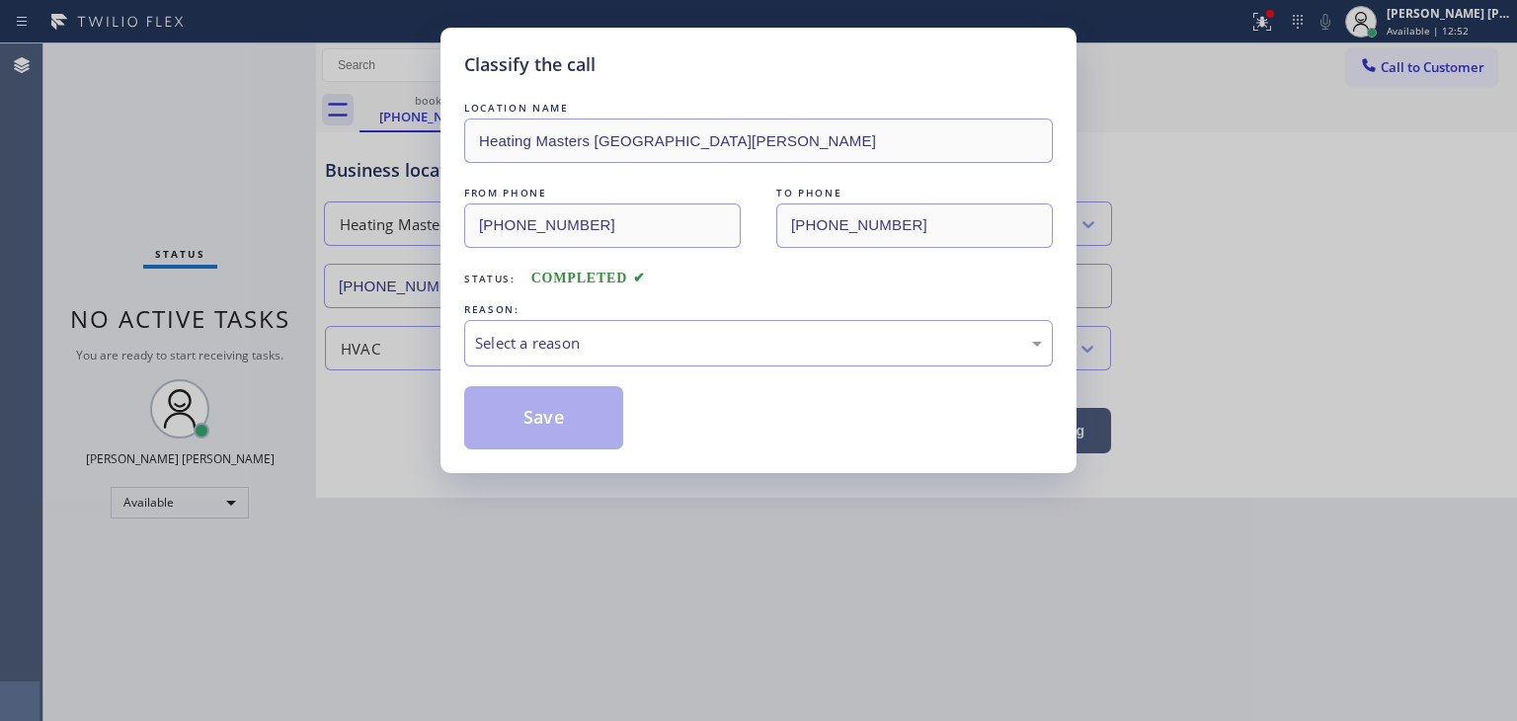
click at [654, 347] on div "Select a reason" at bounding box center [758, 343] width 567 height 23
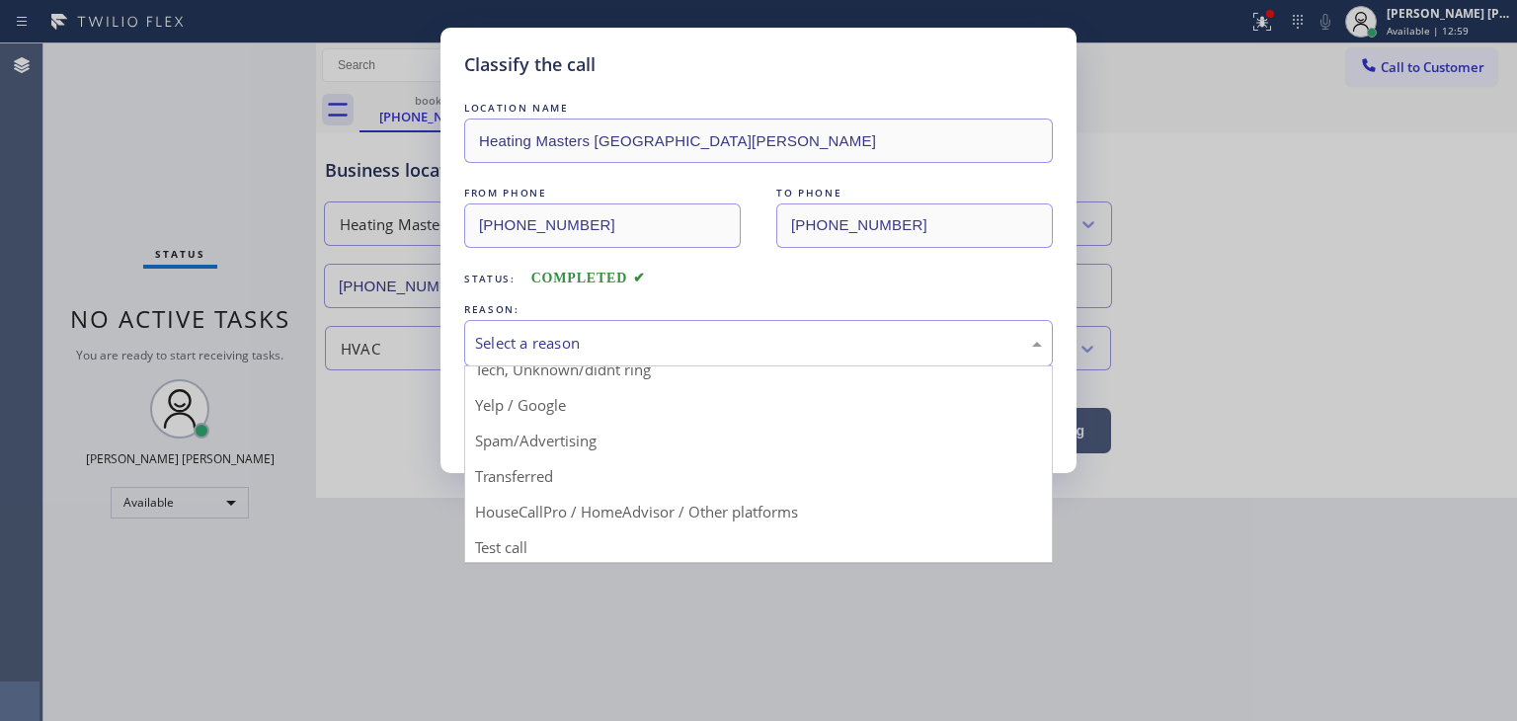
scroll to position [123, 0]
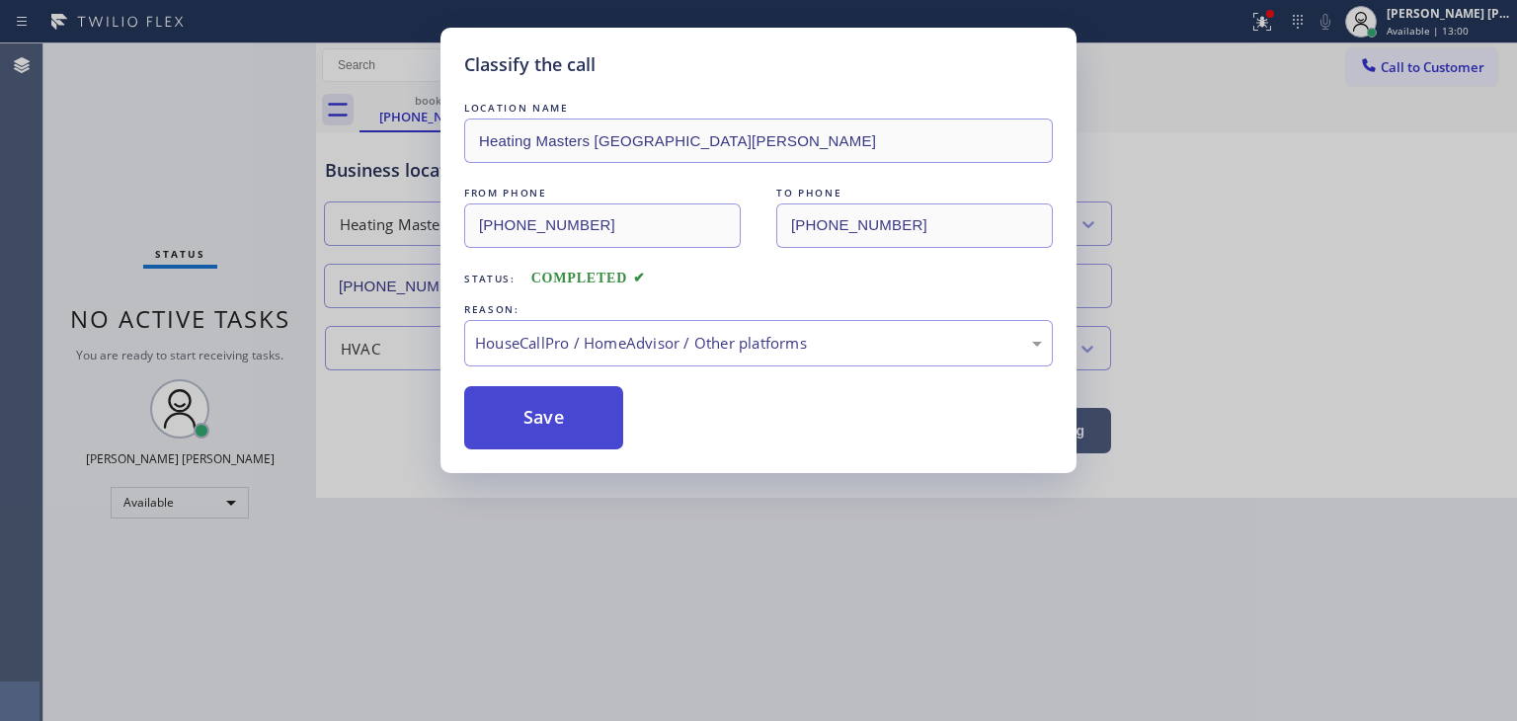
click at [557, 431] on button "Save" at bounding box center [543, 417] width 159 height 63
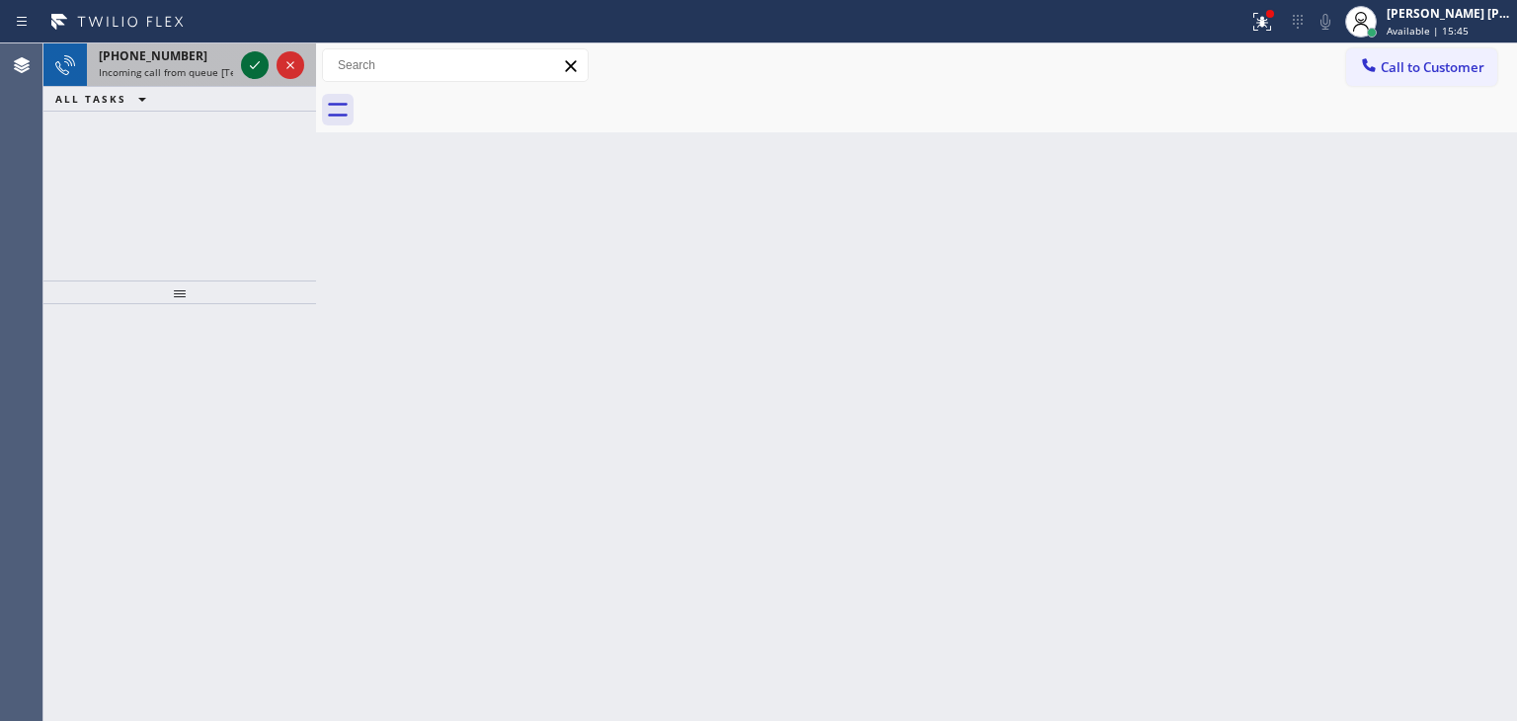
click at [249, 64] on icon at bounding box center [255, 65] width 24 height 24
click at [256, 69] on icon at bounding box center [255, 65] width 24 height 24
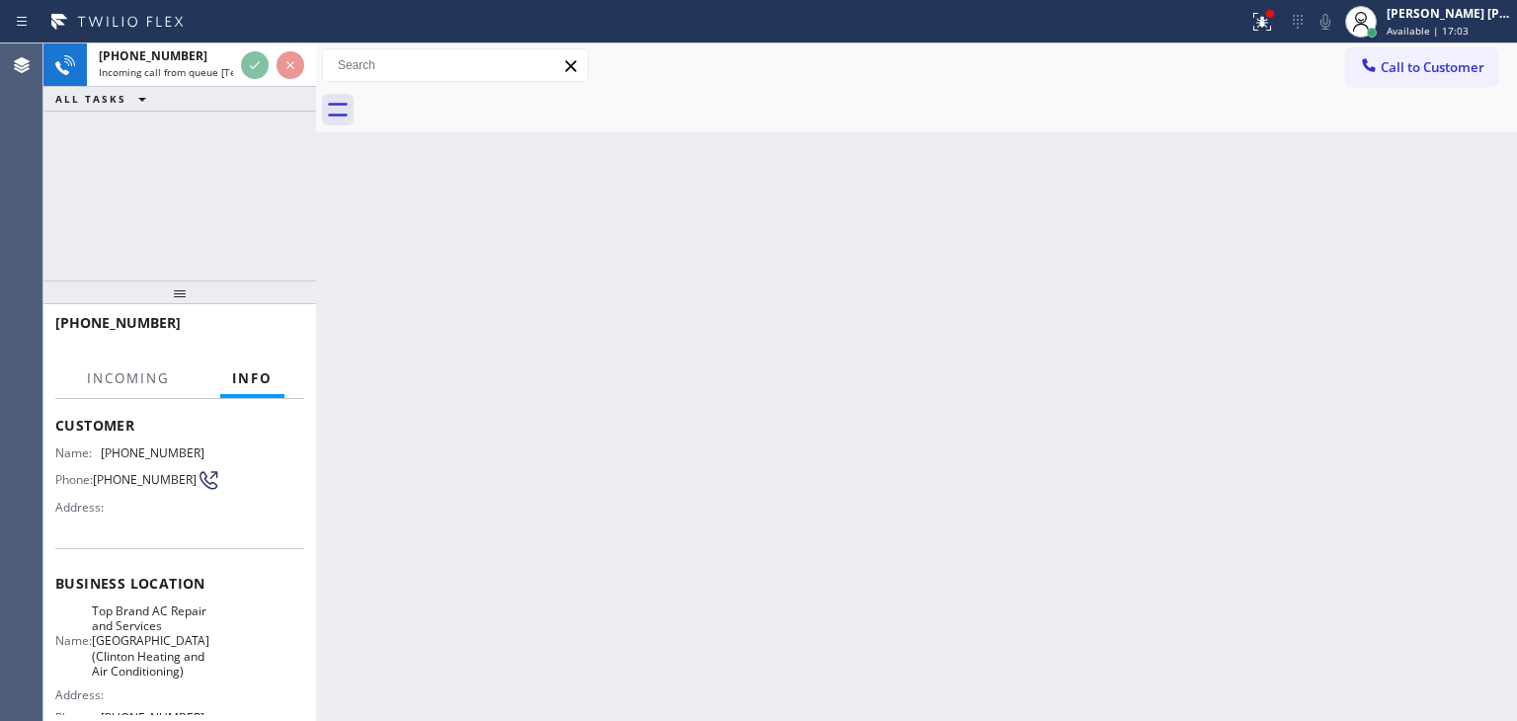
scroll to position [197, 0]
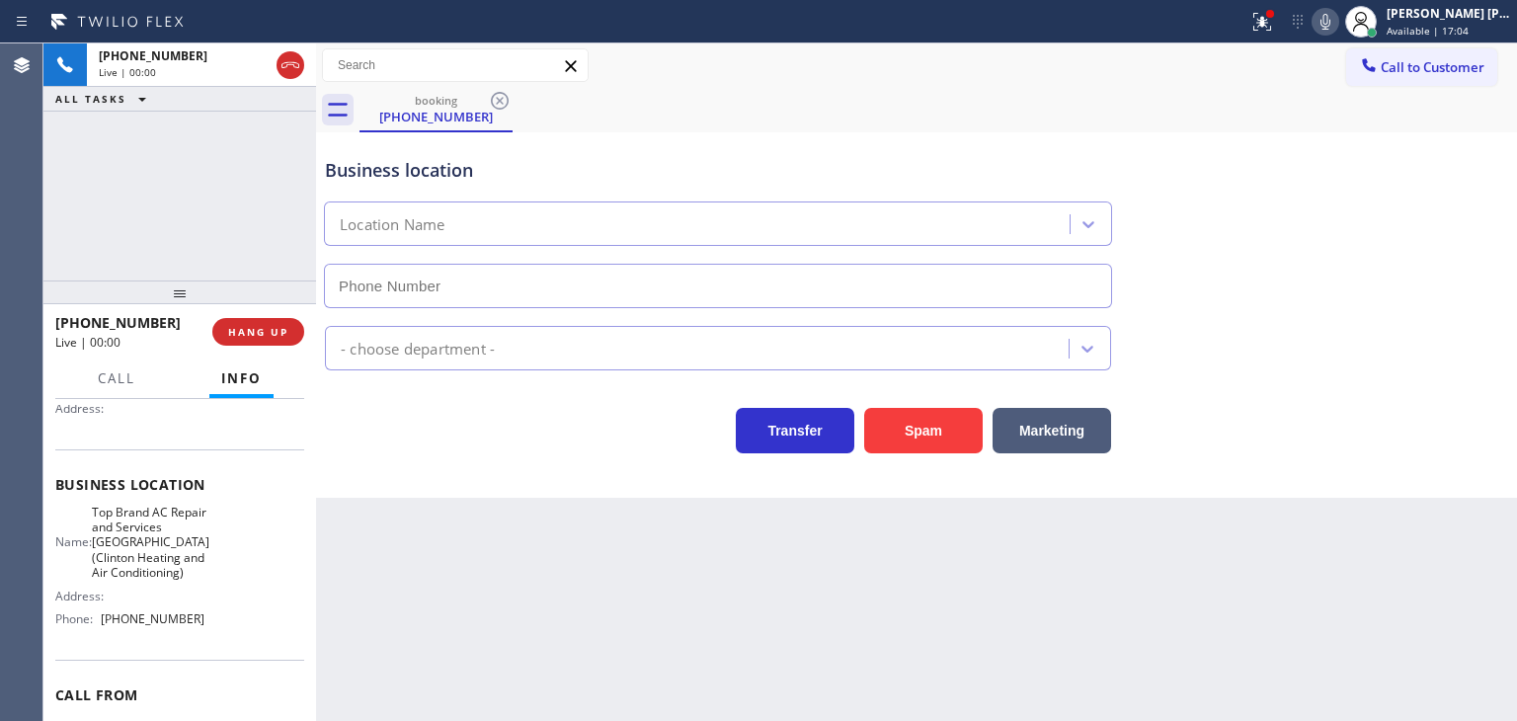
type input "[PHONE_NUMBER]"
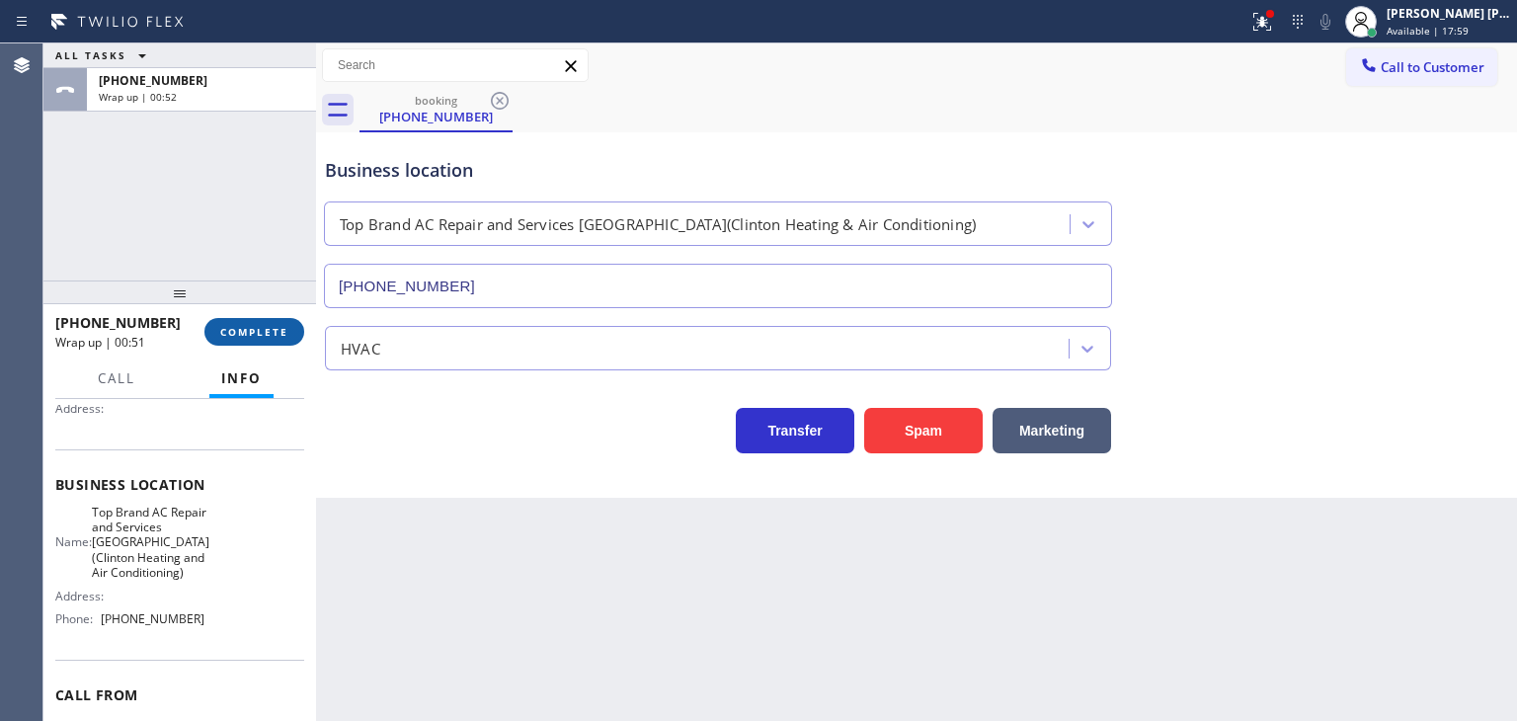
click at [258, 341] on button "COMPLETE" at bounding box center [254, 332] width 100 height 28
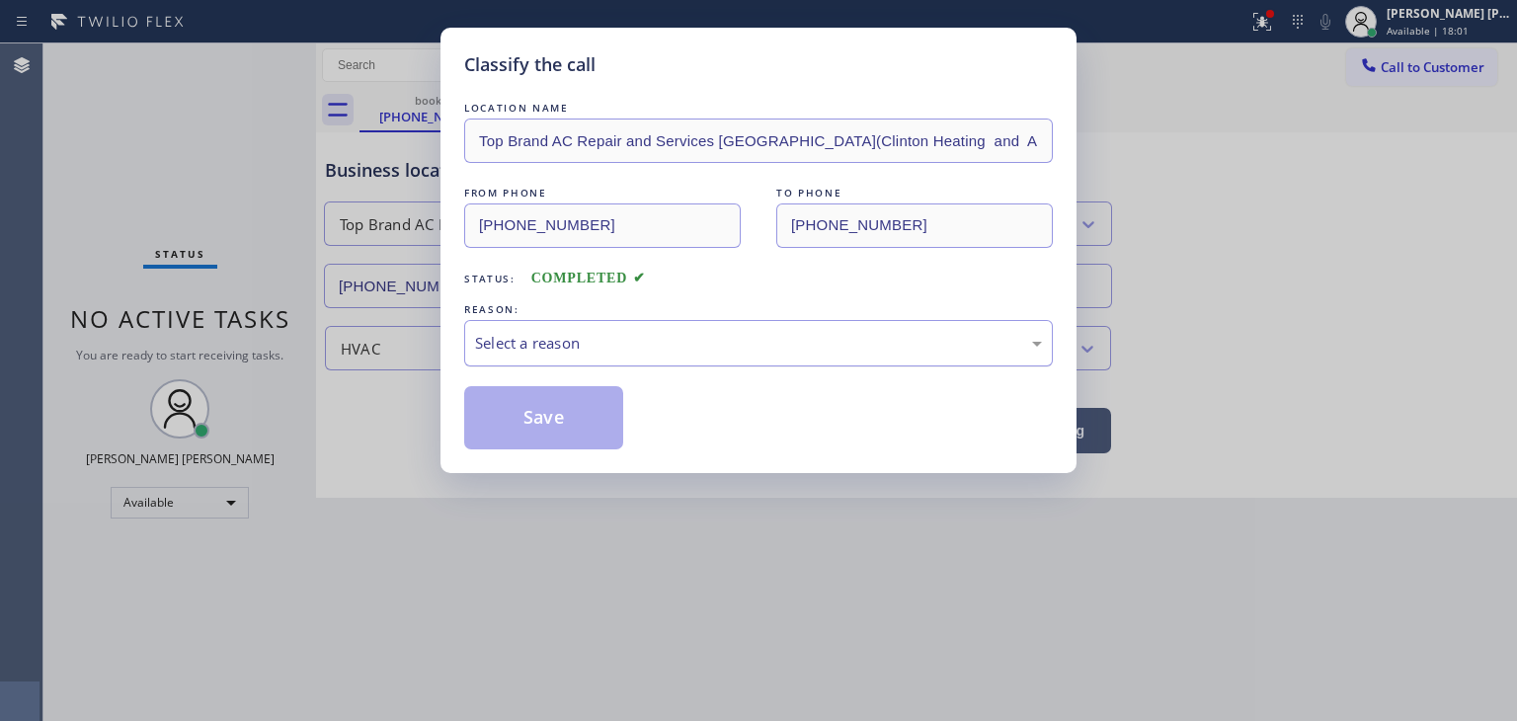
click at [497, 333] on div "Select a reason" at bounding box center [758, 343] width 567 height 23
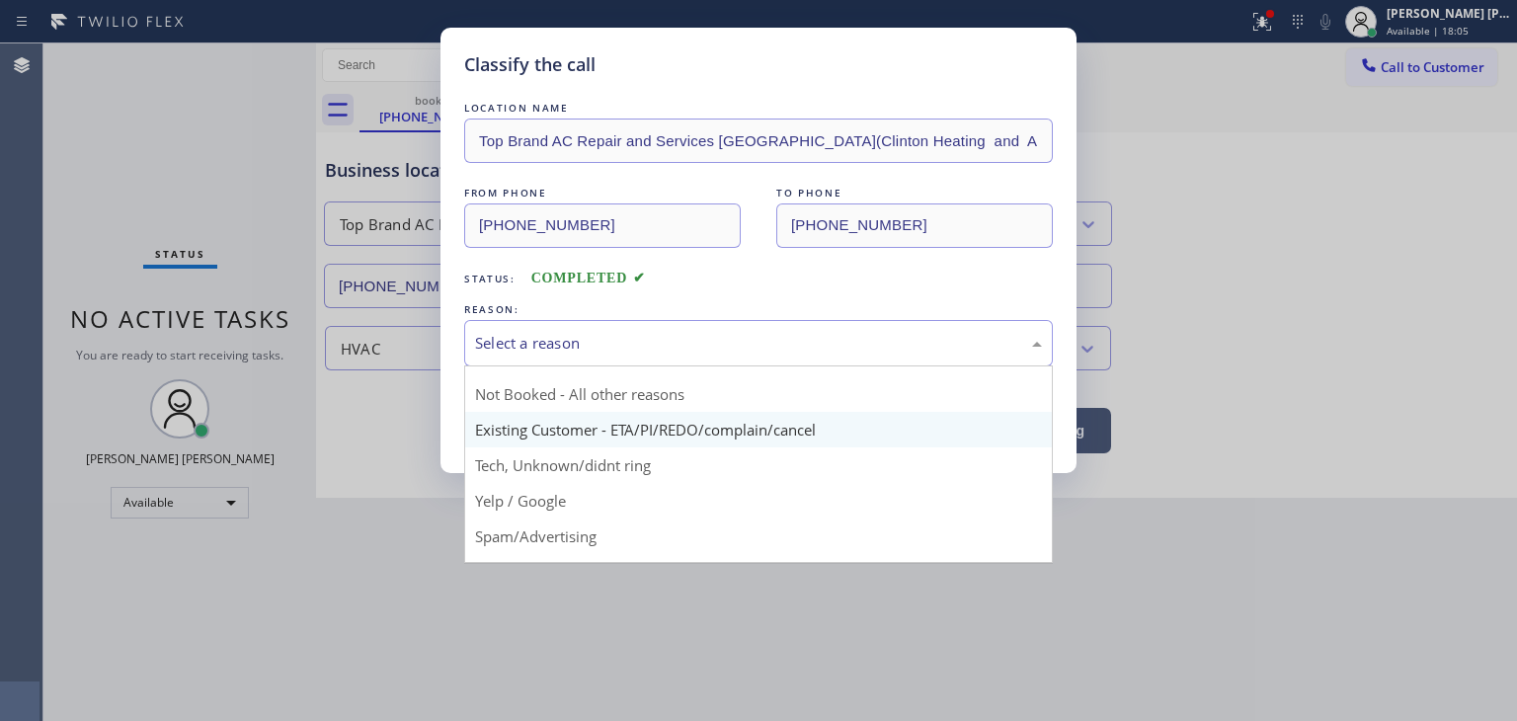
scroll to position [25, 0]
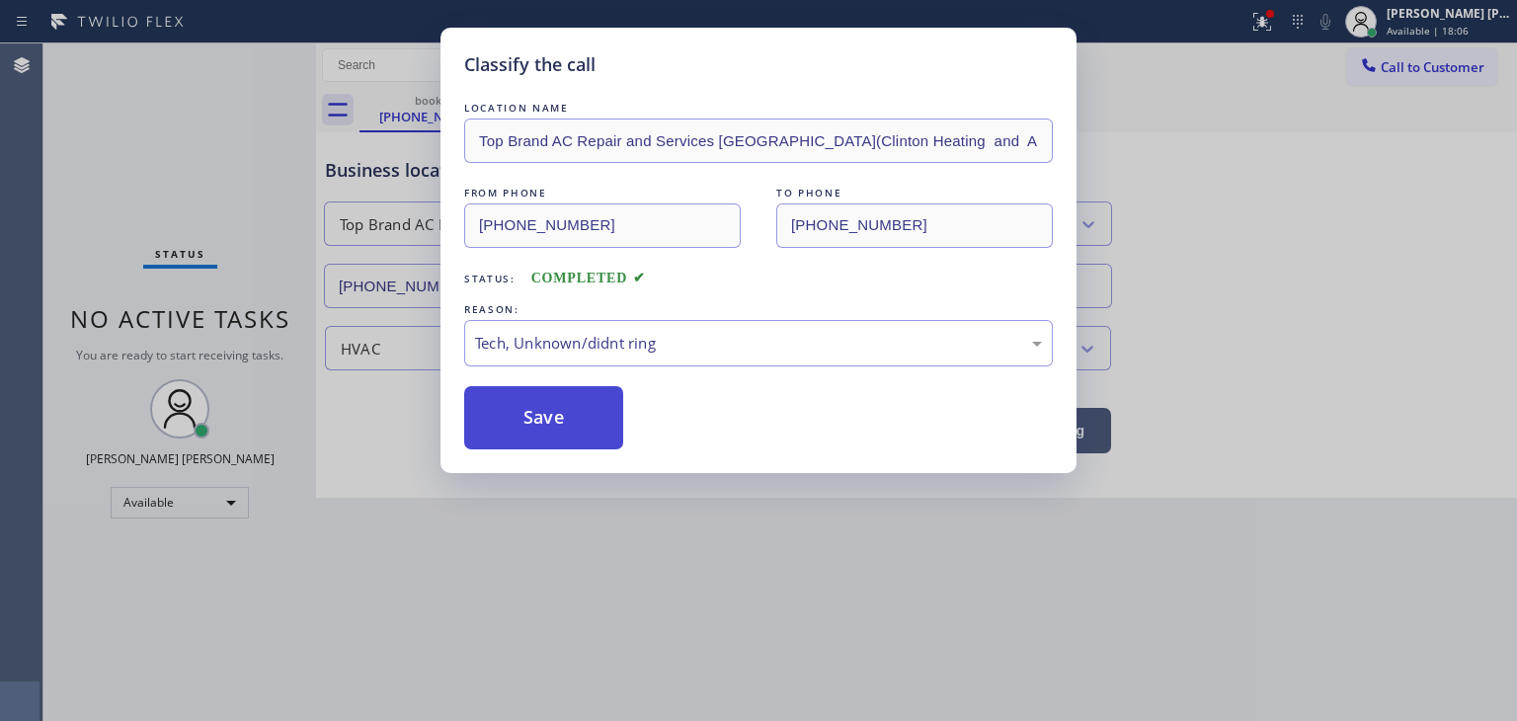
click at [551, 423] on button "Save" at bounding box center [543, 417] width 159 height 63
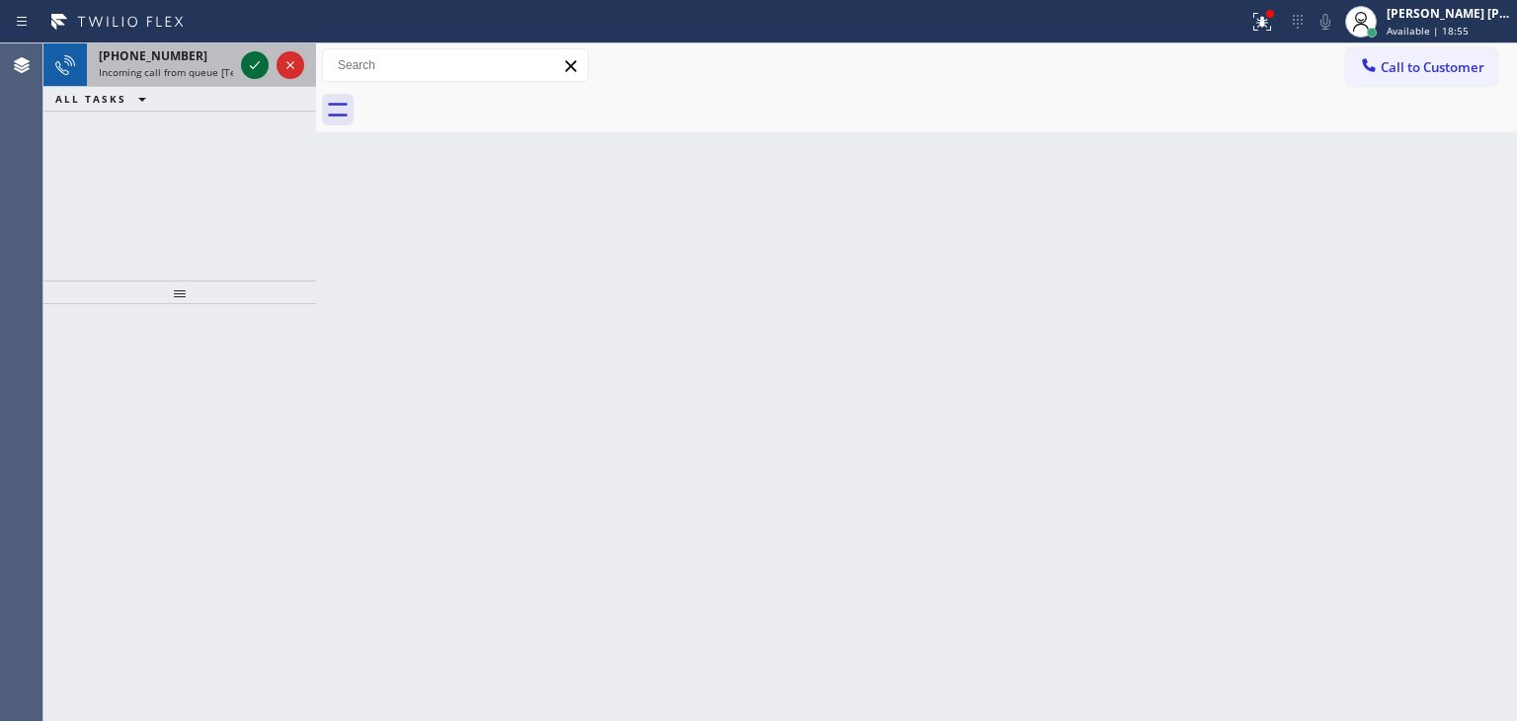
click at [259, 61] on icon at bounding box center [255, 65] width 24 height 24
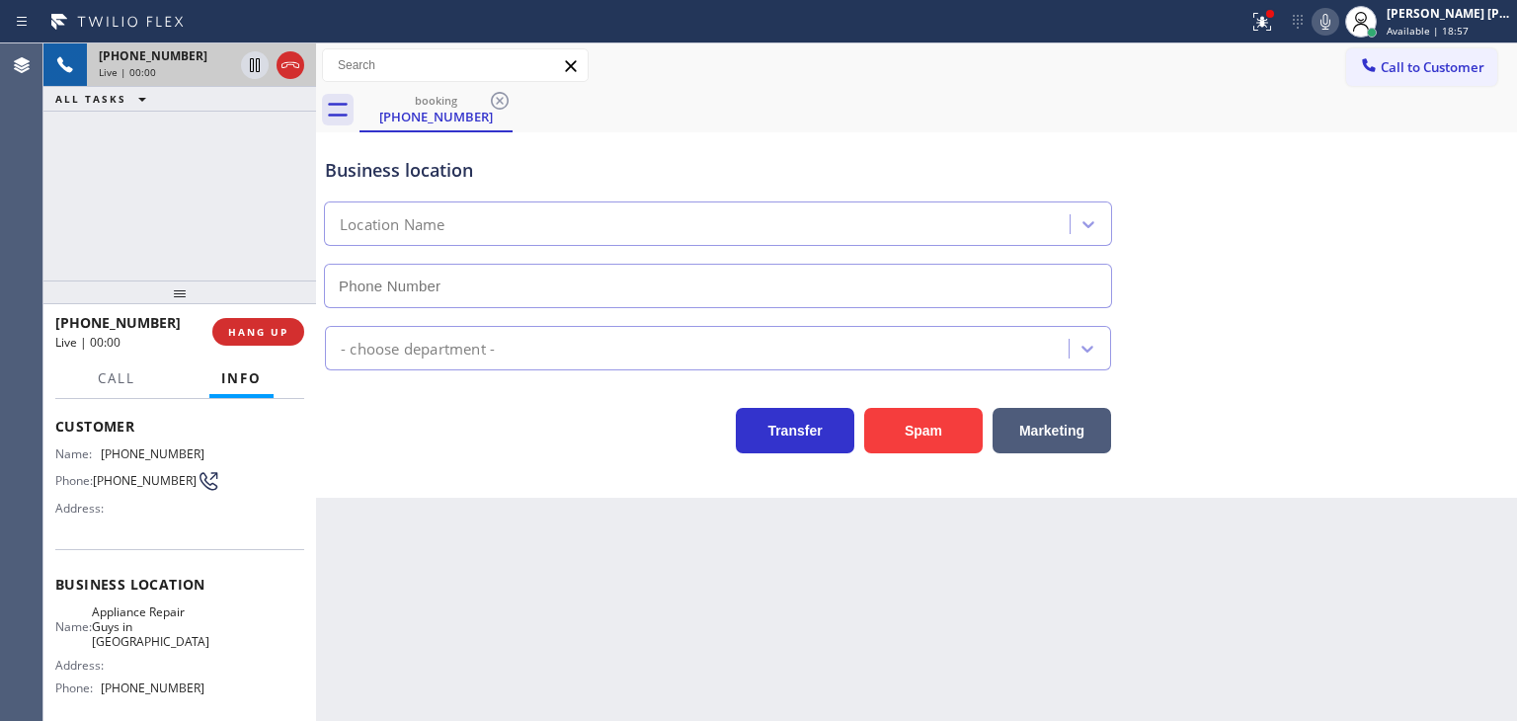
scroll to position [99, 0]
type input "[PHONE_NUMBER]"
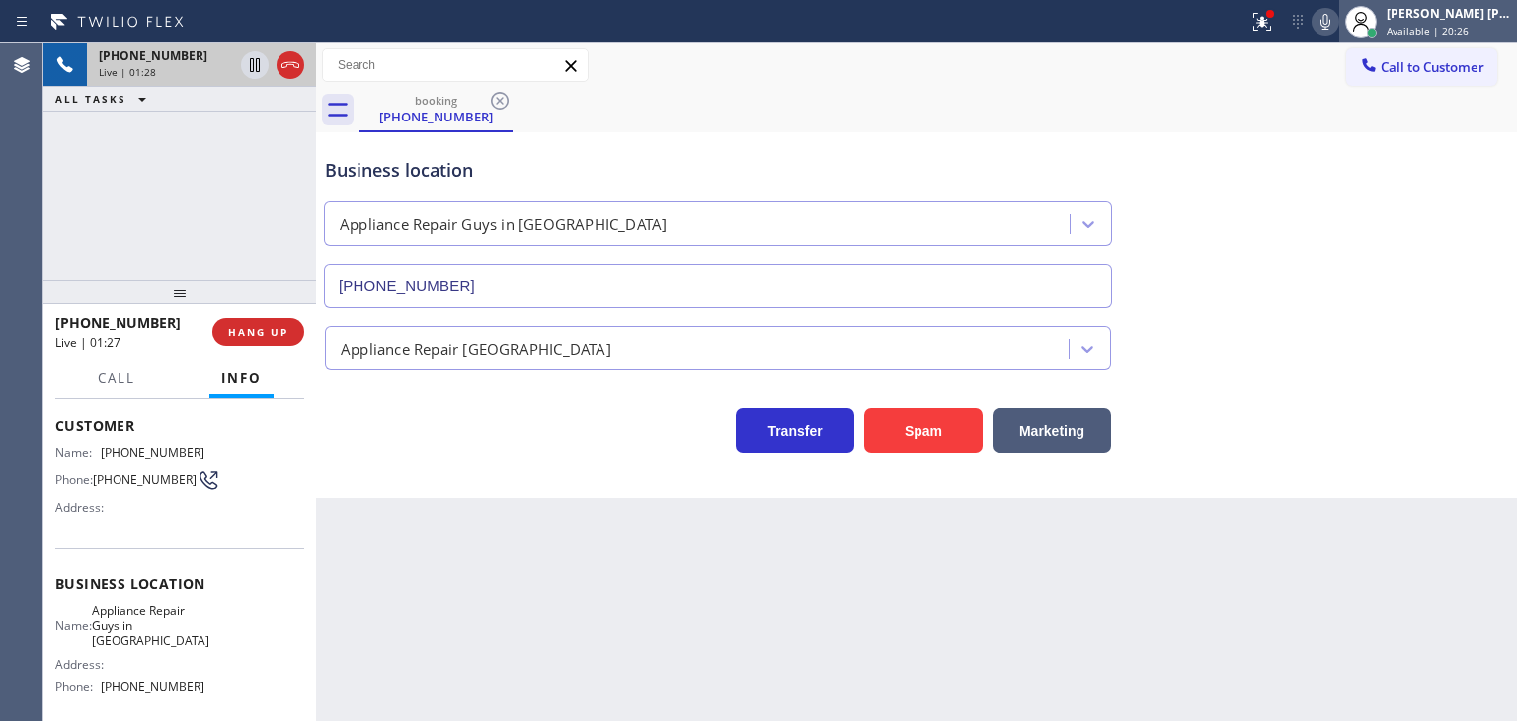
click at [1446, 18] on div "[PERSON_NAME] [PERSON_NAME]" at bounding box center [1448, 13] width 124 height 17
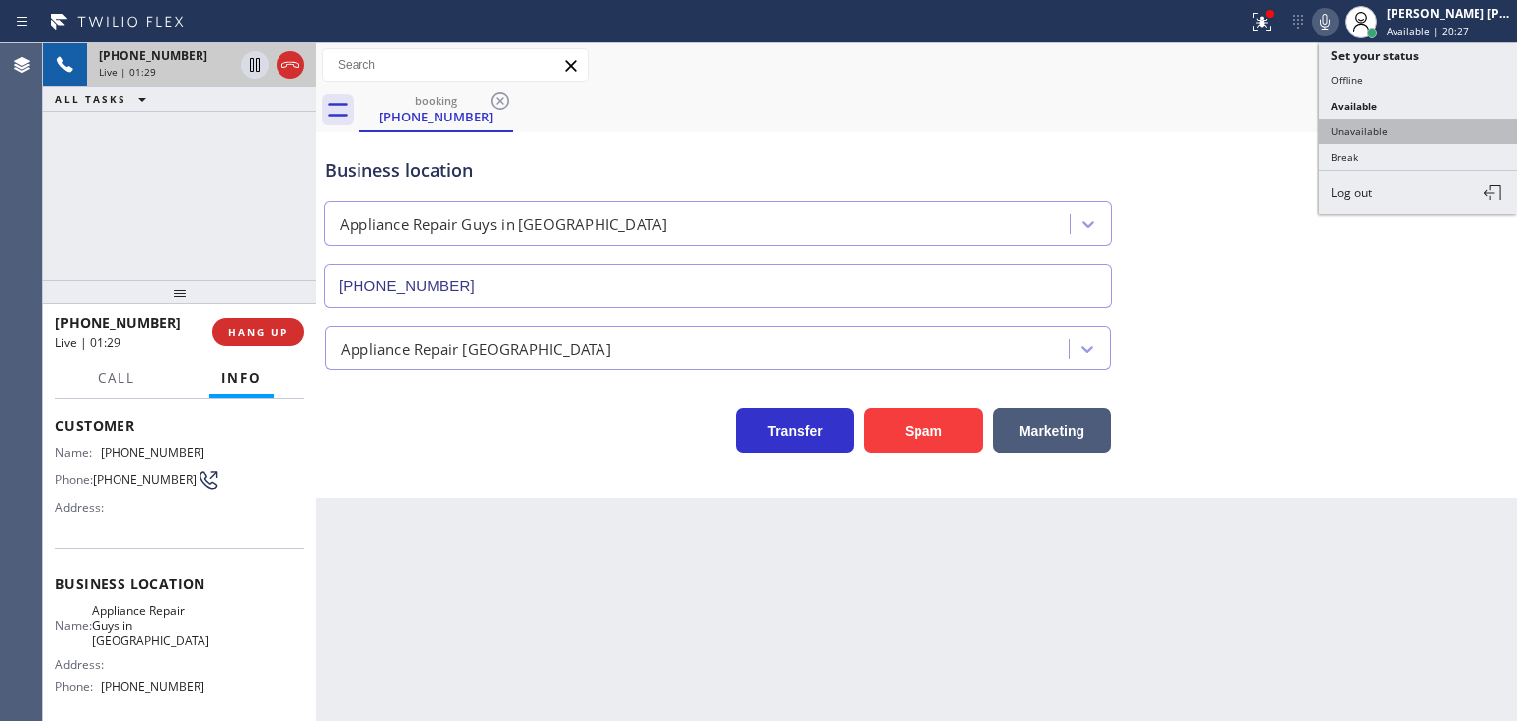
click at [1390, 134] on button "Unavailable" at bounding box center [1417, 131] width 197 height 26
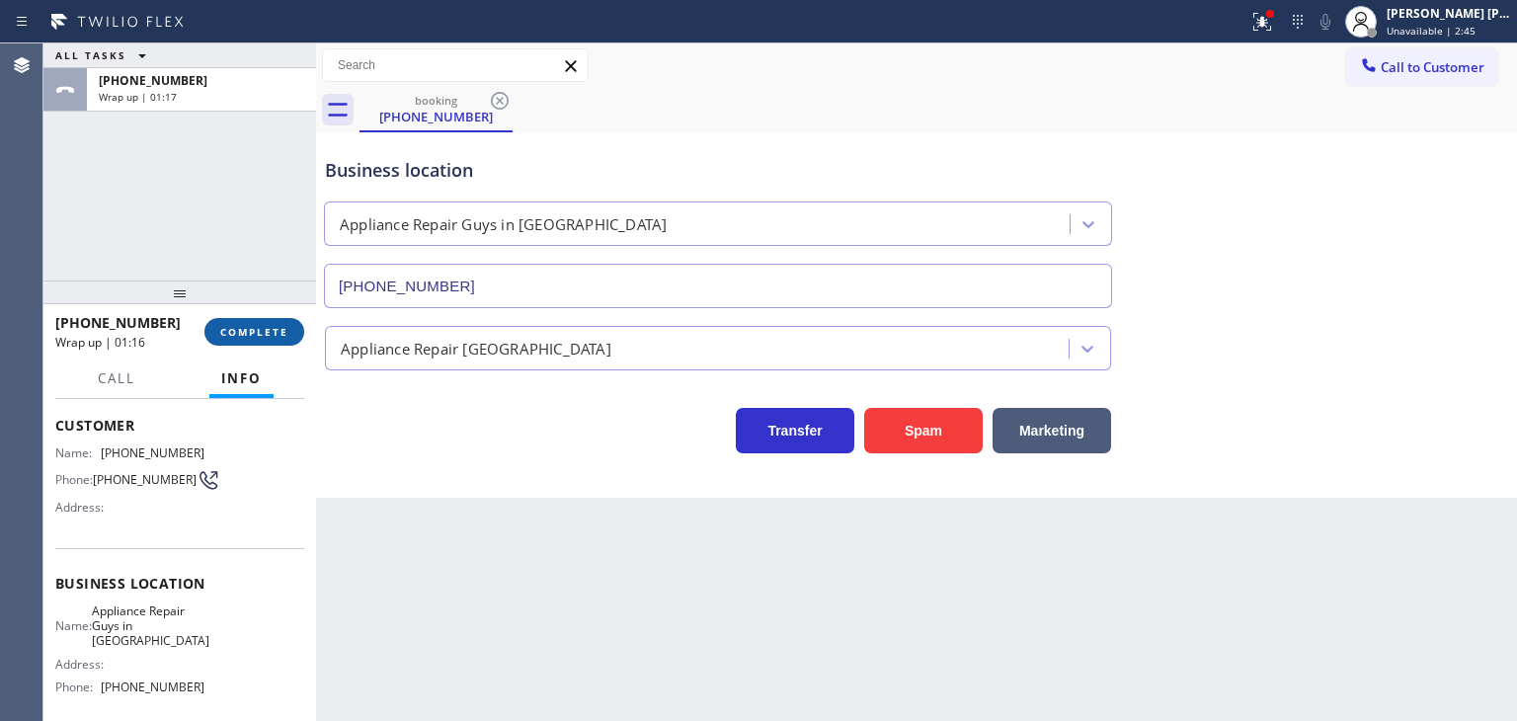
click at [255, 342] on button "COMPLETE" at bounding box center [254, 332] width 100 height 28
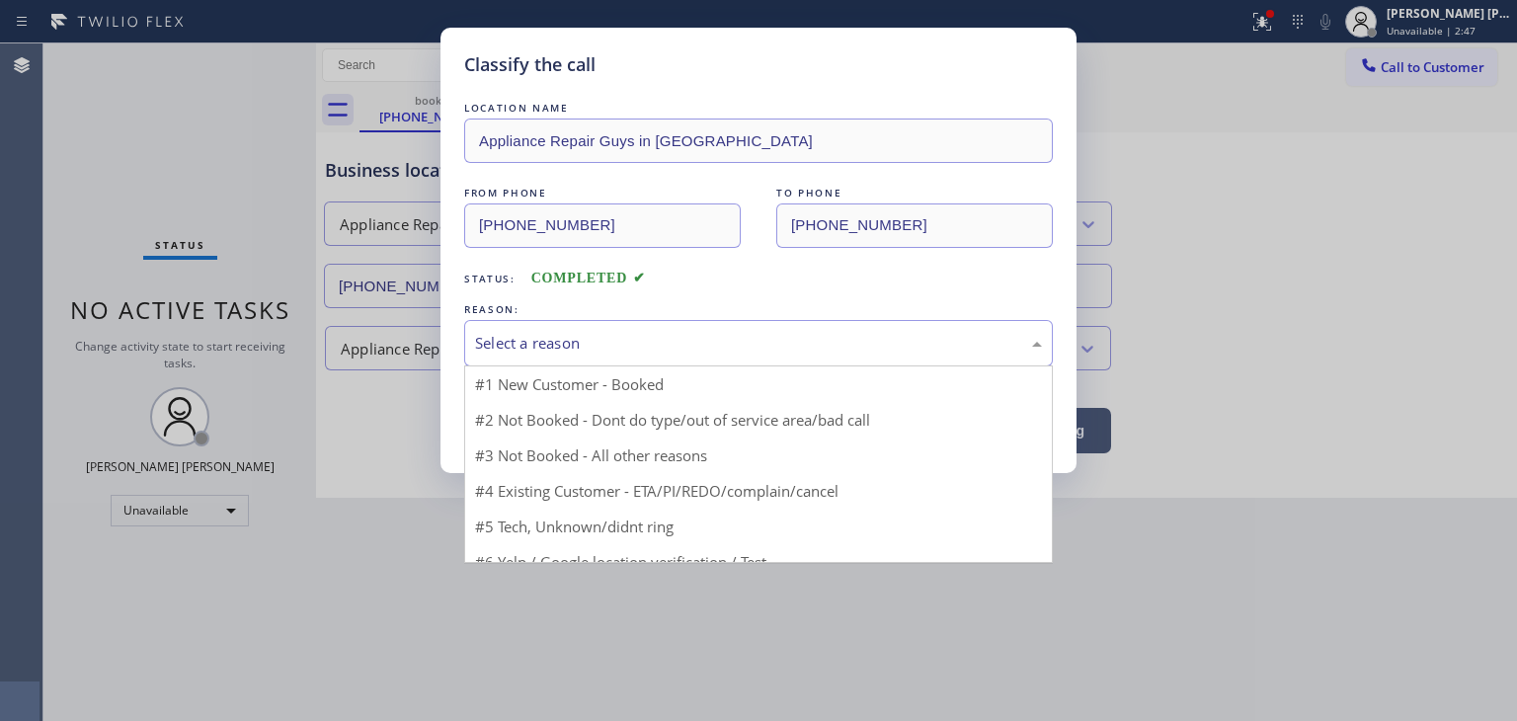
click at [598, 340] on div "Select a reason" at bounding box center [758, 343] width 567 height 23
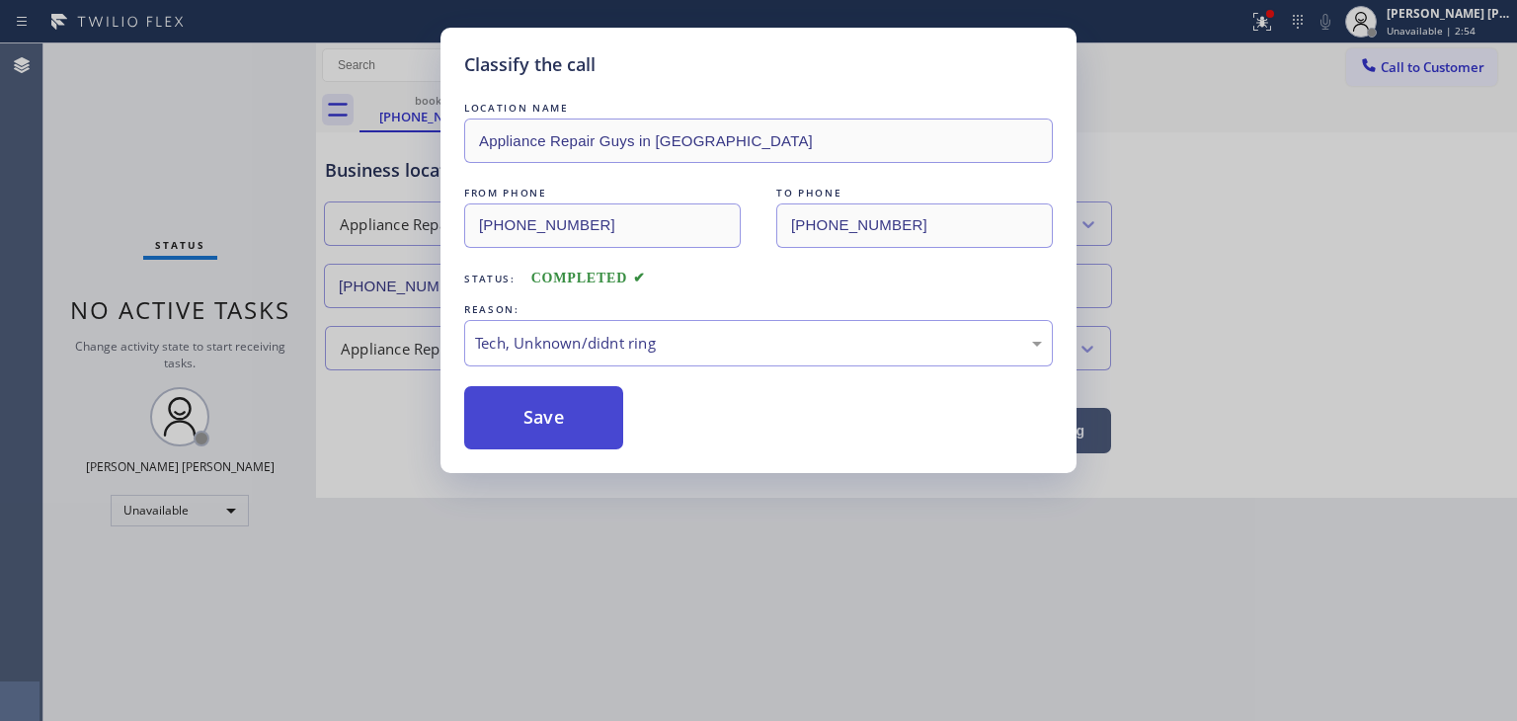
click at [573, 421] on button "Save" at bounding box center [543, 417] width 159 height 63
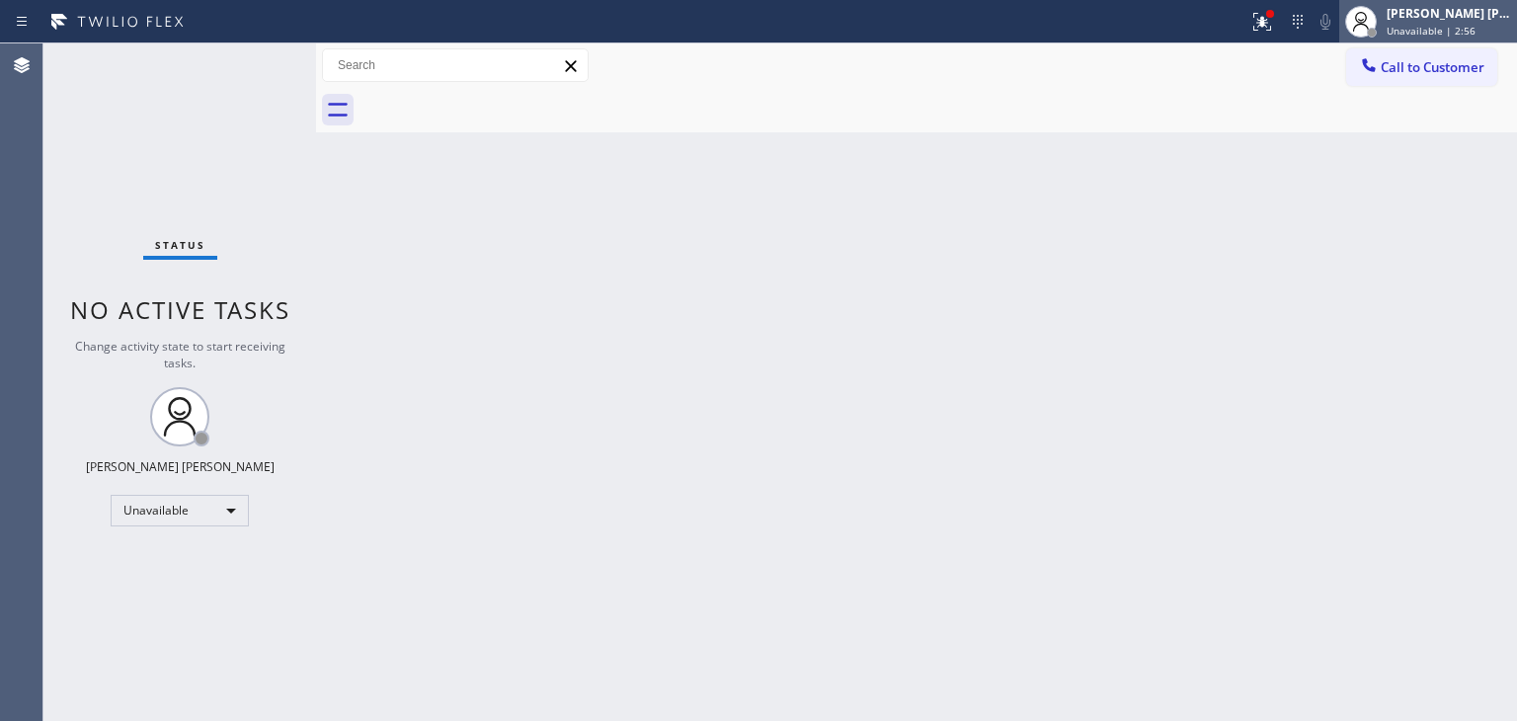
click at [1443, 30] on span "Unavailable | 2:56" at bounding box center [1430, 31] width 89 height 14
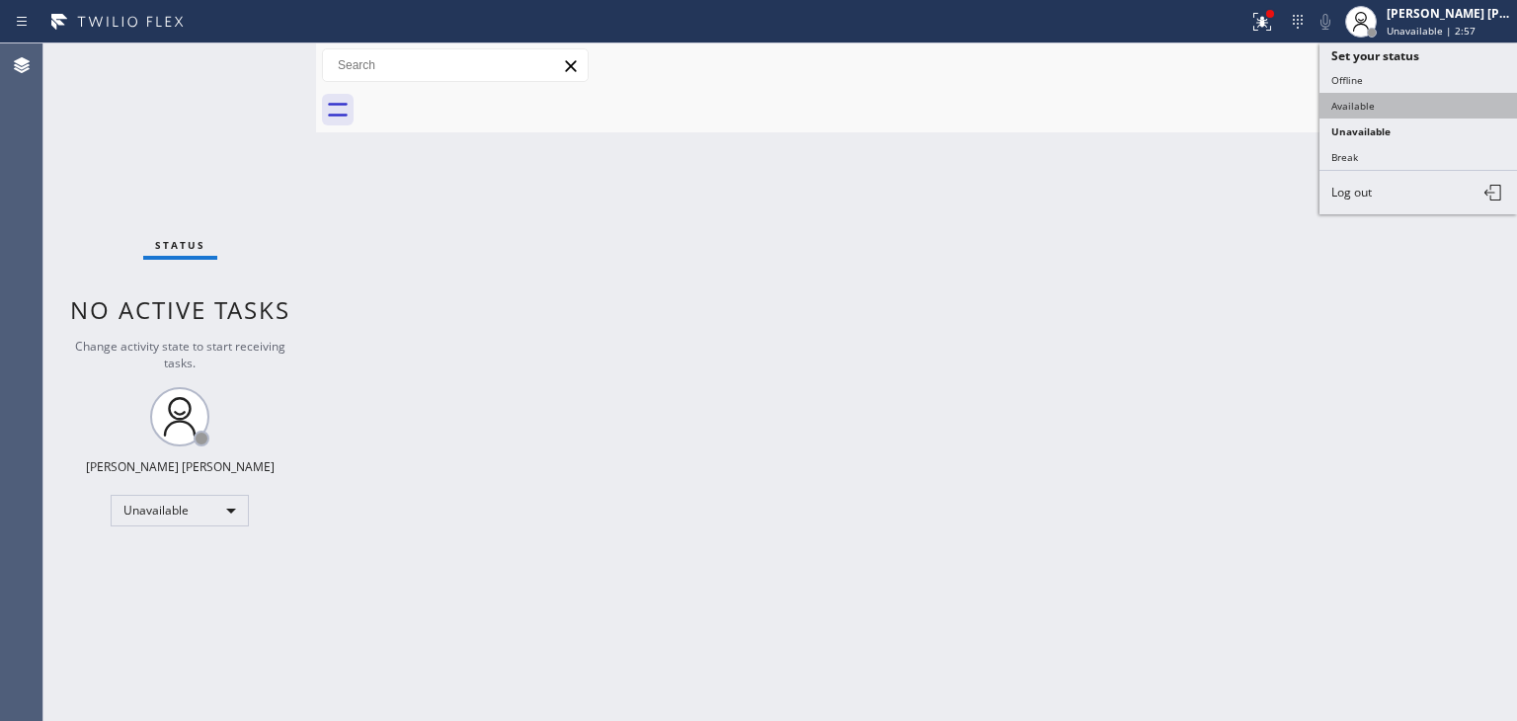
click at [1380, 105] on button "Available" at bounding box center [1417, 106] width 197 height 26
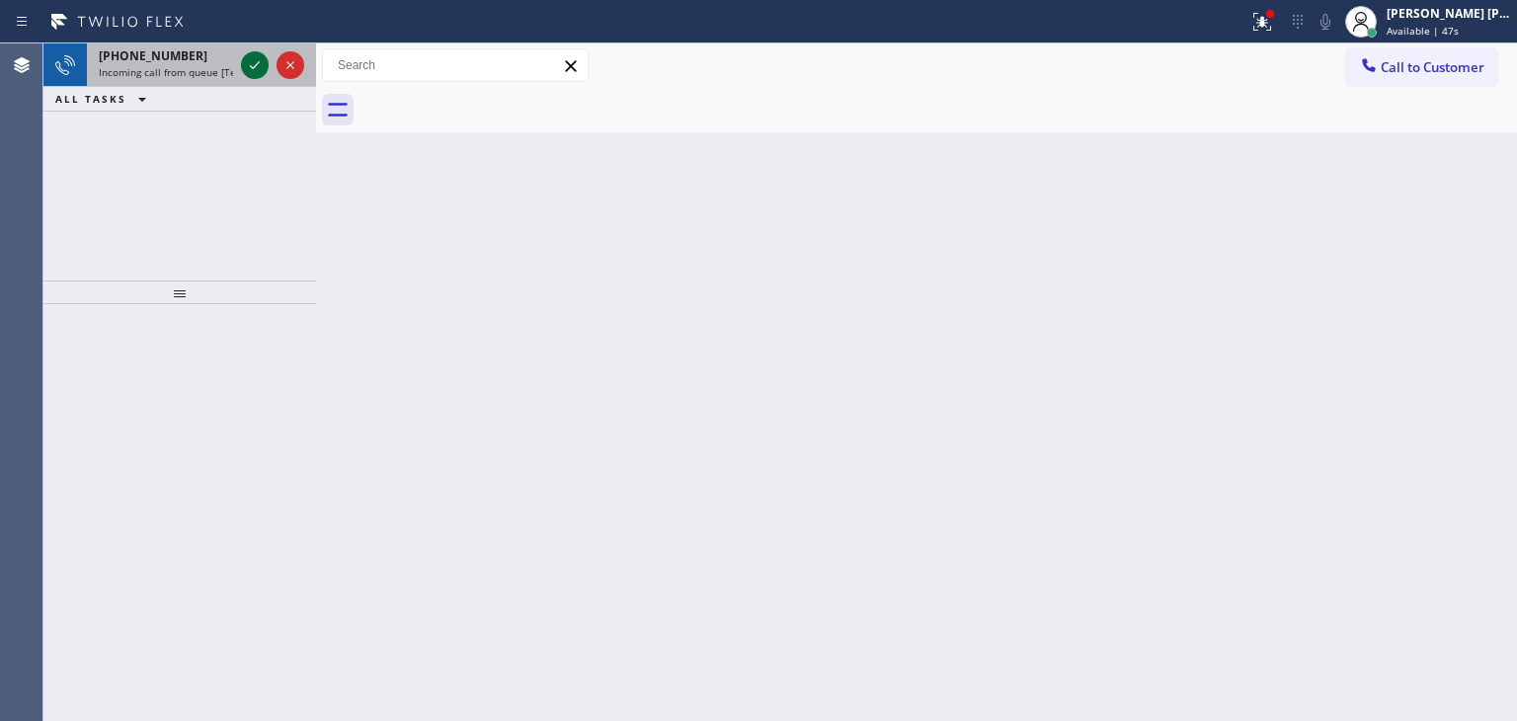
click at [251, 64] on icon at bounding box center [255, 65] width 24 height 24
click at [247, 60] on icon at bounding box center [255, 65] width 24 height 24
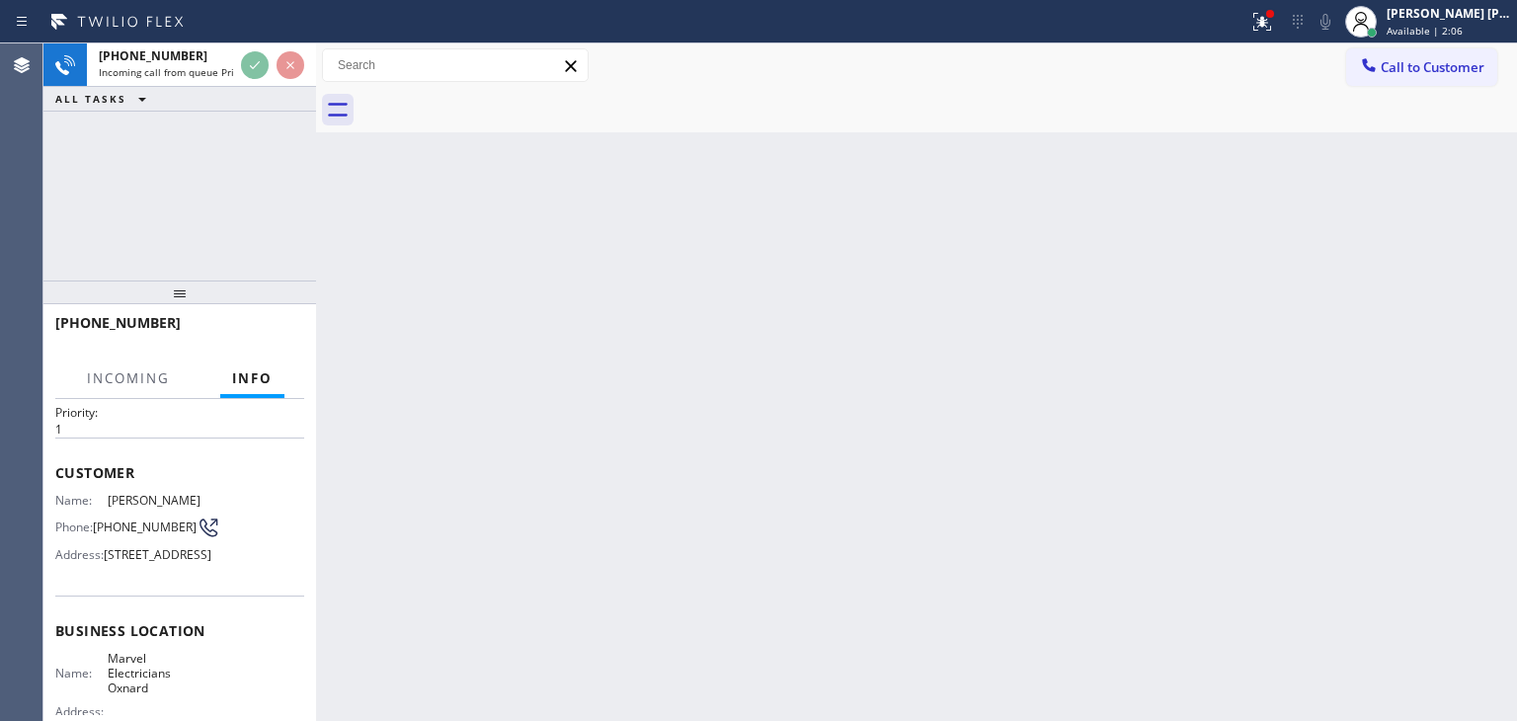
scroll to position [99, 0]
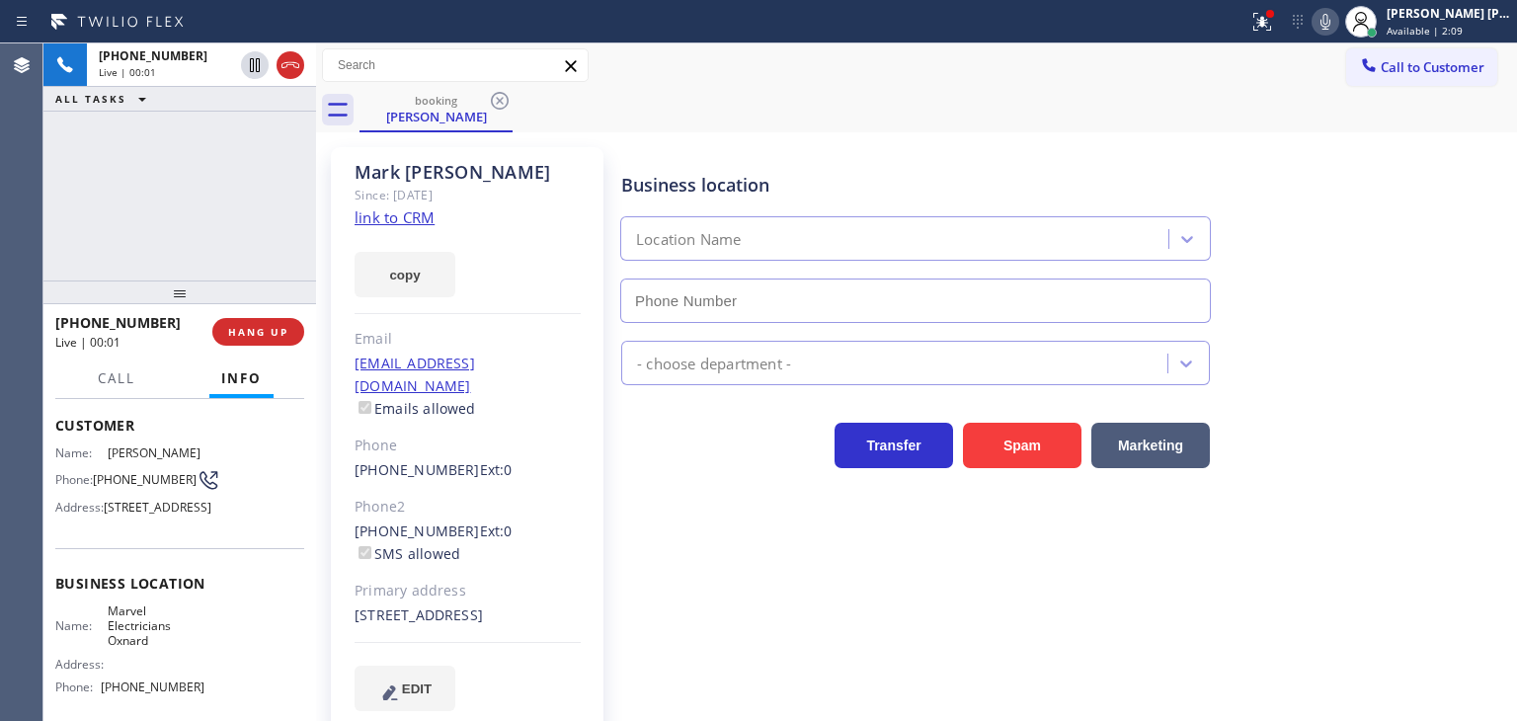
type input "[PHONE_NUMBER]"
click at [376, 220] on link "link to CRM" at bounding box center [394, 217] width 80 height 20
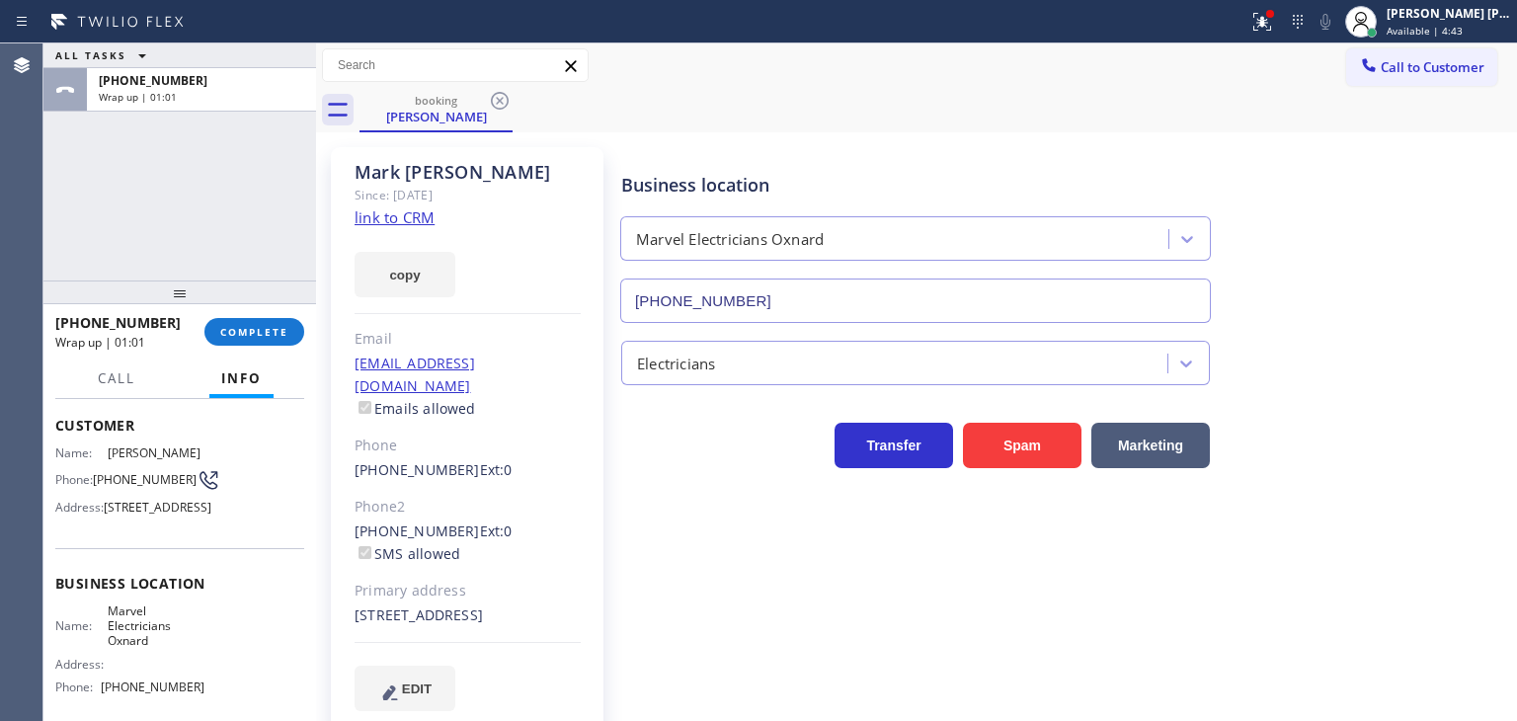
click at [401, 221] on link "link to CRM" at bounding box center [394, 217] width 80 height 20
click at [263, 321] on button "COMPLETE" at bounding box center [254, 332] width 100 height 28
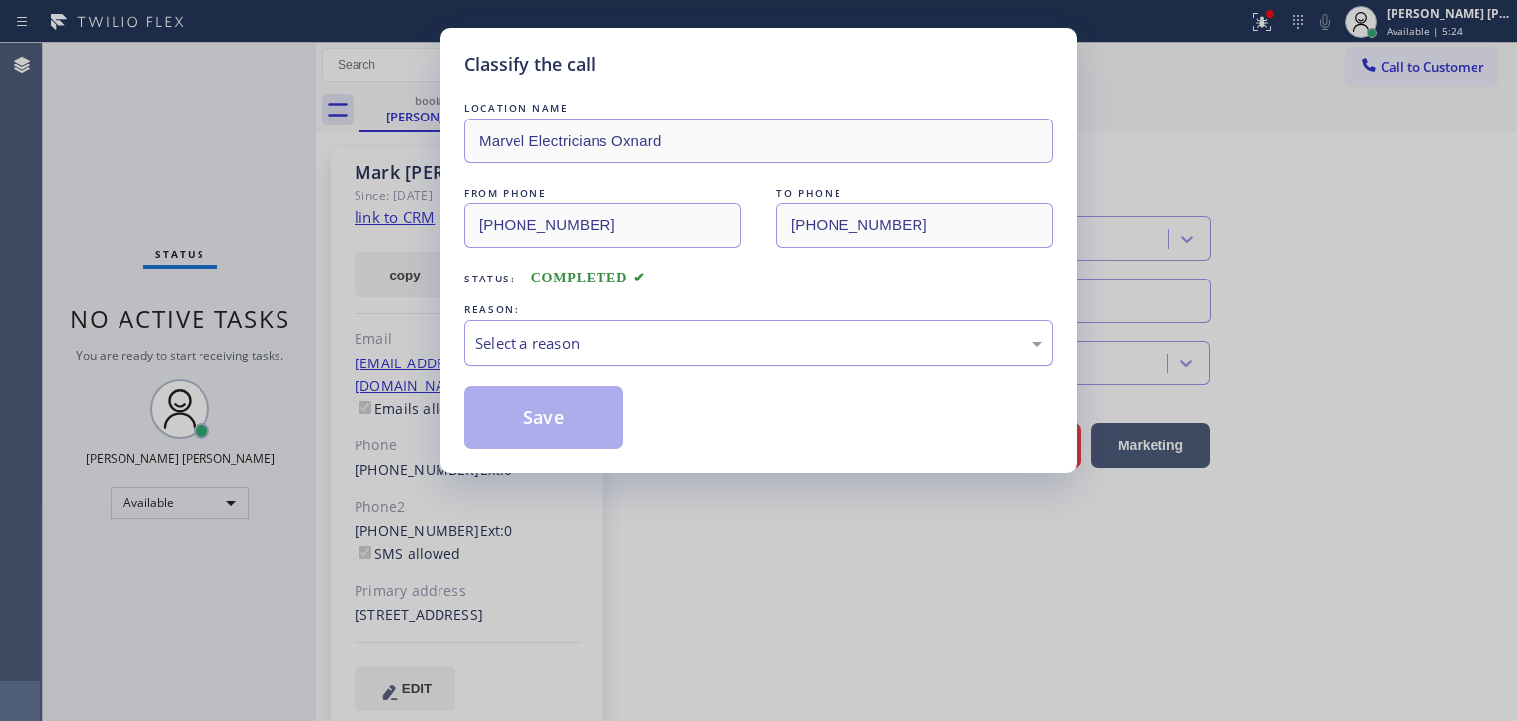
click at [542, 355] on div "Select a reason" at bounding box center [758, 343] width 589 height 46
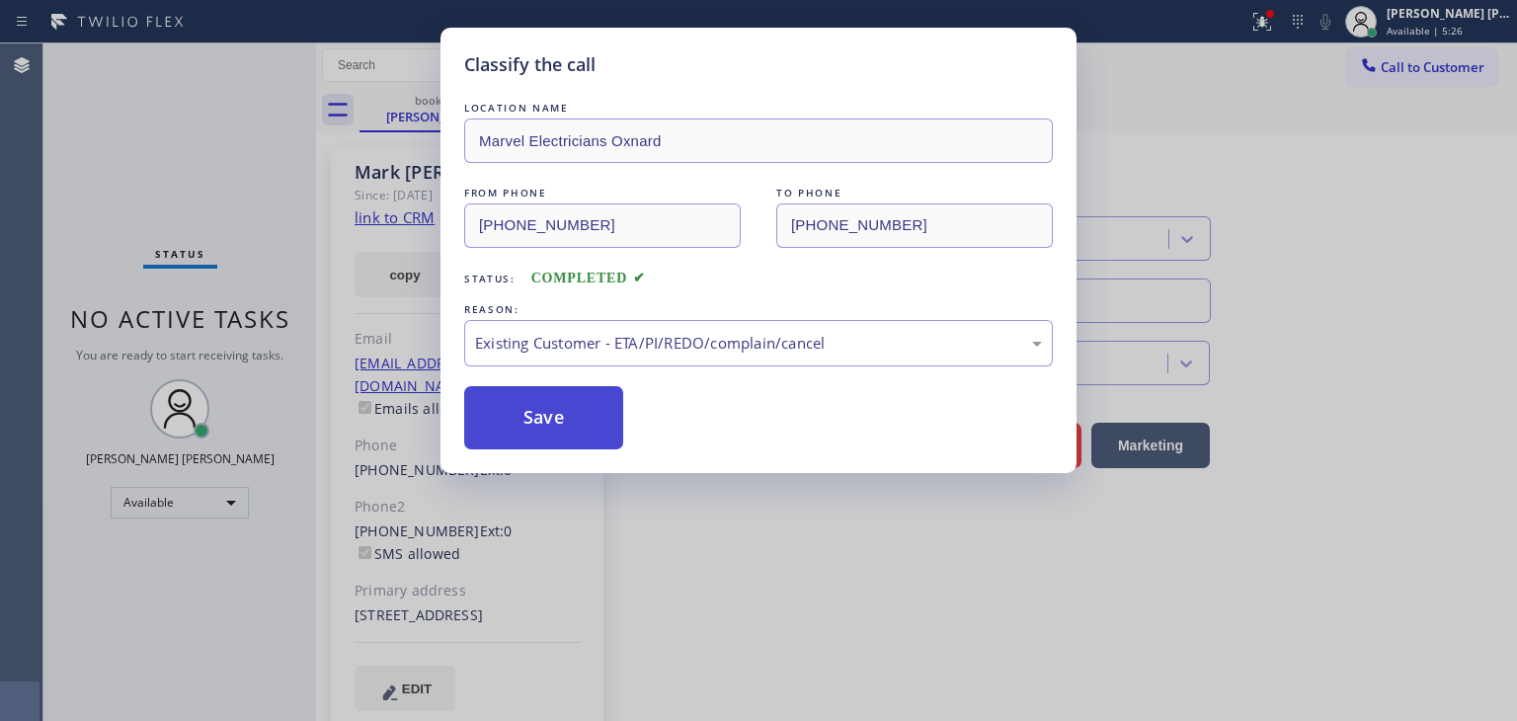
click at [542, 394] on button "Save" at bounding box center [543, 417] width 159 height 63
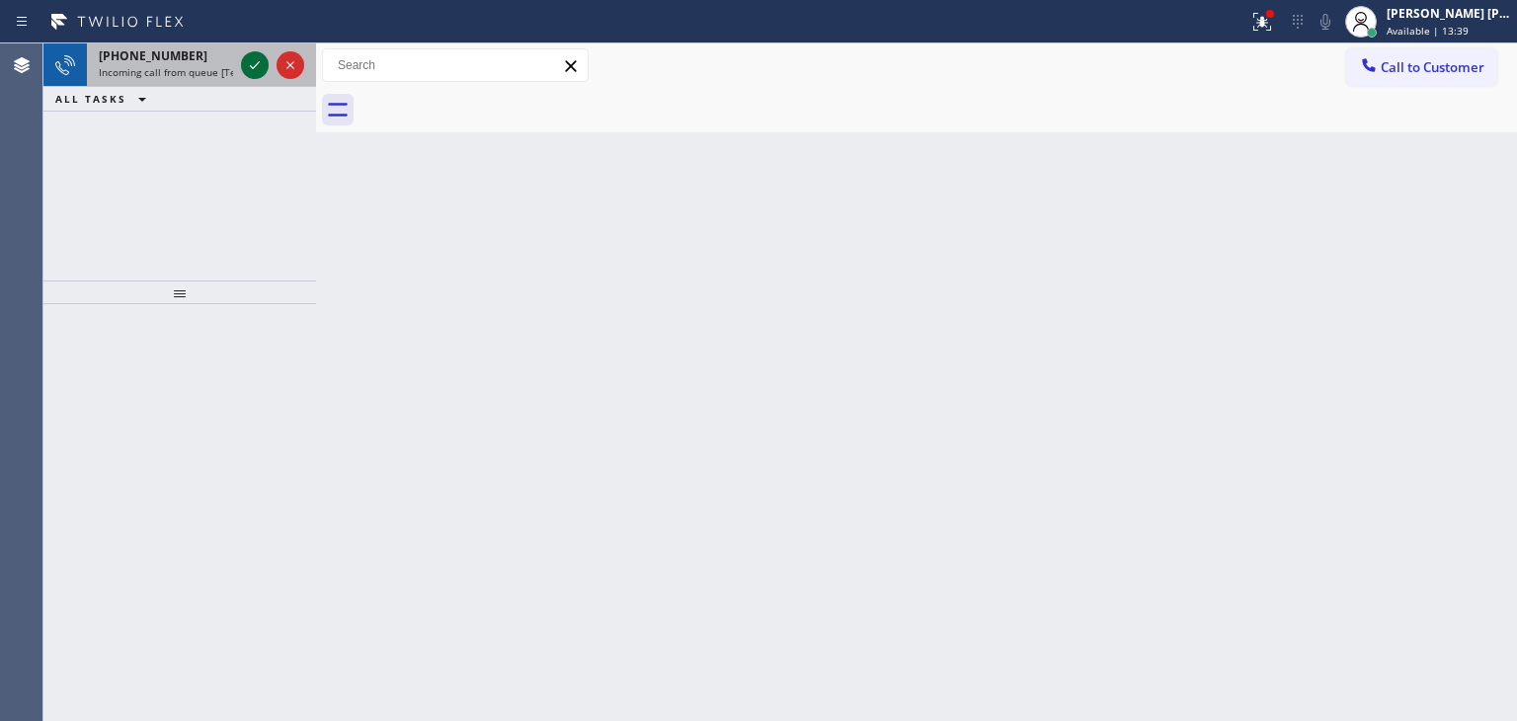
click at [256, 69] on icon at bounding box center [255, 65] width 24 height 24
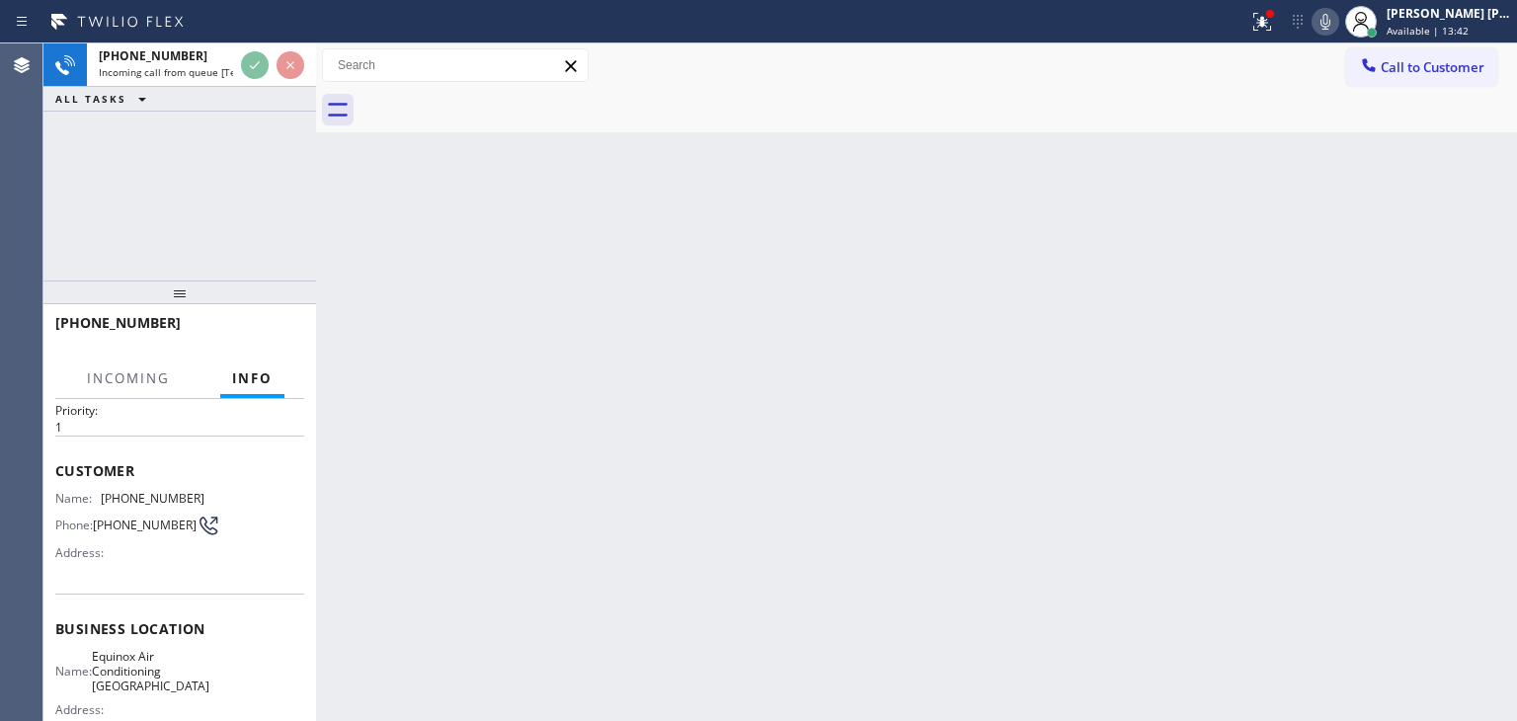
scroll to position [99, 0]
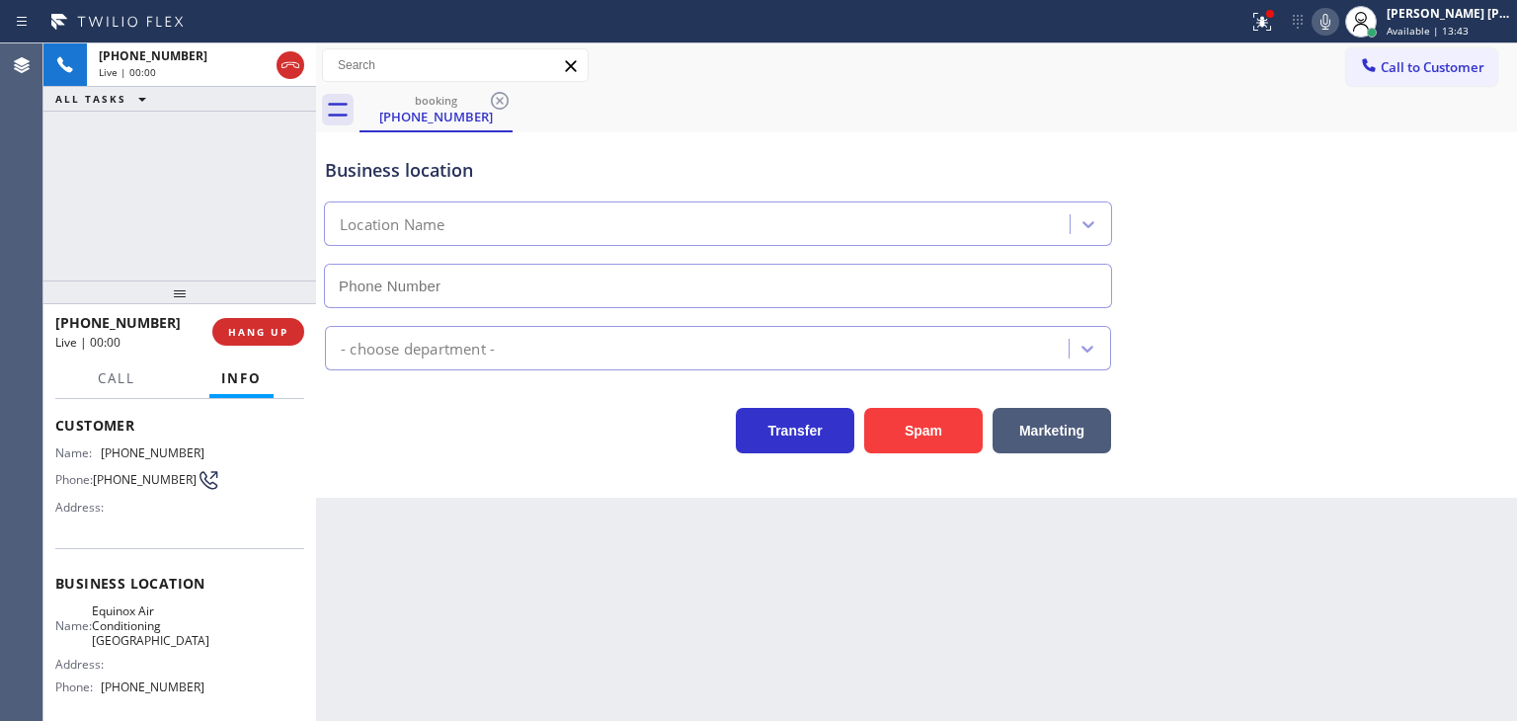
type input "[PHONE_NUMBER]"
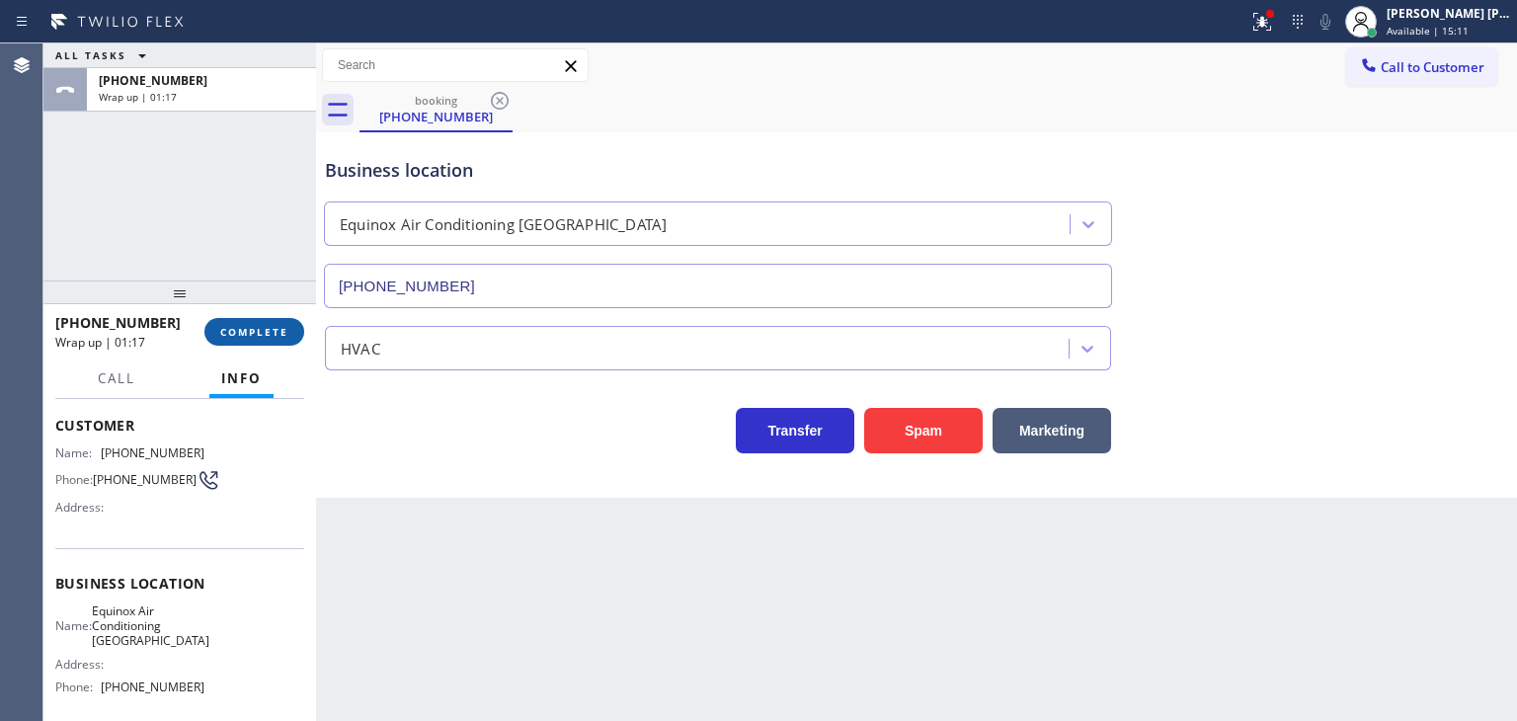
click at [269, 324] on button "COMPLETE" at bounding box center [254, 332] width 100 height 28
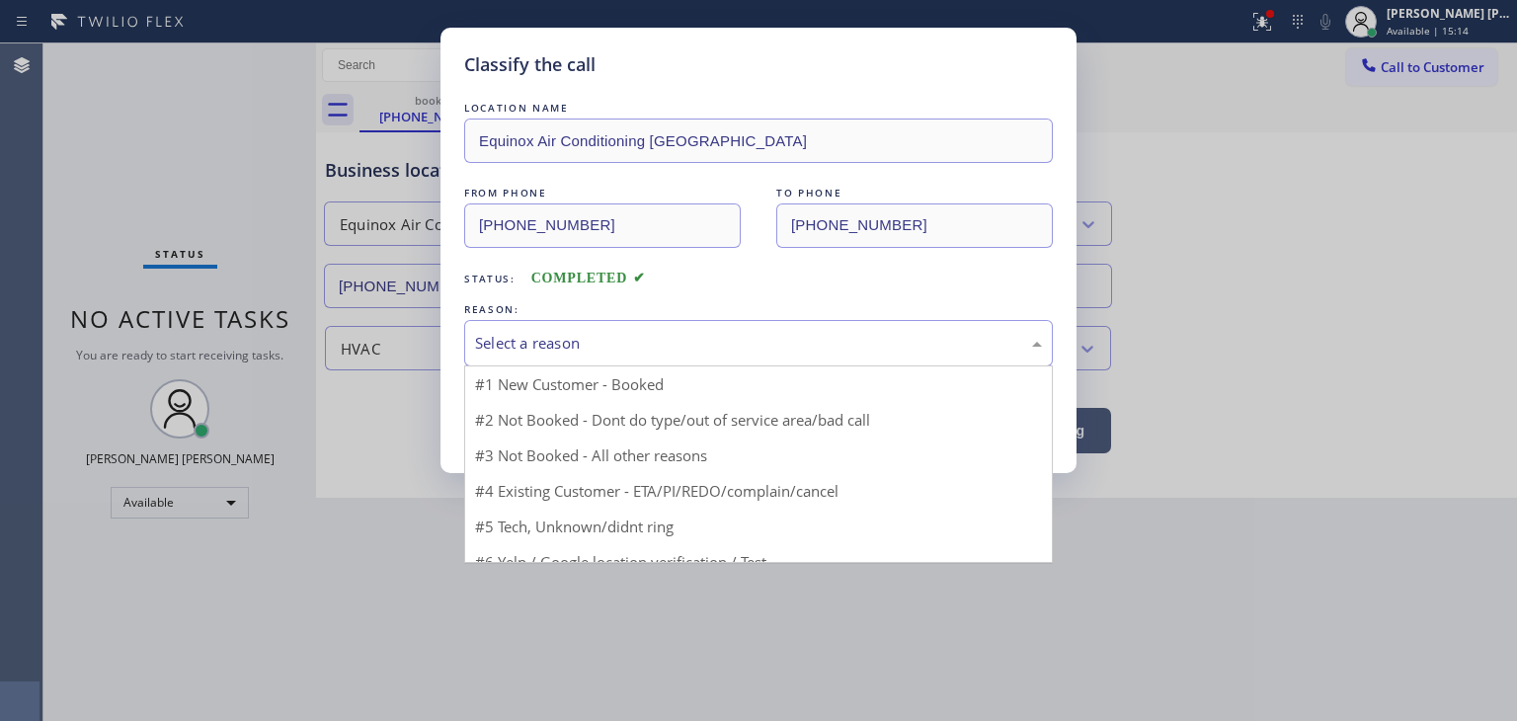
click at [645, 352] on div "Select a reason" at bounding box center [758, 343] width 567 height 23
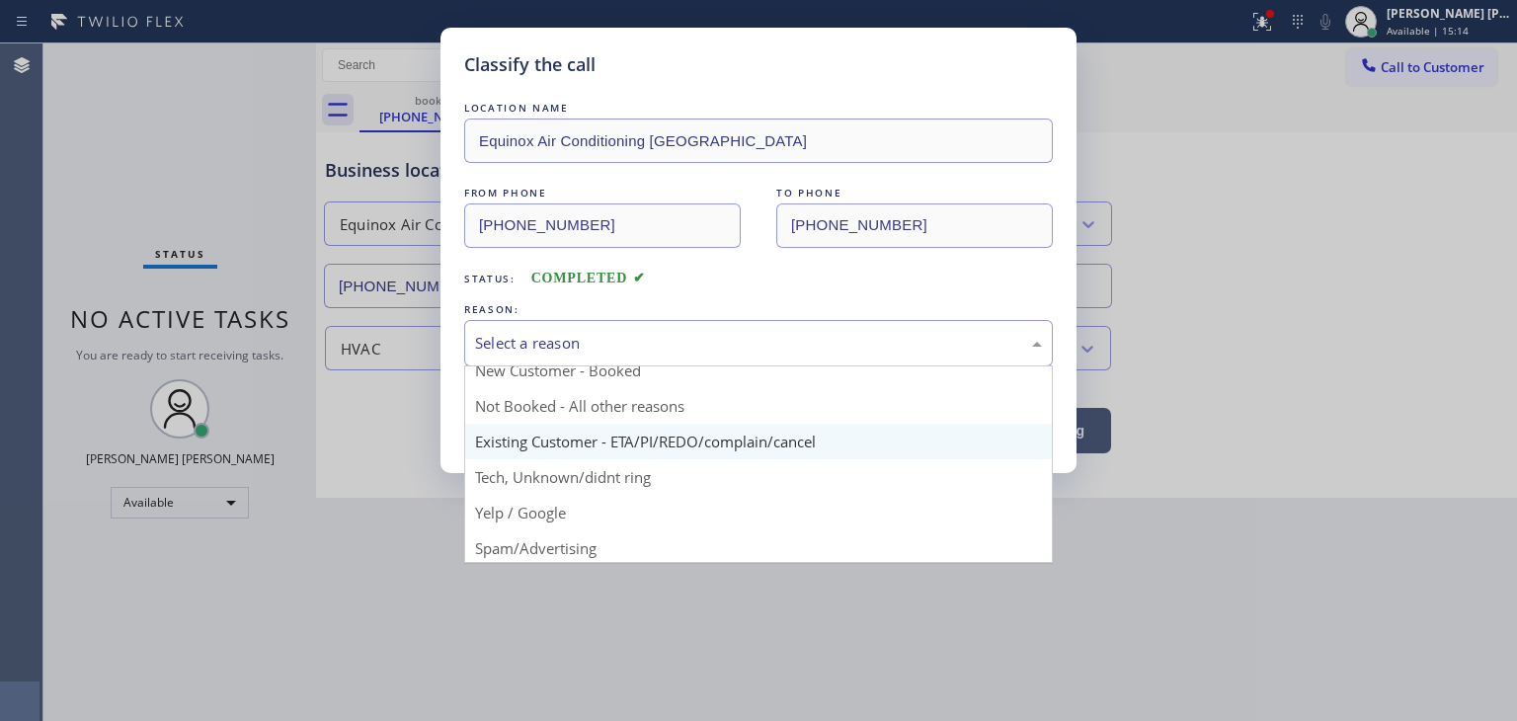
scroll to position [17, 0]
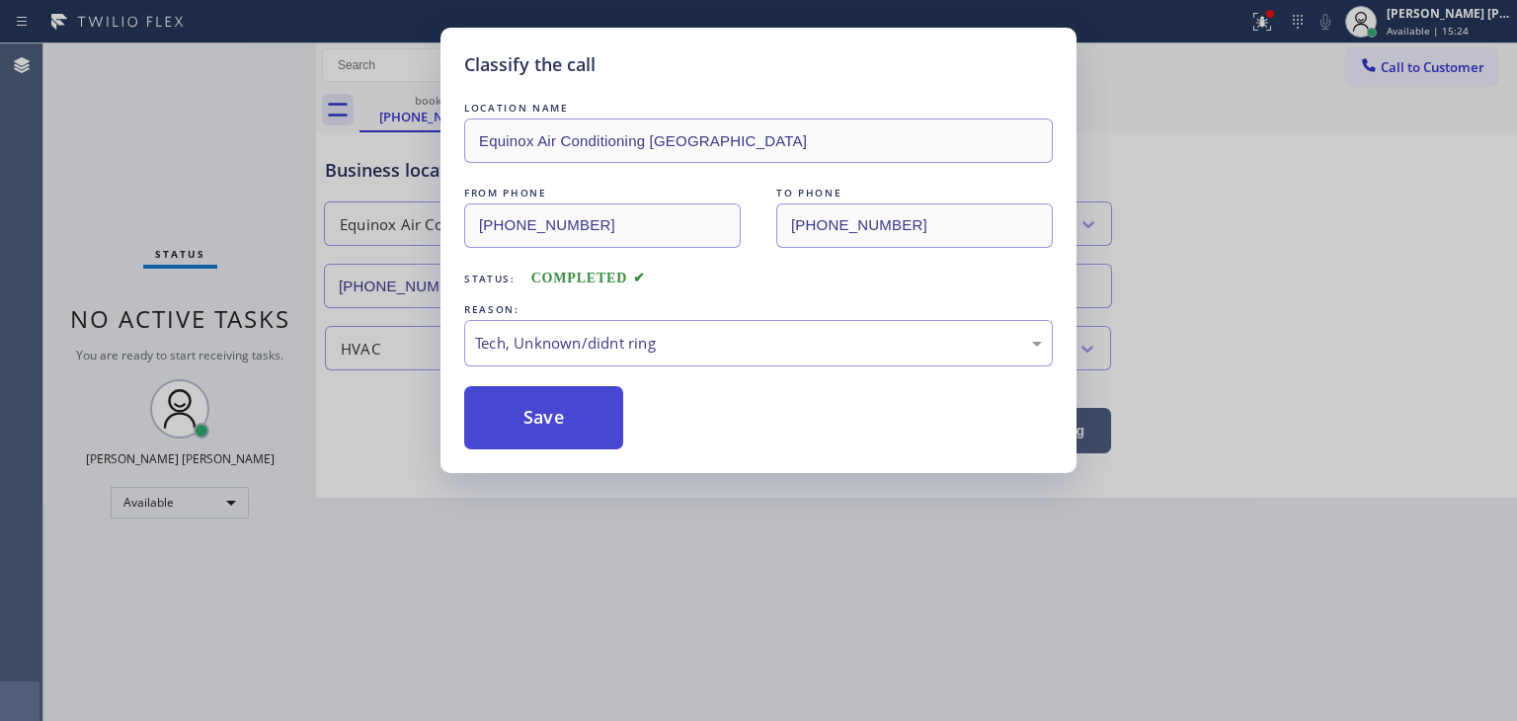
click at [556, 439] on button "Save" at bounding box center [543, 417] width 159 height 63
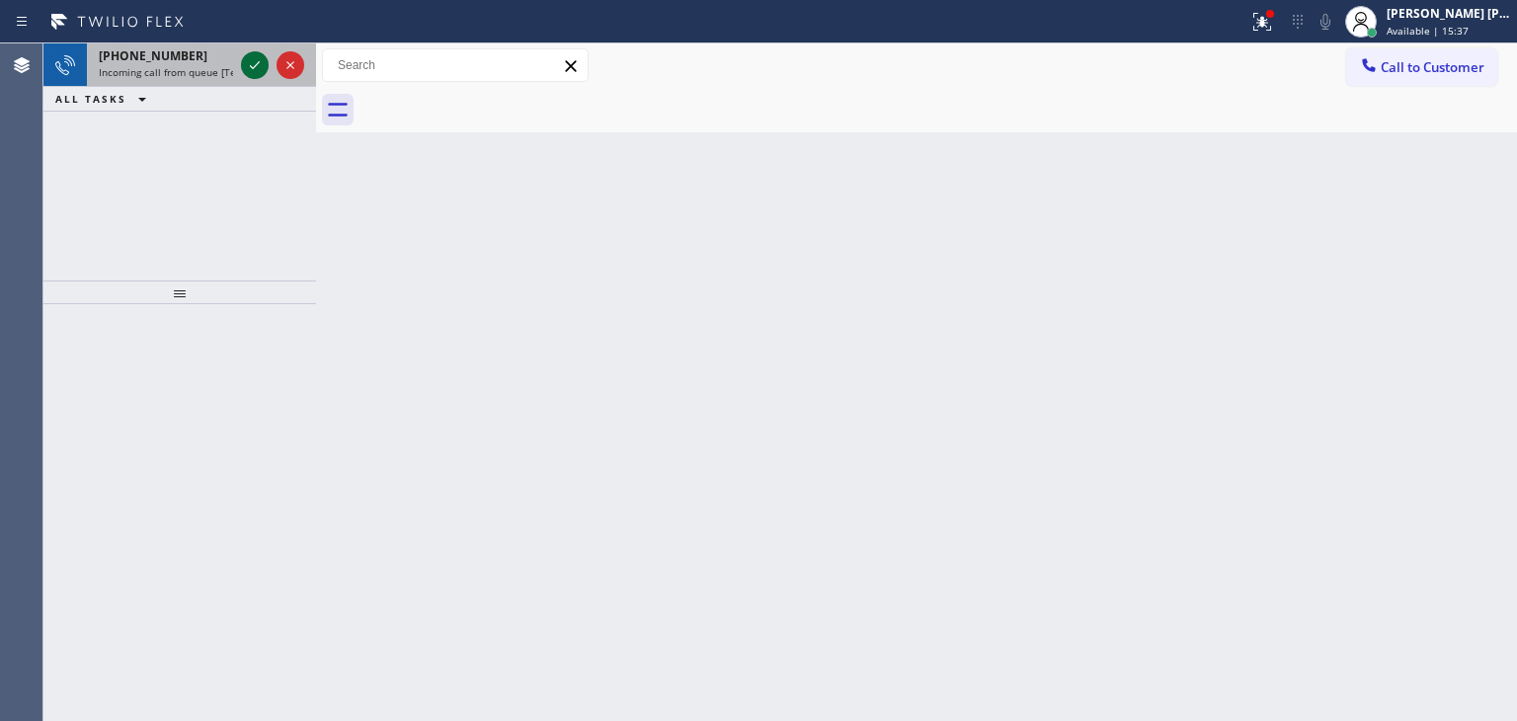
click at [260, 64] on icon at bounding box center [255, 65] width 24 height 24
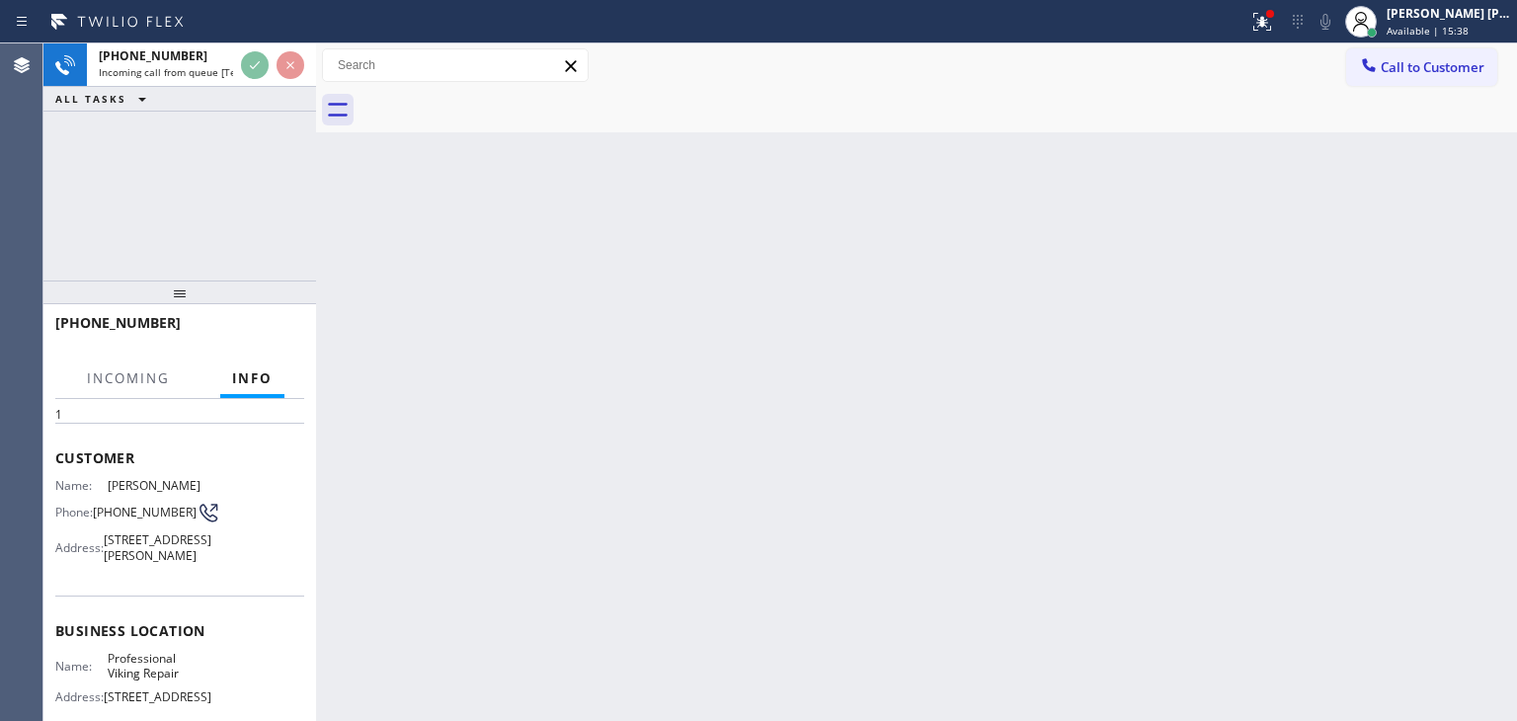
scroll to position [197, 0]
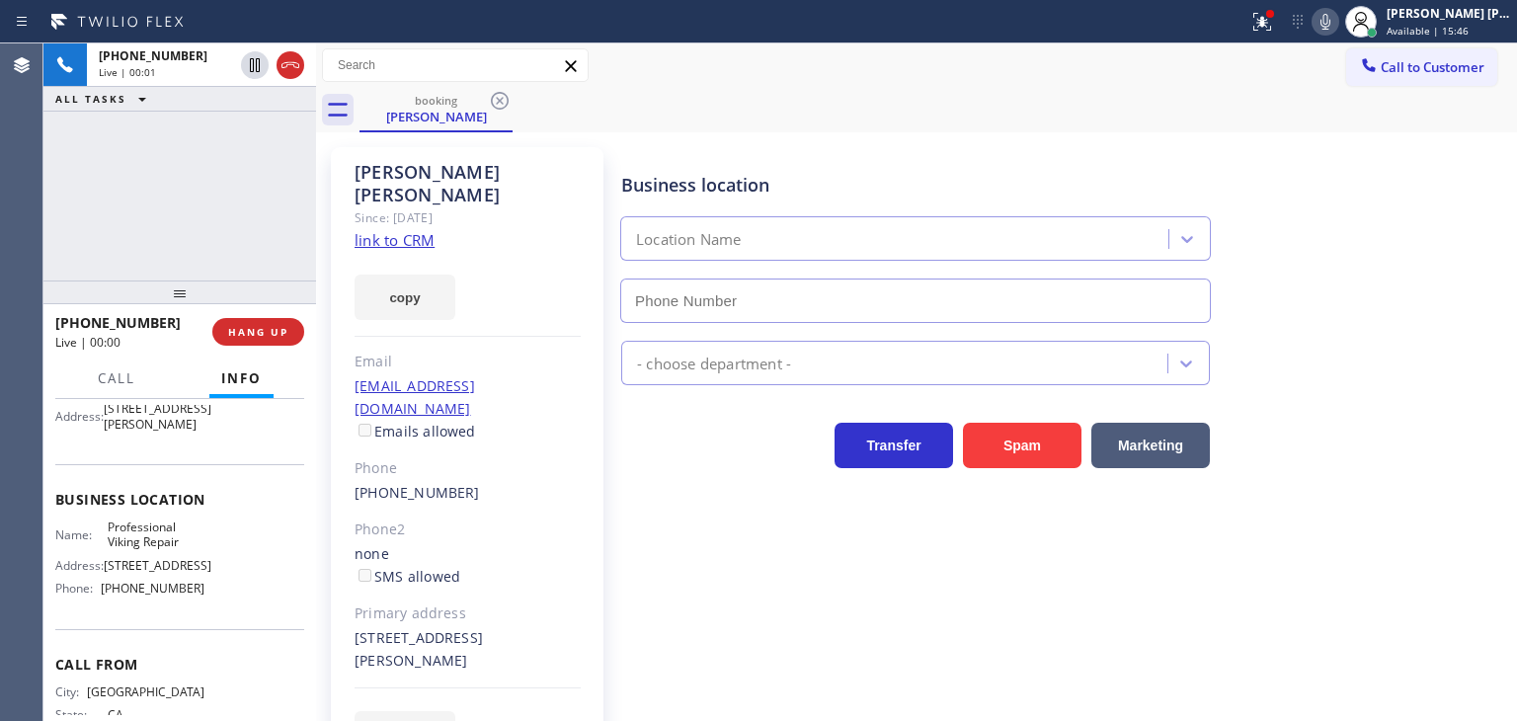
type input "[PHONE_NUMBER]"
click at [403, 230] on link "link to CRM" at bounding box center [394, 240] width 80 height 20
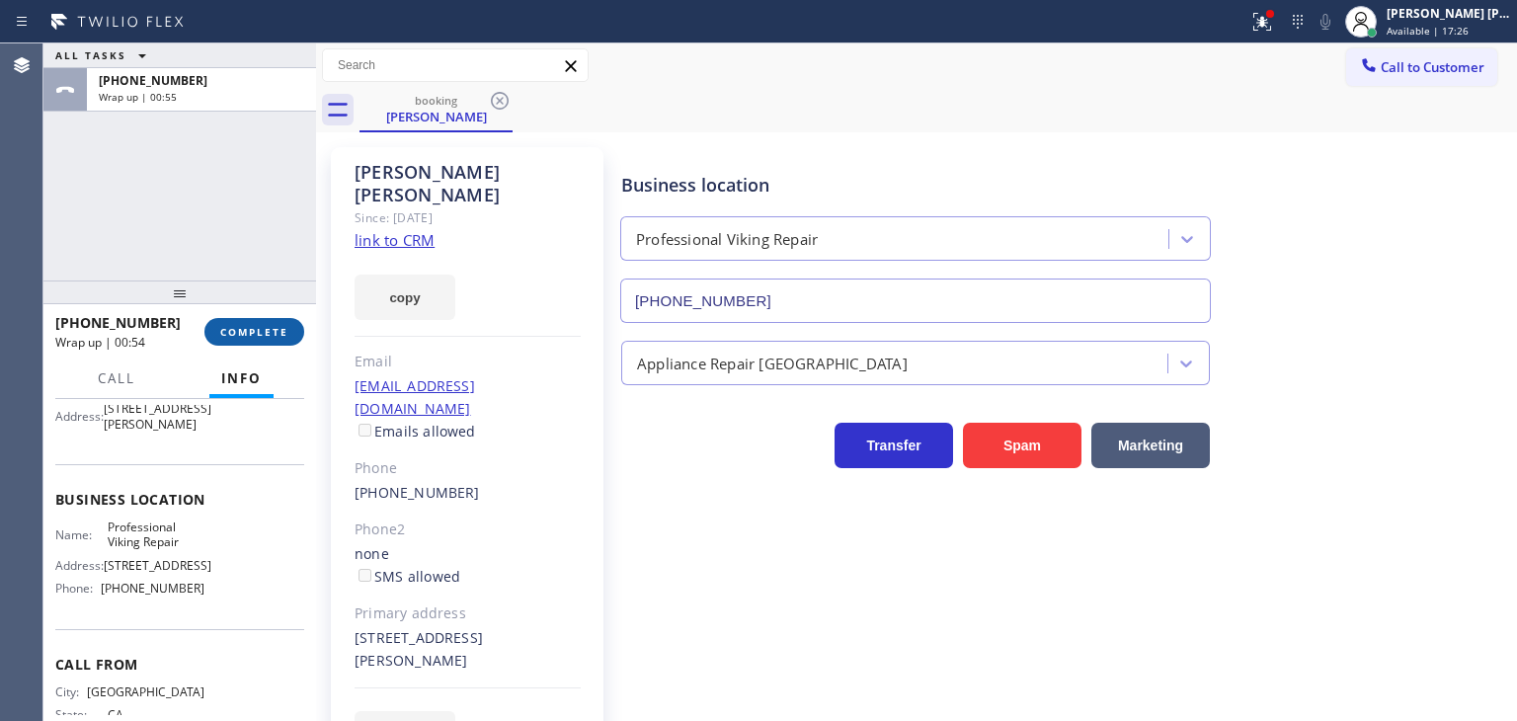
click at [269, 325] on span "COMPLETE" at bounding box center [254, 332] width 68 height 14
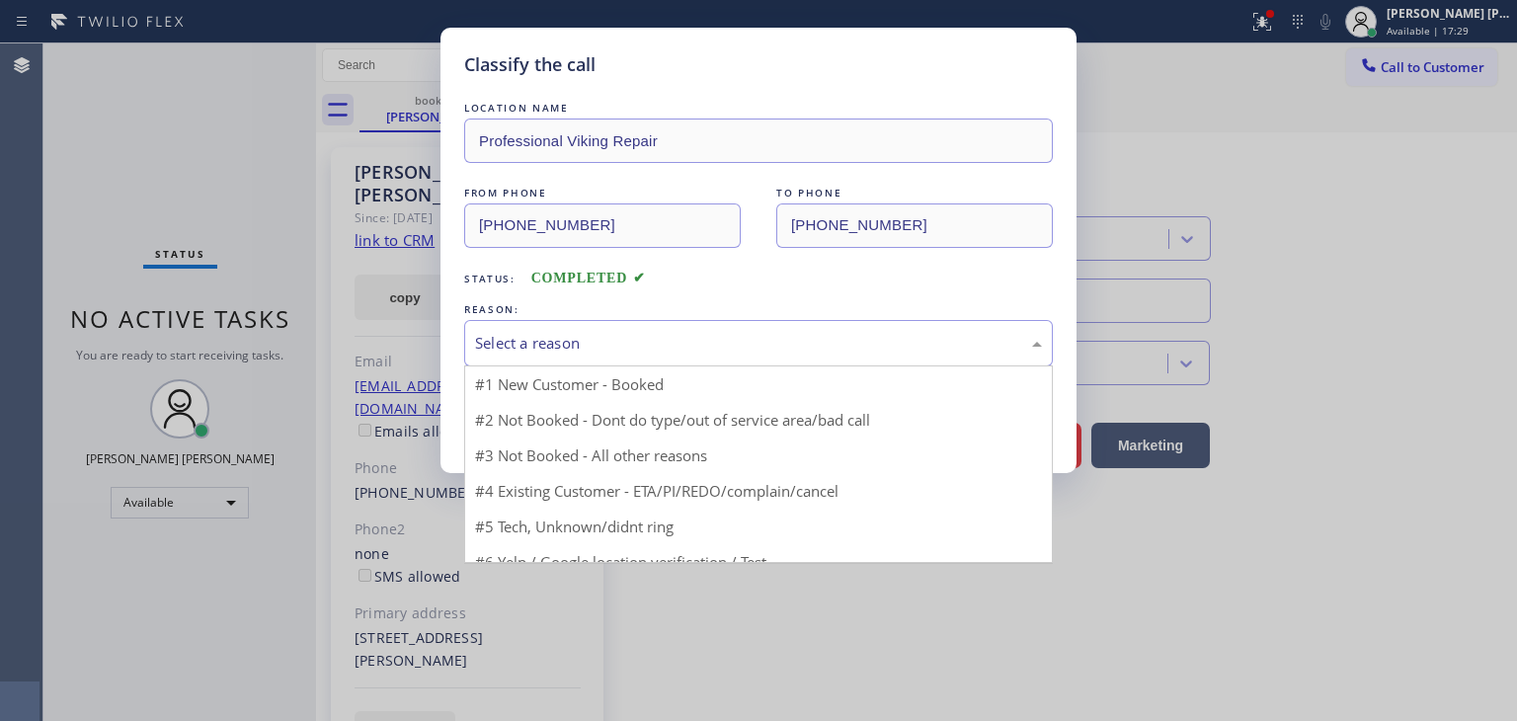
click at [591, 345] on div "Select a reason" at bounding box center [758, 343] width 567 height 23
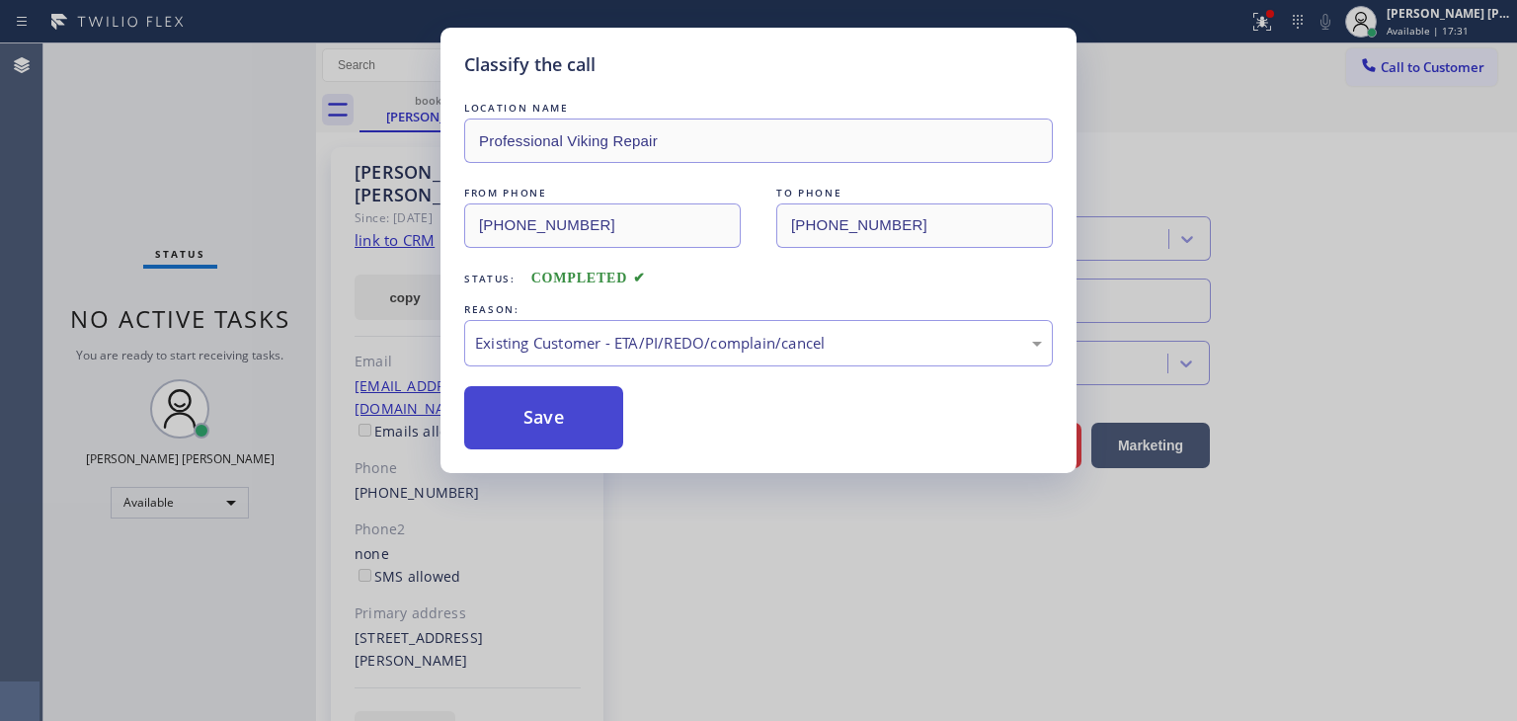
click at [560, 435] on button "Save" at bounding box center [543, 417] width 159 height 63
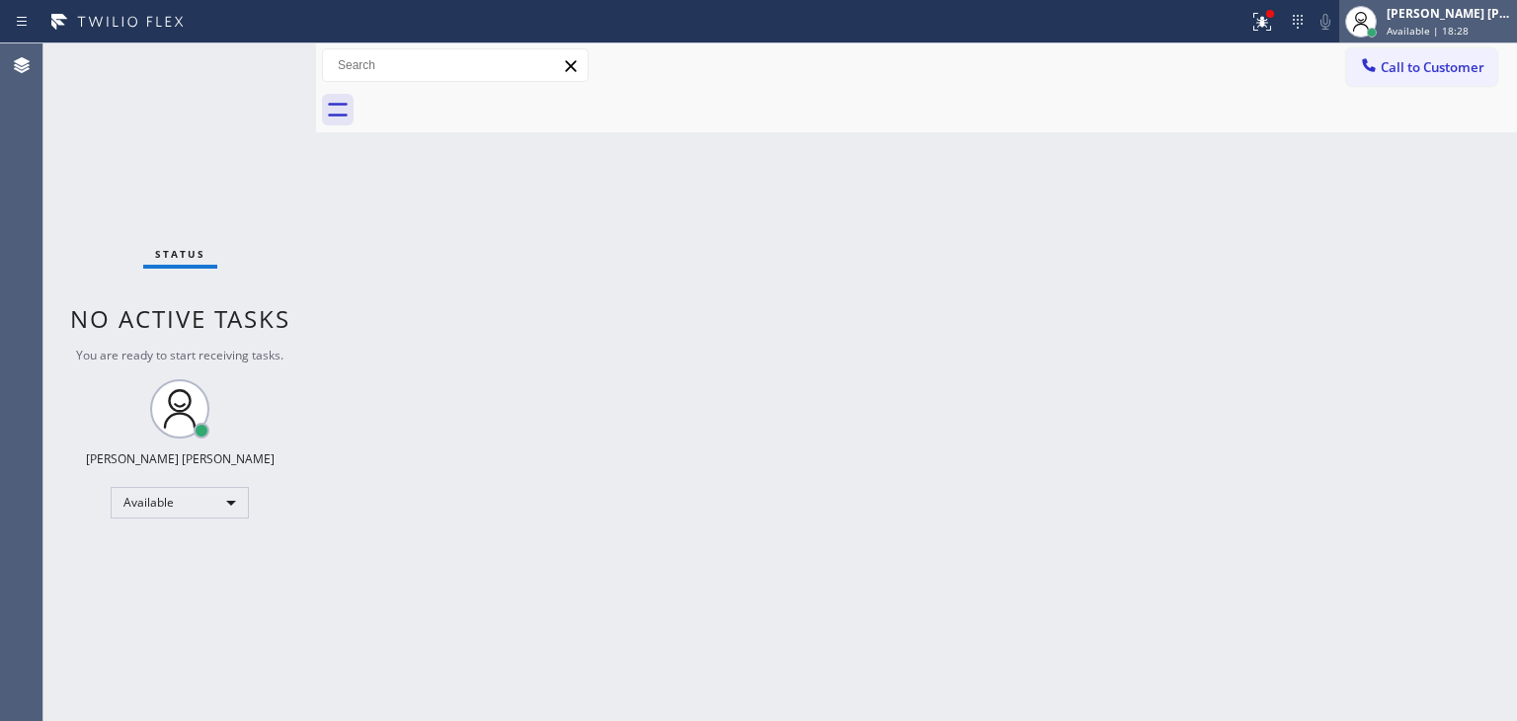
click at [1481, 13] on div "[PERSON_NAME] [PERSON_NAME]" at bounding box center [1448, 13] width 124 height 17
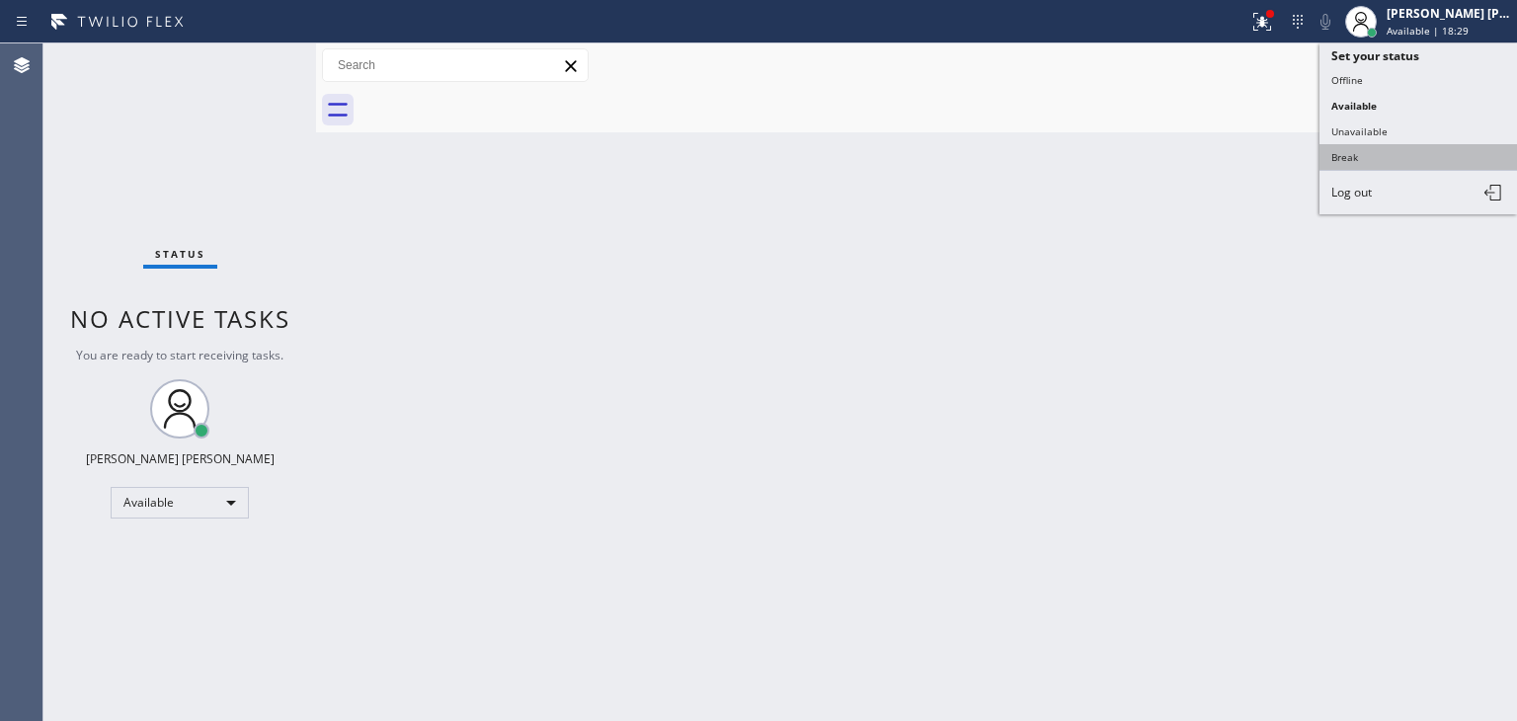
click at [1372, 149] on button "Break" at bounding box center [1417, 157] width 197 height 26
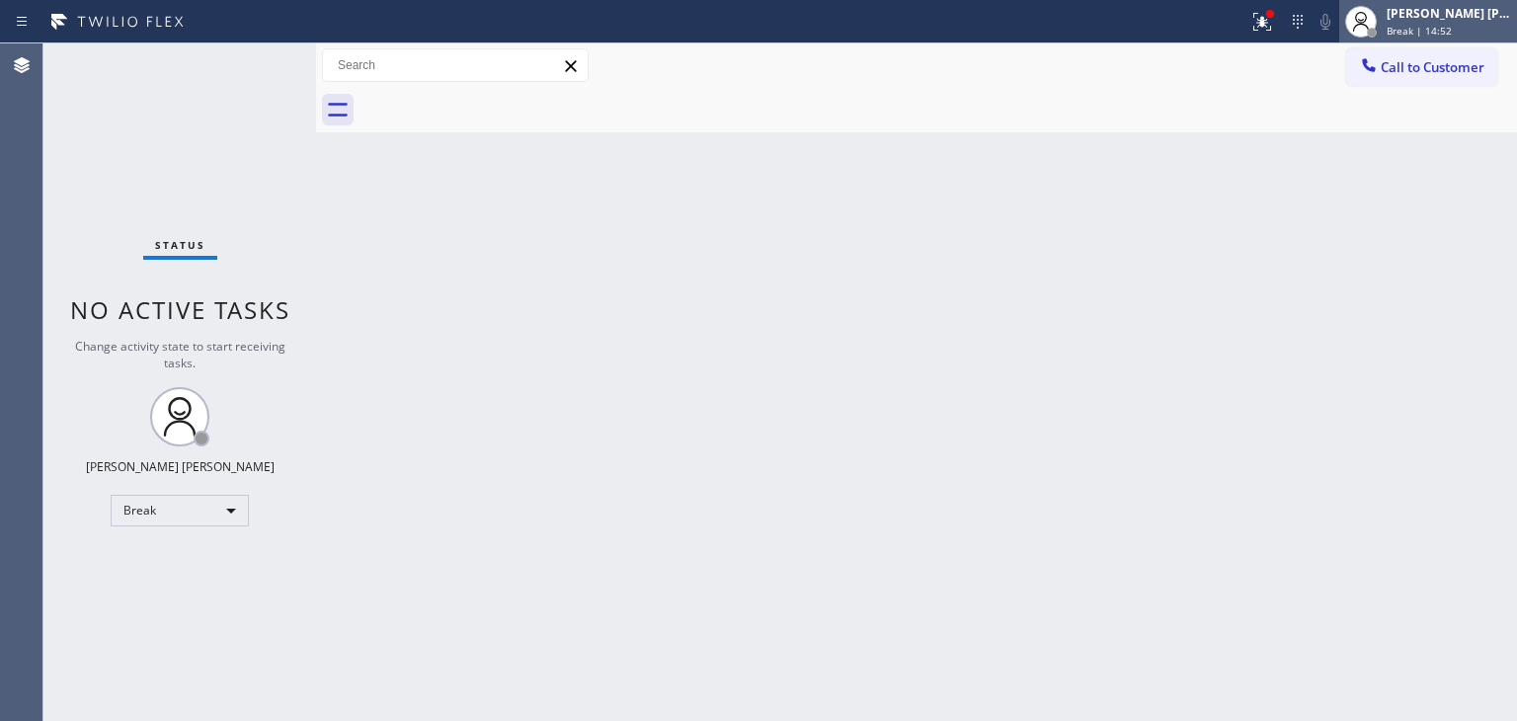
click at [1438, 36] on span "Break | 14:52" at bounding box center [1418, 31] width 65 height 14
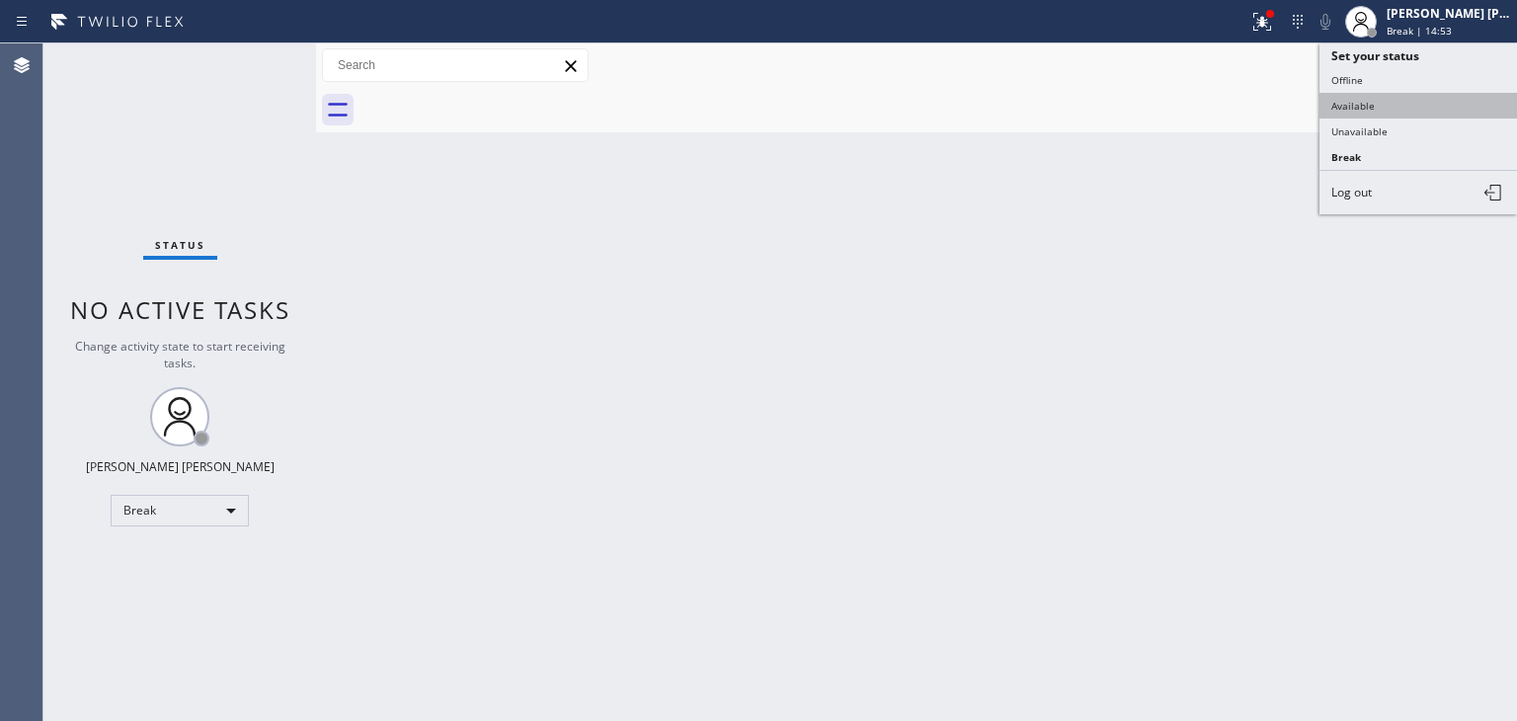
click at [1387, 93] on button "Available" at bounding box center [1417, 106] width 197 height 26
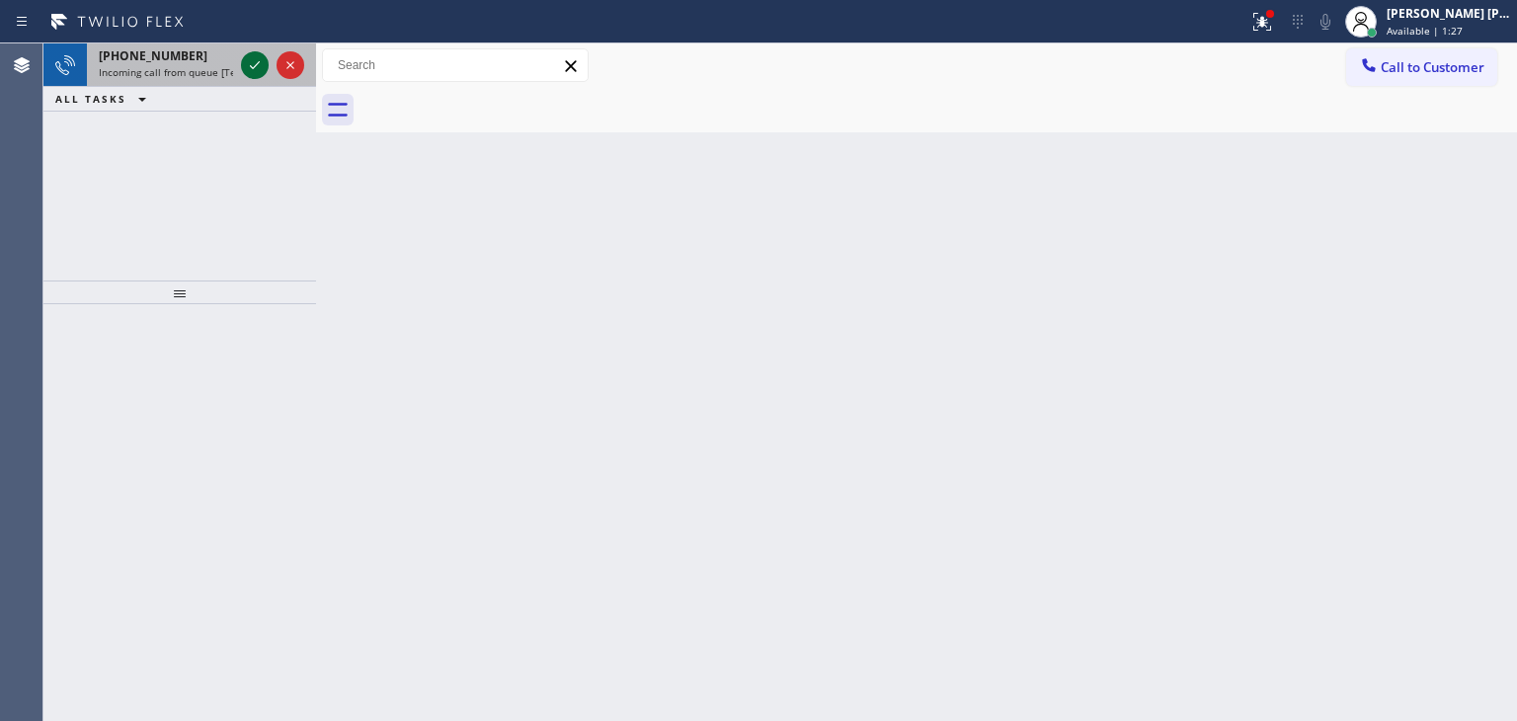
click at [252, 63] on icon at bounding box center [255, 65] width 24 height 24
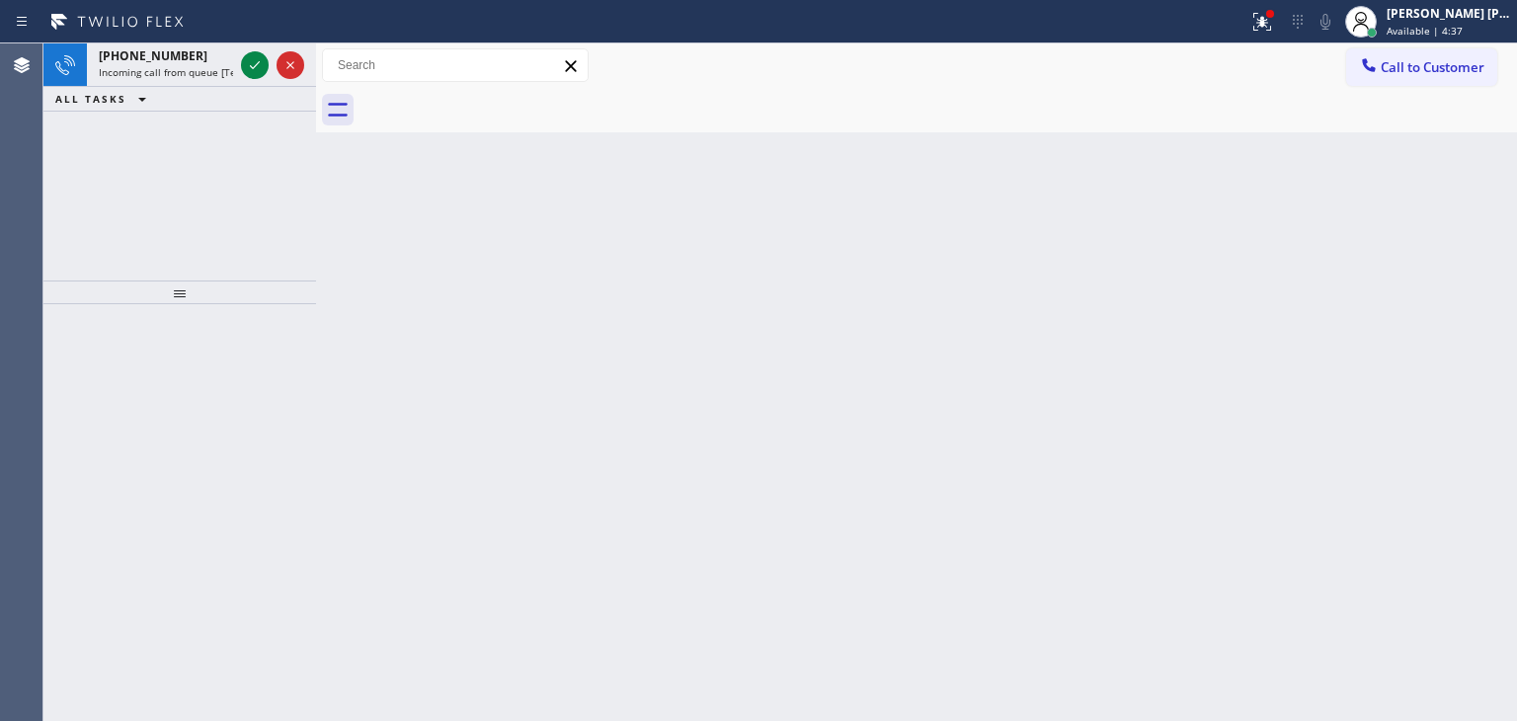
drag, startPoint x: 258, startPoint y: 66, endPoint x: 245, endPoint y: 147, distance: 82.0
click at [258, 66] on icon at bounding box center [255, 65] width 24 height 24
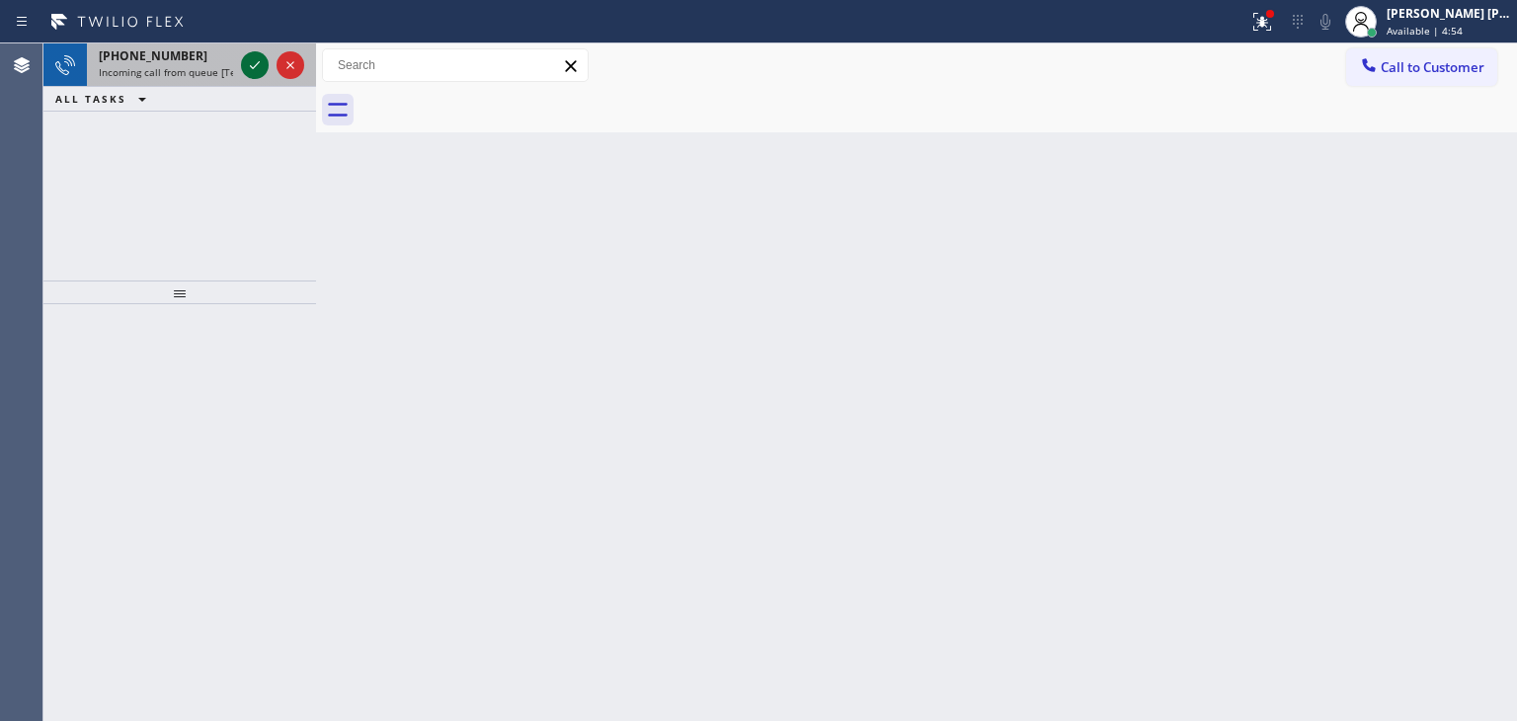
click at [253, 68] on icon at bounding box center [255, 65] width 10 height 8
click at [255, 64] on icon at bounding box center [255, 65] width 24 height 24
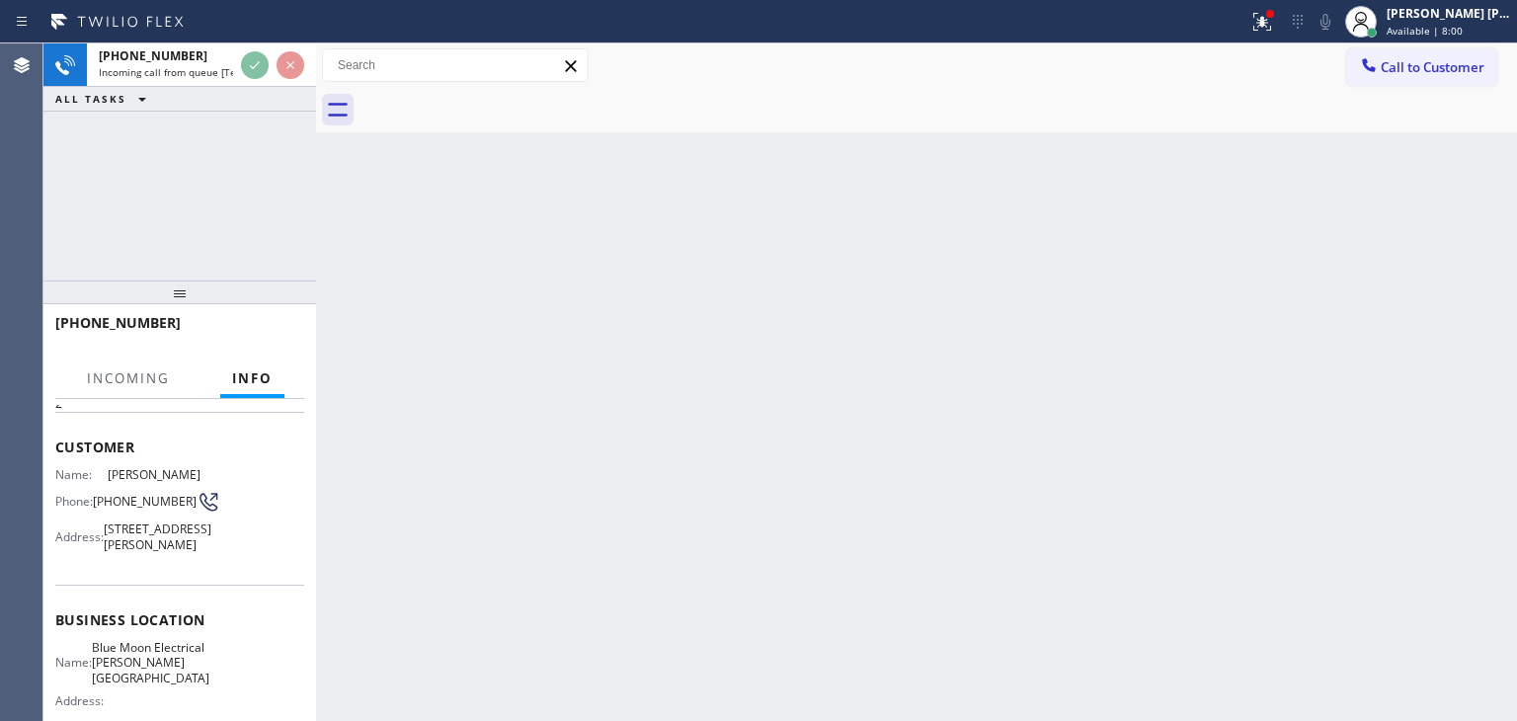
scroll to position [197, 0]
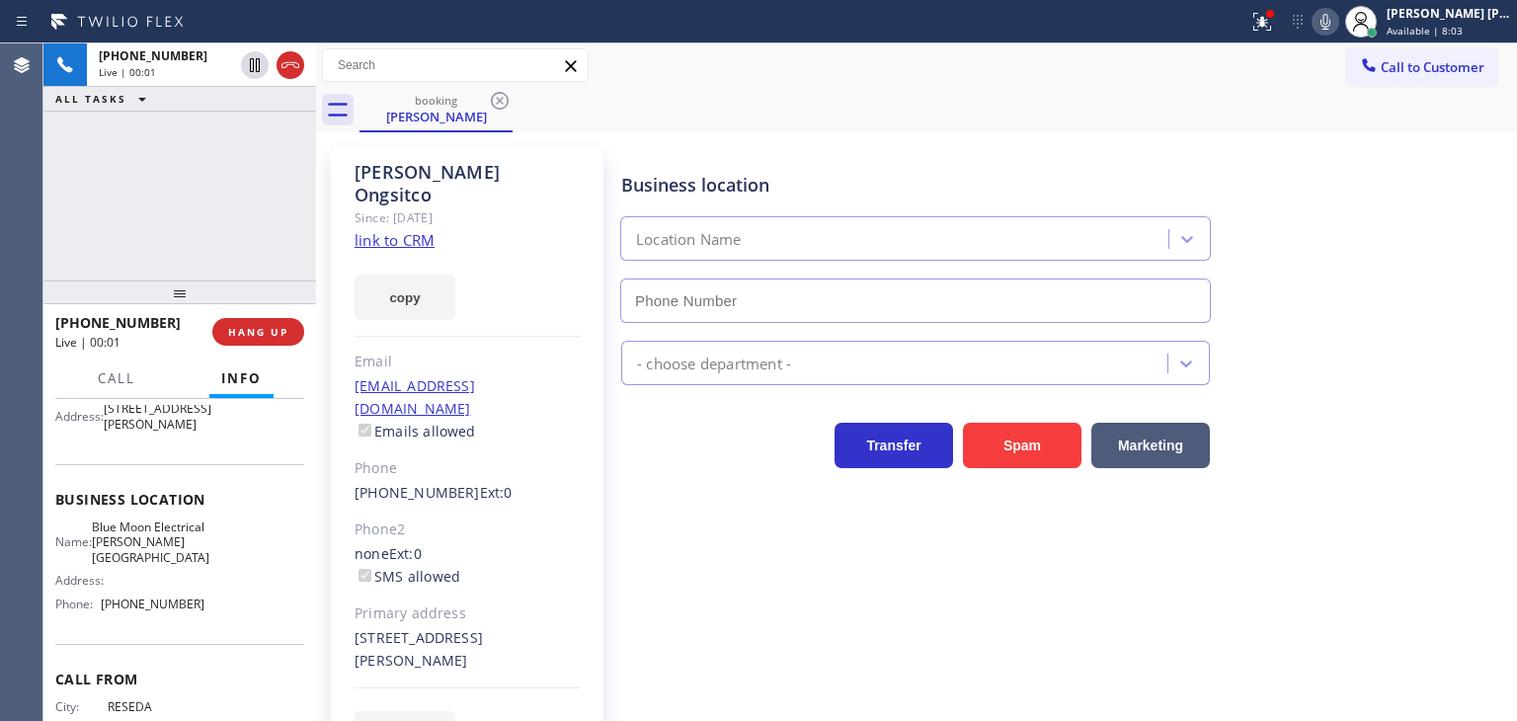
type input "[PHONE_NUMBER]"
click at [1337, 19] on icon at bounding box center [1325, 22] width 24 height 24
click at [404, 230] on link "link to CRM" at bounding box center [394, 240] width 80 height 20
click at [1339, 33] on button at bounding box center [1325, 22] width 28 height 28
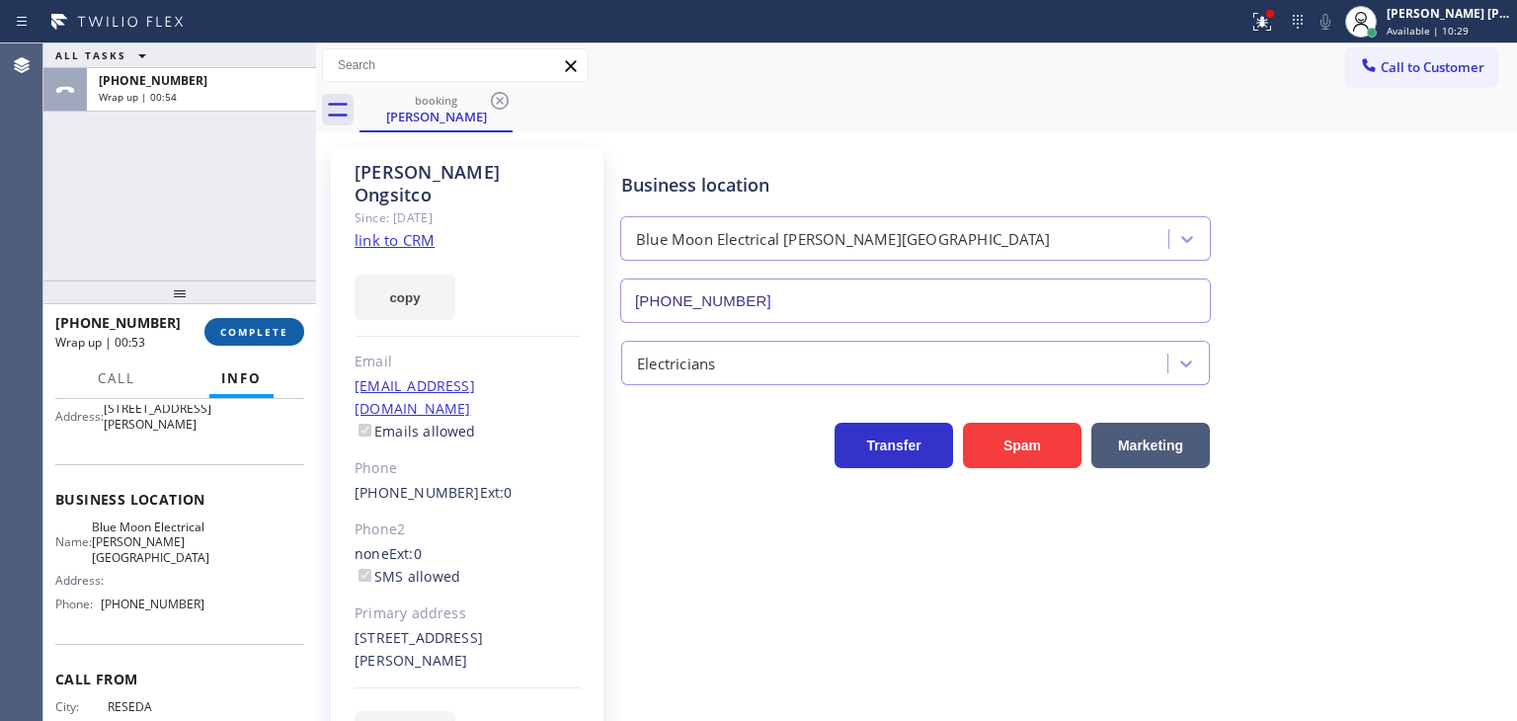
click at [269, 338] on span "COMPLETE" at bounding box center [254, 332] width 68 height 14
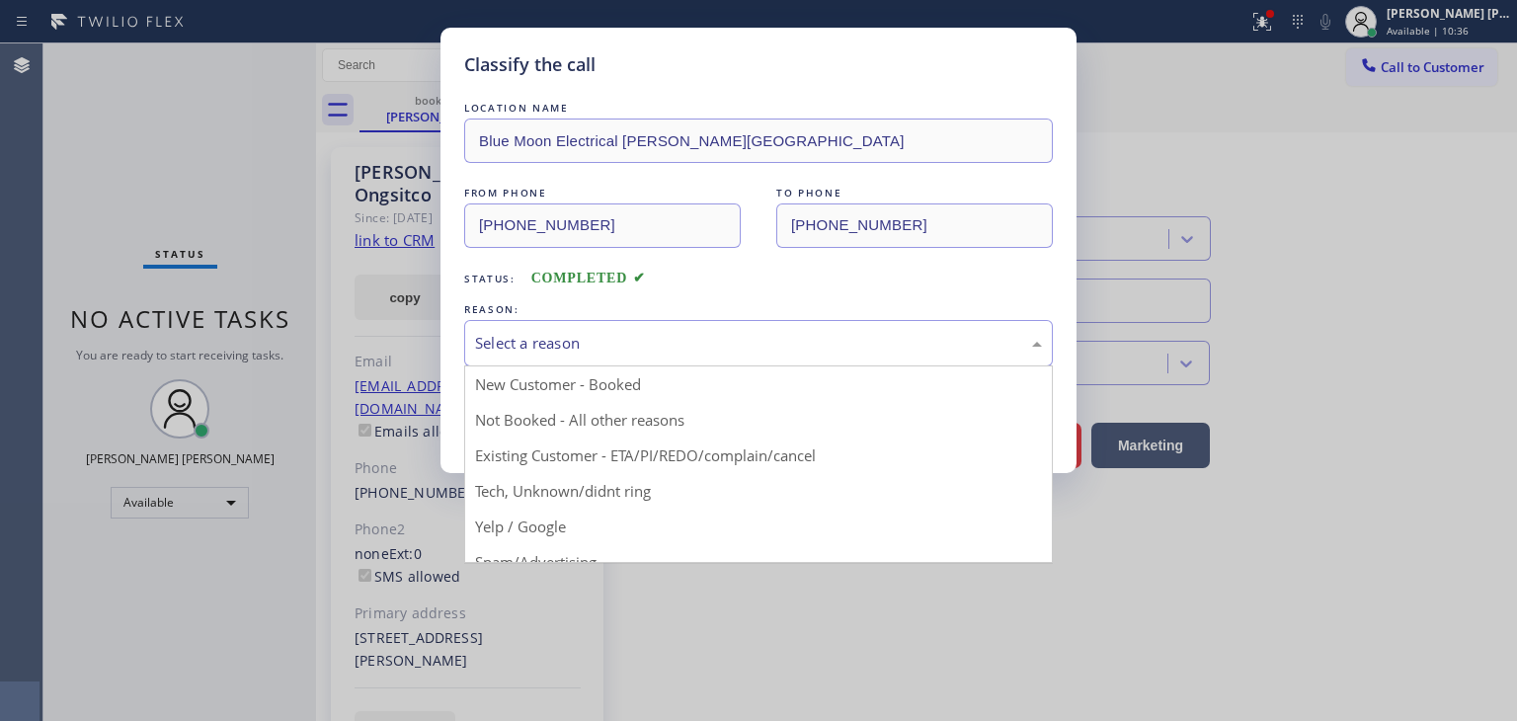
click at [612, 333] on div "Select a reason" at bounding box center [758, 343] width 567 height 23
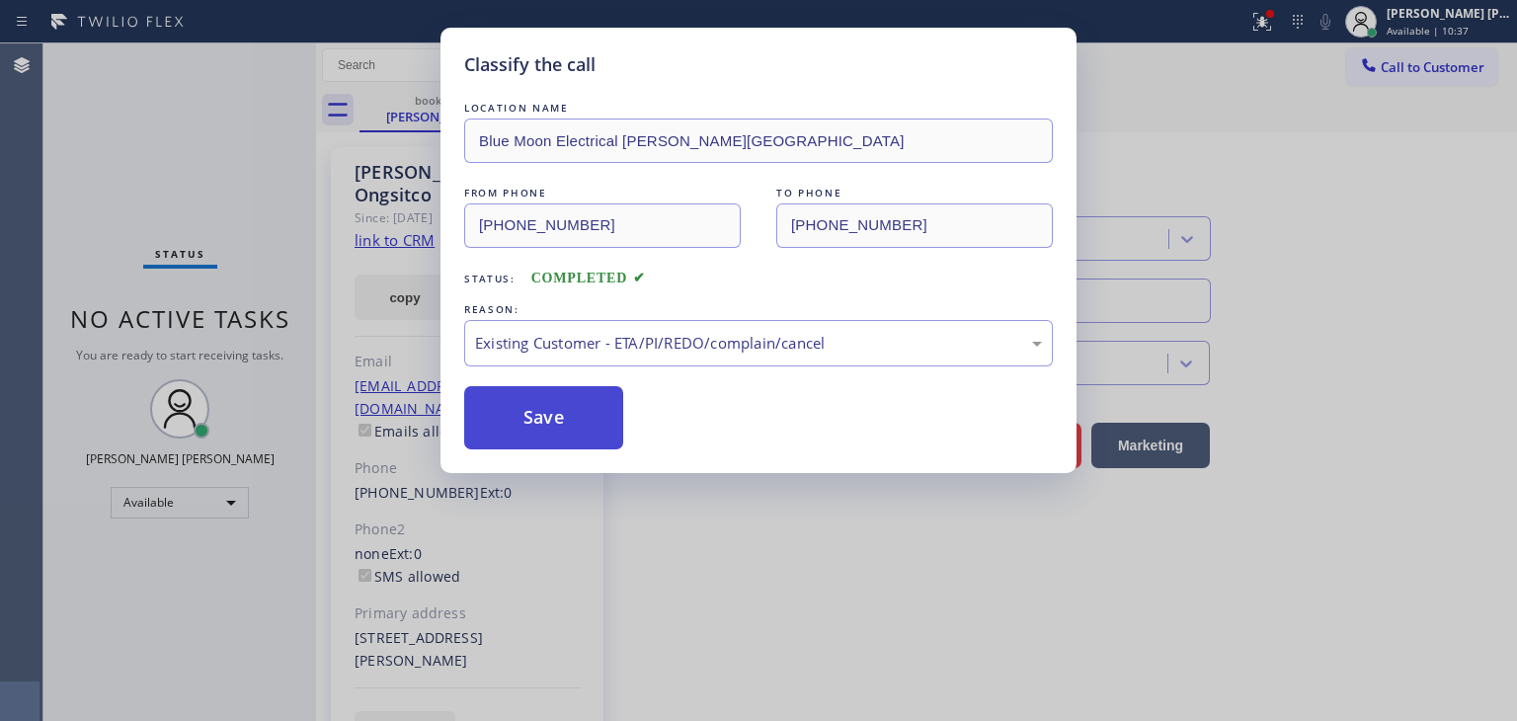
click at [561, 439] on button "Save" at bounding box center [543, 417] width 159 height 63
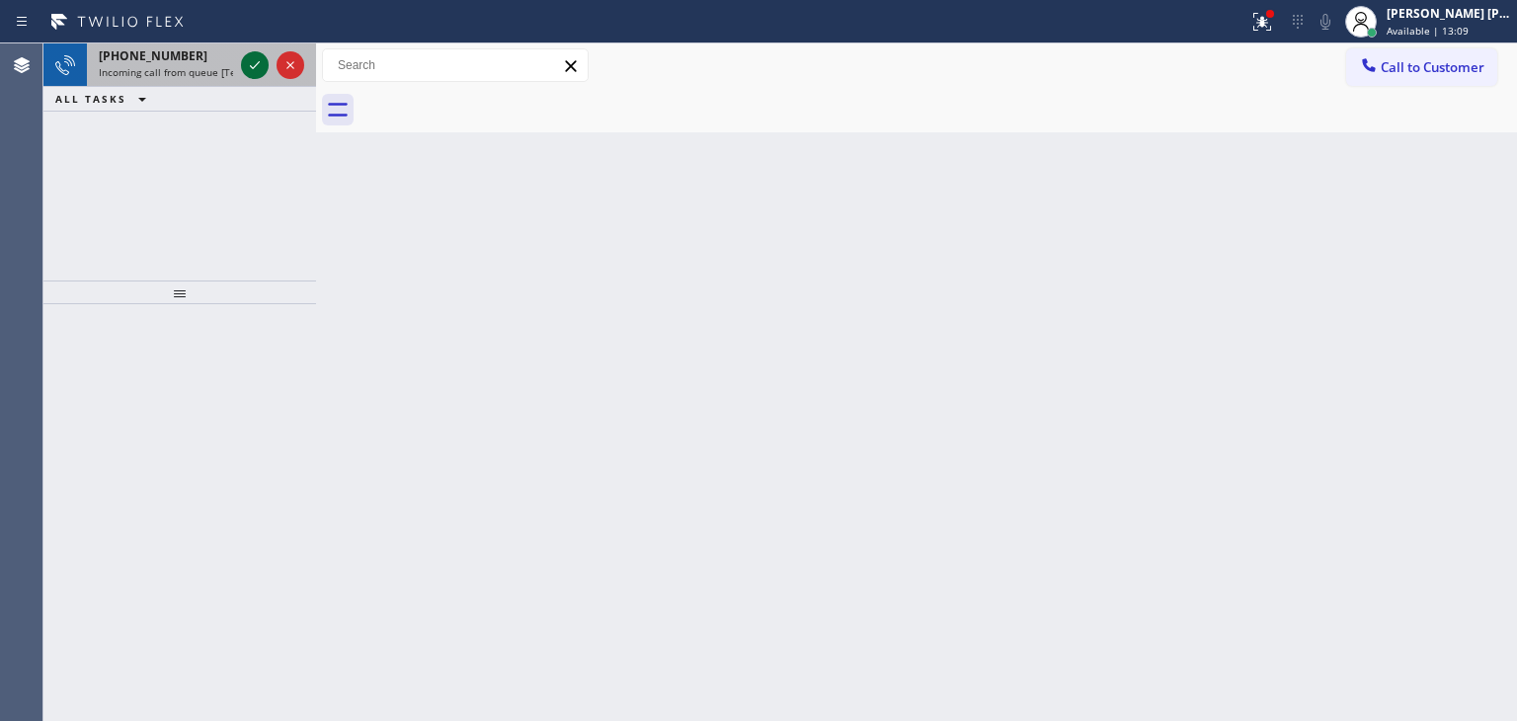
click at [253, 71] on icon at bounding box center [255, 65] width 24 height 24
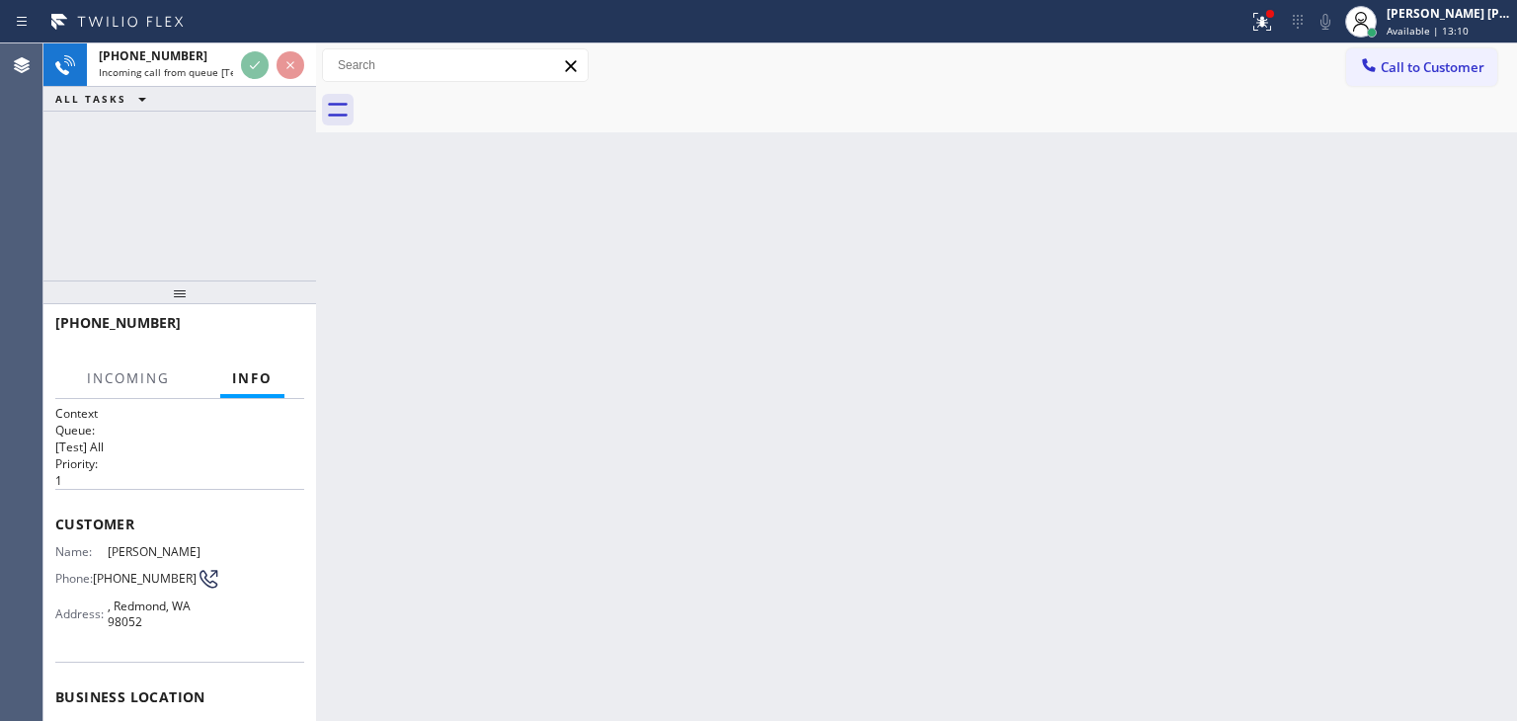
scroll to position [197, 0]
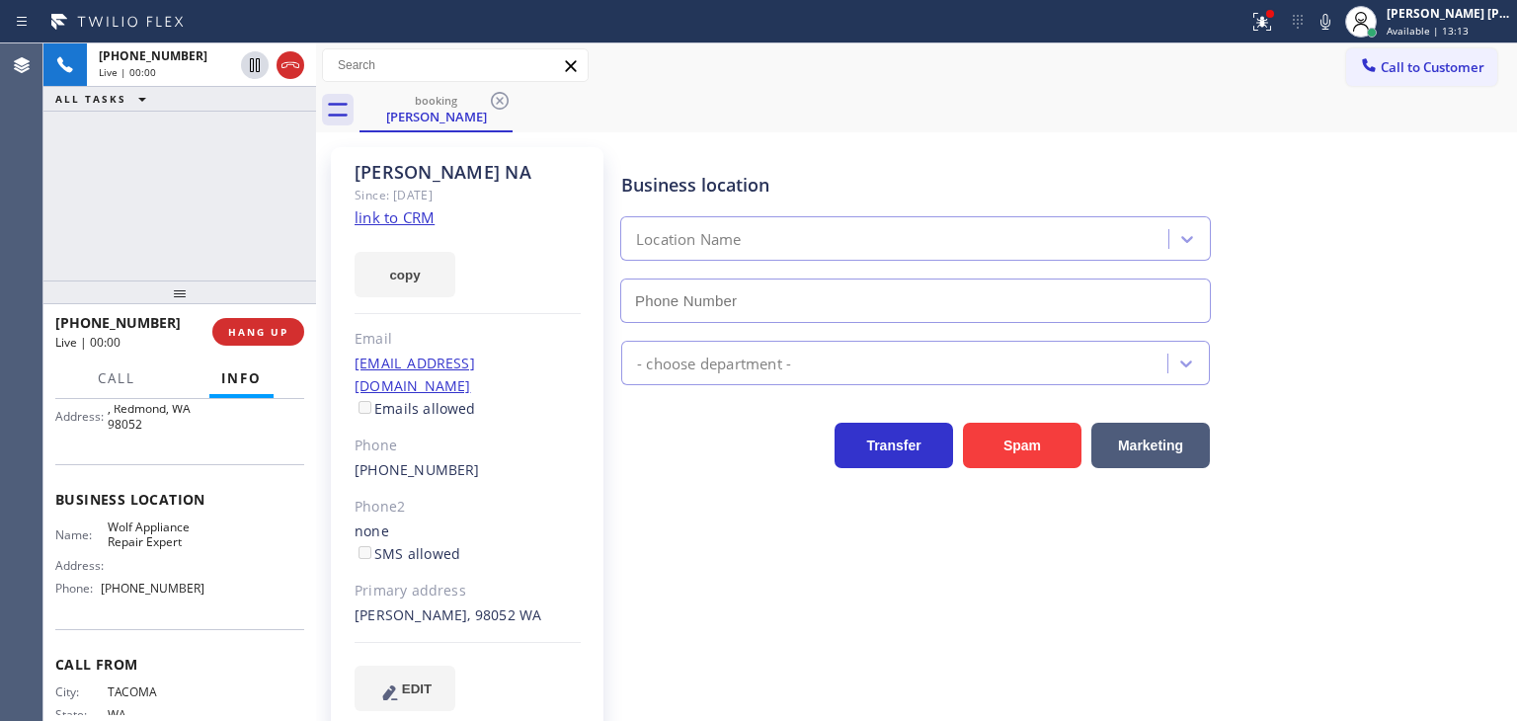
type input "[PHONE_NUMBER]"
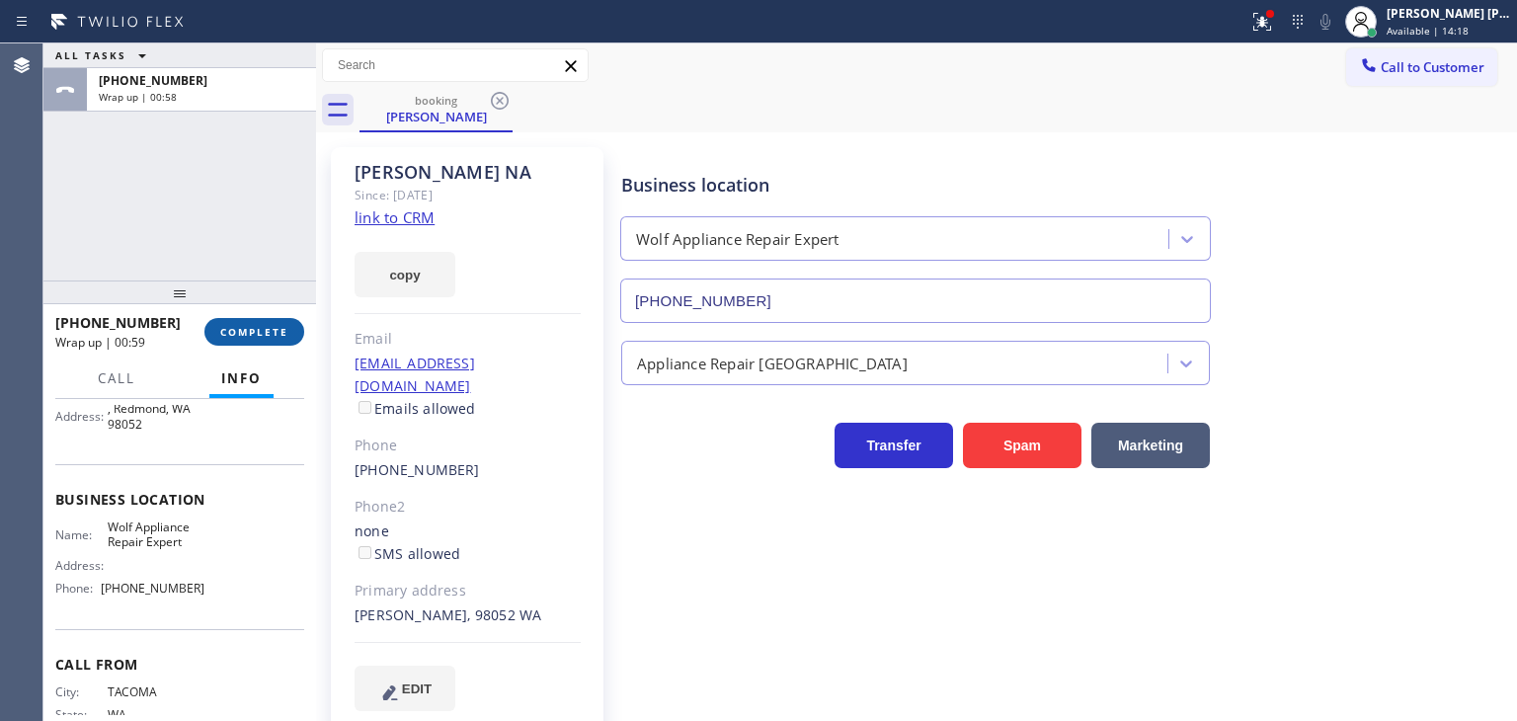
click at [262, 336] on span "COMPLETE" at bounding box center [254, 332] width 68 height 14
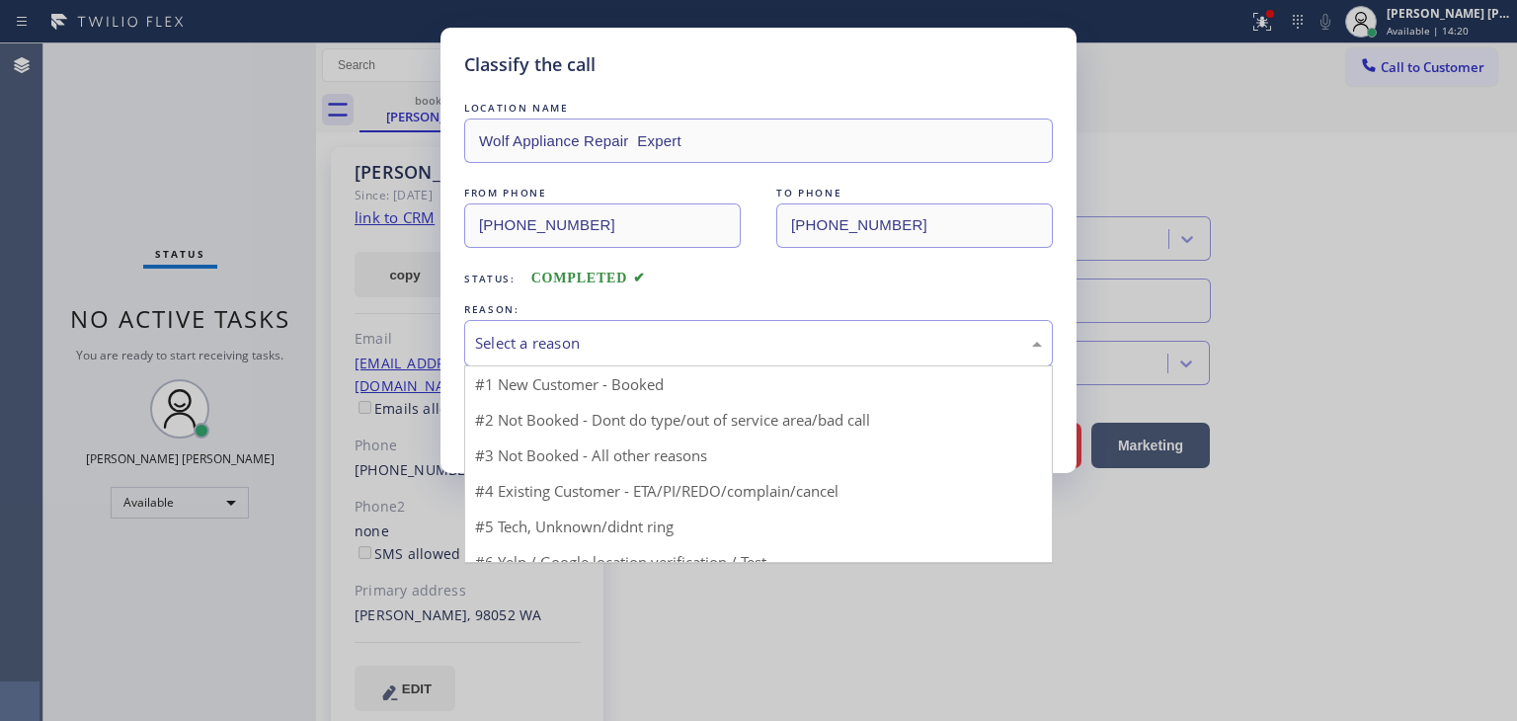
click at [596, 347] on div "Select a reason" at bounding box center [758, 343] width 567 height 23
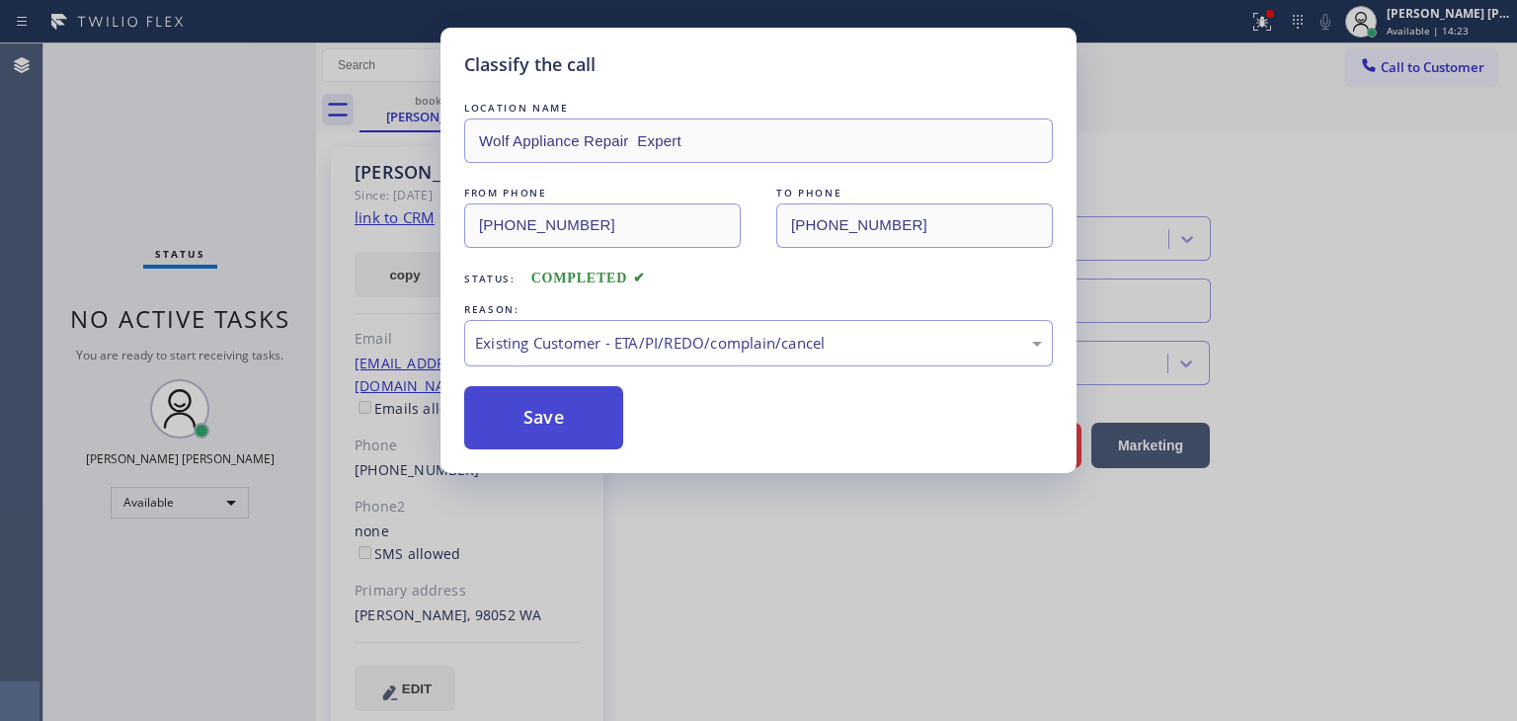
click at [555, 433] on button "Save" at bounding box center [543, 417] width 159 height 63
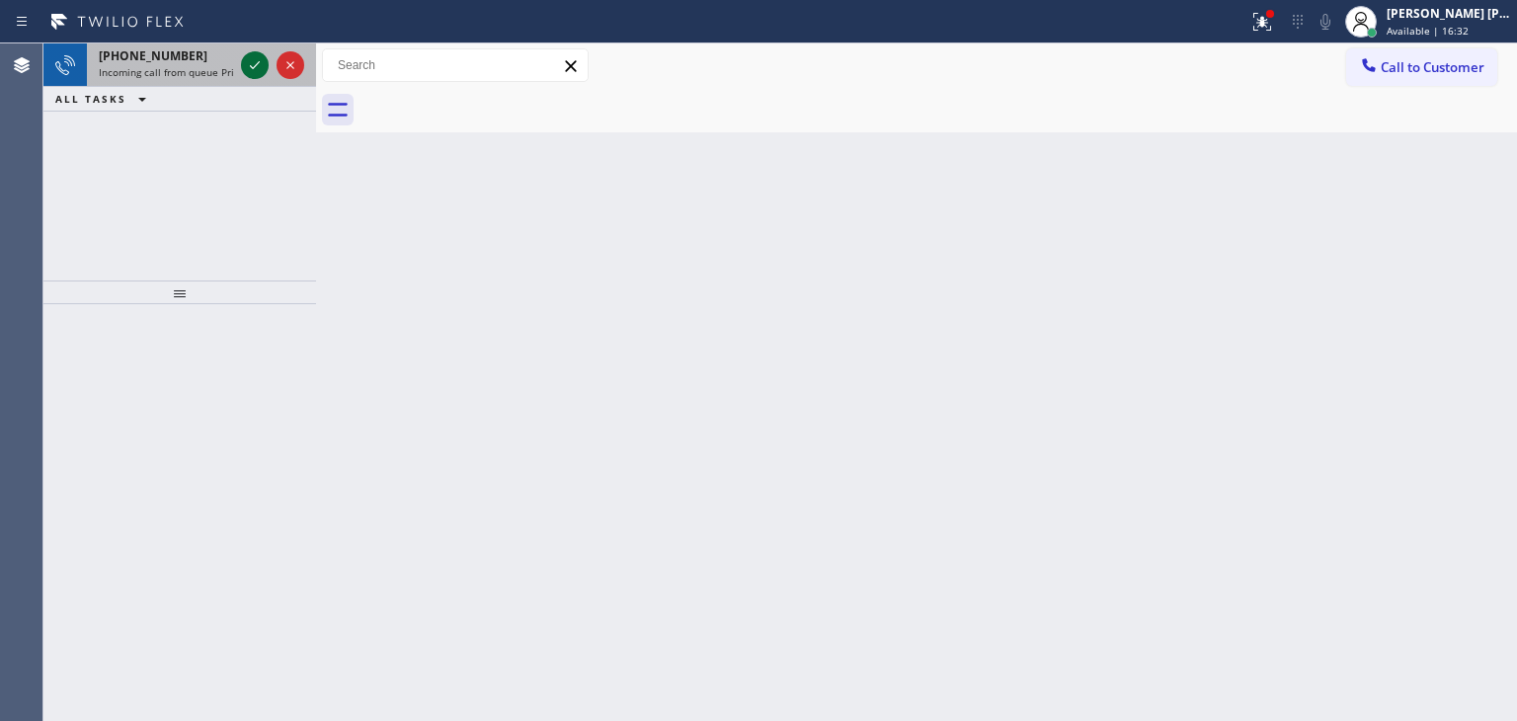
click at [261, 68] on icon at bounding box center [255, 65] width 24 height 24
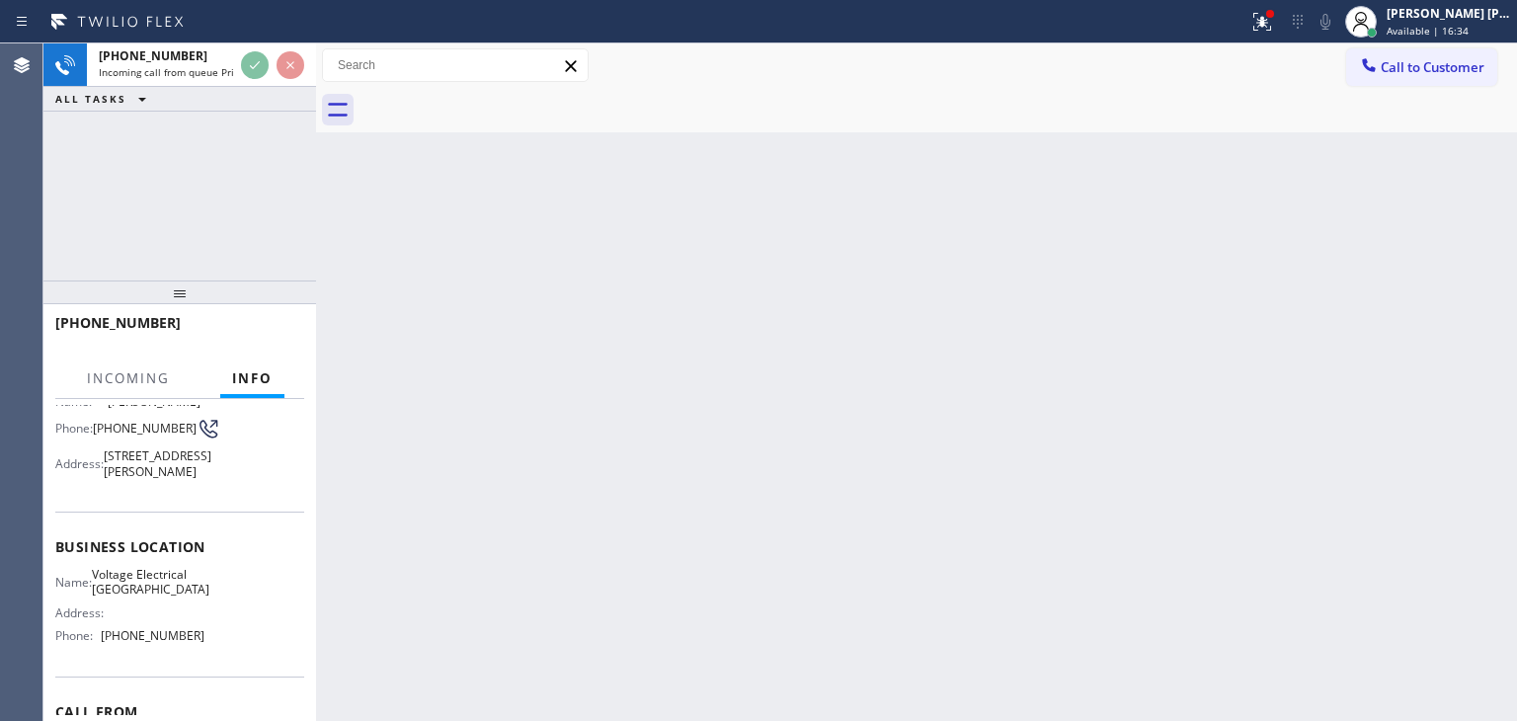
scroll to position [197, 0]
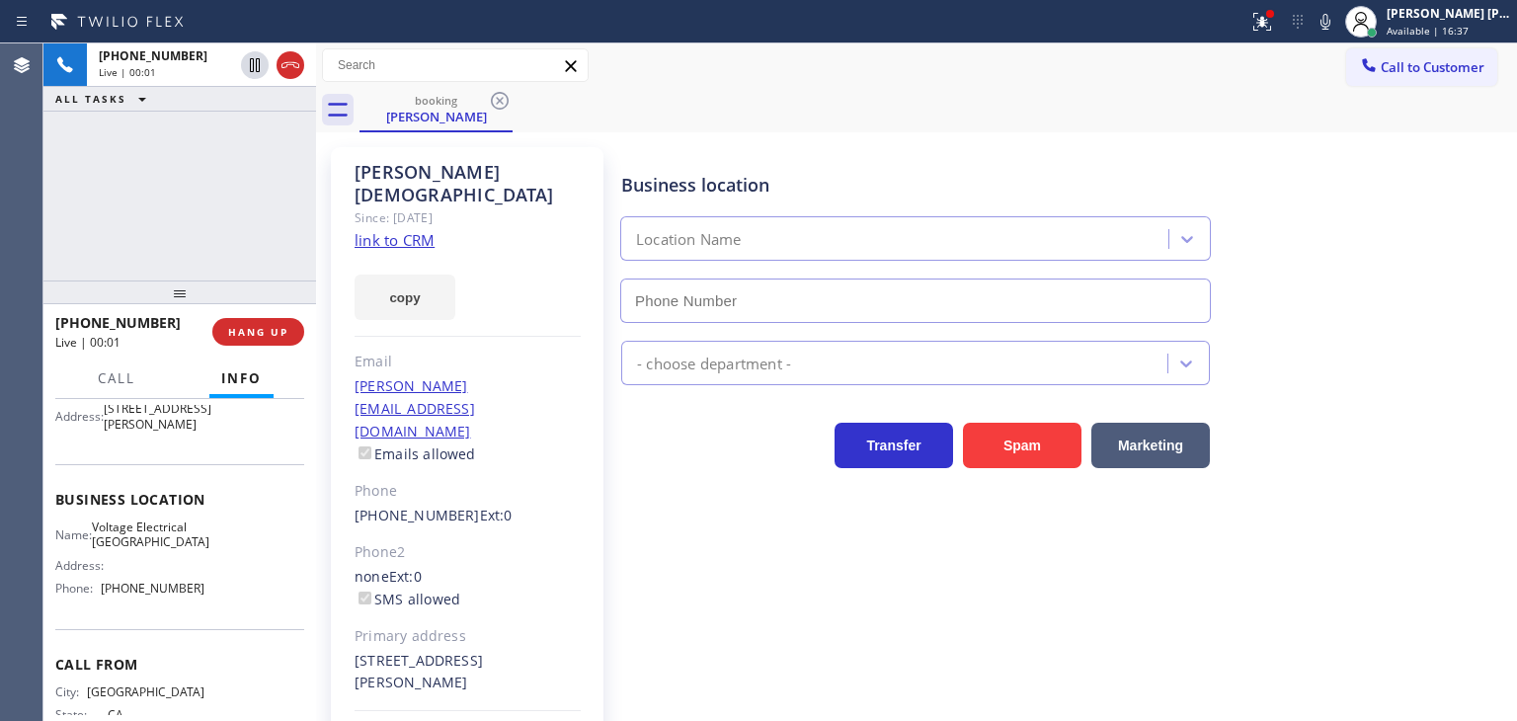
type input "[PHONE_NUMBER]"
click at [410, 230] on link "link to CRM" at bounding box center [394, 240] width 80 height 20
click at [1337, 21] on icon at bounding box center [1325, 22] width 24 height 24
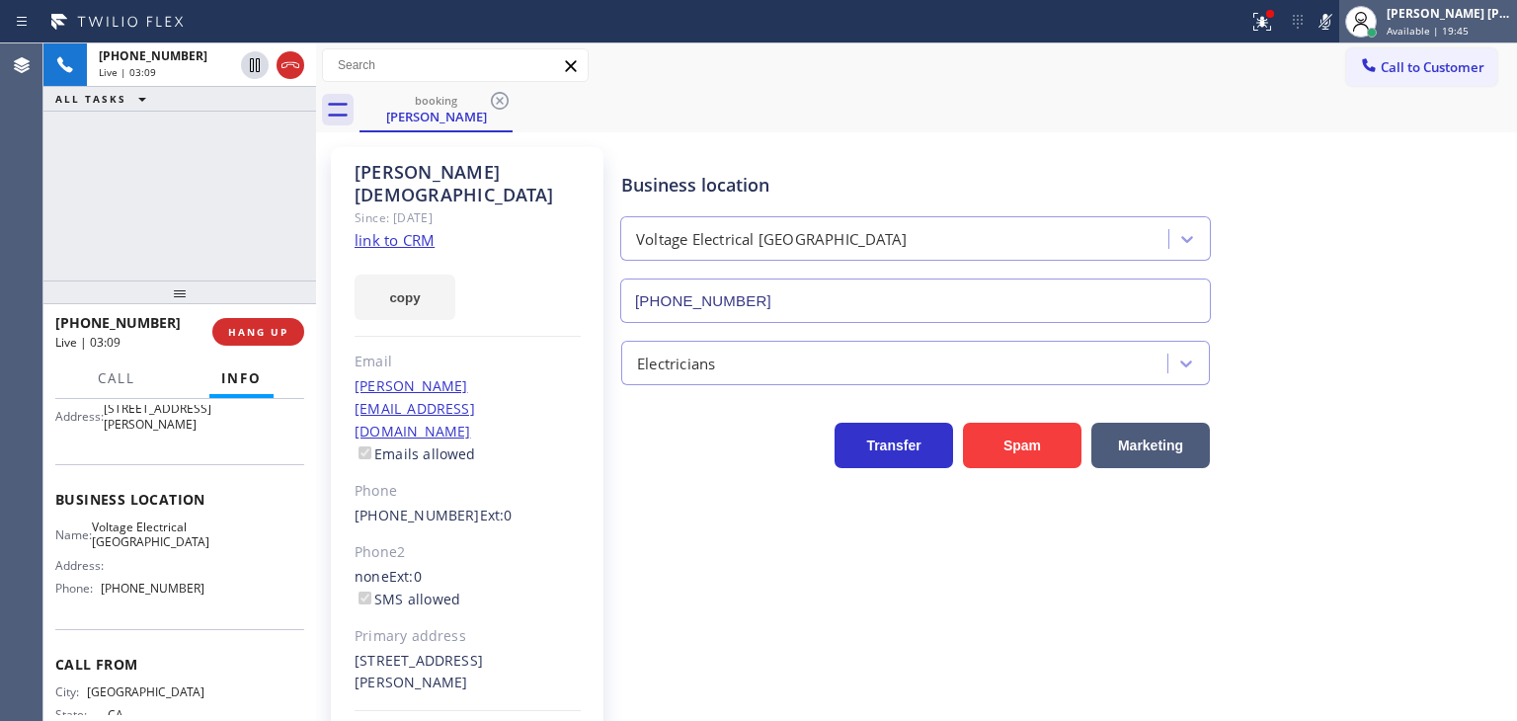
click at [1468, 26] on span "Available | 19:45" at bounding box center [1427, 31] width 82 height 14
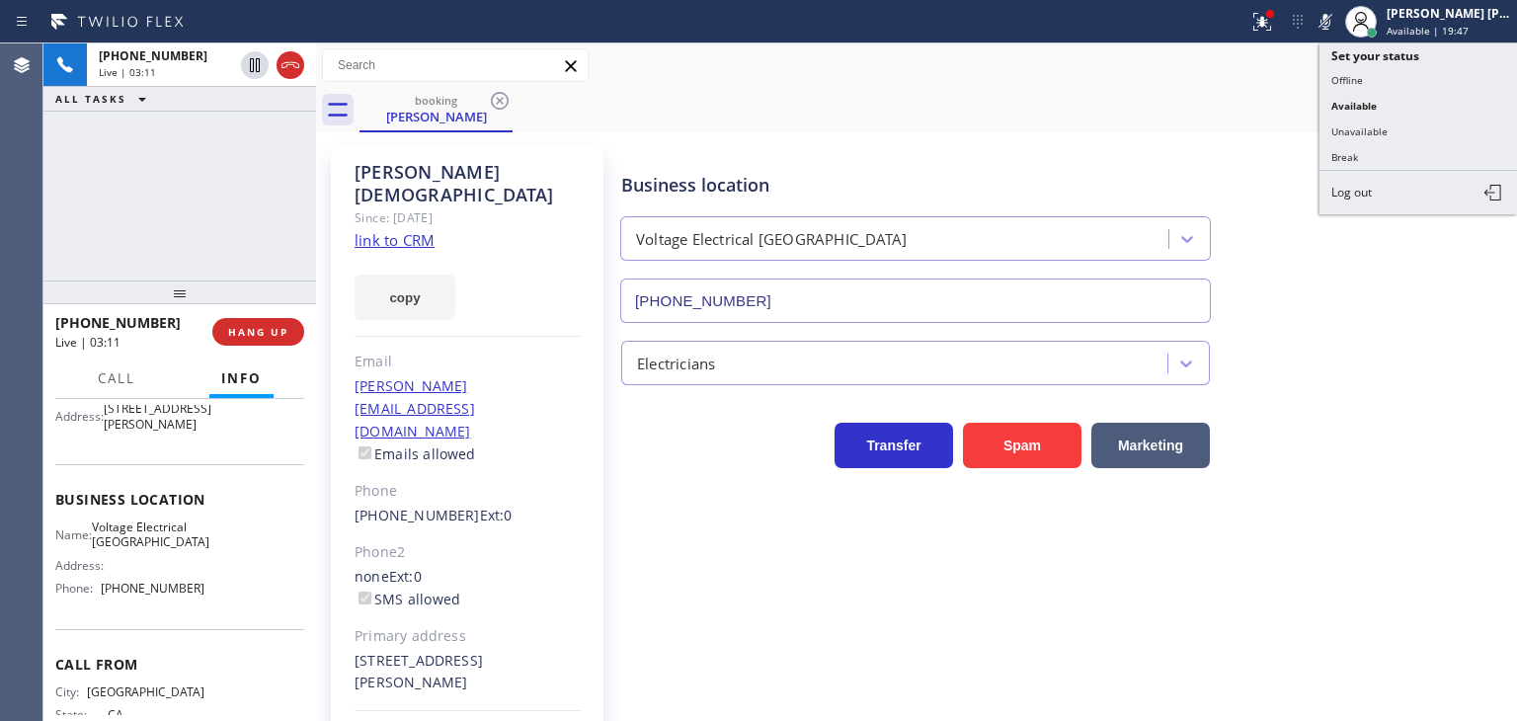
click at [1337, 21] on icon at bounding box center [1325, 22] width 24 height 24
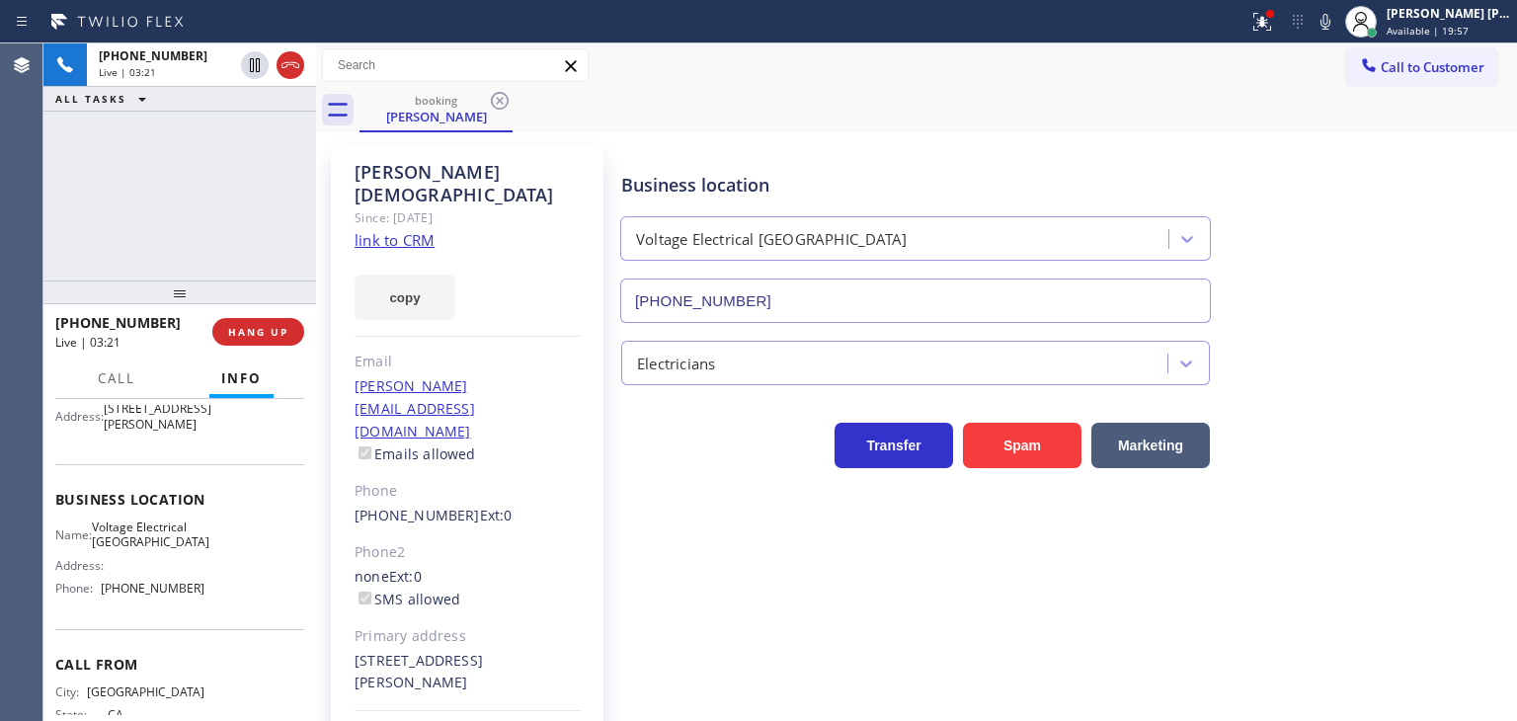
click at [1337, 25] on icon at bounding box center [1325, 22] width 24 height 24
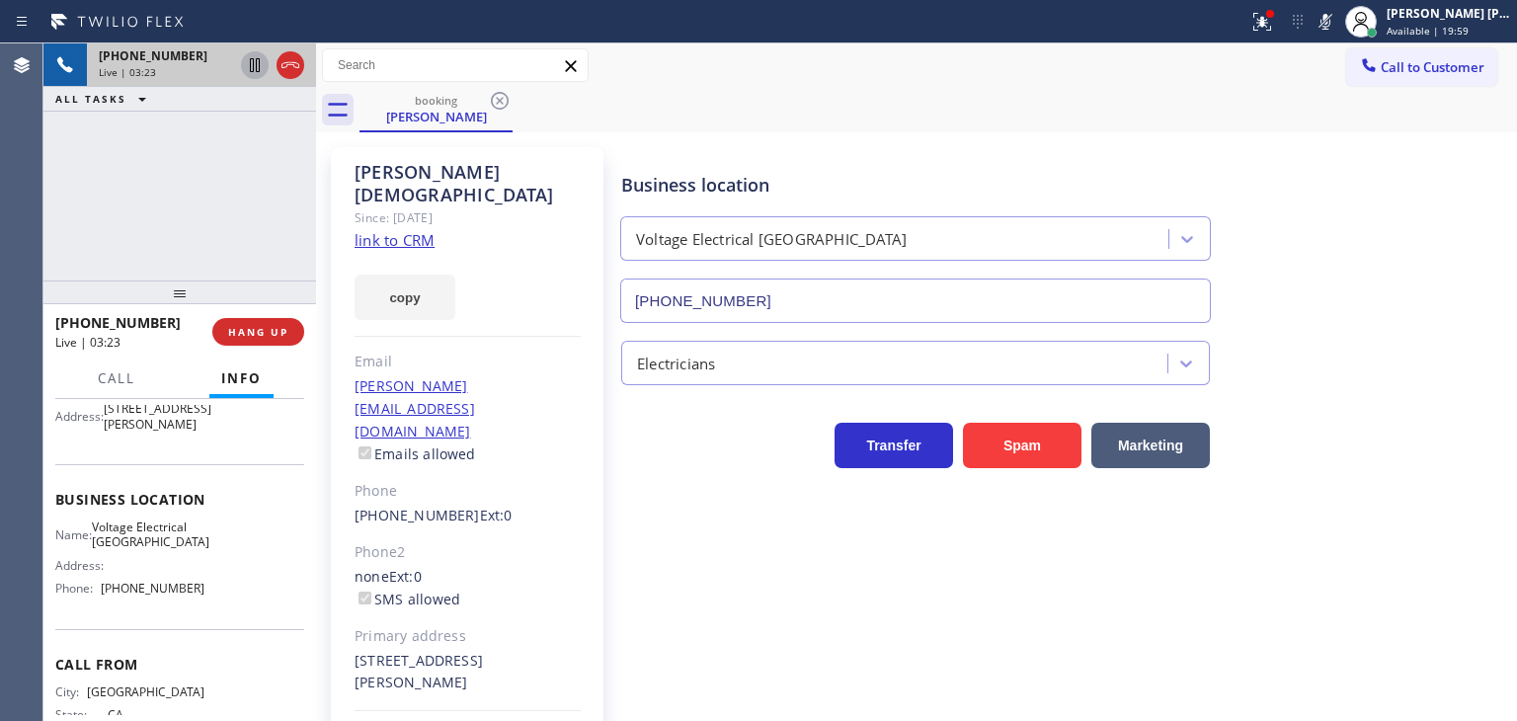
click at [261, 64] on icon at bounding box center [255, 65] width 24 height 24
click at [1337, 21] on icon at bounding box center [1325, 22] width 24 height 24
click at [255, 60] on icon at bounding box center [255, 65] width 24 height 24
drag, startPoint x: 1477, startPoint y: 349, endPoint x: 1424, endPoint y: 258, distance: 105.3
click at [1477, 349] on div "Electricians" at bounding box center [1064, 359] width 895 height 52
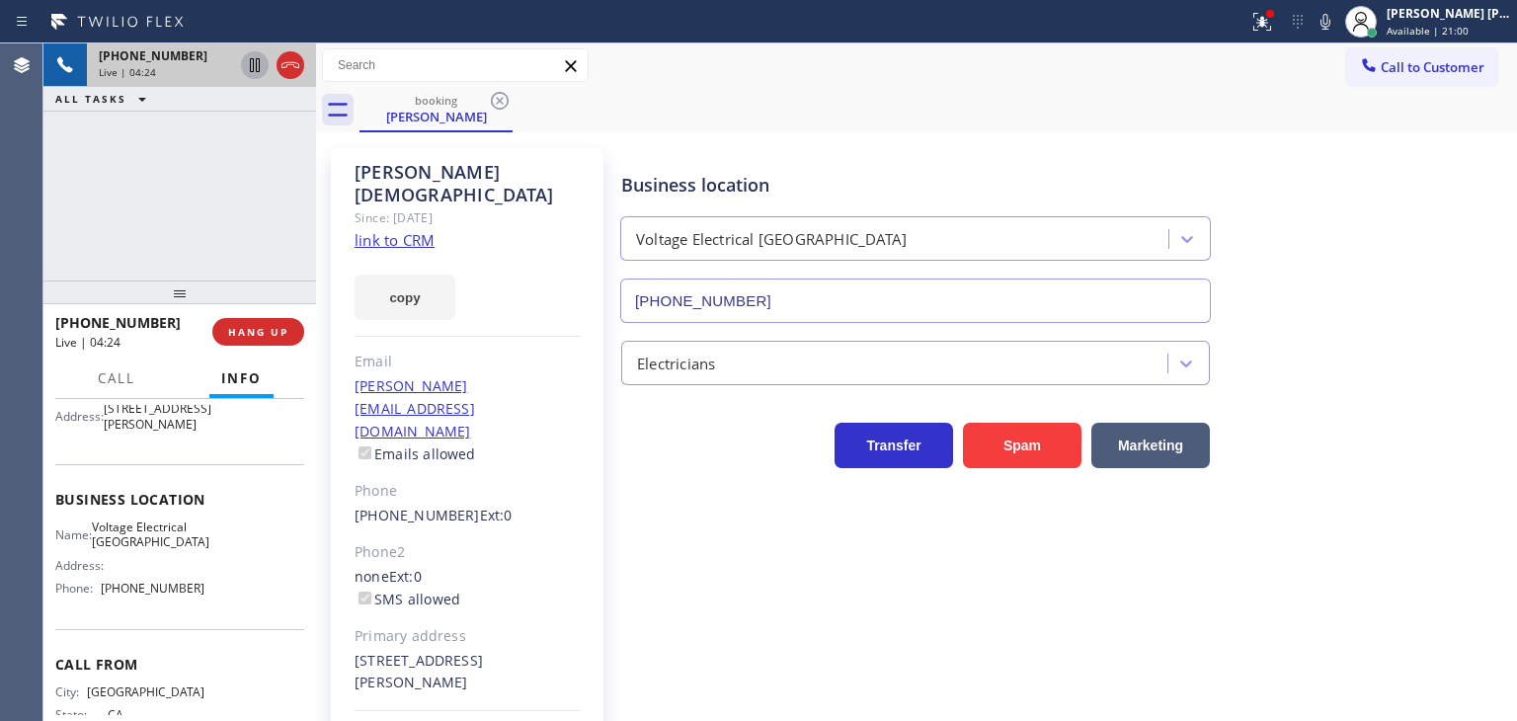
click at [1337, 28] on icon at bounding box center [1325, 22] width 24 height 24
click at [1339, 21] on div at bounding box center [1325, 22] width 28 height 24
click at [327, 262] on div "[PERSON_NAME] Since: [DATE] link to CRM copy Email [PERSON_NAME][EMAIL_ADDRESS]…" at bounding box center [469, 474] width 296 height 675
click at [1428, 234] on div "Business location Voltage Electrical [GEOGRAPHIC_DATA] [PHONE_NUMBER]" at bounding box center [1064, 233] width 895 height 179
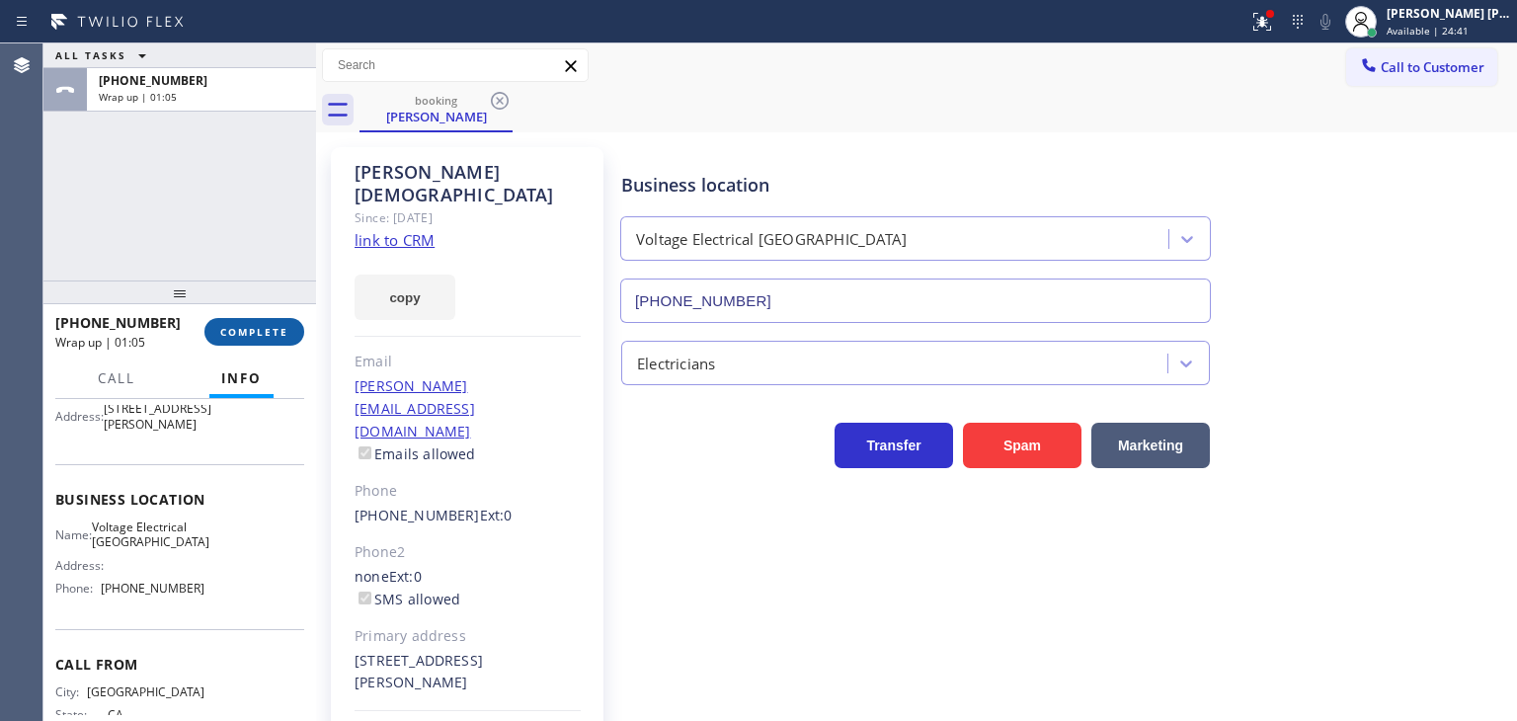
click at [273, 345] on button "COMPLETE" at bounding box center [254, 332] width 100 height 28
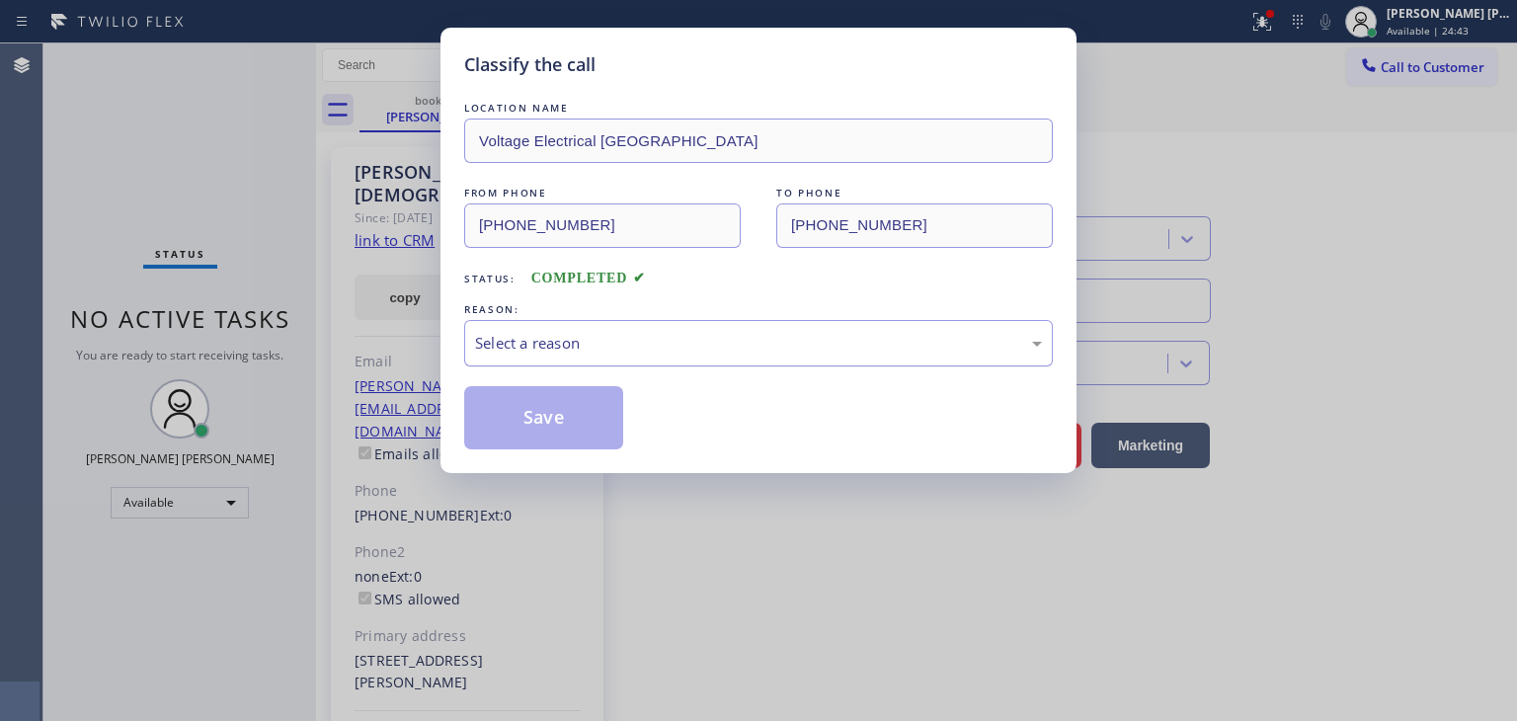
click at [590, 333] on div "Select a reason" at bounding box center [758, 343] width 567 height 23
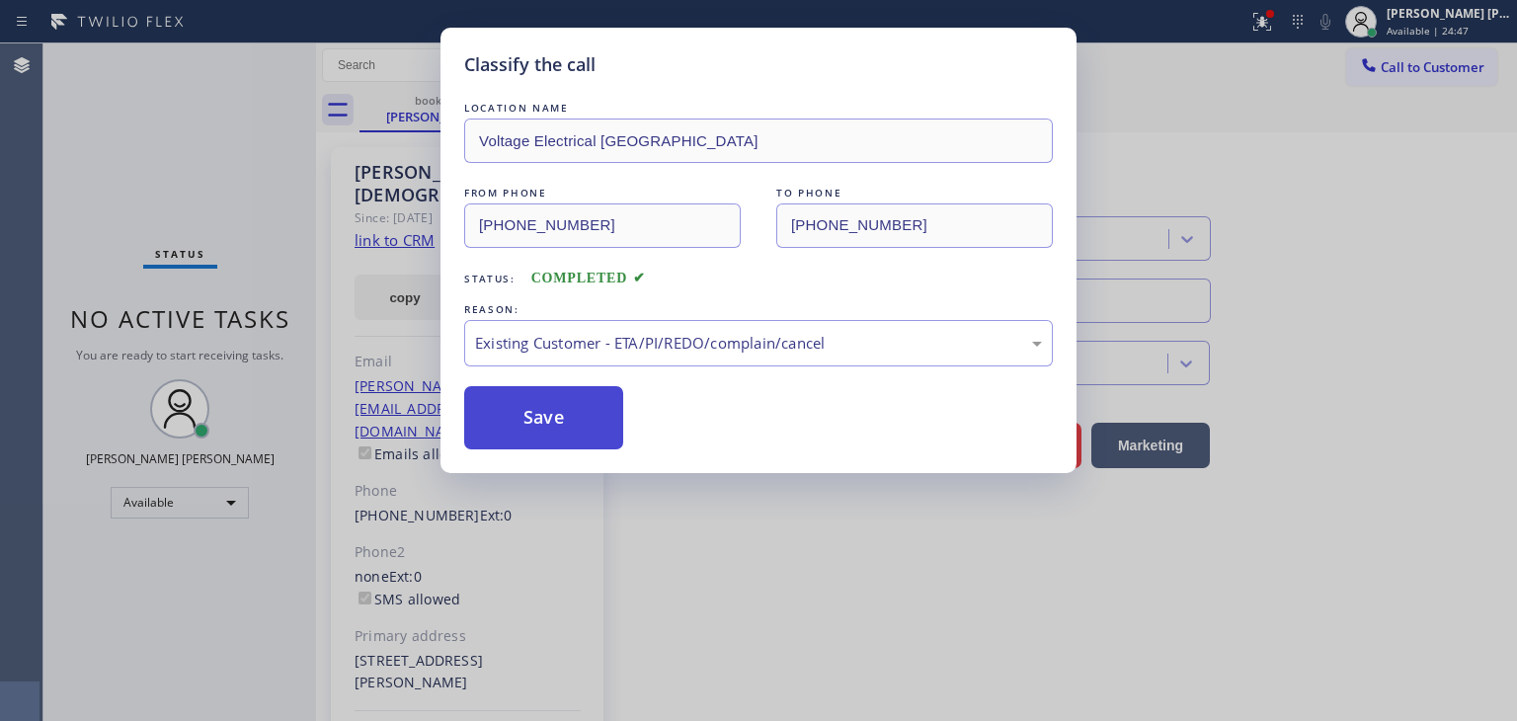
click at [562, 434] on button "Save" at bounding box center [543, 417] width 159 height 63
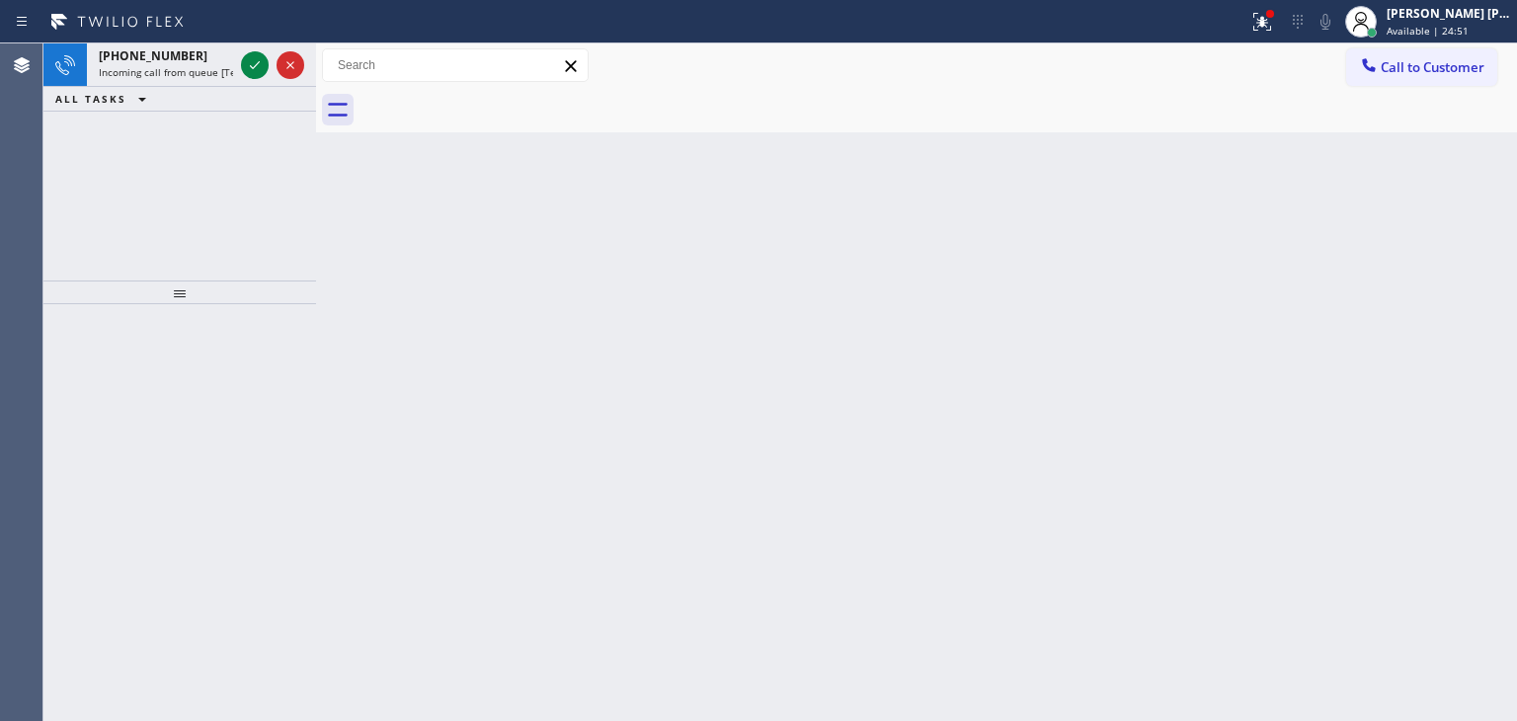
drag, startPoint x: 255, startPoint y: 67, endPoint x: 256, endPoint y: 101, distance: 33.6
click at [255, 67] on icon at bounding box center [255, 65] width 24 height 24
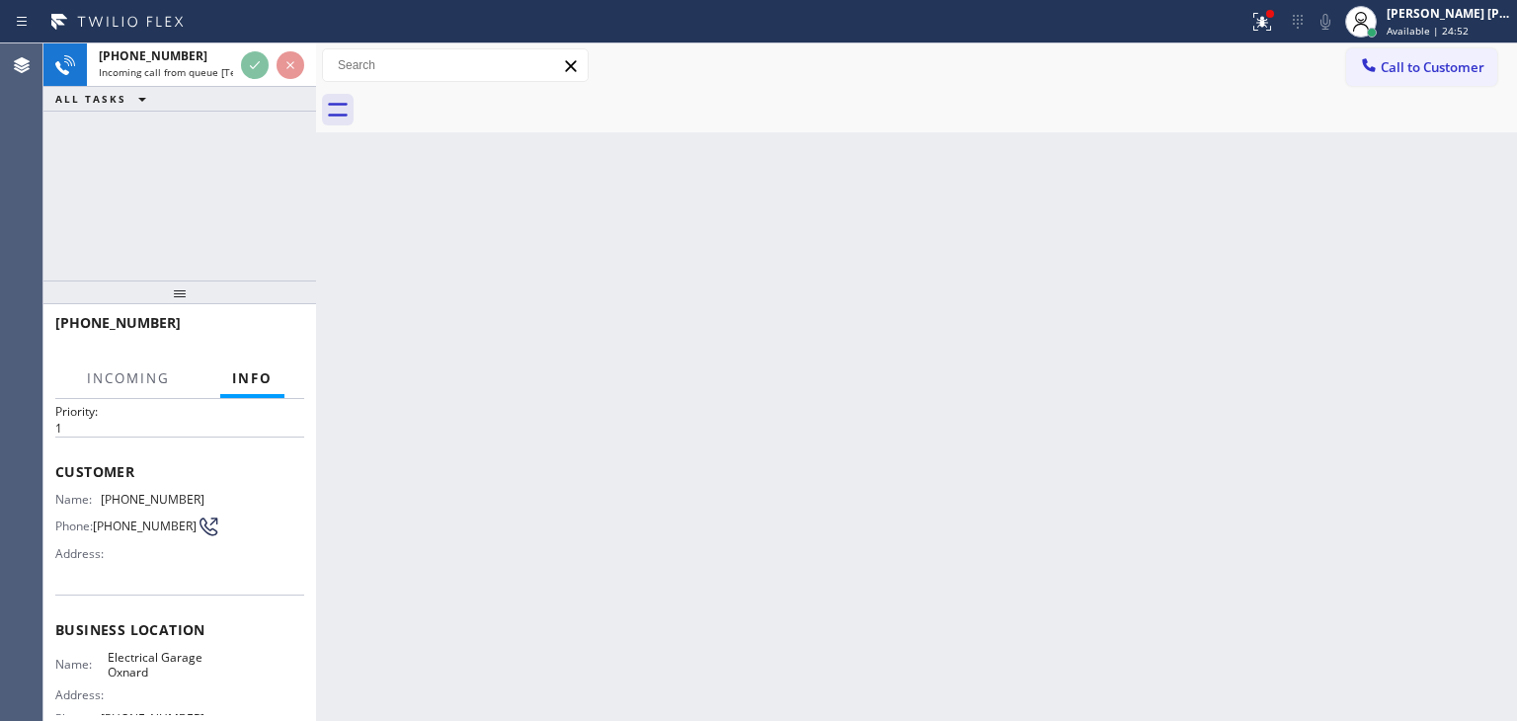
scroll to position [99, 0]
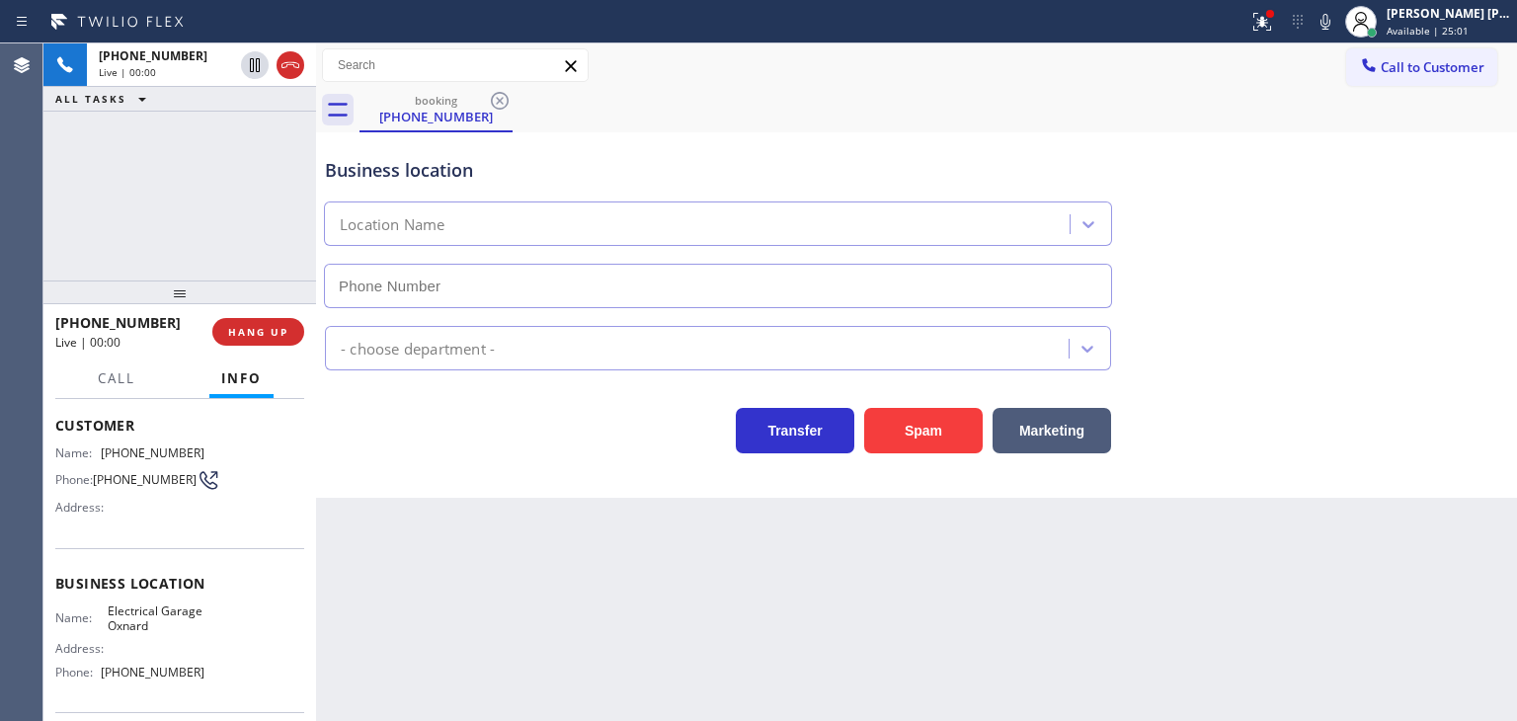
type input "[PHONE_NUMBER]"
drag, startPoint x: 176, startPoint y: 329, endPoint x: 72, endPoint y: 324, distance: 103.8
click at [72, 324] on div "[PHONE_NUMBER]" at bounding box center [126, 322] width 143 height 19
click at [1330, 22] on icon at bounding box center [1325, 22] width 10 height 16
click at [1347, 5] on div "Status report Issues detected These issues could affect your workflow. Please c…" at bounding box center [1378, 21] width 276 height 43
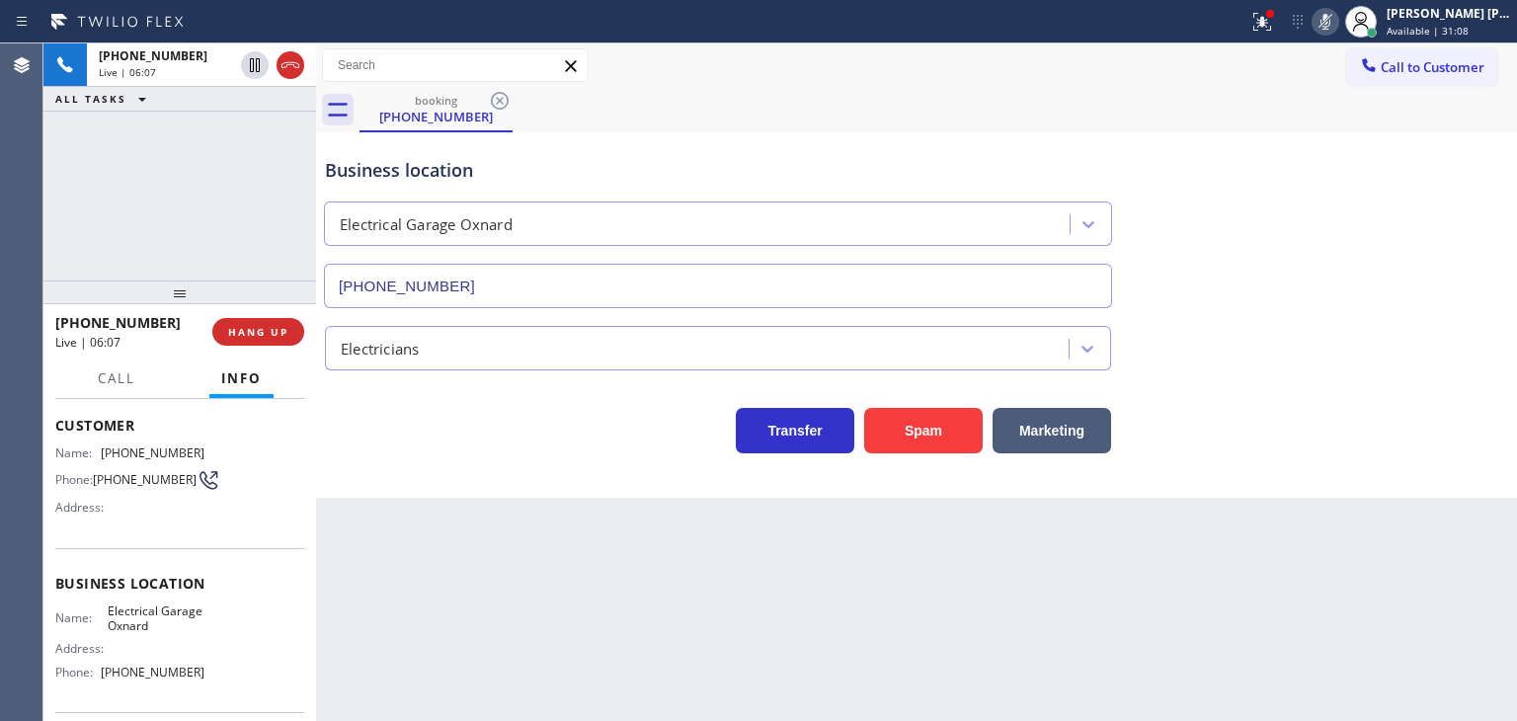
click at [1337, 10] on icon at bounding box center [1325, 22] width 24 height 24
drag, startPoint x: 180, startPoint y: 679, endPoint x: 104, endPoint y: 682, distance: 76.1
click at [104, 682] on div "Name: Electrical Garage Oxnard Address: Phone: [PHONE_NUMBER]" at bounding box center [179, 645] width 249 height 85
click at [1337, 27] on icon at bounding box center [1325, 22] width 24 height 24
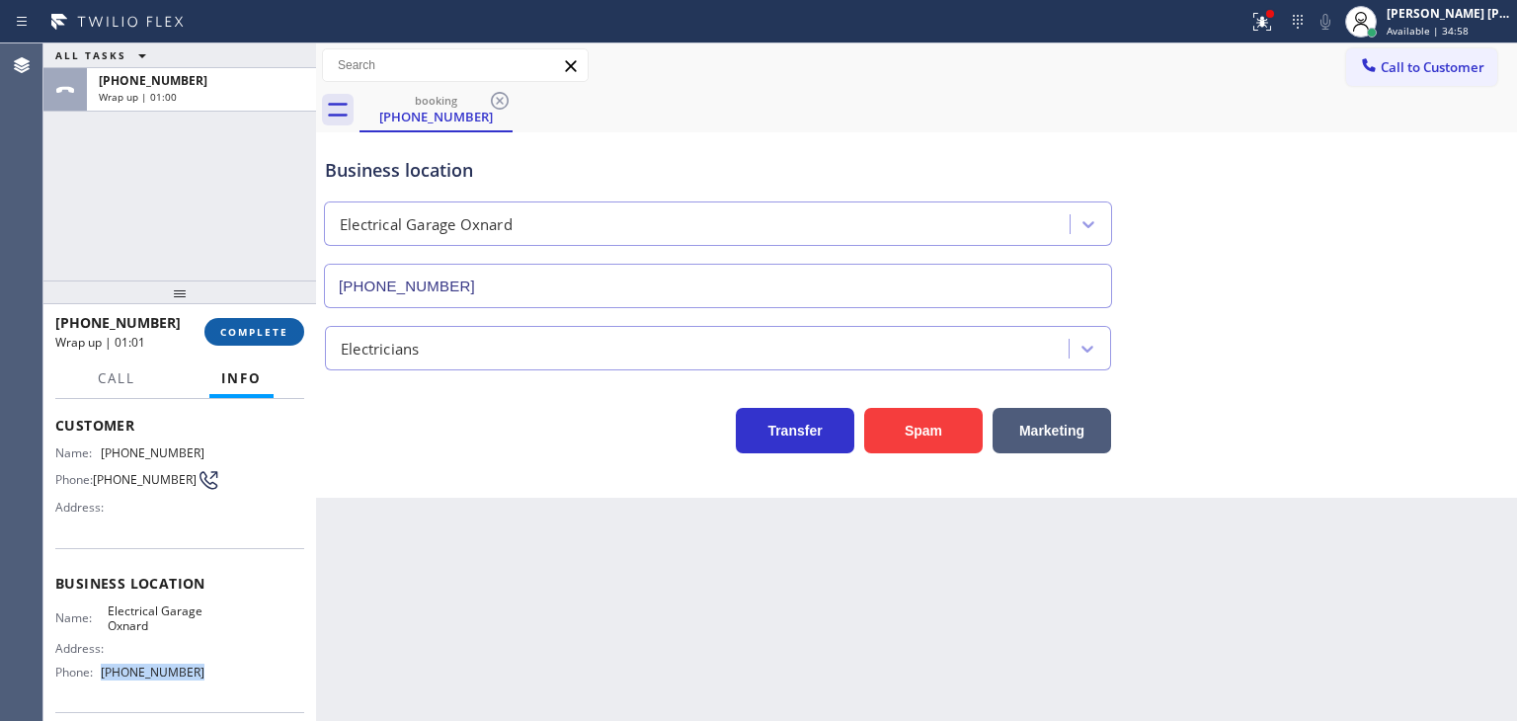
click at [255, 321] on button "COMPLETE" at bounding box center [254, 332] width 100 height 28
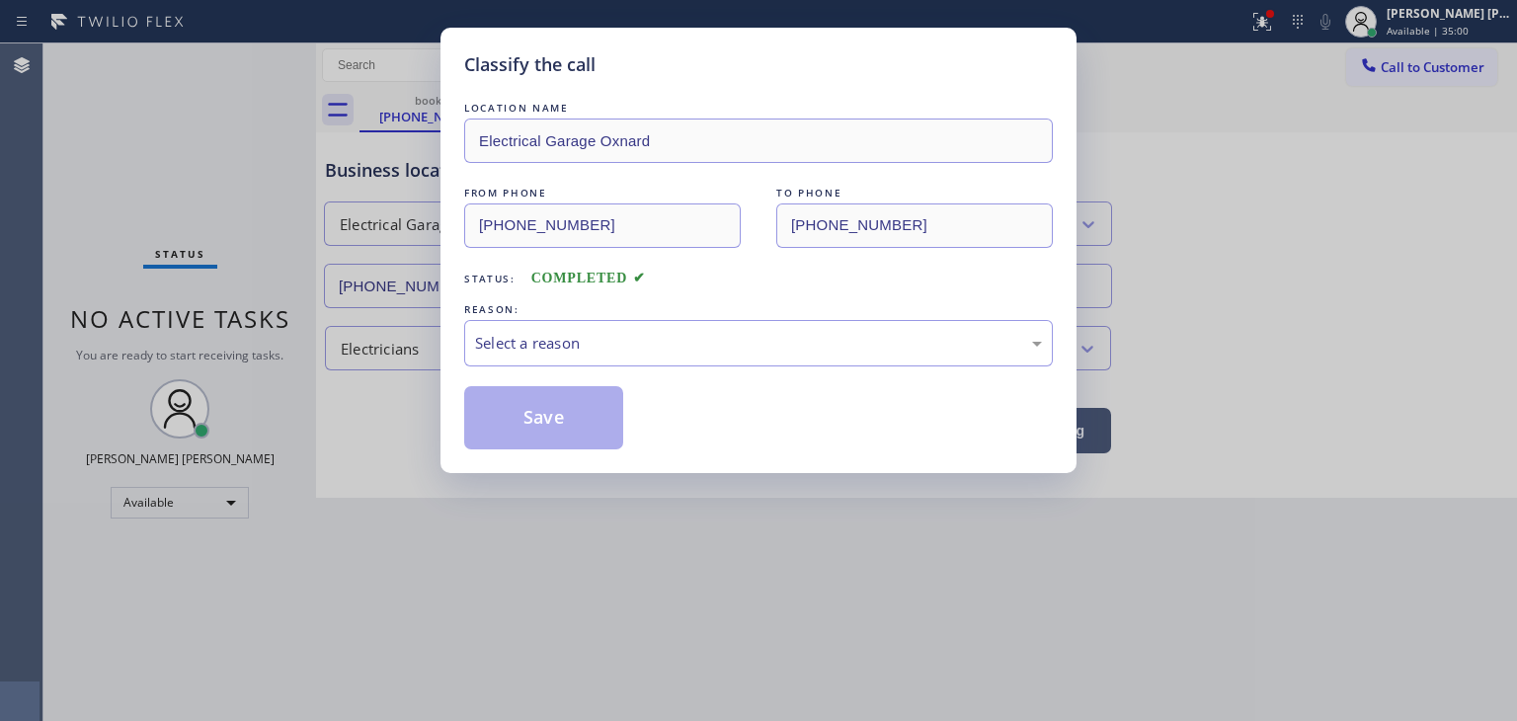
click at [553, 339] on div "Select a reason" at bounding box center [758, 343] width 567 height 23
click at [543, 412] on button "Save" at bounding box center [543, 417] width 159 height 63
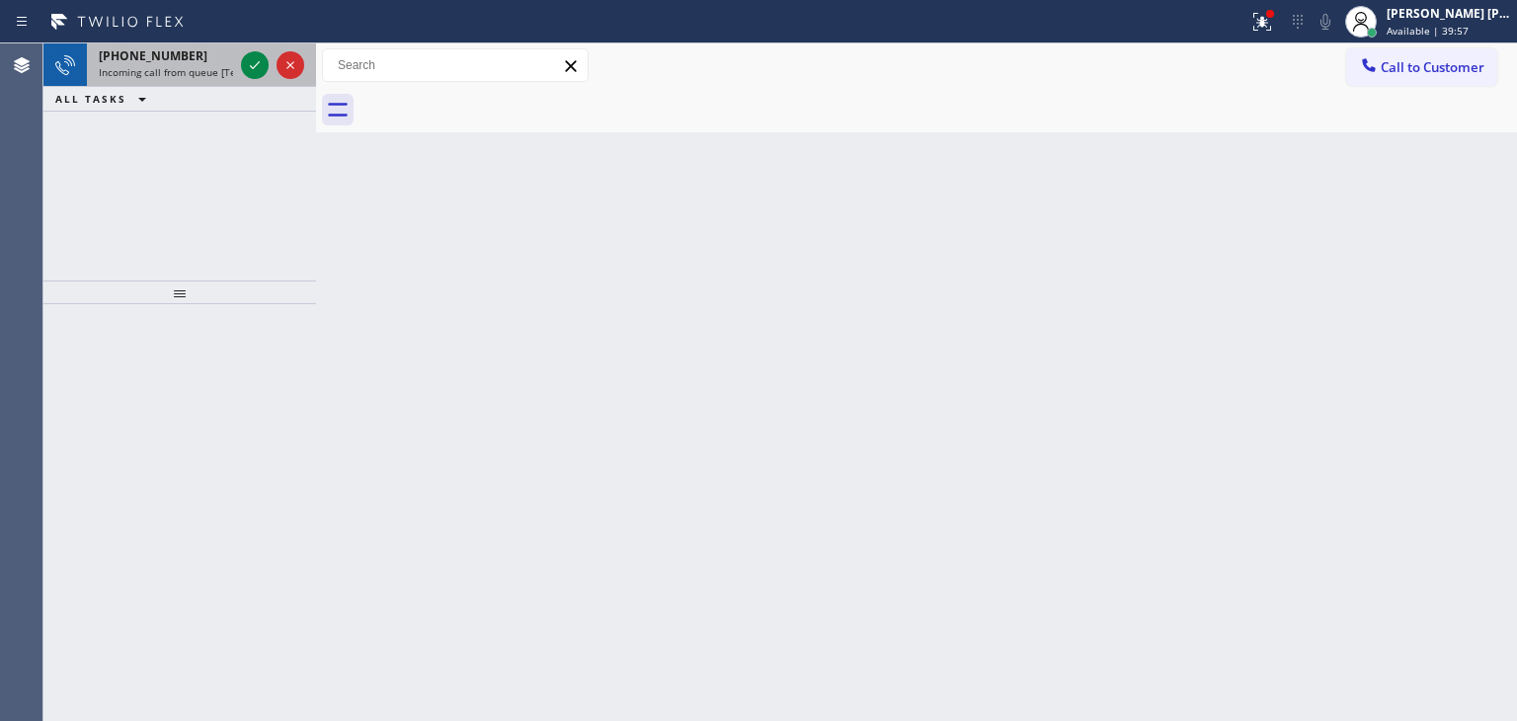
click at [260, 79] on div at bounding box center [272, 64] width 71 height 43
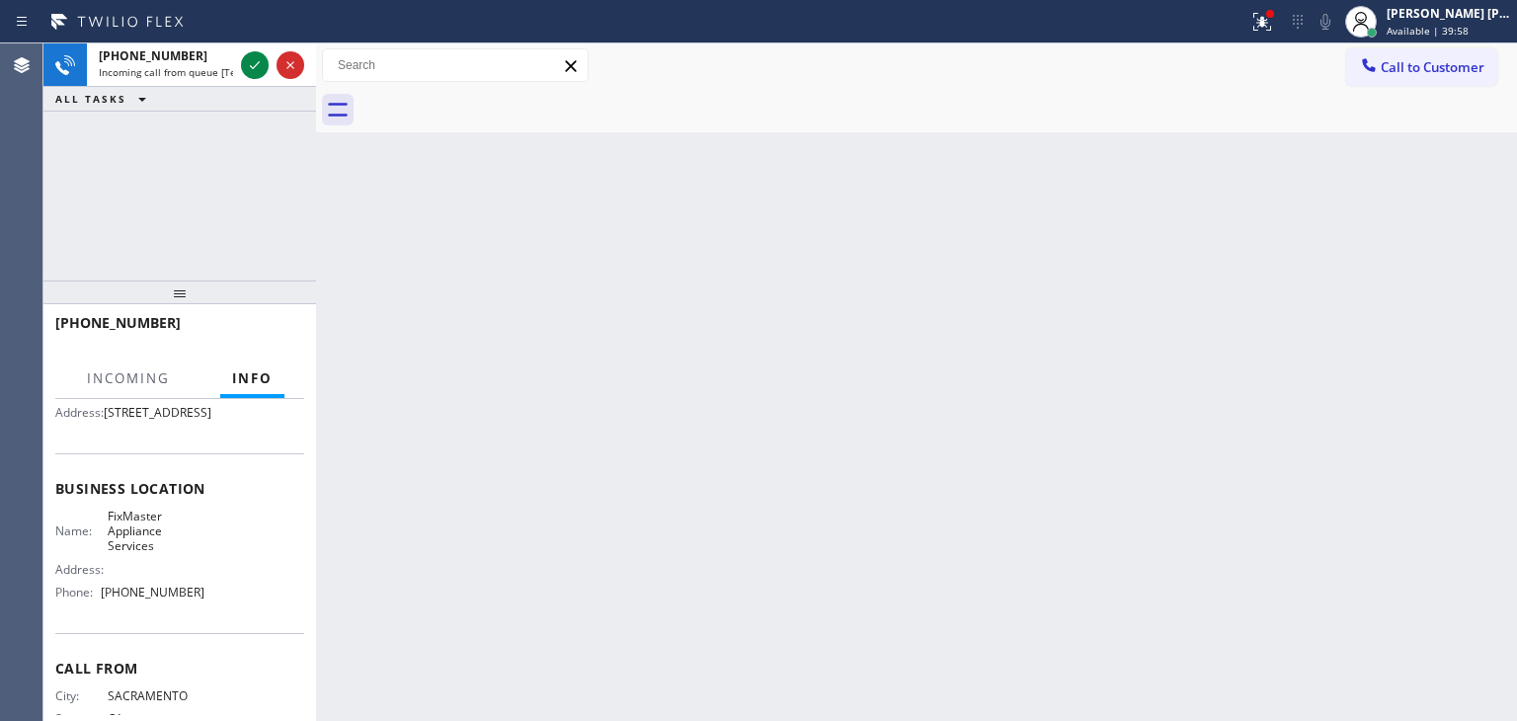
scroll to position [197, 0]
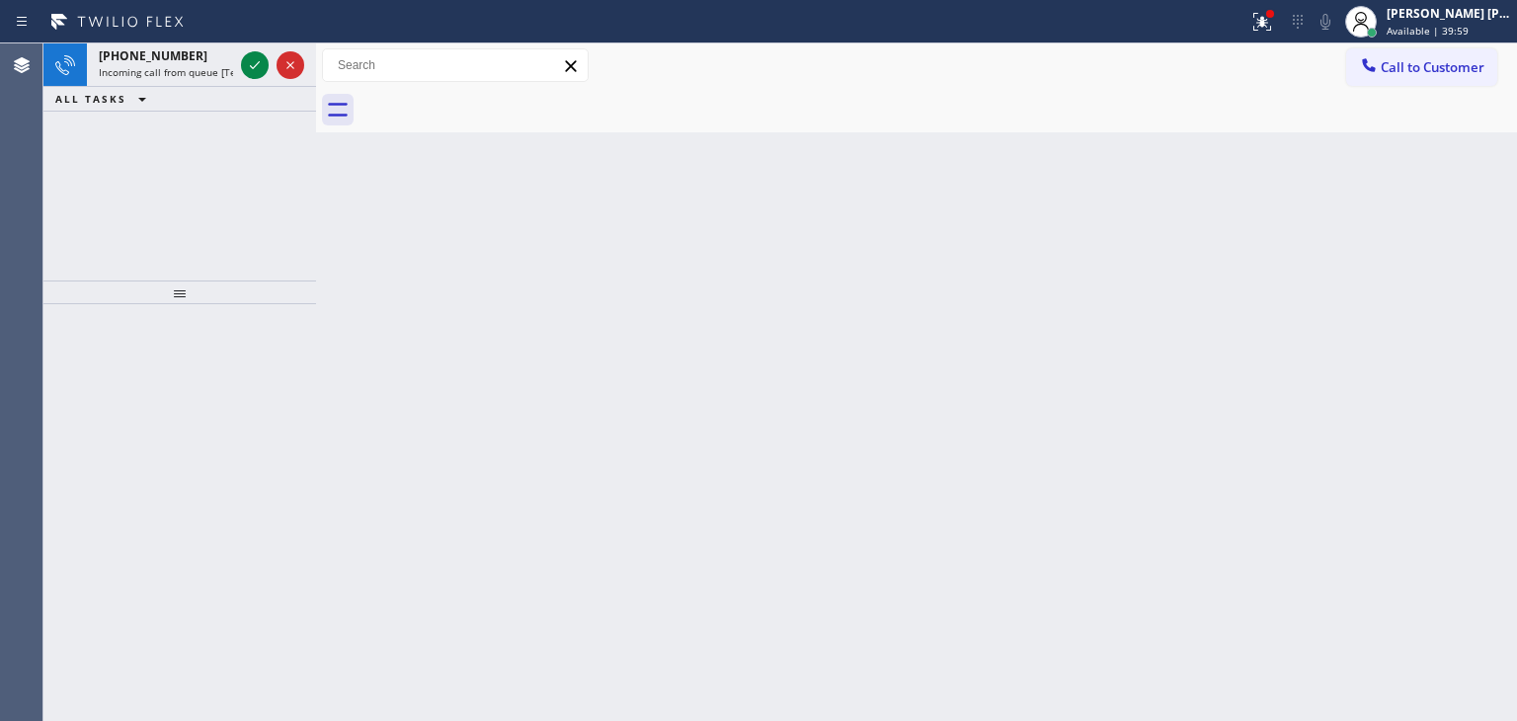
click at [254, 65] on icon at bounding box center [255, 65] width 24 height 24
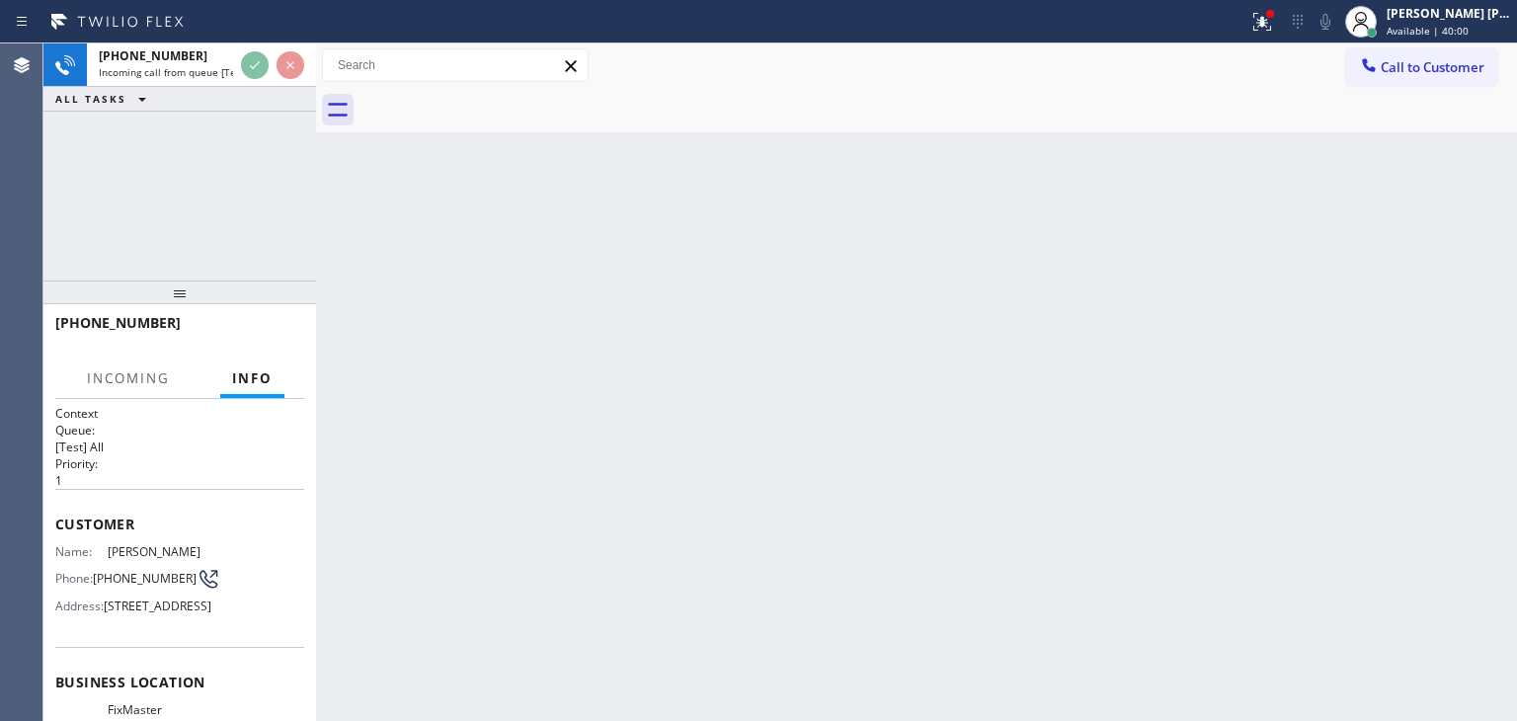
scroll to position [99, 0]
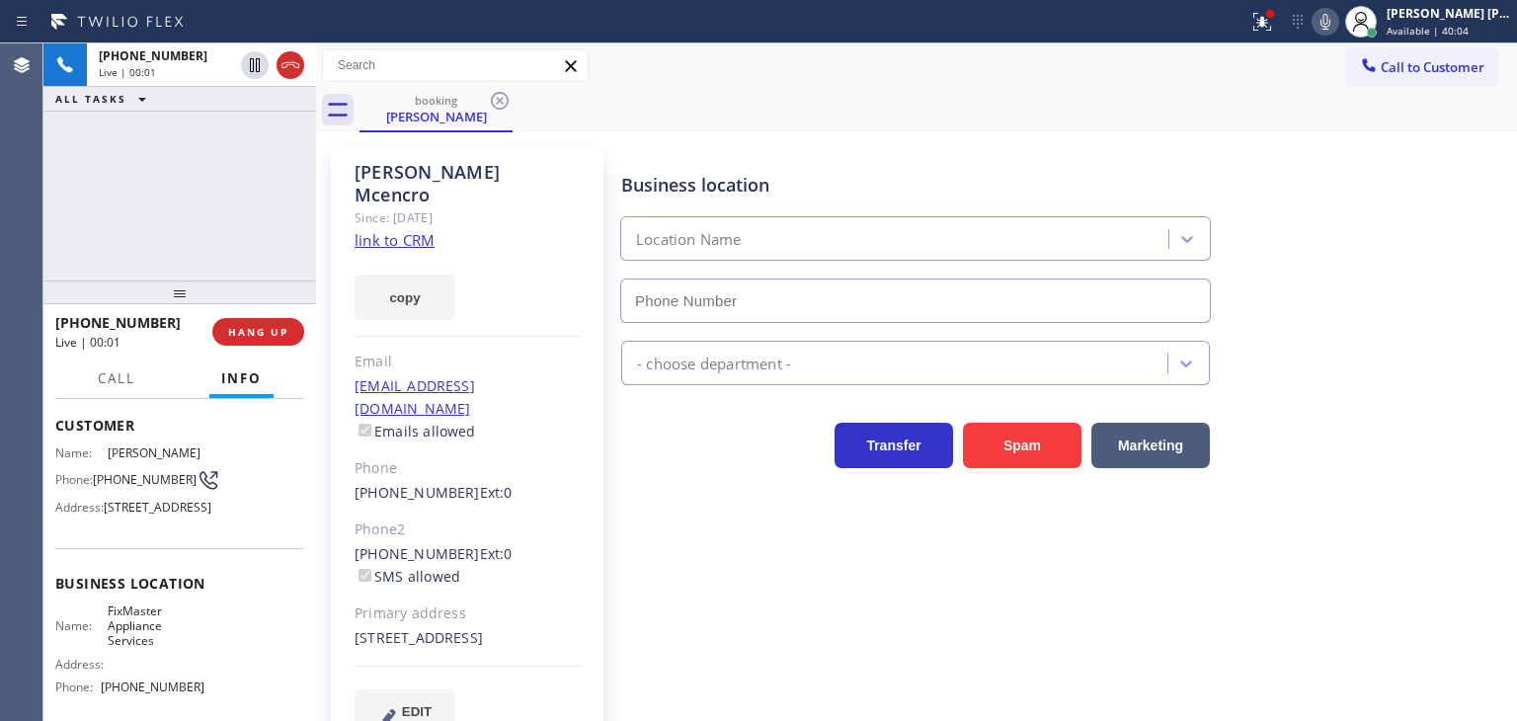
type input "[PHONE_NUMBER]"
click at [412, 230] on link "link to CRM" at bounding box center [394, 240] width 80 height 20
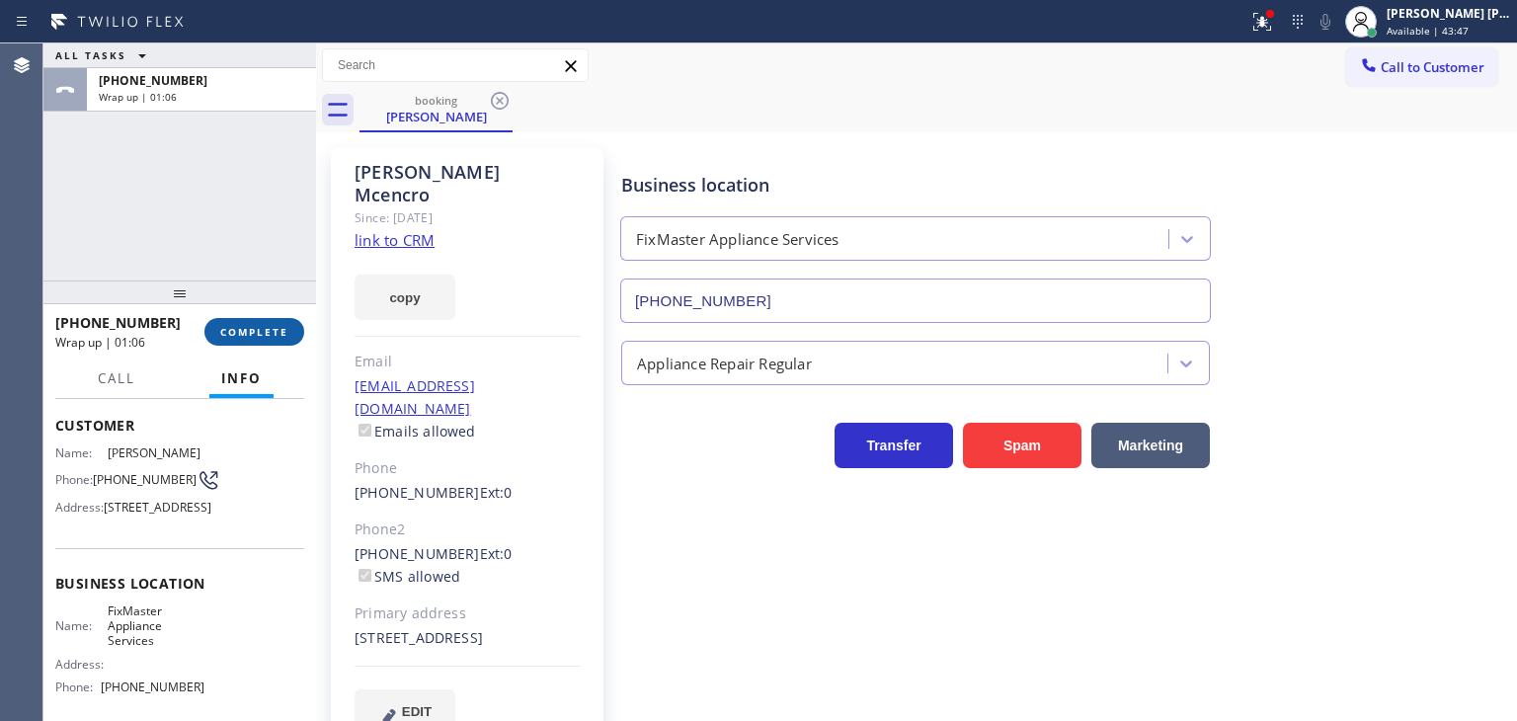
click at [282, 325] on span "COMPLETE" at bounding box center [254, 332] width 68 height 14
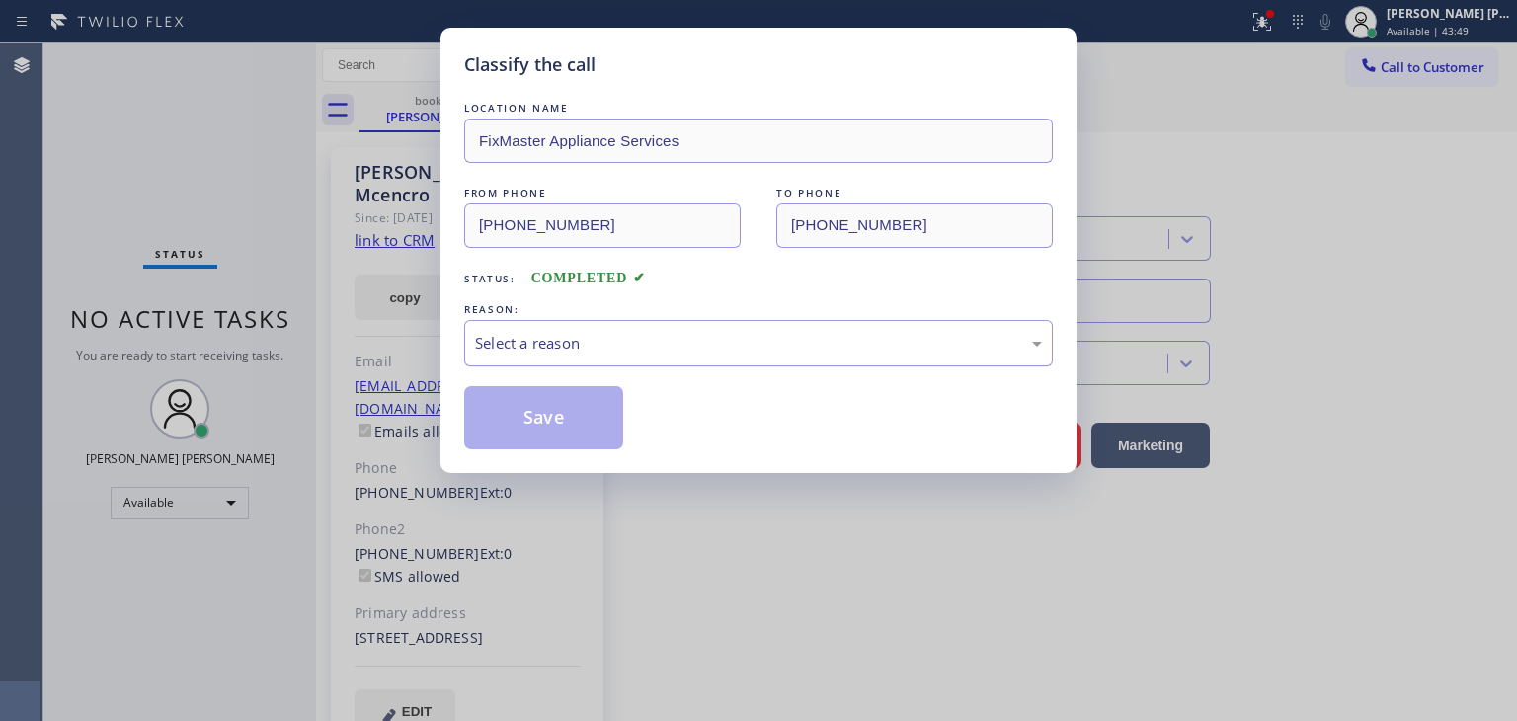
click at [549, 323] on div "Select a reason" at bounding box center [758, 343] width 589 height 46
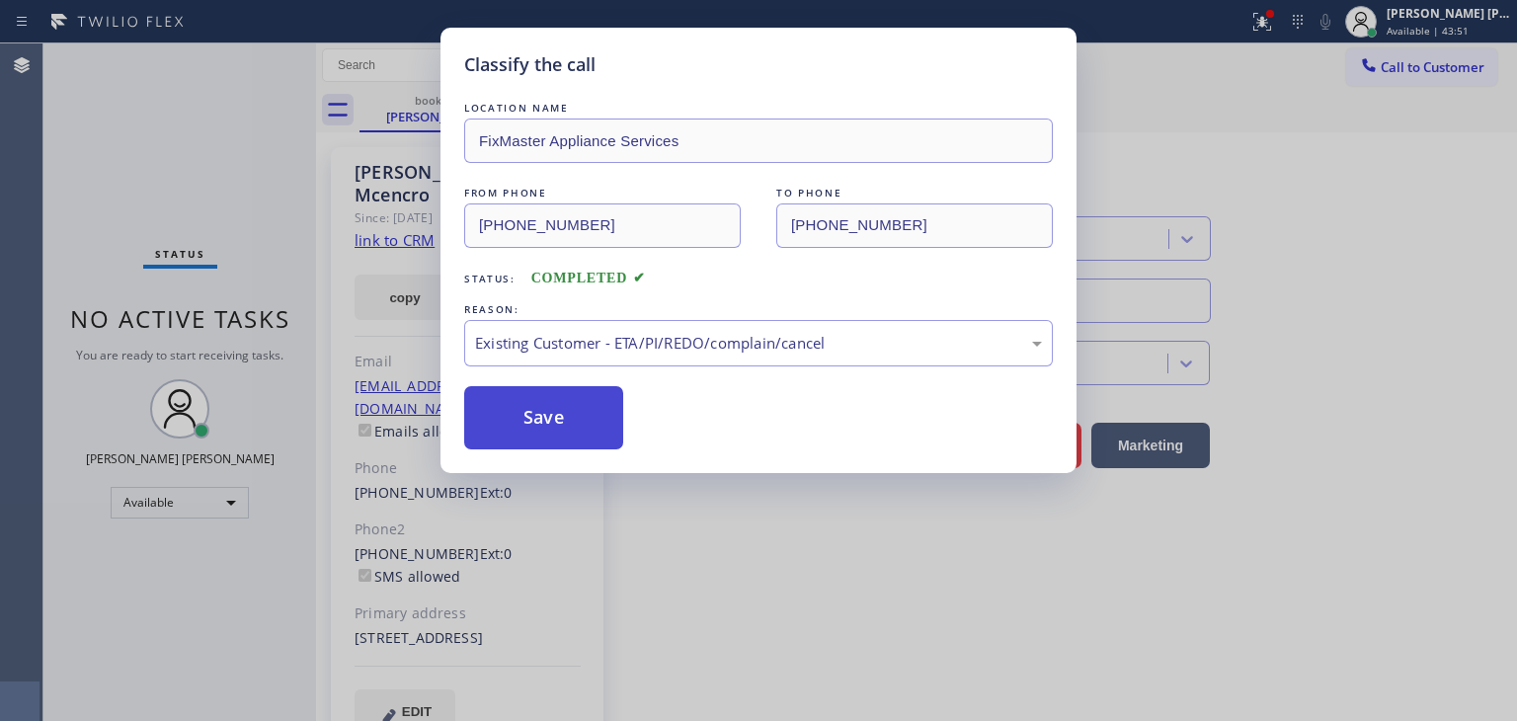
click at [550, 428] on button "Save" at bounding box center [543, 417] width 159 height 63
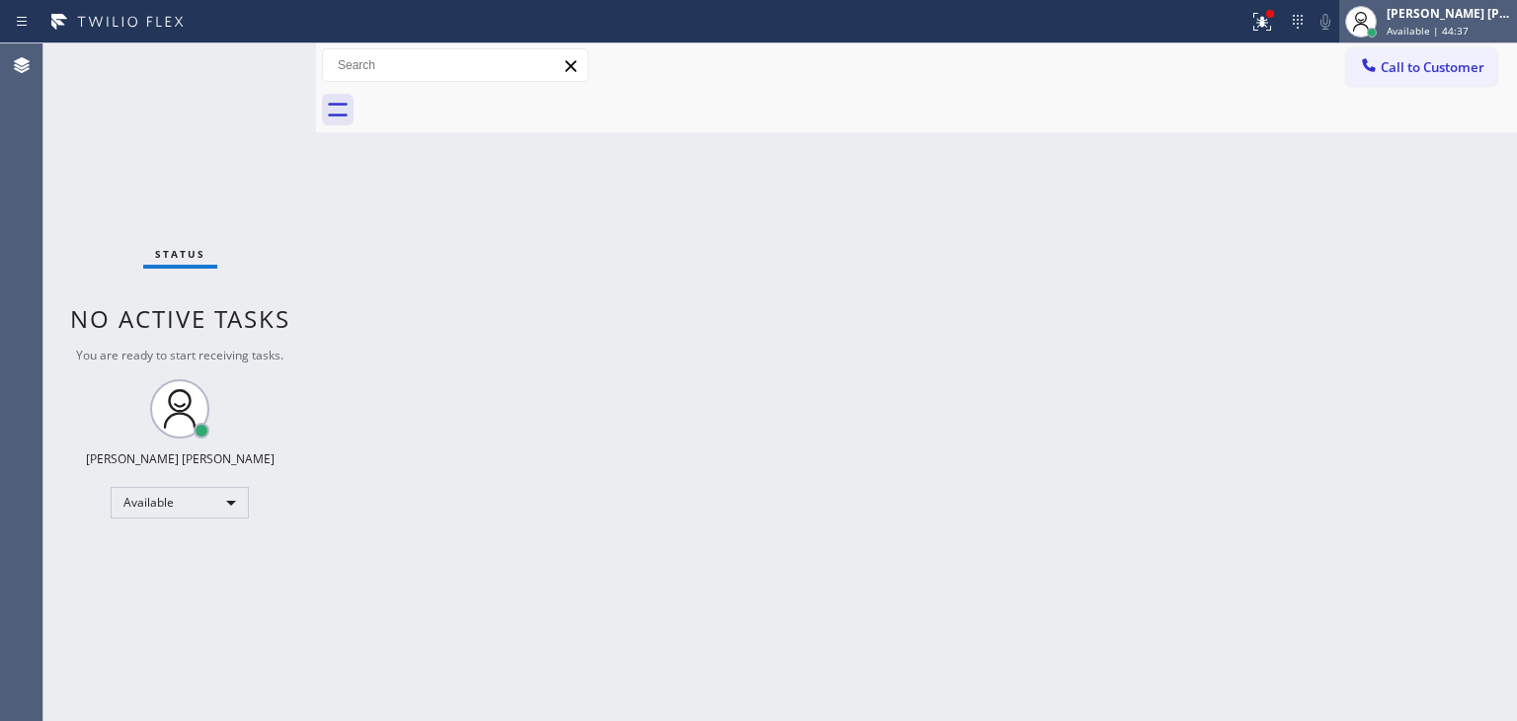
click at [1463, 24] on span "Available | 44:37" at bounding box center [1427, 31] width 82 height 14
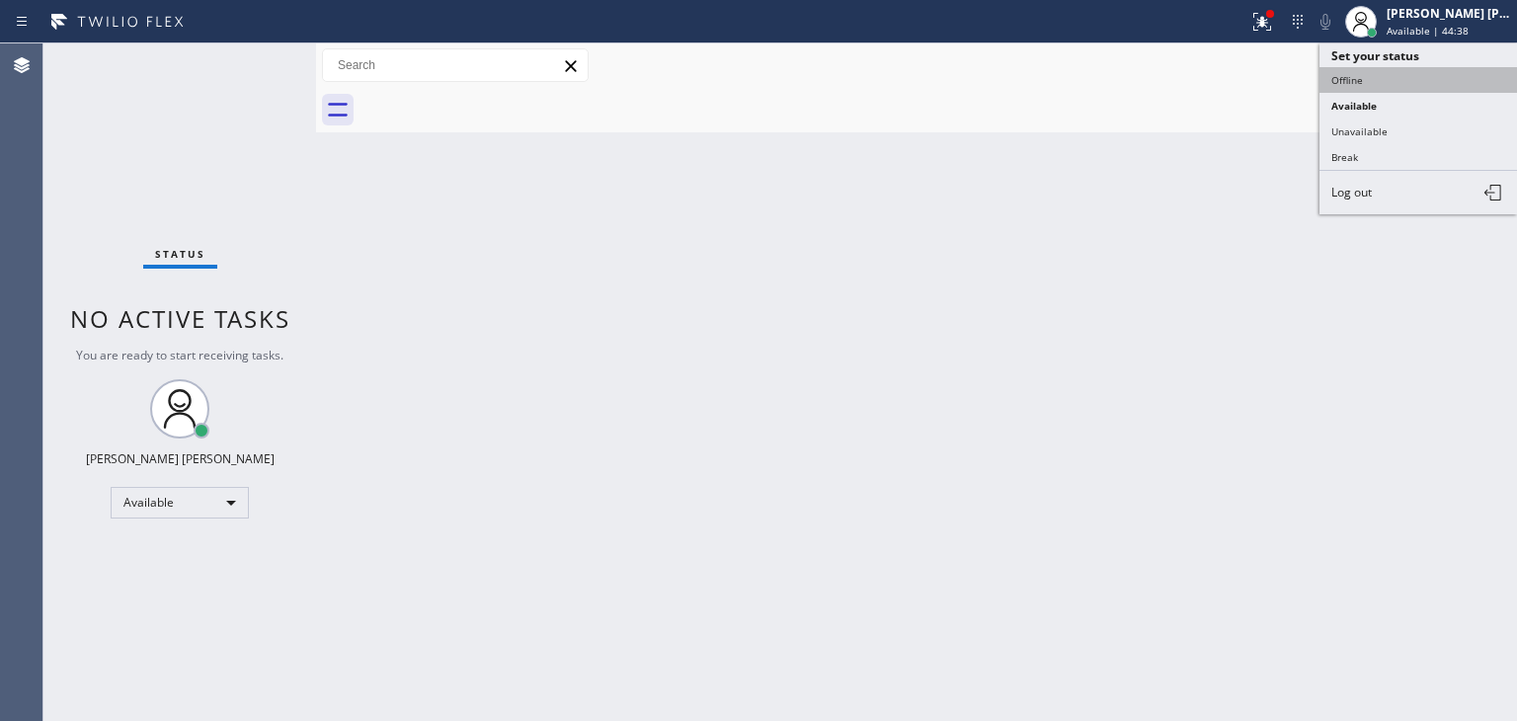
click at [1393, 84] on button "Offline" at bounding box center [1417, 80] width 197 height 26
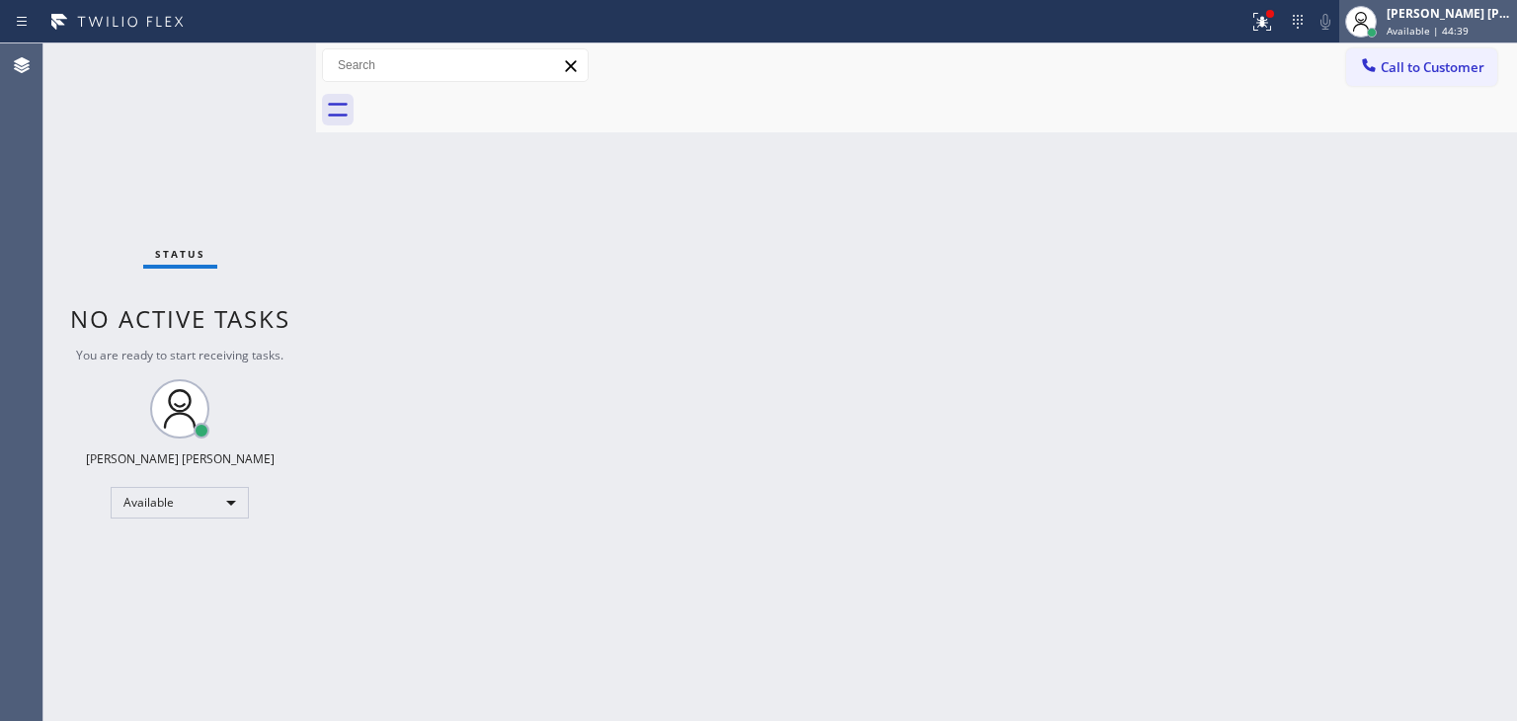
click at [1461, 29] on span "Available | 44:39" at bounding box center [1427, 31] width 82 height 14
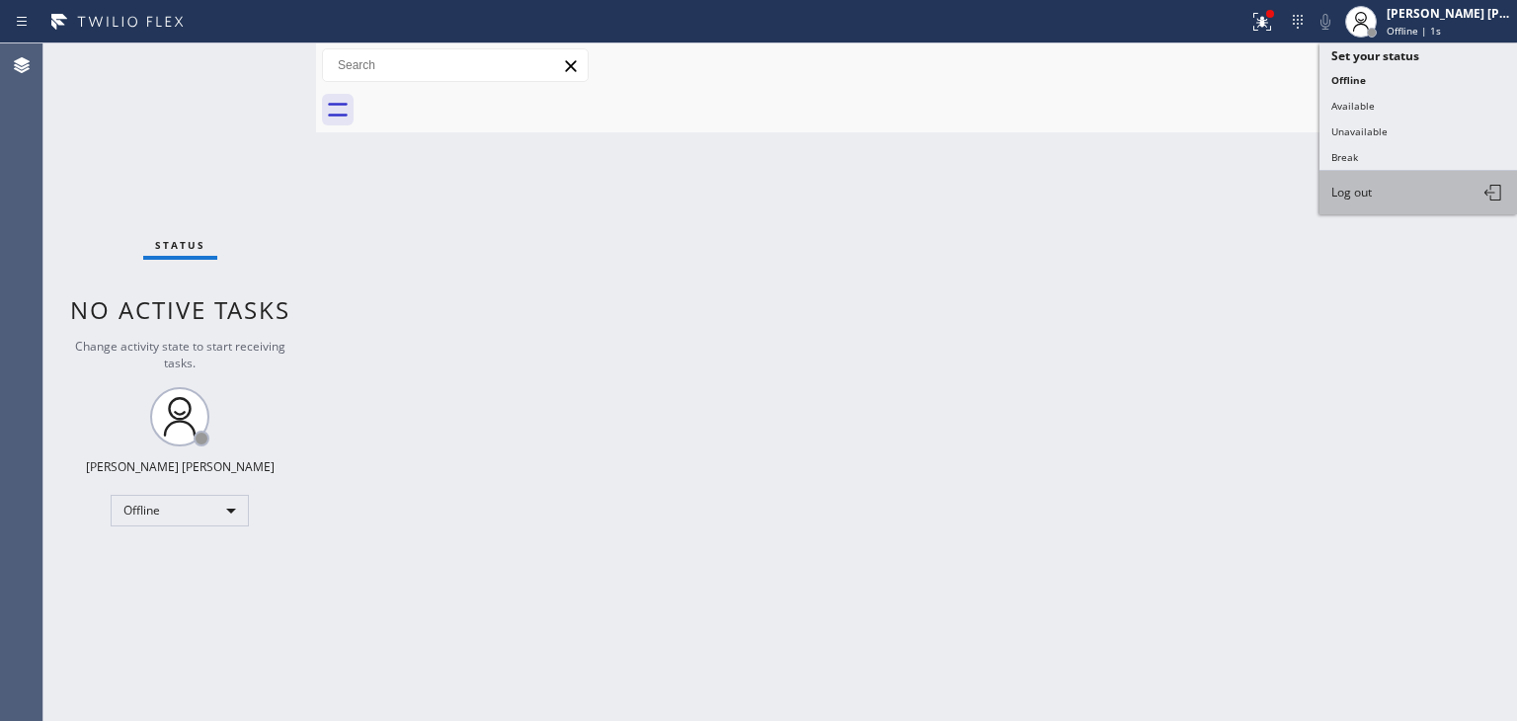
click at [1374, 193] on button "Log out" at bounding box center [1417, 192] width 197 height 43
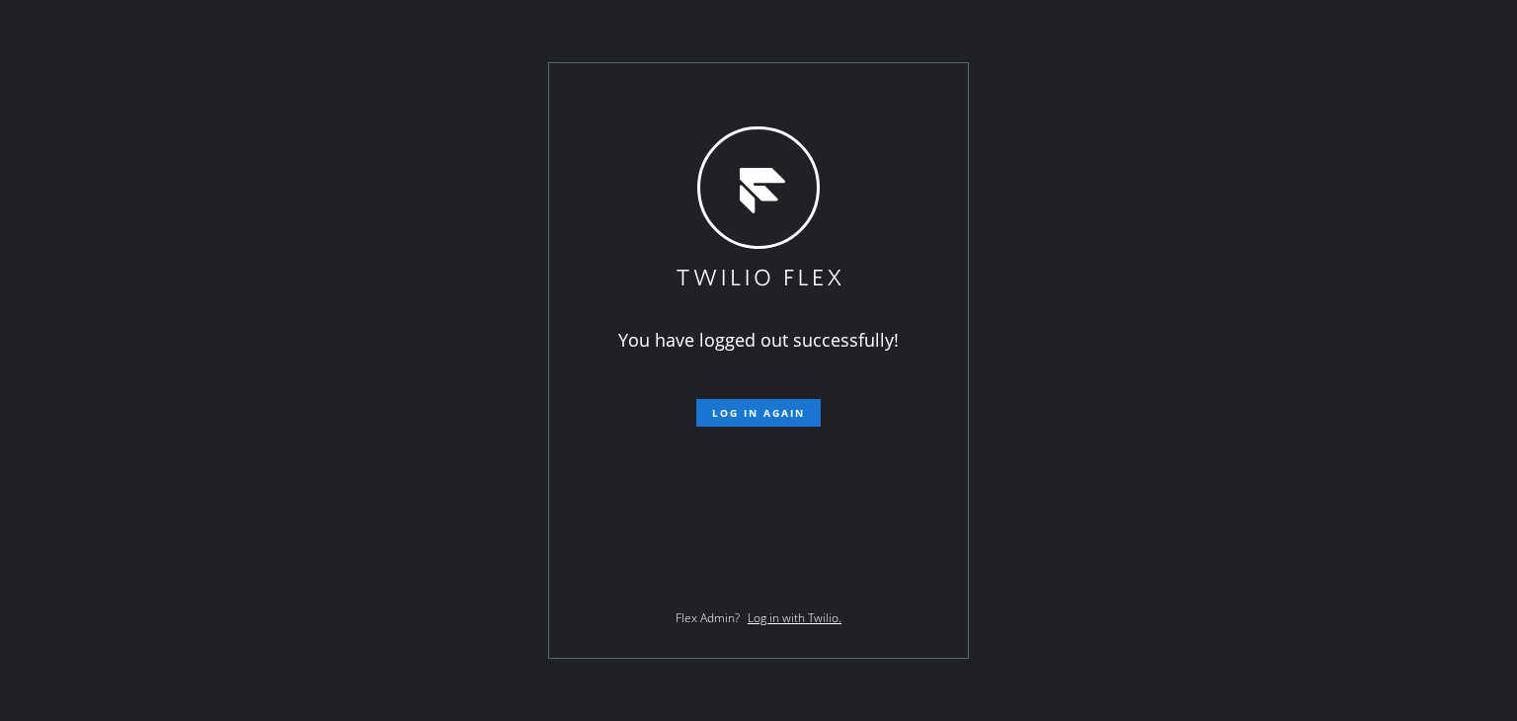
drag, startPoint x: 1487, startPoint y: 215, endPoint x: 1420, endPoint y: 210, distance: 67.3
click at [1487, 215] on div "You have logged out successfully! Log in again Flex Admin? Log in with Twilio." at bounding box center [758, 360] width 1517 height 721
